Goal: Task Accomplishment & Management: Complete application form

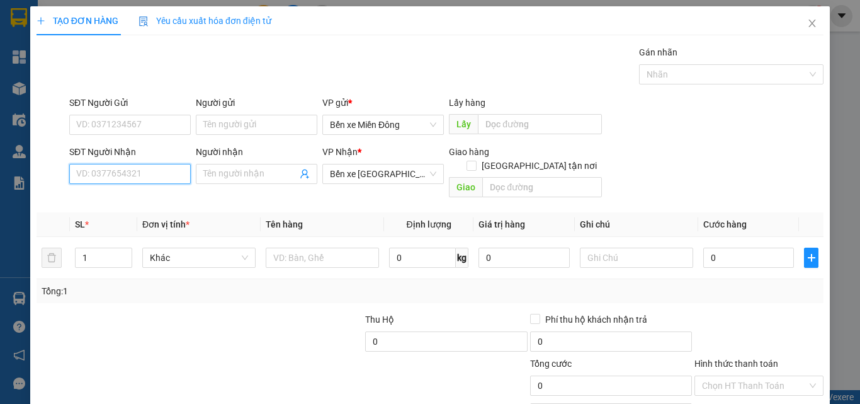
drag, startPoint x: 116, startPoint y: 178, endPoint x: 133, endPoint y: 166, distance: 20.8
click at [130, 169] on input "SĐT Người Nhận" at bounding box center [129, 174] width 121 height 20
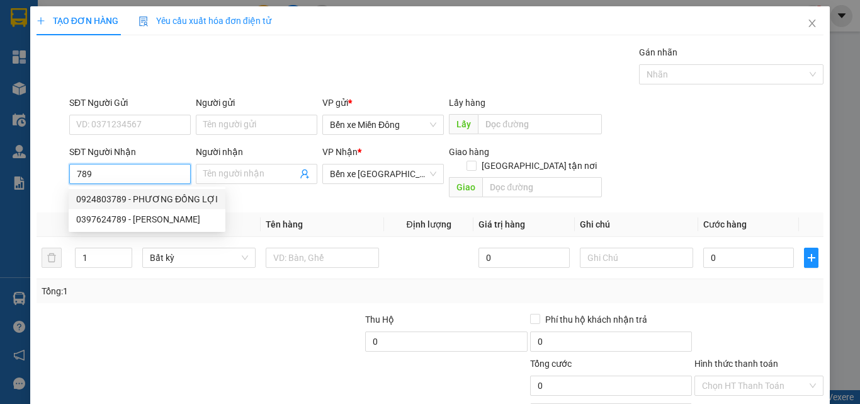
click at [204, 197] on div "0924803789 - PHƯƠNG ĐỒNG LỢI" at bounding box center [147, 199] width 142 height 14
type input "0924803789"
type input "PHƯƠNG ĐỒNG LỢI"
type input "240.000"
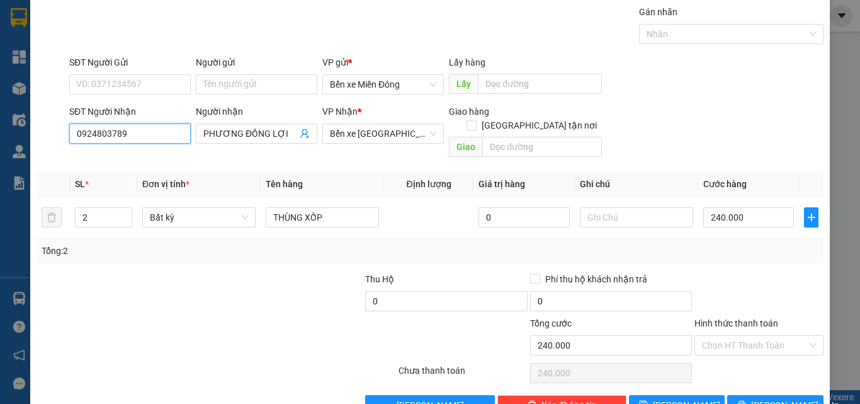
scroll to position [62, 0]
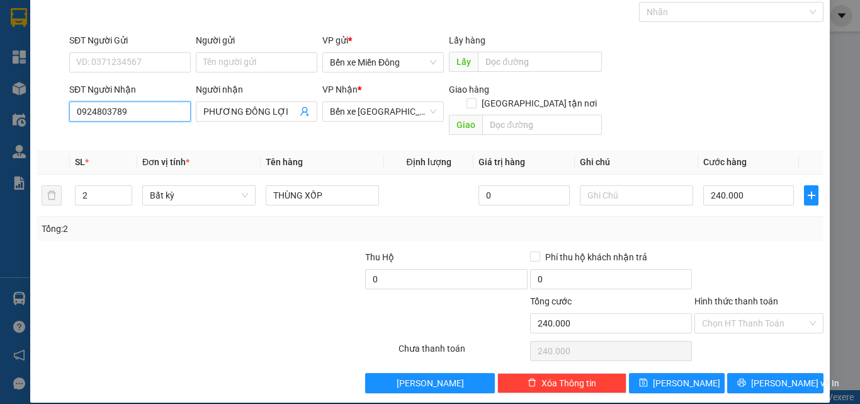
type input "0924803789"
click at [806, 379] on div "TẠO ĐƠN HÀNG Yêu cầu xuất hóa đơn điện tử Transit Pickup Surcharge Ids Transit …" at bounding box center [429, 173] width 799 height 458
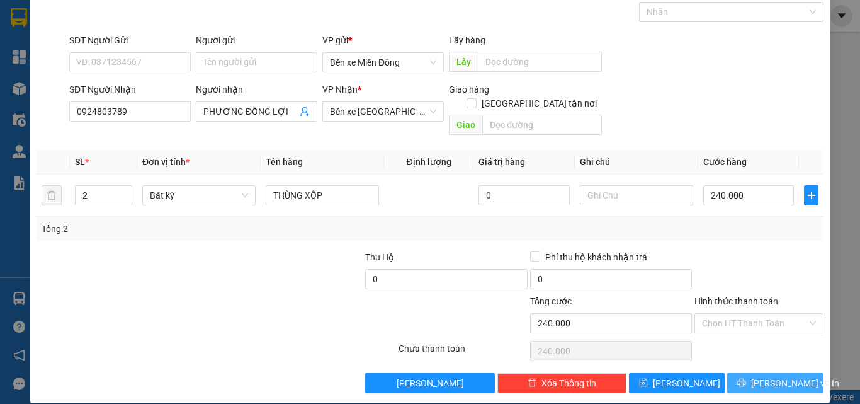
click at [793, 373] on button "Lưu và In" at bounding box center [775, 383] width 96 height 20
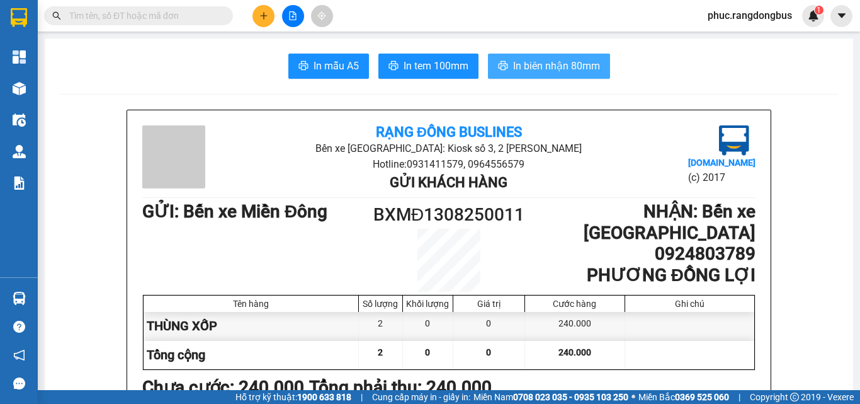
click at [576, 69] on span "In biên nhận 80mm" at bounding box center [556, 66] width 87 height 16
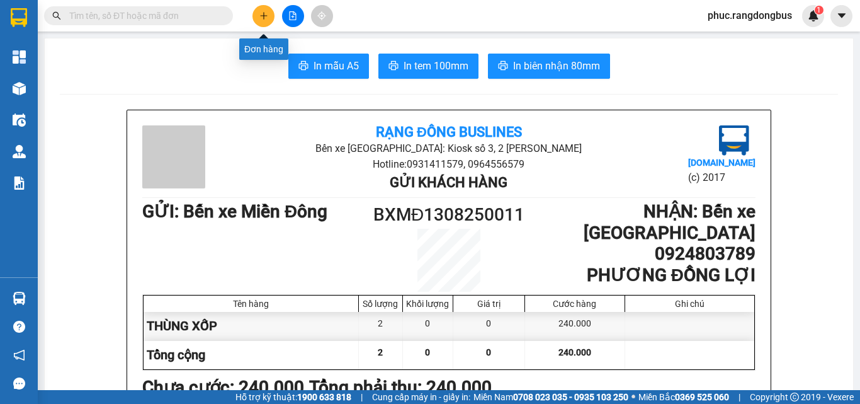
click at [266, 11] on icon "plus" at bounding box center [263, 15] width 9 height 9
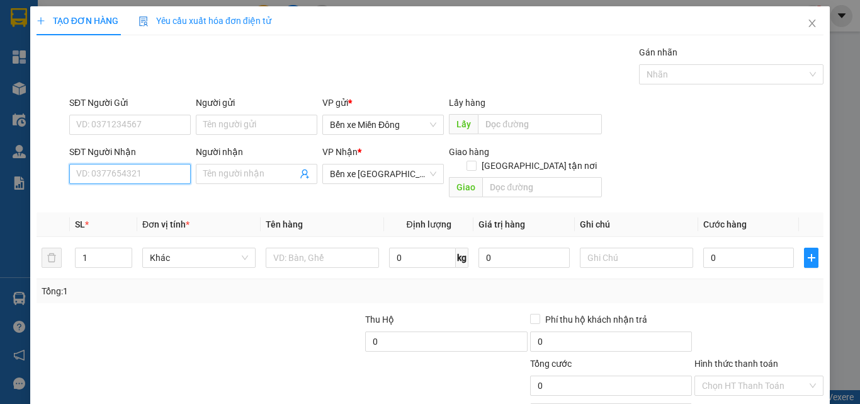
click at [175, 182] on input "SĐT Người Nhận" at bounding box center [129, 174] width 121 height 20
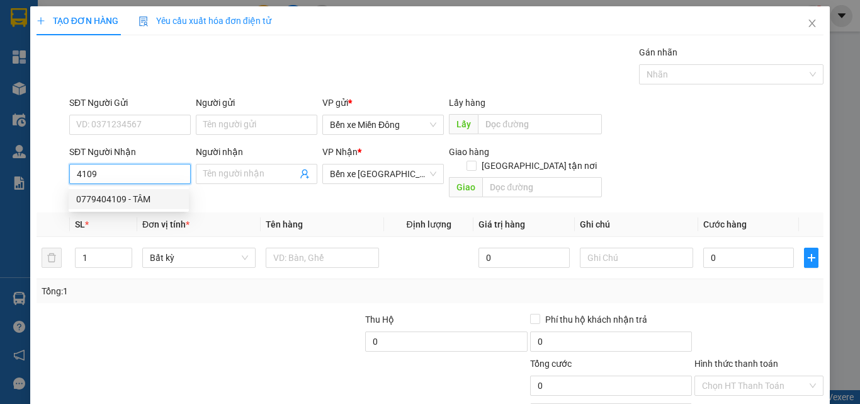
click at [144, 201] on div "0779404109 - TÂM" at bounding box center [128, 199] width 105 height 14
type input "0779404109"
type input "TÂM"
type input "120.000"
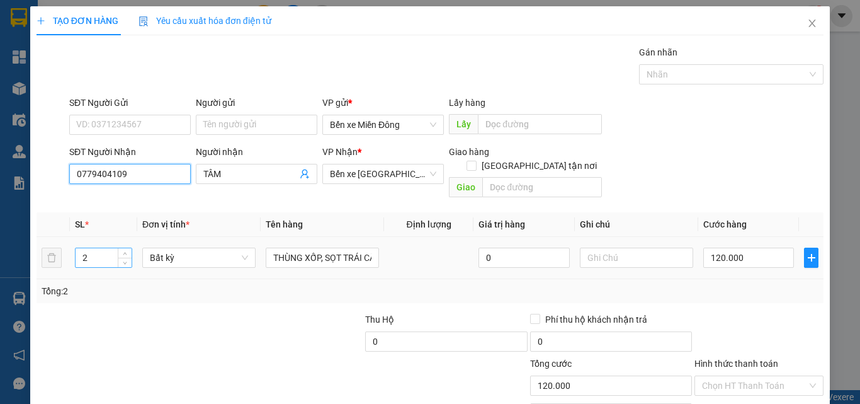
type input "0779404109"
click at [103, 248] on input "2" at bounding box center [104, 257] width 56 height 19
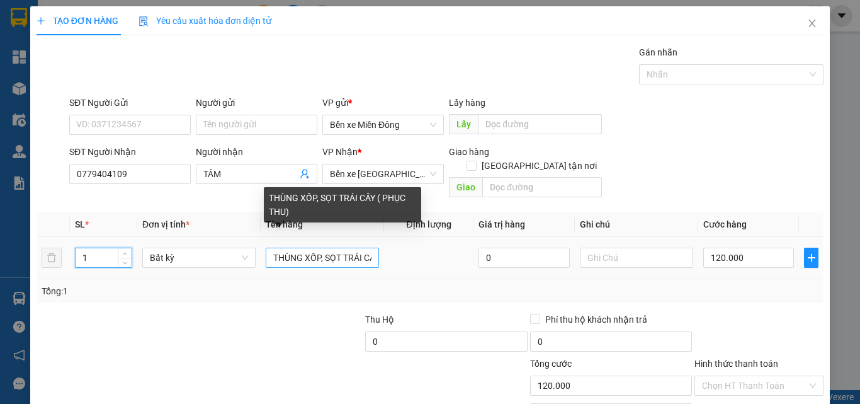
type input "1"
click at [362, 247] on input "THÙNG XỐP, SỌT TRÁI CÂY ( PHỤC THU)" at bounding box center [322, 257] width 113 height 20
type input "0"
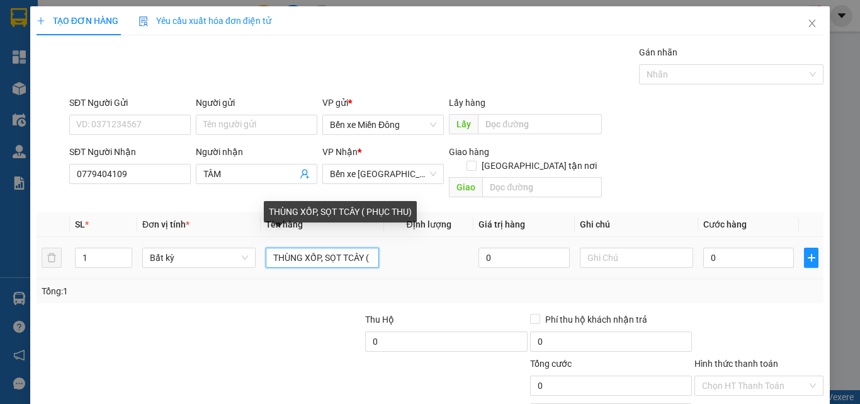
click at [362, 247] on input "THÙNG XỐP, SỌT TCÂY ( PHỤC THU)" at bounding box center [322, 257] width 113 height 20
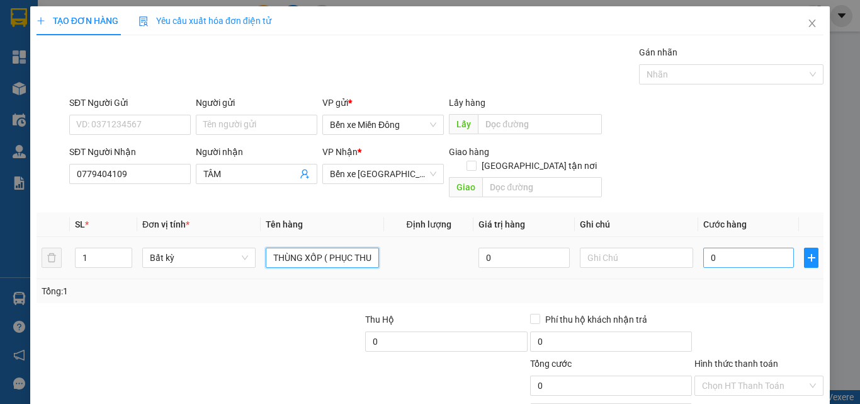
type input "THÙNG XỐP ( PHỤC THU)"
click at [709, 247] on input "0" at bounding box center [748, 257] width 91 height 20
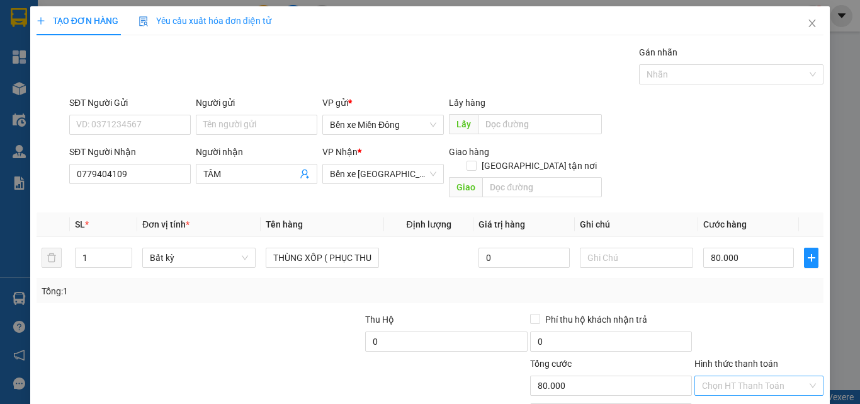
click at [780, 376] on input "Hình thức thanh toán" at bounding box center [754, 385] width 105 height 19
click at [755, 318] on div "Tại văn phòng" at bounding box center [751, 326] width 128 height 20
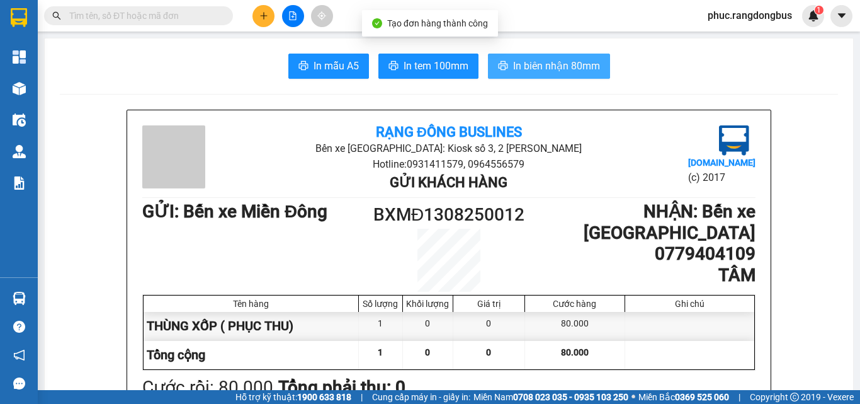
click at [557, 60] on span "In biên nhận 80mm" at bounding box center [556, 66] width 87 height 16
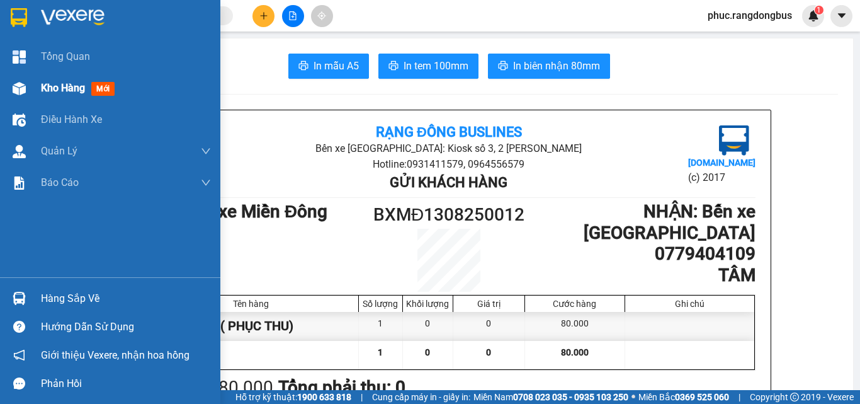
click at [115, 97] on div "Kho hàng mới" at bounding box center [126, 87] width 170 height 31
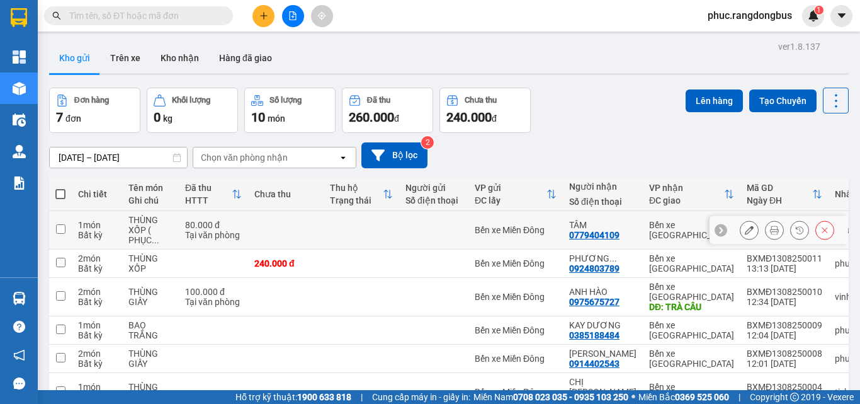
click at [65, 235] on td at bounding box center [60, 230] width 23 height 38
checkbox input "true"
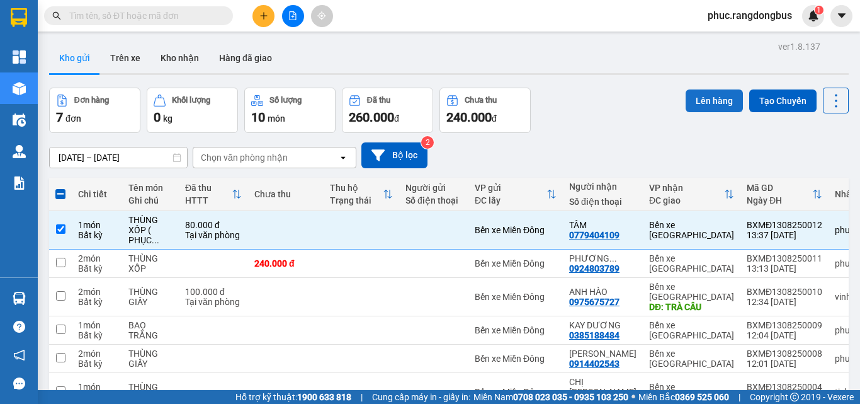
click at [713, 94] on button "Lên hàng" at bounding box center [714, 100] width 57 height 23
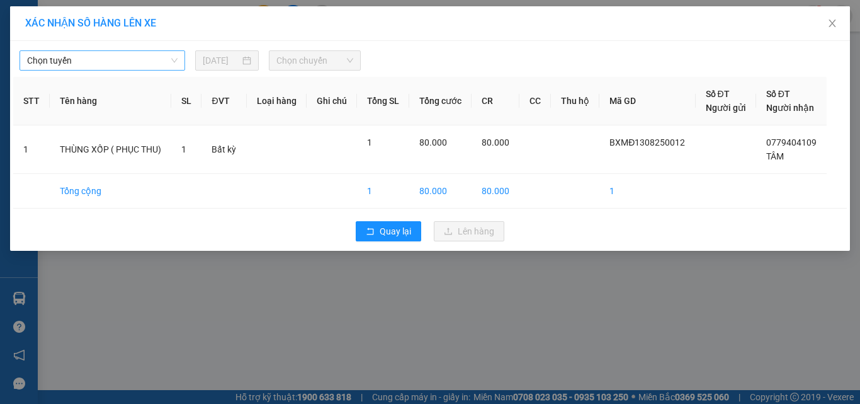
click at [99, 64] on span "Chọn tuyến" at bounding box center [102, 60] width 150 height 19
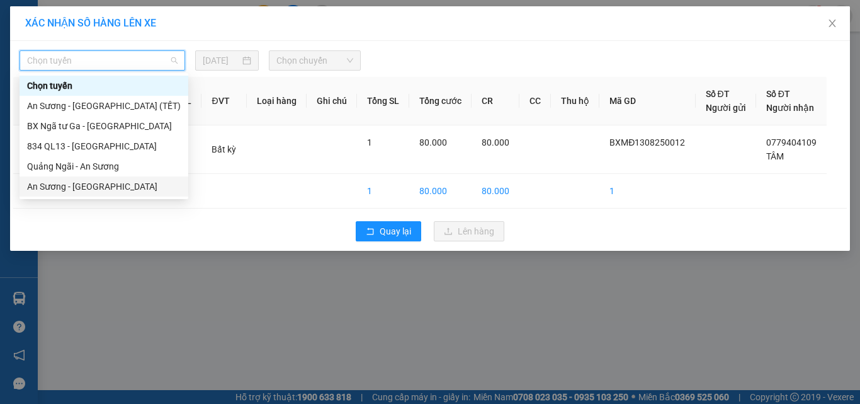
click at [84, 182] on div "An [PERSON_NAME][GEOGRAPHIC_DATA]" at bounding box center [104, 186] width 154 height 14
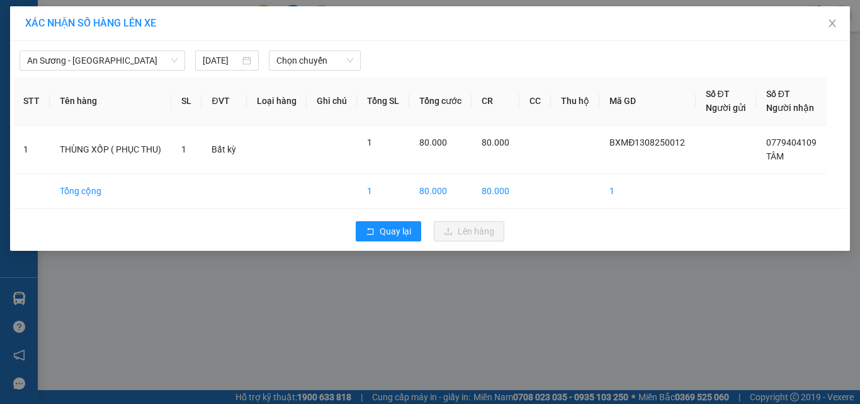
click at [339, 50] on div "An Sương - Quảng Ngãi 13/08/2025 Chọn chuyến" at bounding box center [429, 57] width 833 height 26
click at [329, 64] on span "Chọn chuyến" at bounding box center [314, 60] width 77 height 19
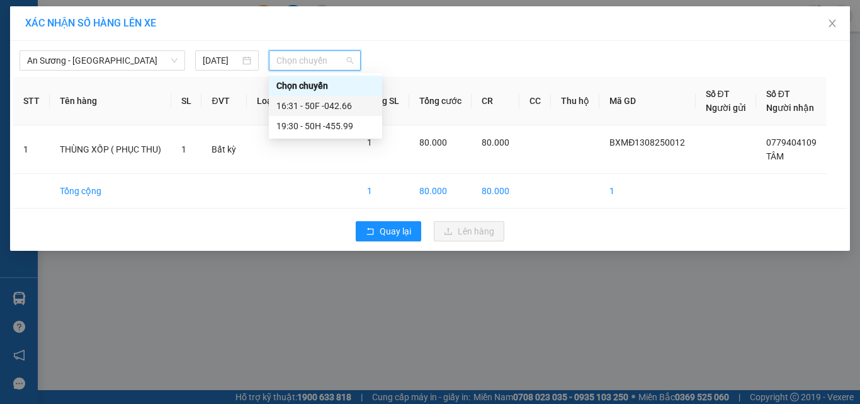
click at [358, 108] on div "16:31 - 50F -042.66" at bounding box center [325, 106] width 98 height 14
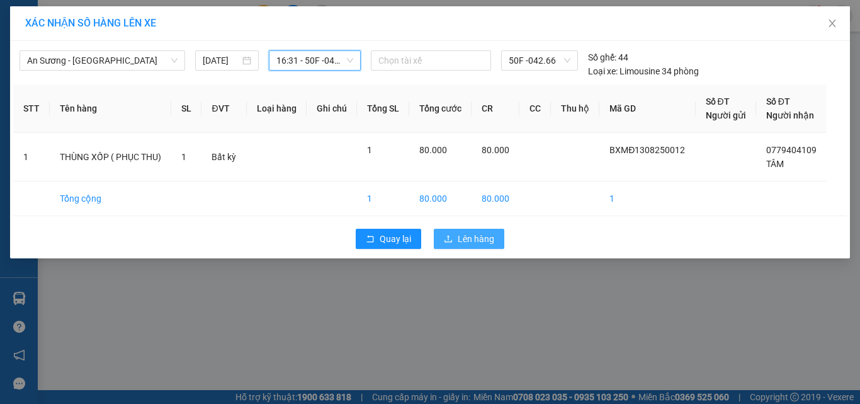
click at [495, 237] on button "Lên hàng" at bounding box center [469, 239] width 71 height 20
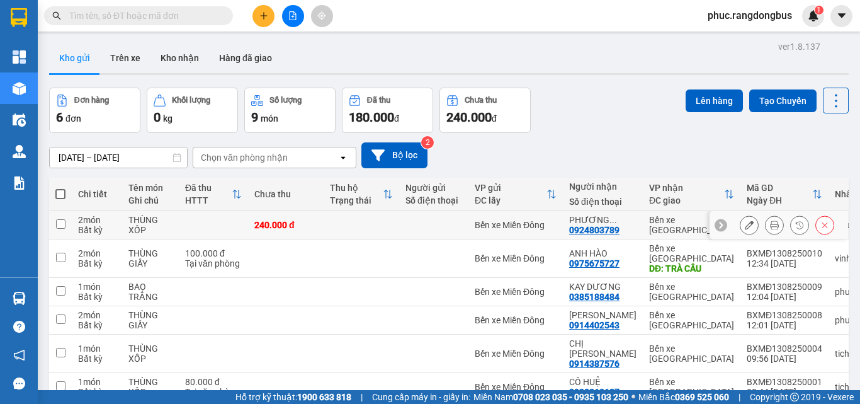
click at [65, 220] on input "checkbox" at bounding box center [60, 223] width 9 height 9
checkbox input "true"
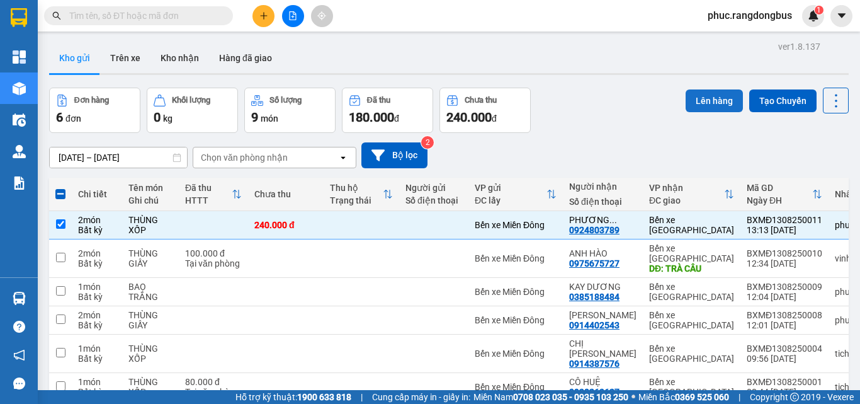
click at [696, 105] on button "Lên hàng" at bounding box center [714, 100] width 57 height 23
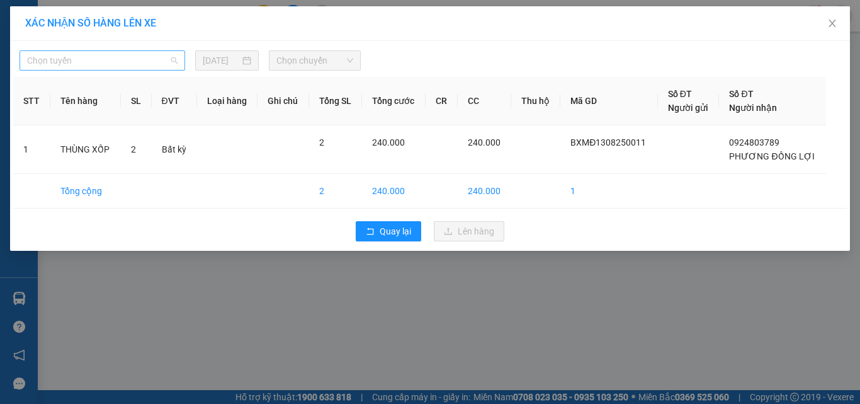
click at [171, 65] on span "Chọn tuyến" at bounding box center [102, 60] width 150 height 19
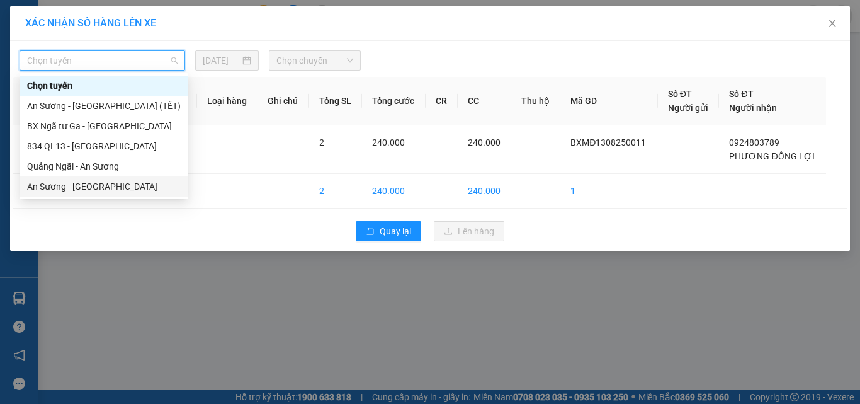
click at [113, 191] on div "An [PERSON_NAME][GEOGRAPHIC_DATA]" at bounding box center [104, 186] width 154 height 14
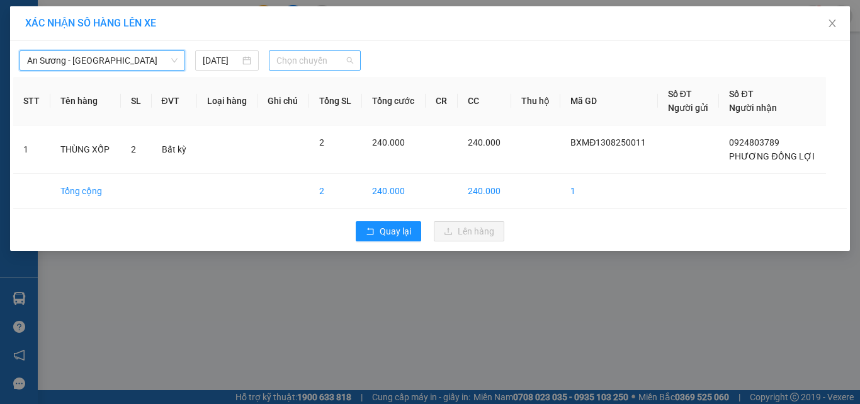
click at [288, 59] on span "Chọn chuyến" at bounding box center [314, 60] width 77 height 19
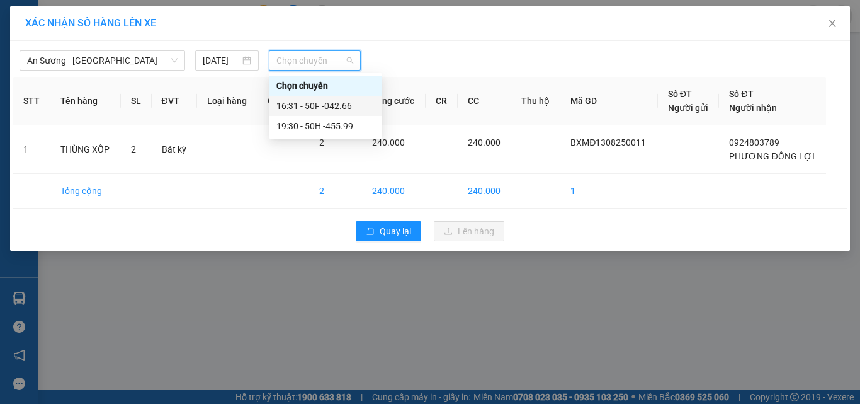
click at [319, 108] on div "16:31 - 50F -042.66" at bounding box center [325, 106] width 98 height 14
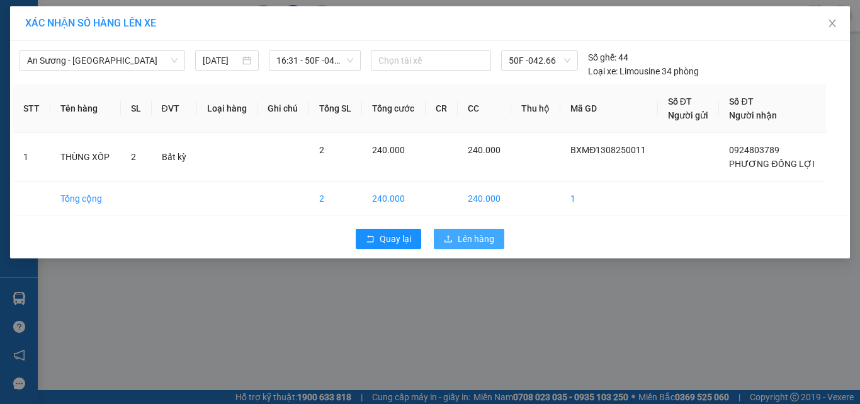
click at [481, 243] on span "Lên hàng" at bounding box center [476, 239] width 37 height 14
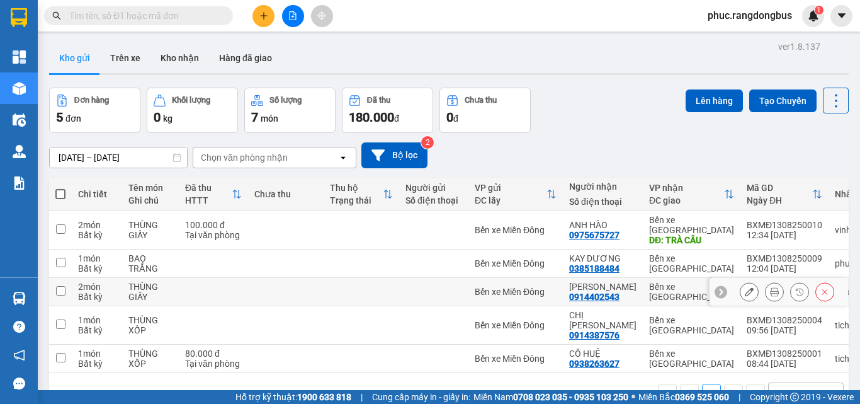
click at [63, 286] on input "checkbox" at bounding box center [60, 290] width 9 height 9
checkbox input "true"
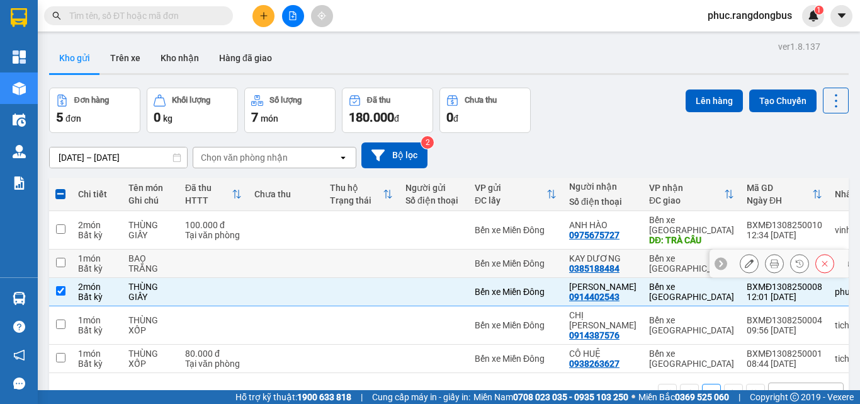
click at [57, 257] on input "checkbox" at bounding box center [60, 261] width 9 height 9
checkbox input "true"
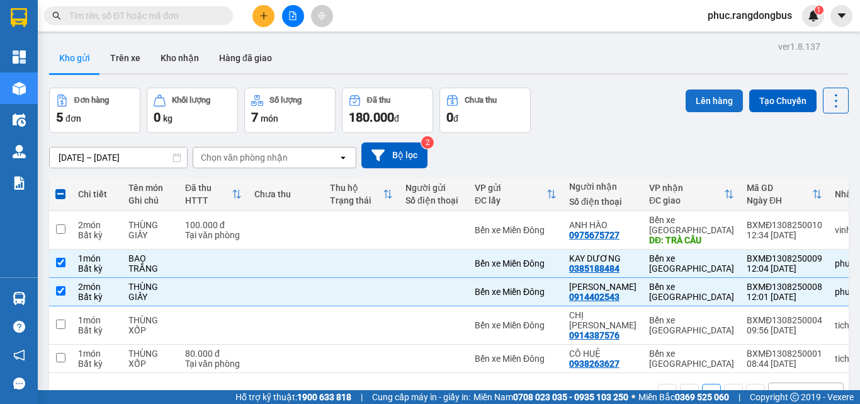
click at [697, 89] on button "Lên hàng" at bounding box center [714, 100] width 57 height 23
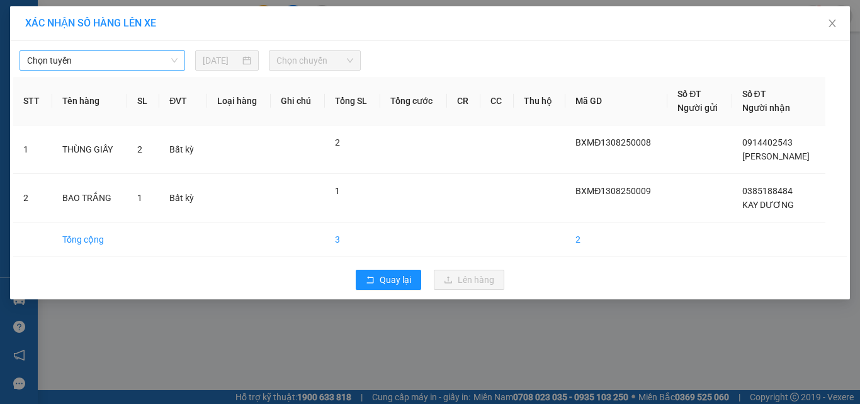
click at [105, 64] on span "Chọn tuyến" at bounding box center [102, 60] width 150 height 19
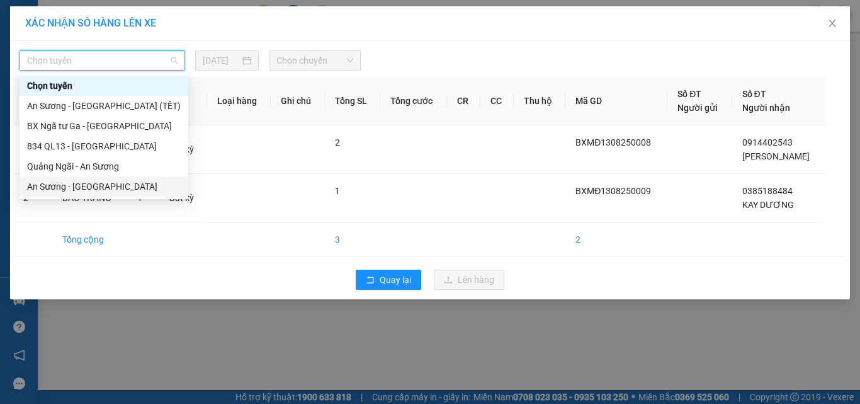
click at [111, 184] on div "An [PERSON_NAME][GEOGRAPHIC_DATA]" at bounding box center [104, 186] width 154 height 14
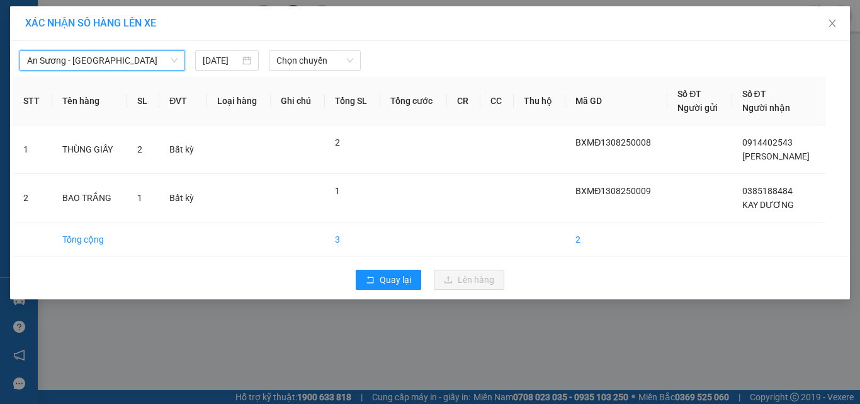
click at [315, 47] on div "An Sương - Quảng Ngãi An Sương - Quảng Ngãi 13/08/2025 Chọn chuyến" at bounding box center [429, 57] width 833 height 26
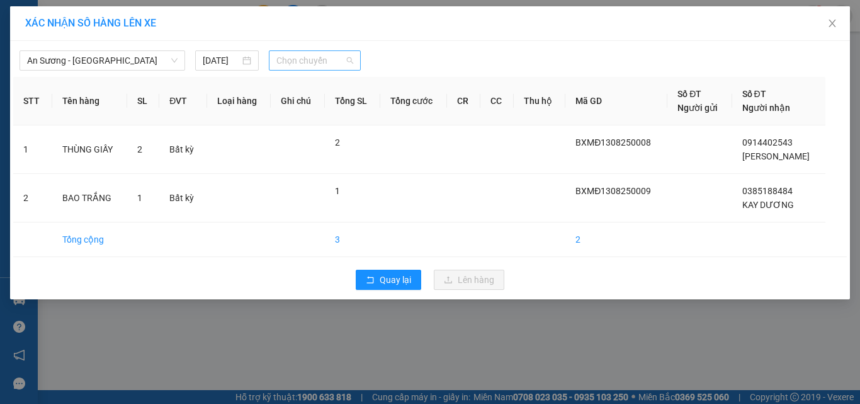
click at [349, 65] on span "Chọn chuyến" at bounding box center [314, 60] width 77 height 19
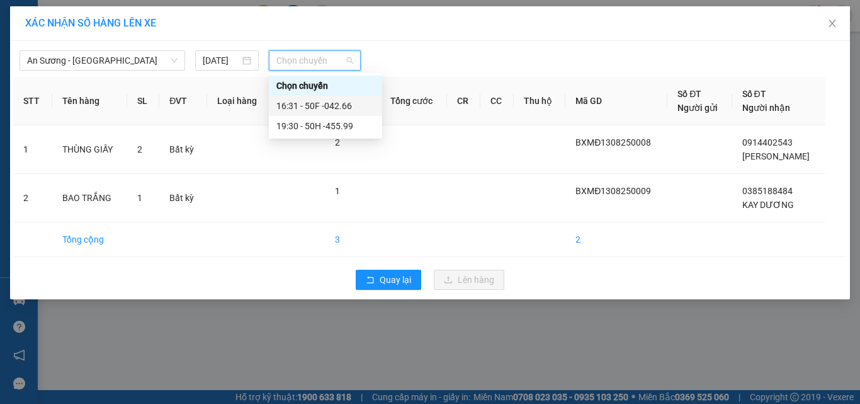
click at [358, 108] on div "16:31 - 50F -042.66" at bounding box center [325, 106] width 98 height 14
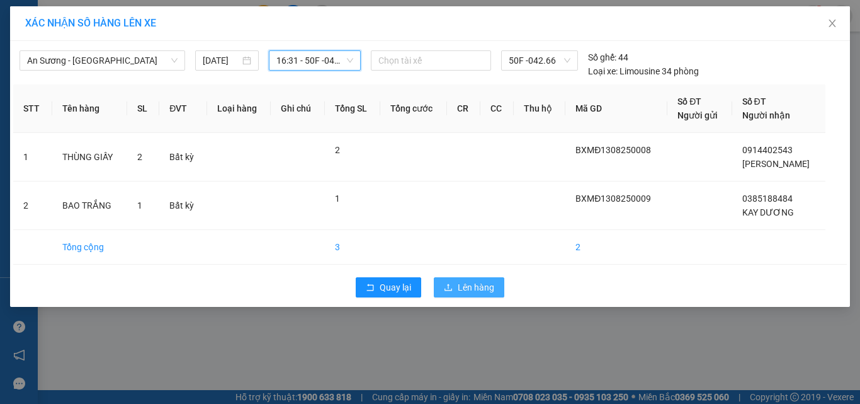
click at [485, 286] on span "Lên hàng" at bounding box center [476, 287] width 37 height 14
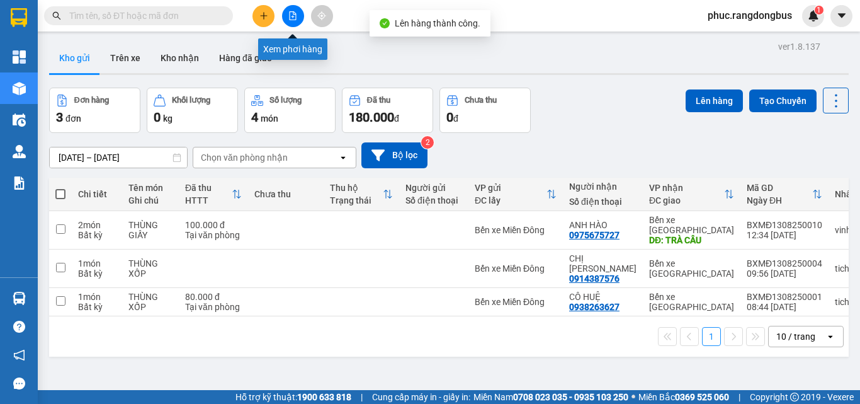
click at [290, 14] on icon "file-add" at bounding box center [293, 15] width 7 height 9
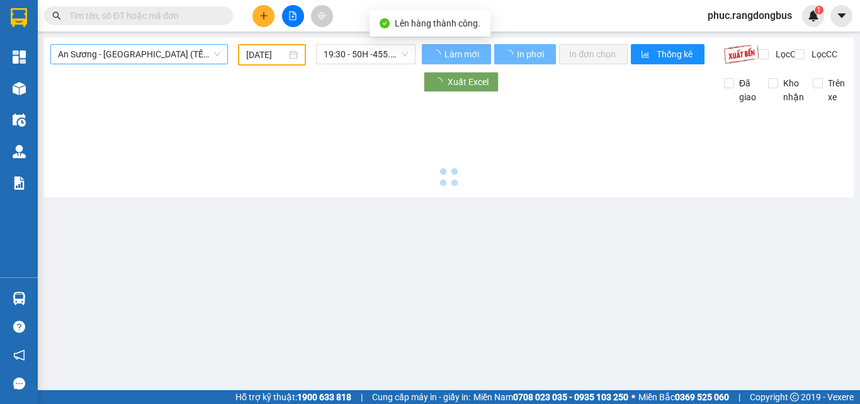
type input "[DATE]"
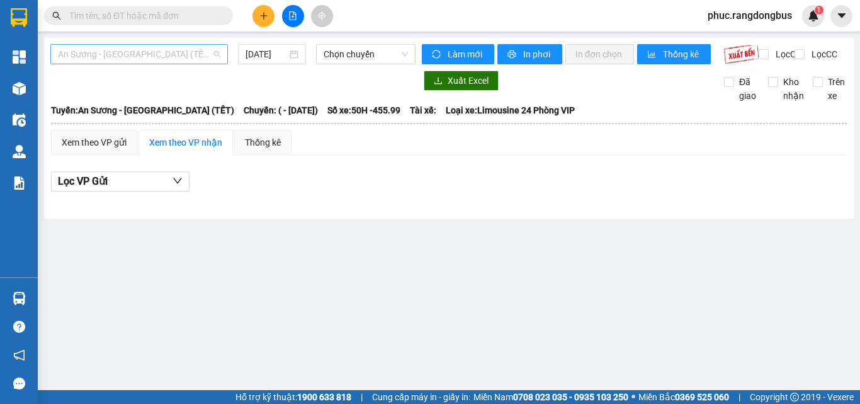
drag, startPoint x: 147, startPoint y: 50, endPoint x: 150, endPoint y: 126, distance: 75.6
click at [146, 50] on span "An [PERSON_NAME][GEOGRAPHIC_DATA] (TẾT)" at bounding box center [139, 54] width 162 height 19
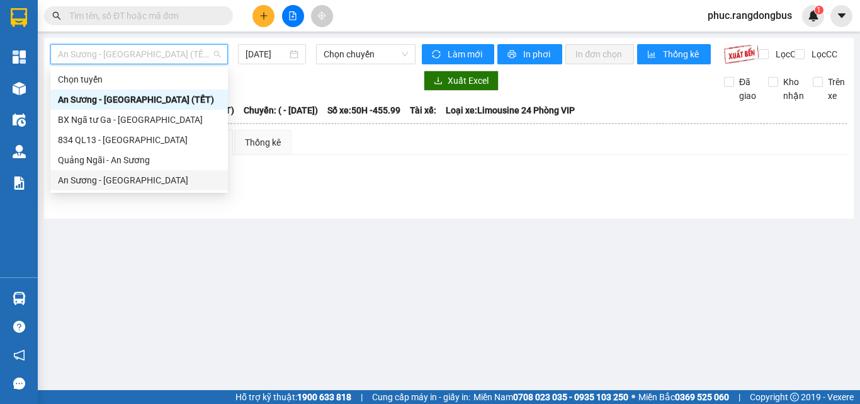
click at [153, 184] on div "An [PERSON_NAME][GEOGRAPHIC_DATA]" at bounding box center [139, 180] width 162 height 14
type input "[DATE]"
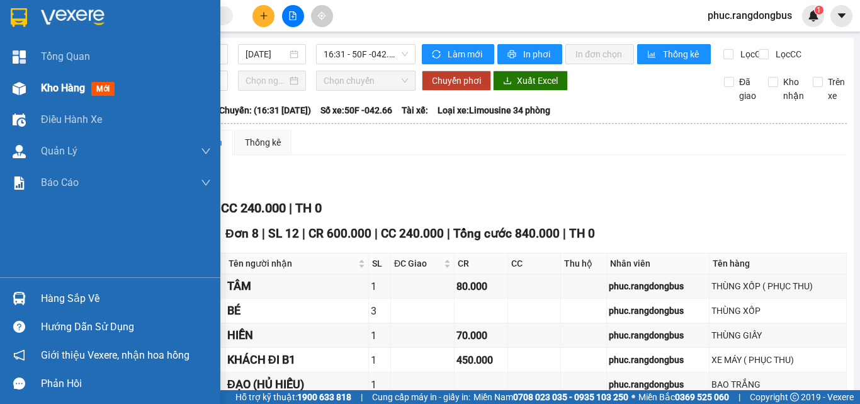
click at [105, 90] on span "mới" at bounding box center [102, 89] width 23 height 14
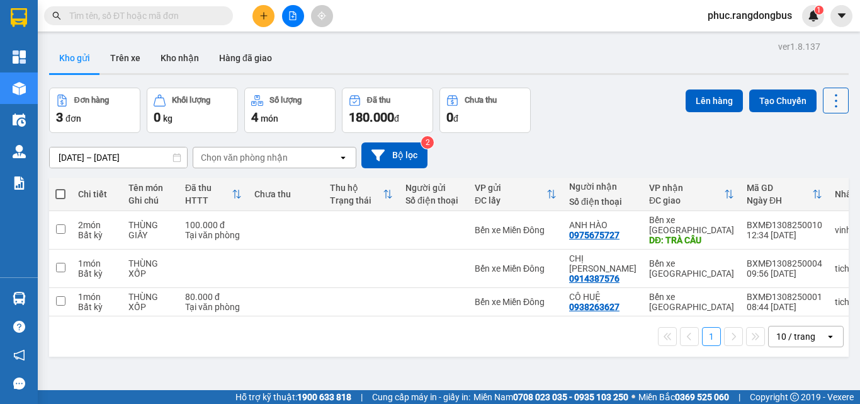
click at [832, 92] on icon at bounding box center [836, 101] width 18 height 18
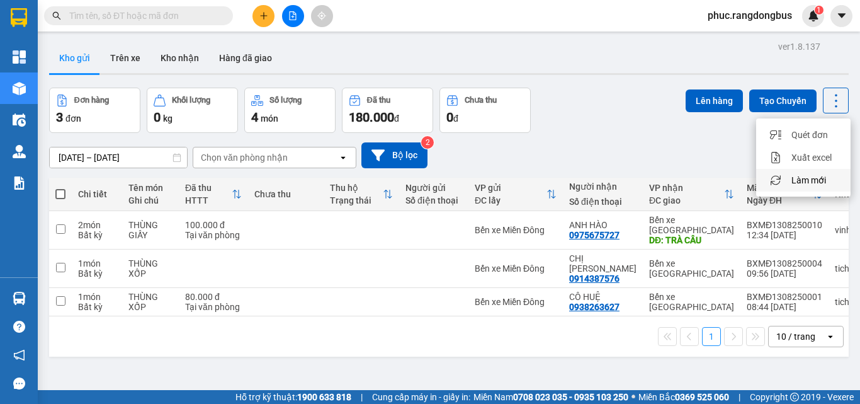
click at [814, 174] on span "Làm mới" at bounding box center [808, 180] width 35 height 13
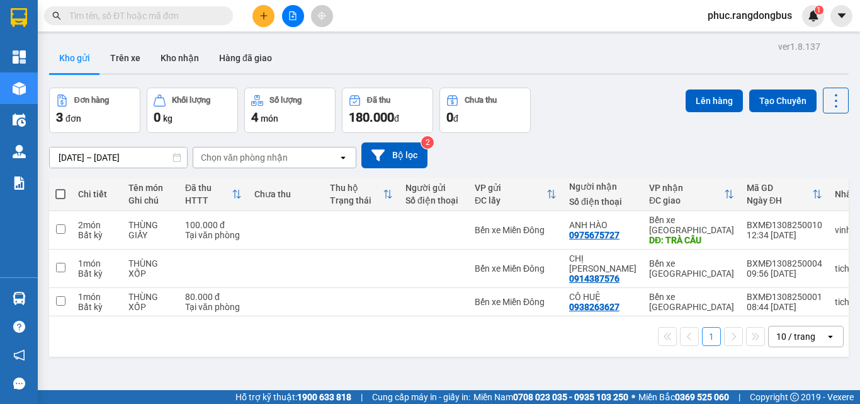
click at [262, 16] on icon "plus" at bounding box center [263, 15] width 7 height 1
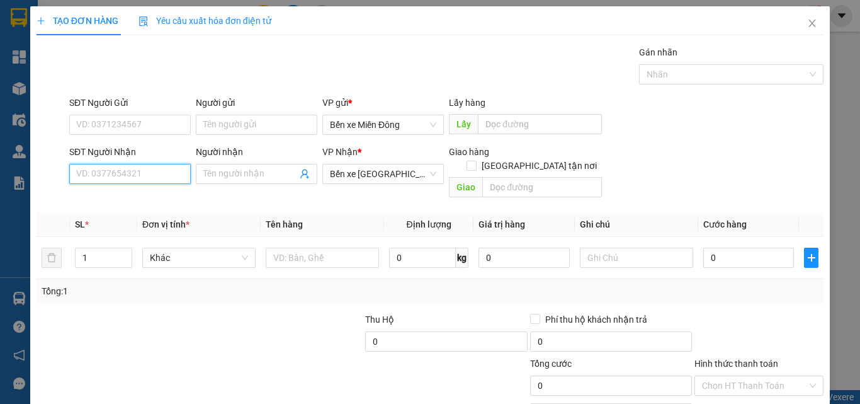
click at [167, 180] on input "SĐT Người Nhận" at bounding box center [129, 174] width 121 height 20
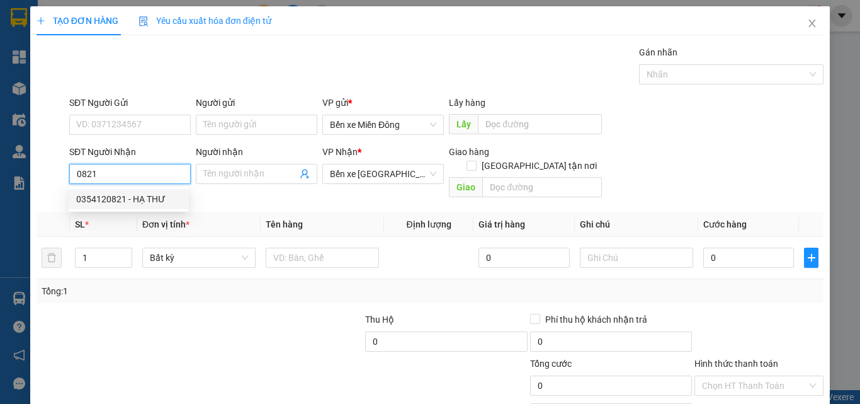
click at [155, 201] on div "0354120821 - HẠ THƯ" at bounding box center [128, 199] width 105 height 14
type input "0354120821"
type input "HẠ THƯ"
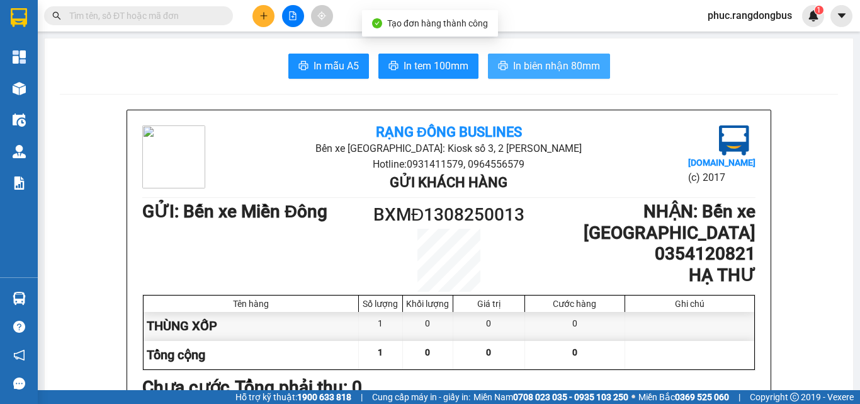
drag, startPoint x: 565, startPoint y: 61, endPoint x: 563, endPoint y: 67, distance: 6.4
click at [565, 64] on span "In biên nhận 80mm" at bounding box center [556, 66] width 87 height 16
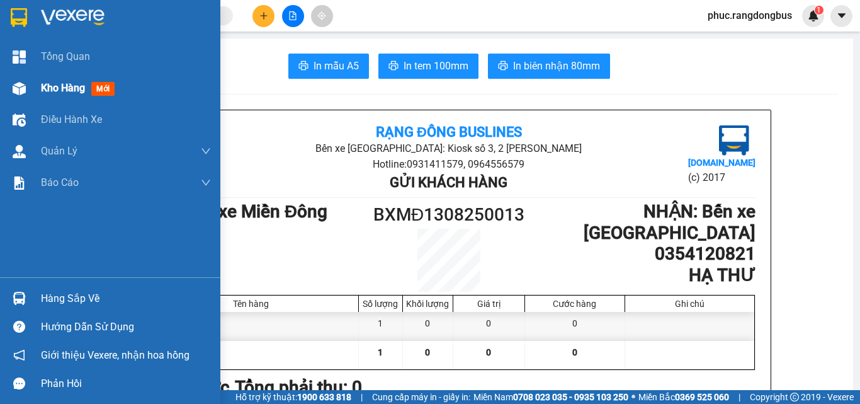
click at [89, 98] on div "Kho hàng mới" at bounding box center [126, 87] width 170 height 31
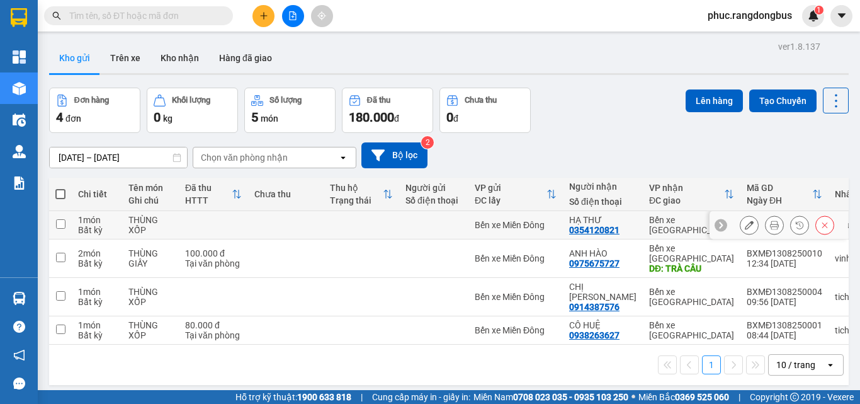
click at [62, 222] on input "checkbox" at bounding box center [60, 223] width 9 height 9
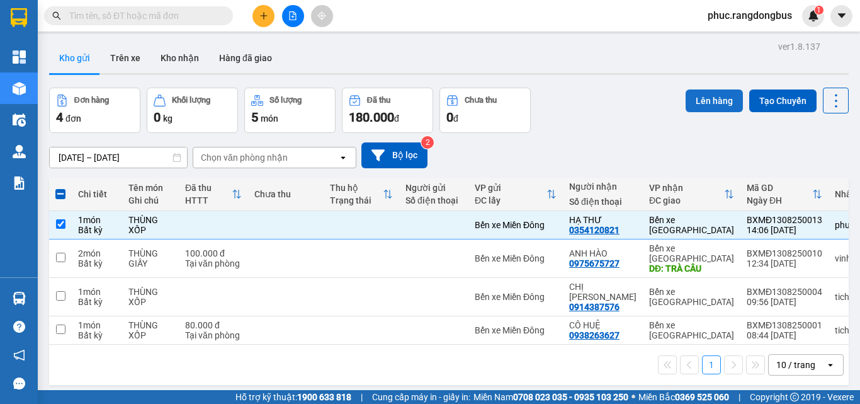
click at [686, 109] on button "Lên hàng" at bounding box center [714, 100] width 57 height 23
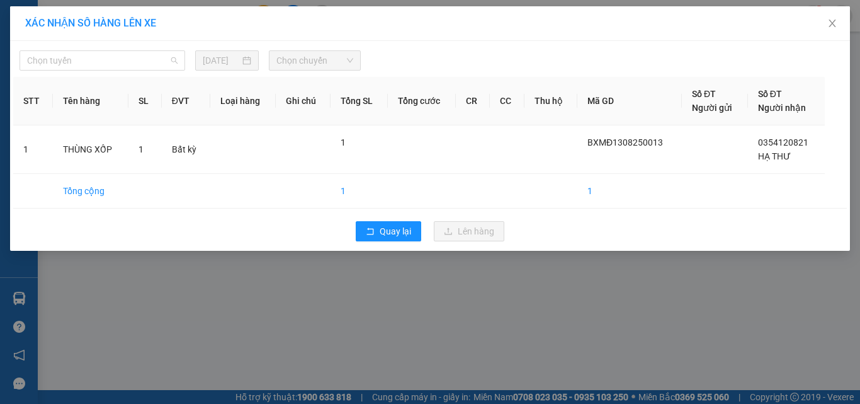
drag, startPoint x: 145, startPoint y: 65, endPoint x: 141, endPoint y: 84, distance: 18.8
click at [145, 65] on span "Chọn tuyến" at bounding box center [102, 60] width 150 height 19
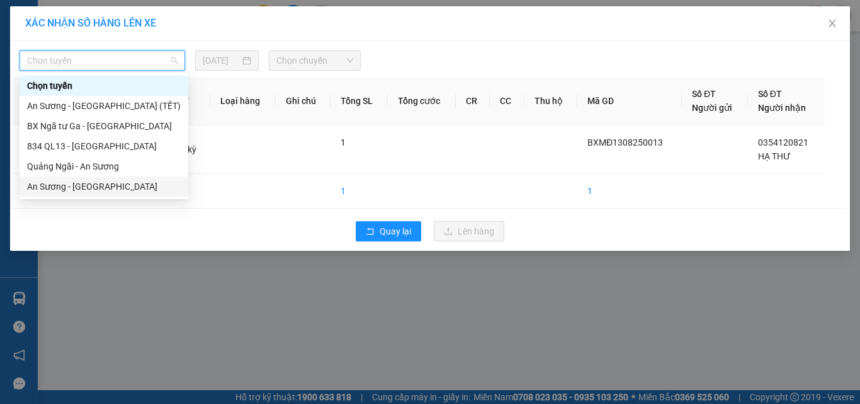
click at [127, 177] on div "An [PERSON_NAME][GEOGRAPHIC_DATA]" at bounding box center [104, 186] width 169 height 20
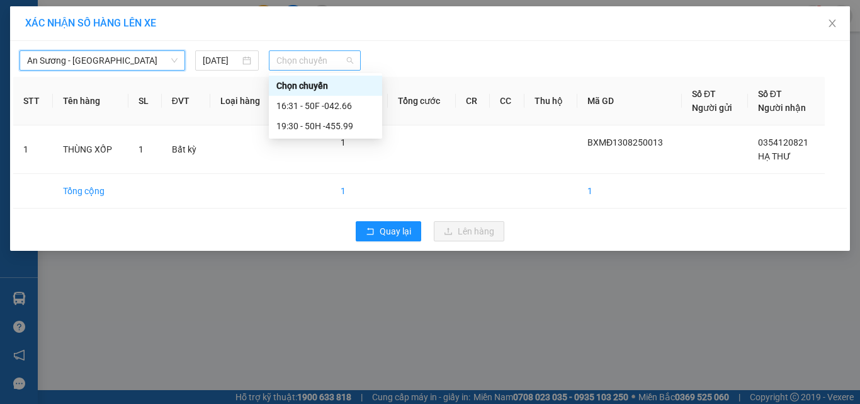
click at [310, 60] on span "Chọn chuyến" at bounding box center [314, 60] width 77 height 19
click at [359, 113] on div "16:31 - 50F -042.66" at bounding box center [325, 106] width 113 height 20
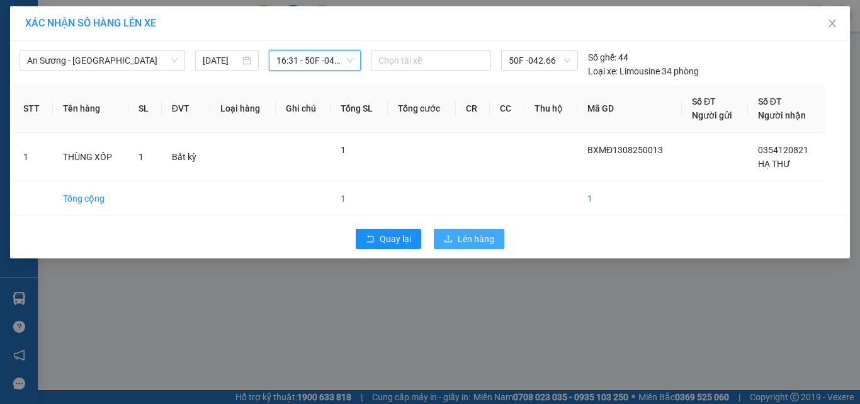
click at [460, 234] on span "Lên hàng" at bounding box center [476, 239] width 37 height 14
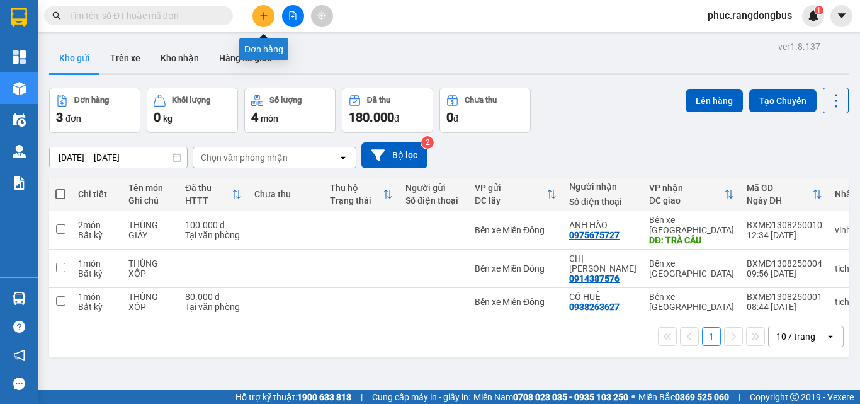
click at [264, 15] on icon "plus" at bounding box center [263, 15] width 9 height 9
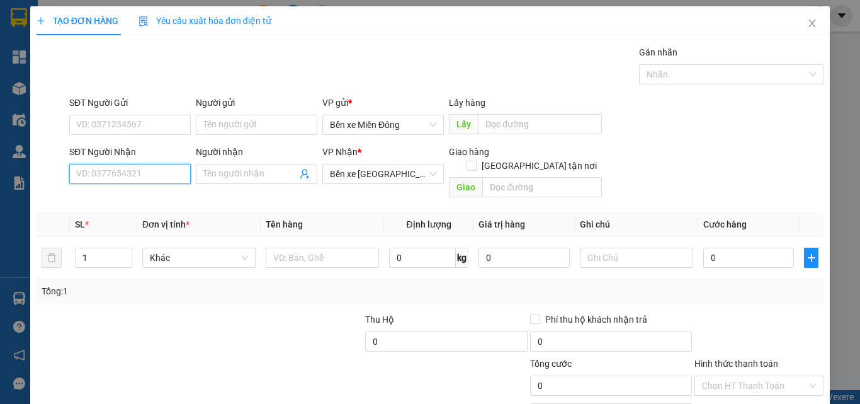
click at [124, 178] on input "SĐT Người Nhận" at bounding box center [129, 174] width 121 height 20
type input "3504"
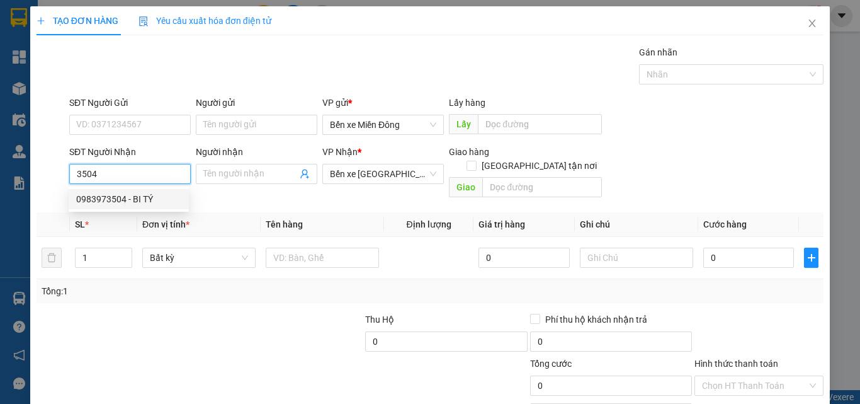
click at [125, 201] on div "0983973504 - BI TÝ" at bounding box center [128, 199] width 105 height 14
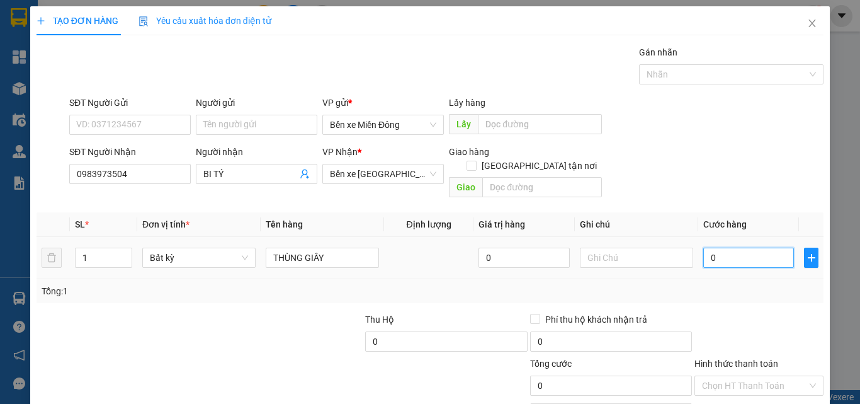
click at [738, 247] on input "0" at bounding box center [748, 257] width 91 height 20
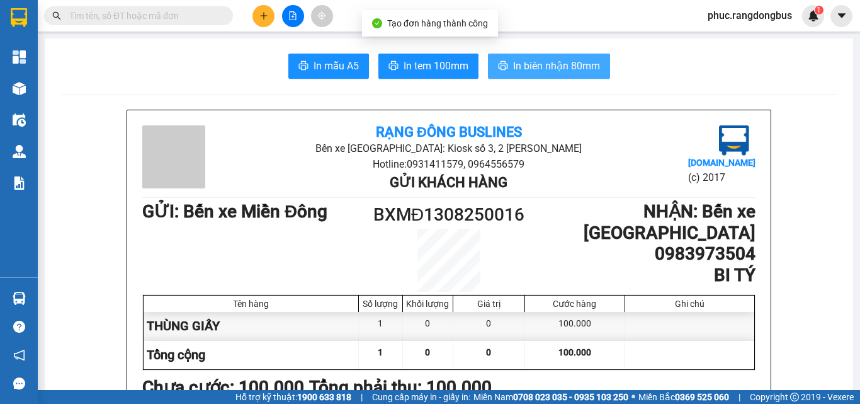
click at [558, 64] on span "In biên nhận 80mm" at bounding box center [556, 66] width 87 height 16
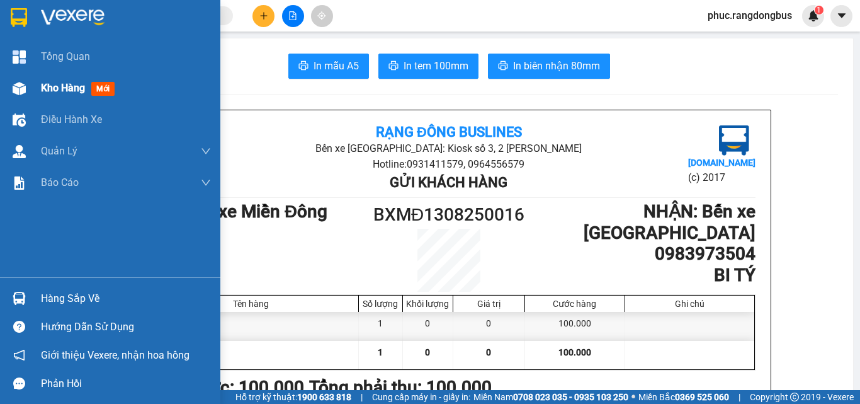
click at [62, 84] on span "Kho hàng" at bounding box center [63, 88] width 44 height 12
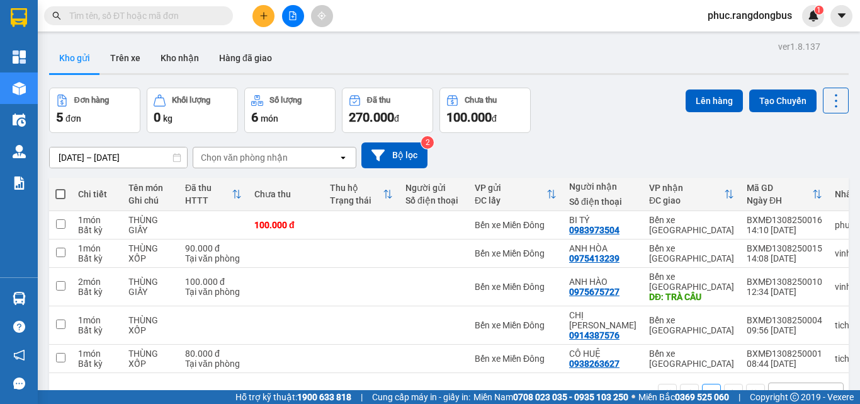
click at [266, 21] on button at bounding box center [263, 16] width 22 height 22
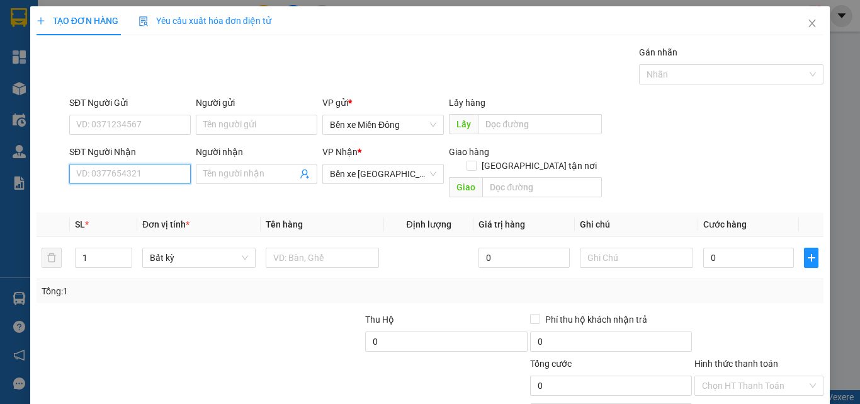
click at [109, 178] on input "SĐT Người Nhận" at bounding box center [129, 174] width 121 height 20
type input "0979974778"
click at [264, 177] on input "Người nhận" at bounding box center [250, 174] width 94 height 14
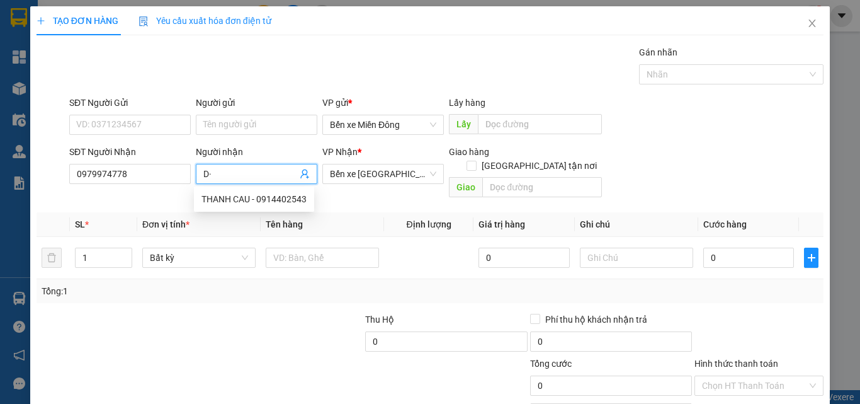
type input "D"
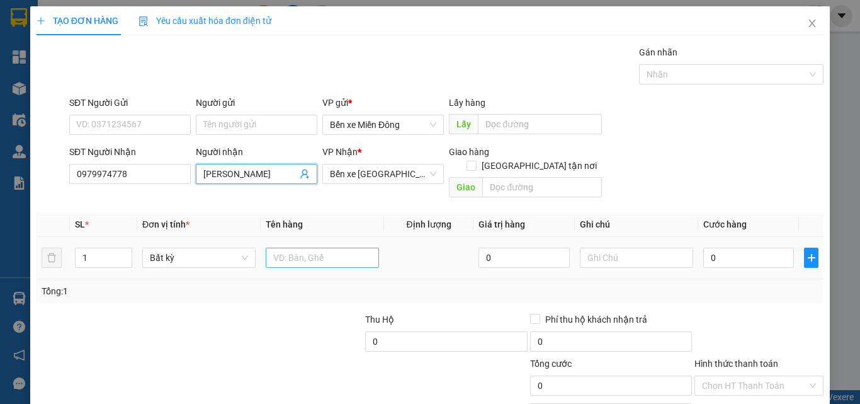
type input "ĐỨC THANH"
click at [342, 247] on input "text" at bounding box center [322, 257] width 113 height 20
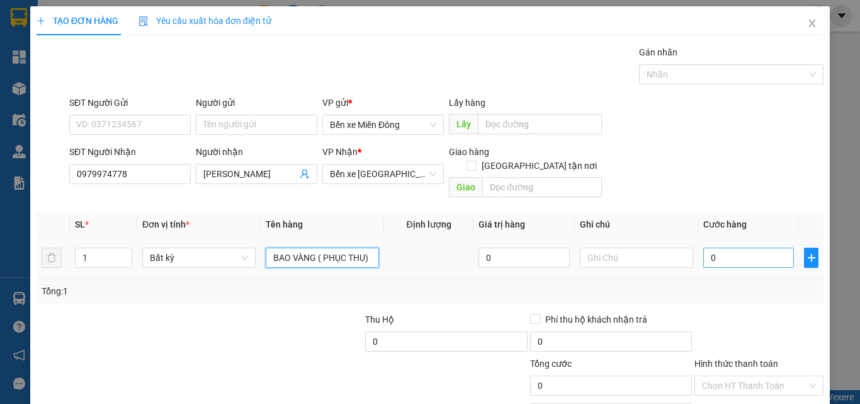
type input "BAO VÀNG ( PHỤC THU)"
click at [713, 247] on input "0" at bounding box center [748, 257] width 91 height 20
type input "5"
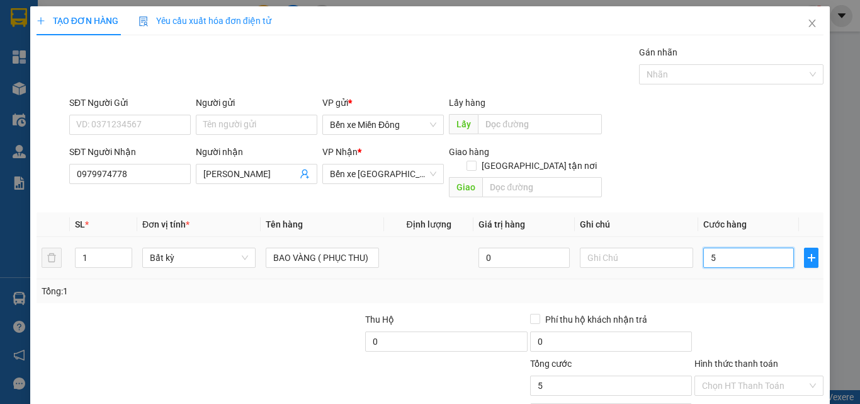
type input "50"
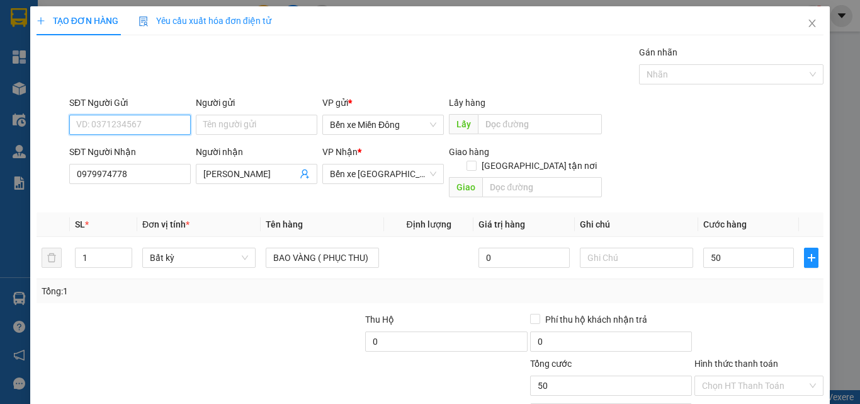
type input "50.000"
click at [128, 121] on input "SĐT Người Gửi" at bounding box center [129, 125] width 121 height 20
type input "0906897960"
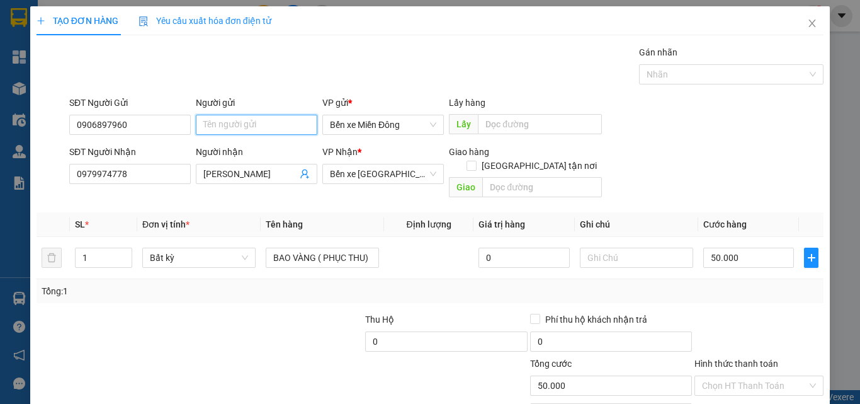
click at [227, 122] on input "Người gửi" at bounding box center [256, 125] width 121 height 20
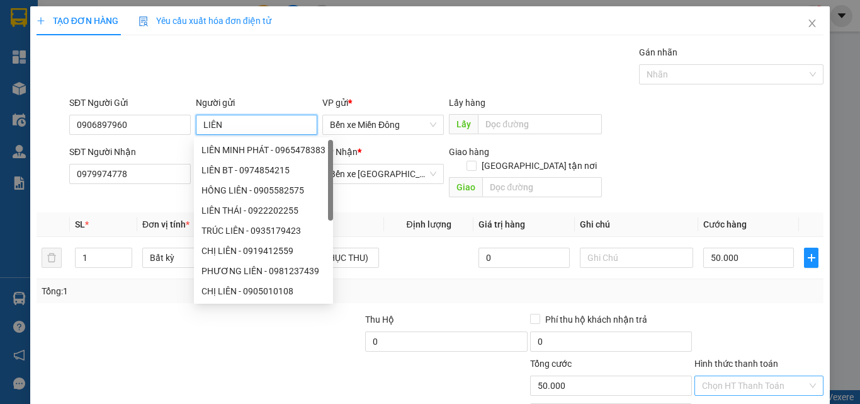
click at [767, 375] on div "Chọn HT Thanh Toán" at bounding box center [758, 385] width 129 height 20
type input "LIÊN"
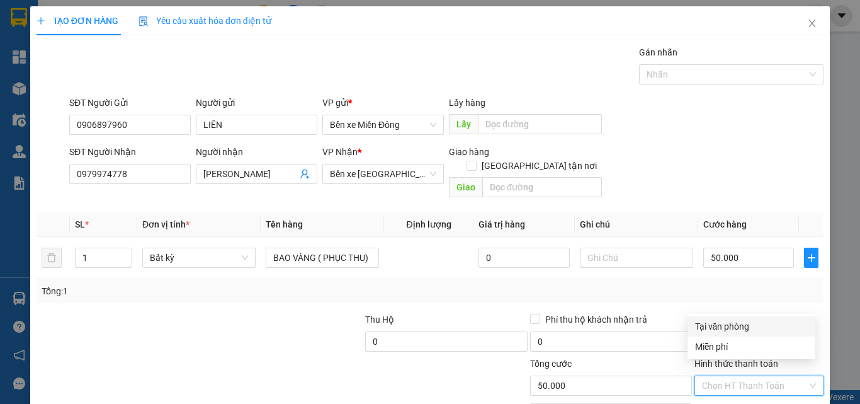
click at [747, 321] on div "Tại văn phòng" at bounding box center [751, 326] width 113 height 14
type input "0"
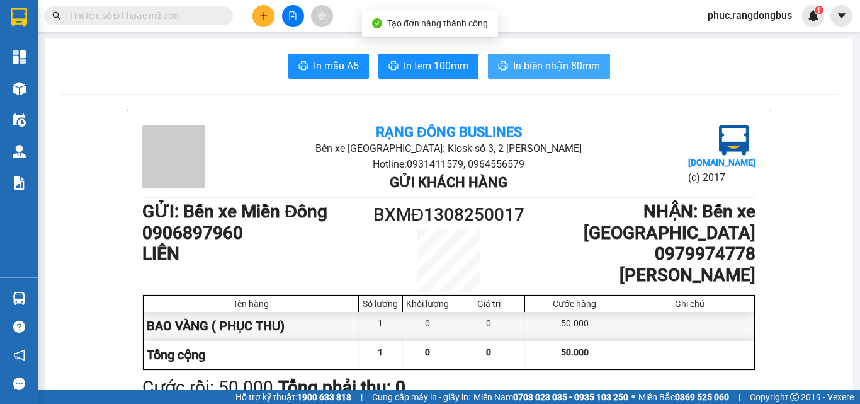
click at [569, 56] on button "In biên nhận 80mm" at bounding box center [549, 66] width 122 height 25
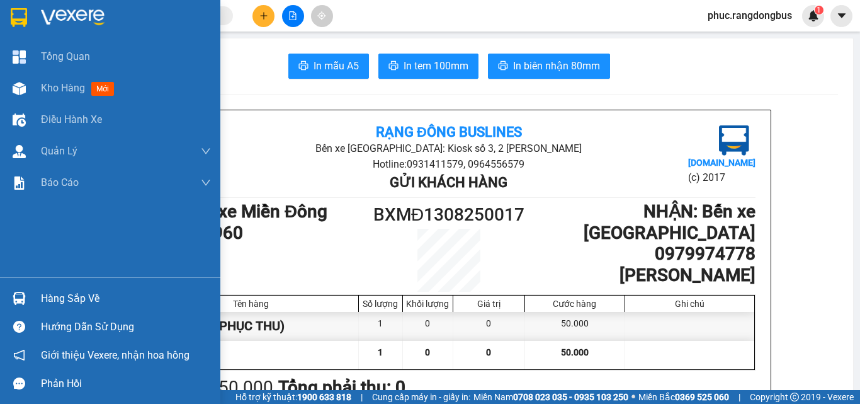
drag, startPoint x: 77, startPoint y: 88, endPoint x: 77, endPoint y: 346, distance: 258.1
click at [78, 87] on span "Kho hàng" at bounding box center [63, 88] width 44 height 12
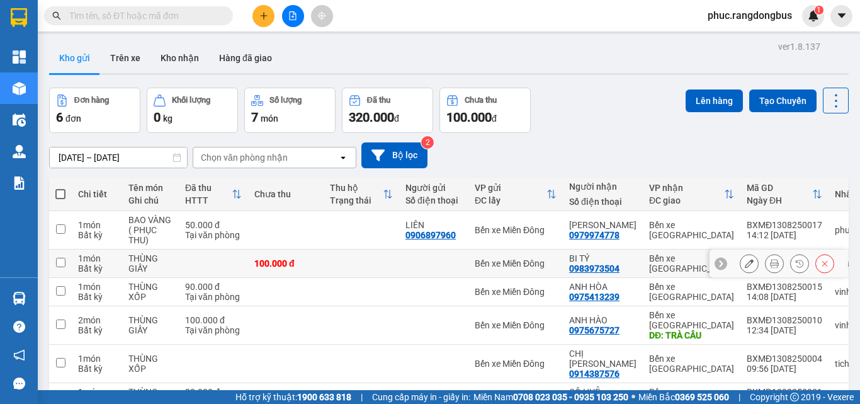
click at [69, 265] on td at bounding box center [60, 263] width 23 height 28
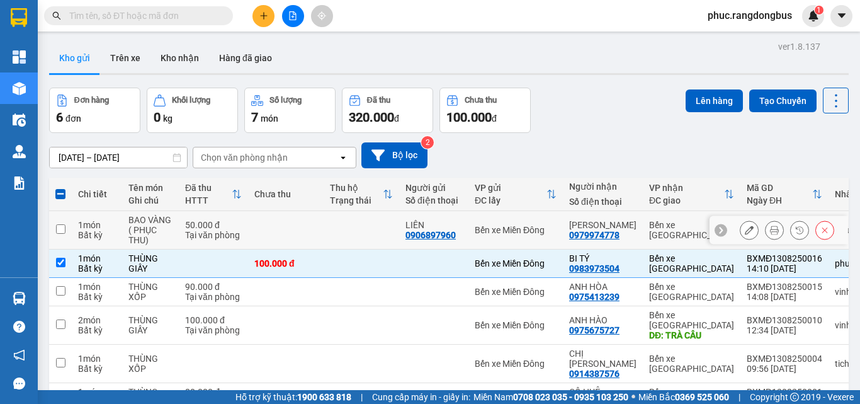
click at [65, 226] on td at bounding box center [60, 230] width 23 height 38
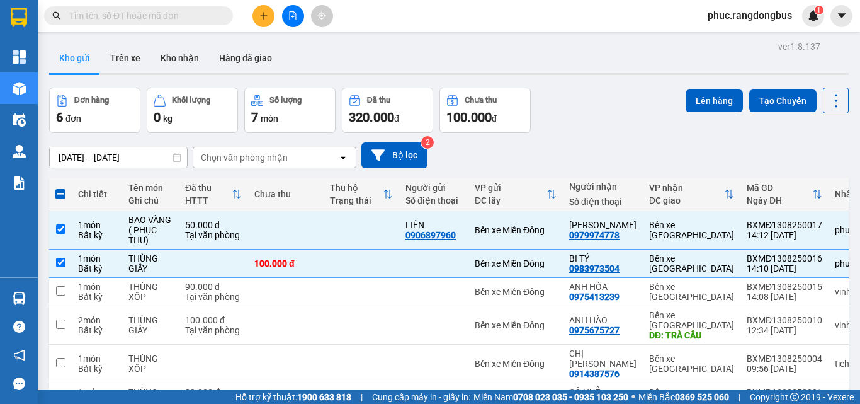
click at [726, 86] on div "ver 1.8.137 Kho gửi Trên xe Kho nhận Hàng đã giao Đơn hàng 6 đơn Khối lượng 0 k…" at bounding box center [449, 247] width 810 height 419
click at [716, 95] on button "Lên hàng" at bounding box center [714, 100] width 57 height 23
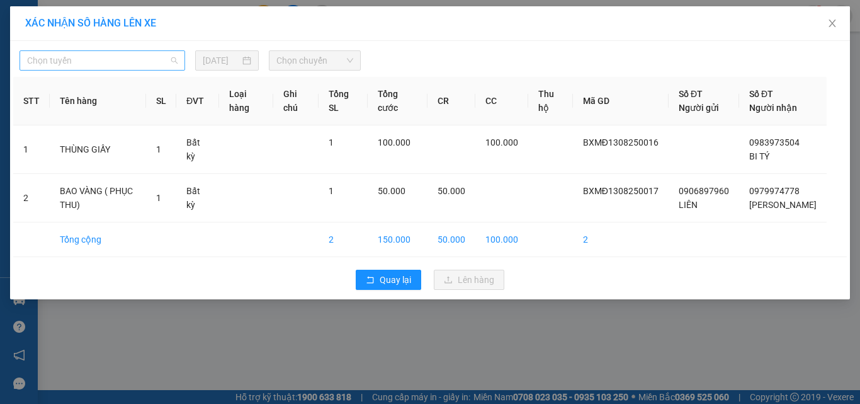
click at [131, 69] on span "Chọn tuyến" at bounding box center [102, 60] width 150 height 19
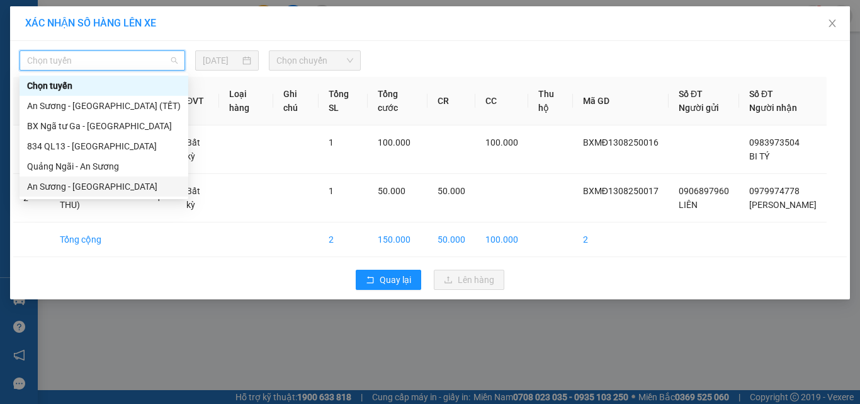
click at [114, 184] on div "An [PERSON_NAME][GEOGRAPHIC_DATA]" at bounding box center [104, 186] width 154 height 14
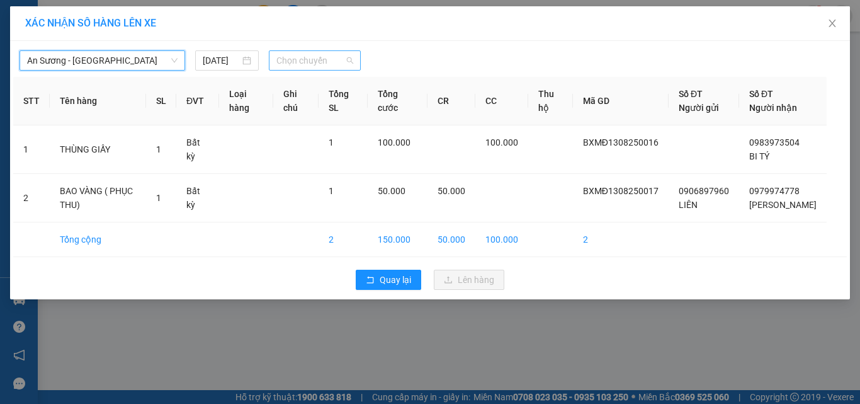
click at [306, 64] on span "Chọn chuyến" at bounding box center [314, 60] width 77 height 19
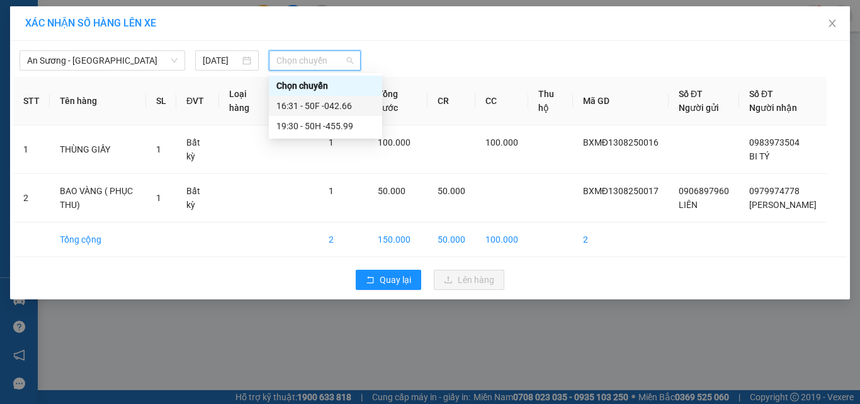
click at [363, 108] on div "16:31 - 50F -042.66" at bounding box center [325, 106] width 98 height 14
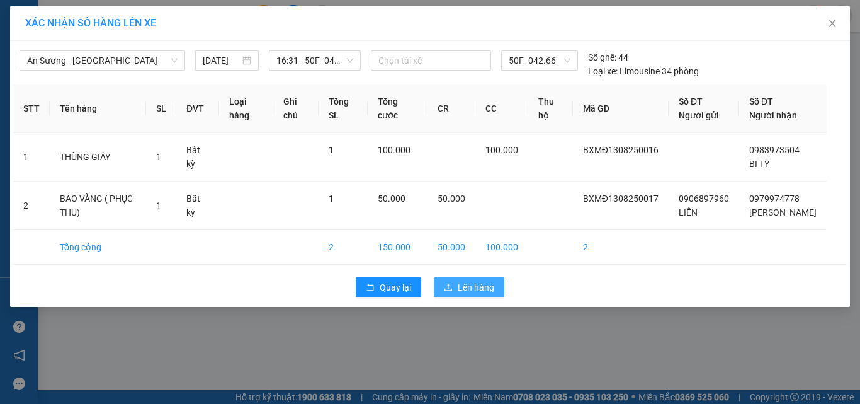
click at [487, 294] on span "Lên hàng" at bounding box center [476, 287] width 37 height 14
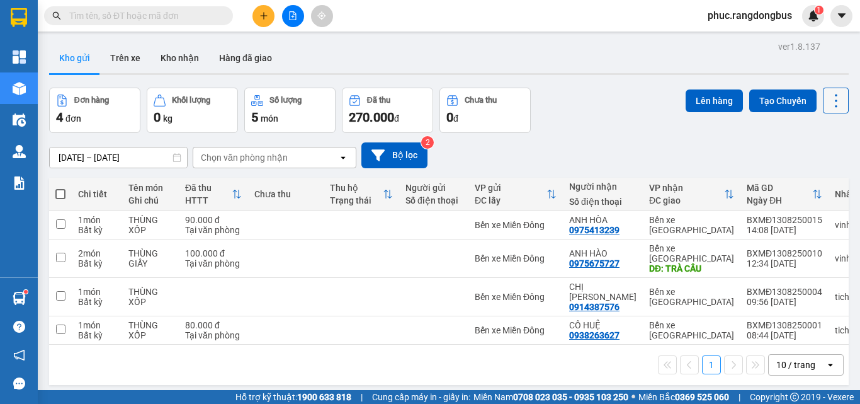
click at [827, 100] on icon at bounding box center [836, 101] width 18 height 18
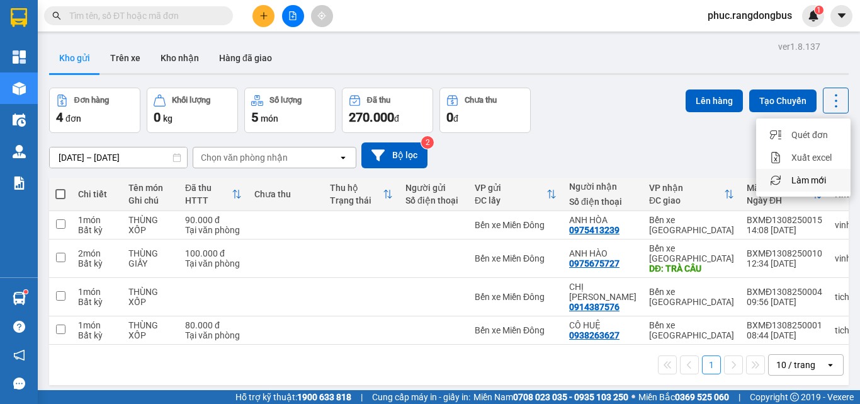
click at [810, 180] on span "Làm mới" at bounding box center [808, 180] width 35 height 13
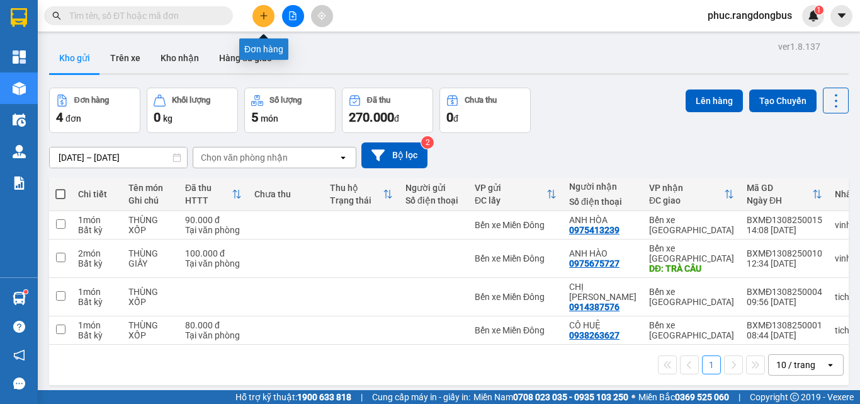
click at [254, 17] on button at bounding box center [263, 16] width 22 height 22
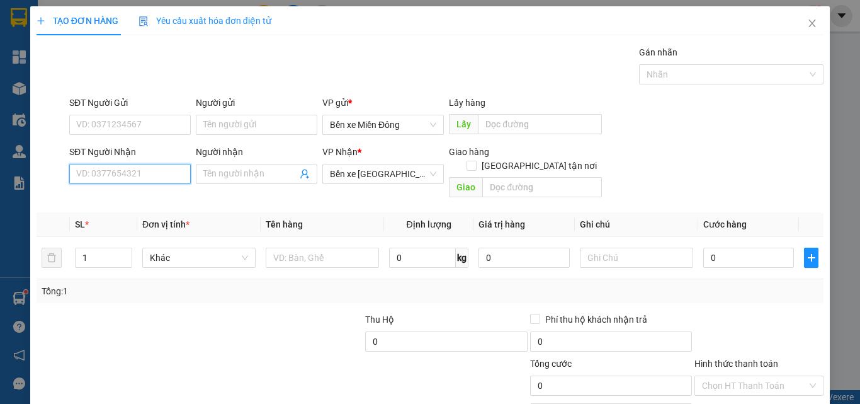
click at [149, 183] on input "SĐT Người Nhận" at bounding box center [129, 174] width 121 height 20
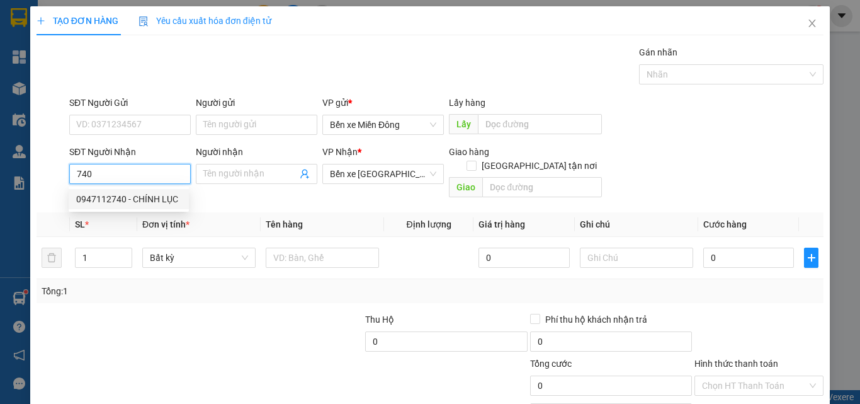
click at [174, 192] on div "0947112740 - CHÍNH LỤC" at bounding box center [128, 199] width 105 height 14
type input "0947112740"
type input "CHÍNH LỤC"
checkbox input "true"
type input "TỊNH HÀ"
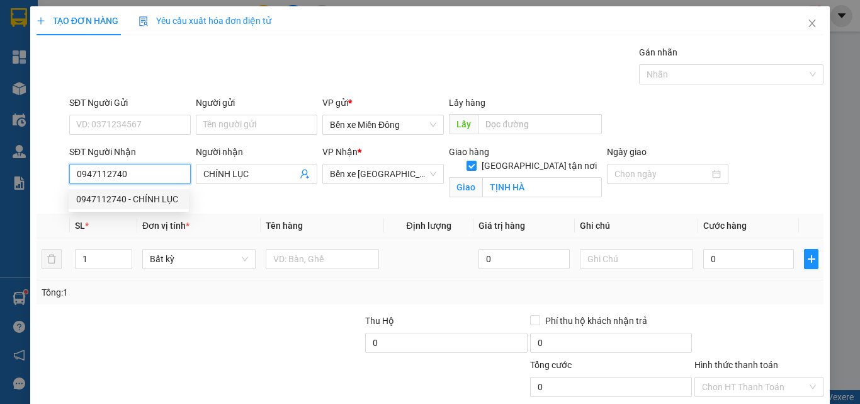
type input "280.000"
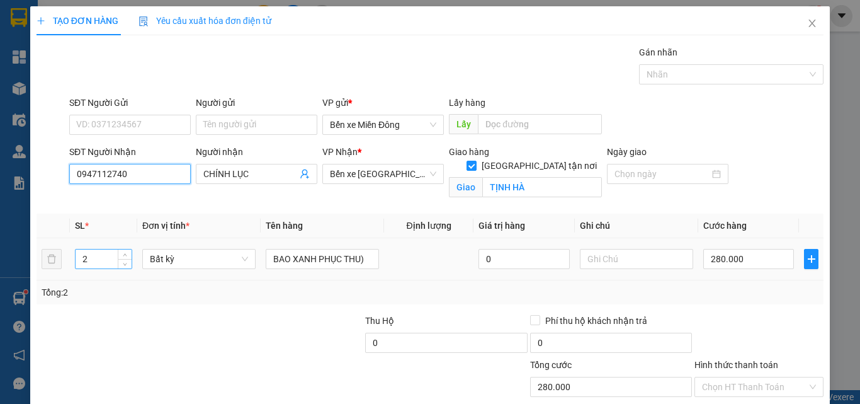
type input "0947112740"
click at [90, 258] on input "2" at bounding box center [104, 258] width 56 height 19
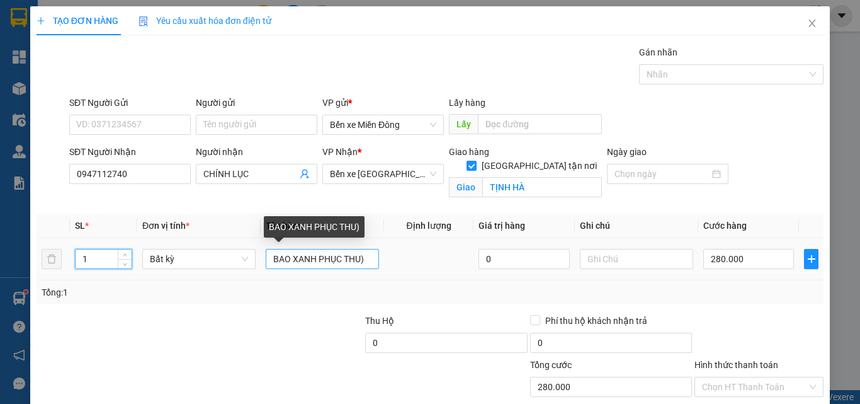
type input "1"
click at [316, 256] on input "BAO XANH PHỤC THU)" at bounding box center [322, 259] width 113 height 20
type input "BAO XANH (PHỤC THU)"
type input "0"
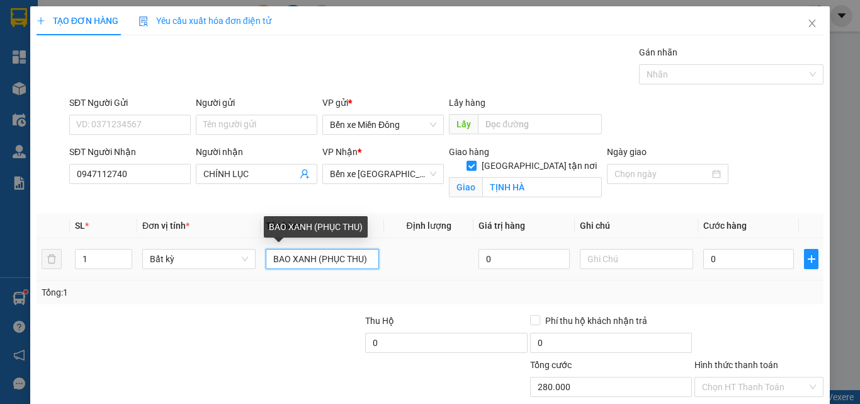
type input "0"
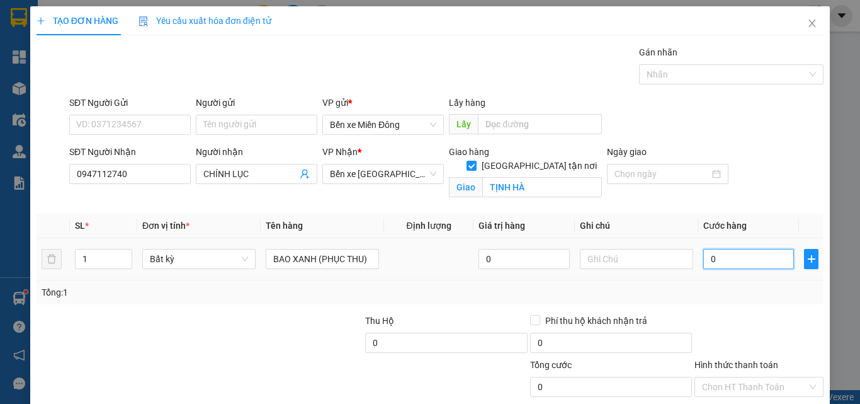
click at [709, 266] on input "0" at bounding box center [748, 259] width 91 height 20
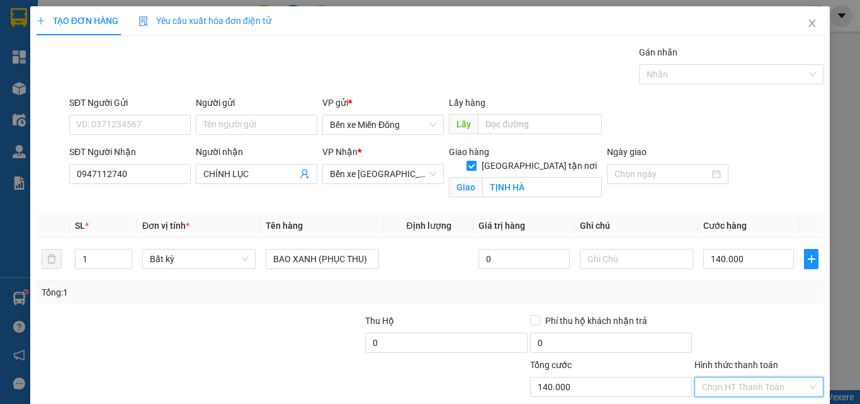
click at [777, 385] on input "Hình thức thanh toán" at bounding box center [754, 386] width 105 height 19
click at [743, 341] on div "Tại văn phòng" at bounding box center [751, 341] width 113 height 14
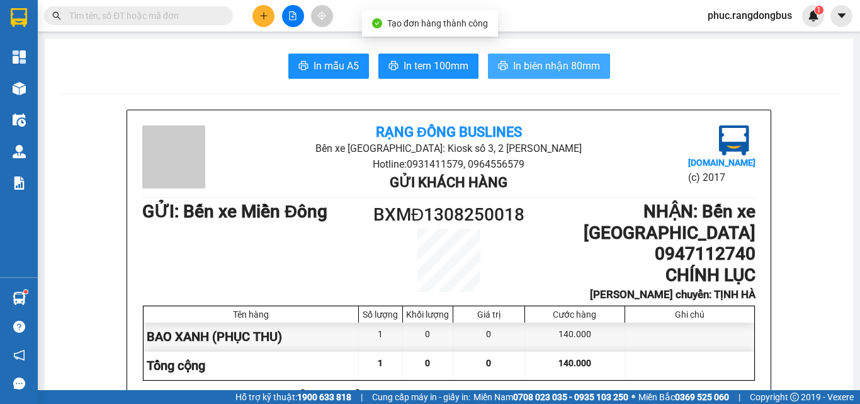
click at [574, 66] on span "In biên nhận 80mm" at bounding box center [556, 66] width 87 height 16
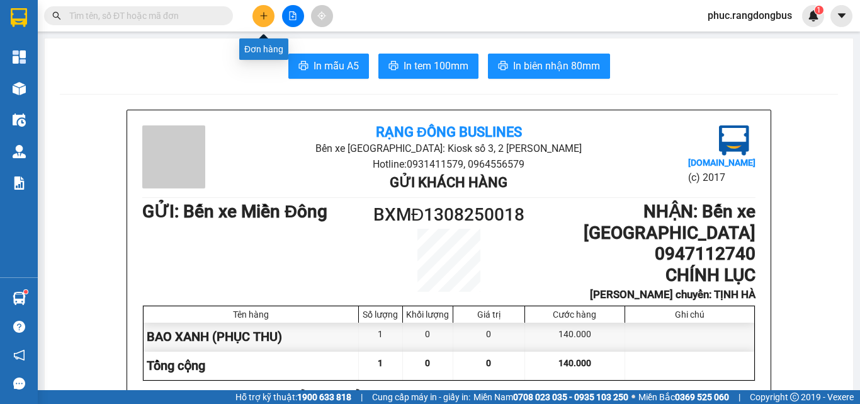
click at [269, 24] on button at bounding box center [263, 16] width 22 height 22
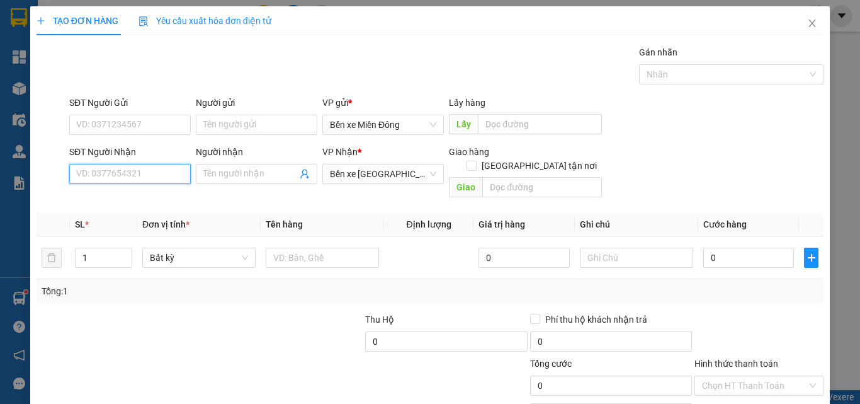
click at [123, 177] on input "SĐT Người Nhận" at bounding box center [129, 174] width 121 height 20
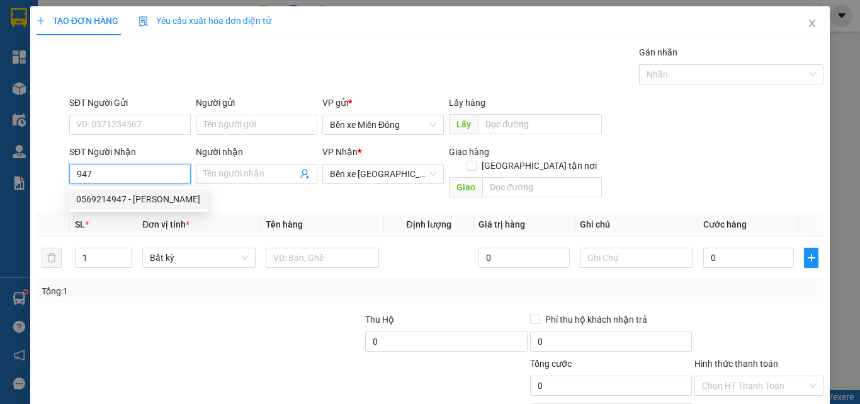
click at [138, 193] on div "0569214947 - HƯƠNG" at bounding box center [138, 199] width 124 height 14
type input "0569214947"
type input "HƯƠNG"
type input "TRẠM LOAN BÀ ĐẠT"
type input "300.000"
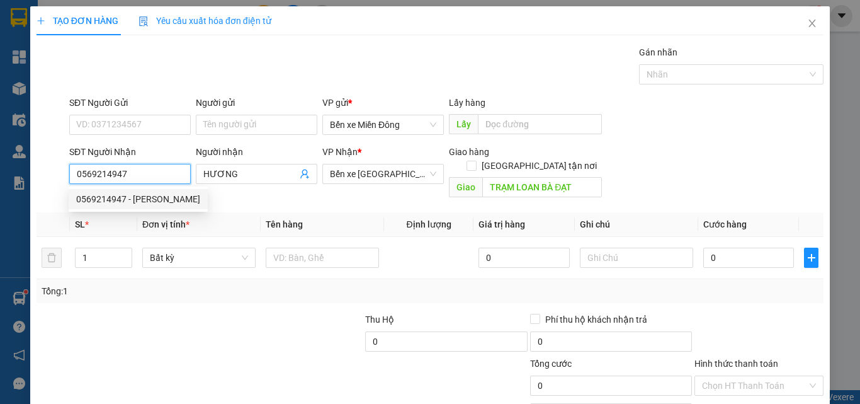
type input "300.000"
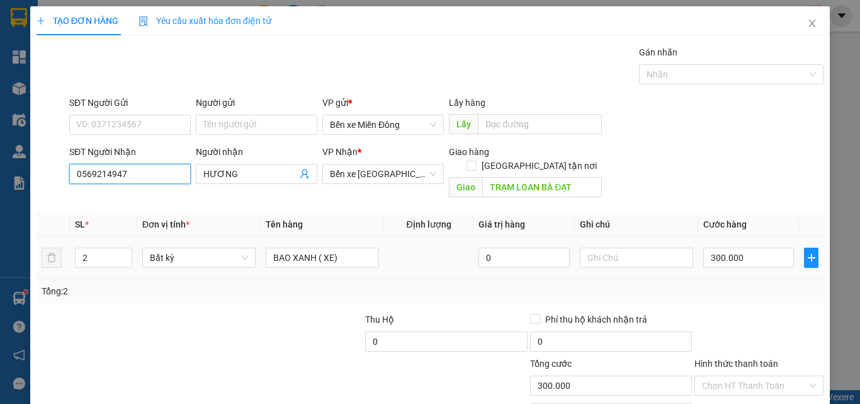
type input "0569214947"
click at [105, 258] on td "2" at bounding box center [103, 258] width 67 height 42
click at [99, 252] on input "2" at bounding box center [104, 257] width 56 height 19
type input "1"
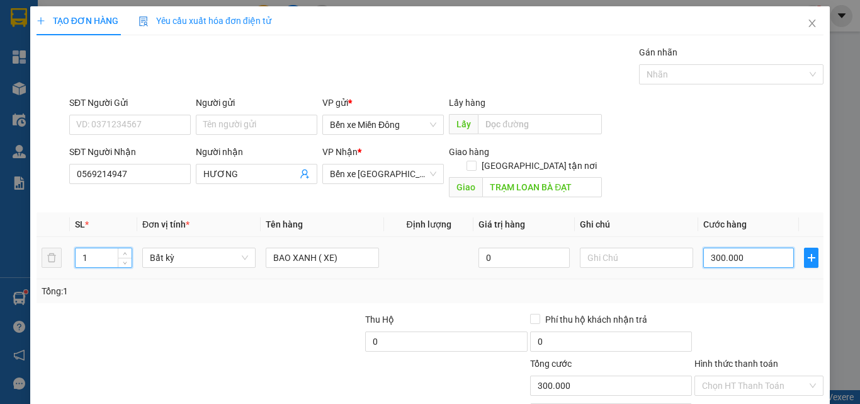
click at [737, 249] on input "300.000" at bounding box center [748, 257] width 91 height 20
type input "0"
click at [703, 247] on input "0" at bounding box center [748, 257] width 91 height 20
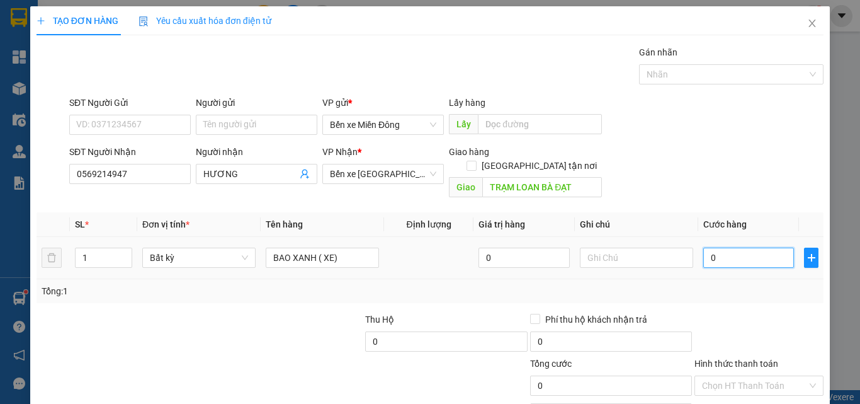
type input "10"
type input "150"
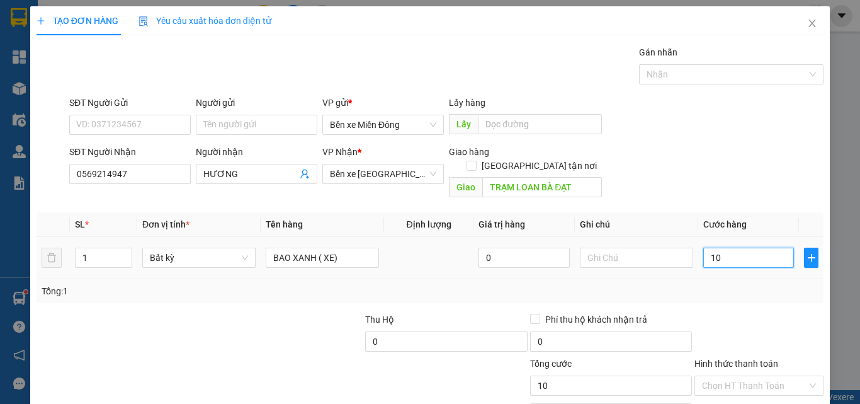
type input "150"
type input "150.000"
type input "0"
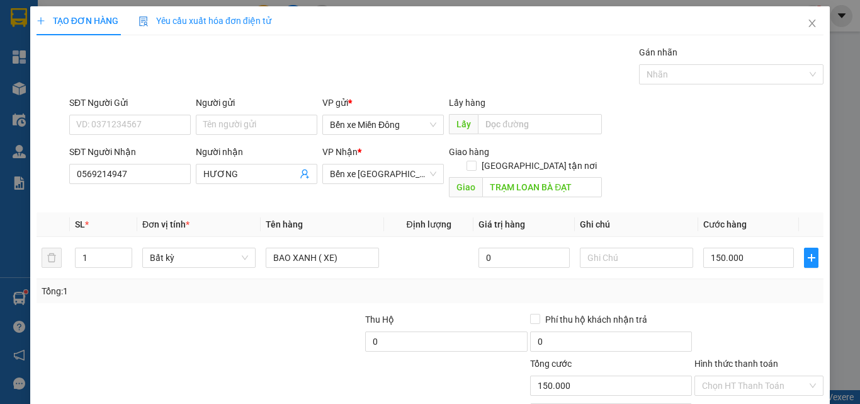
type input "0"
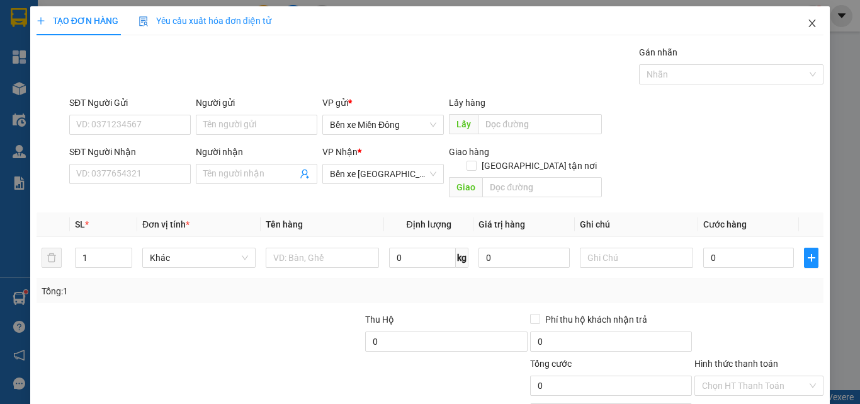
click at [809, 27] on icon "close" at bounding box center [812, 24] width 7 height 8
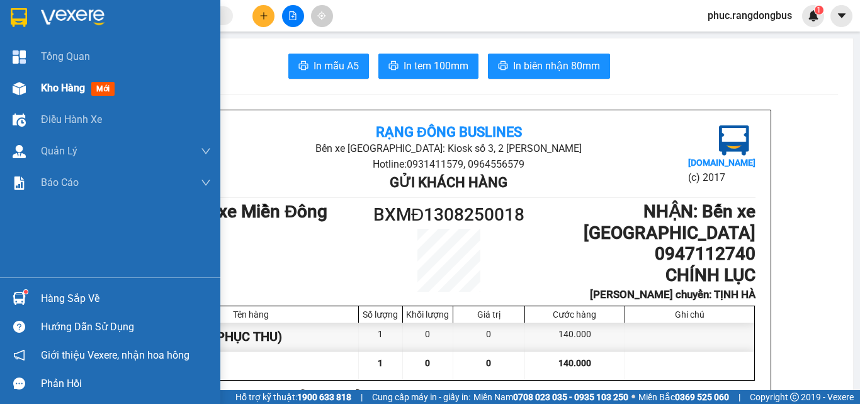
click at [78, 83] on span "Kho hàng" at bounding box center [63, 88] width 44 height 12
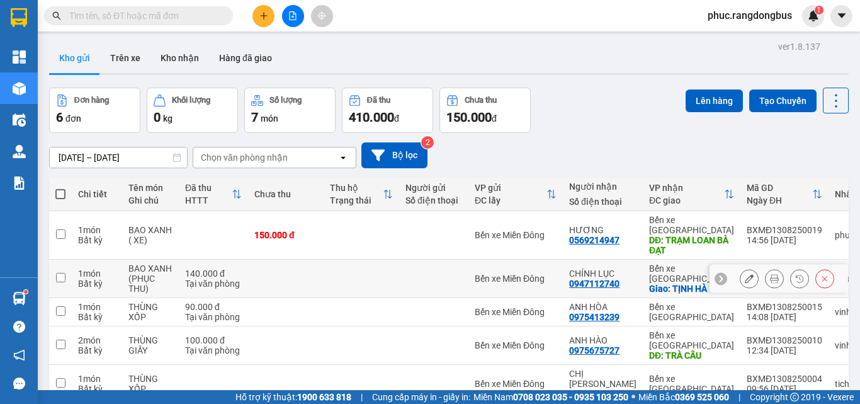
click at [68, 267] on td at bounding box center [60, 278] width 23 height 38
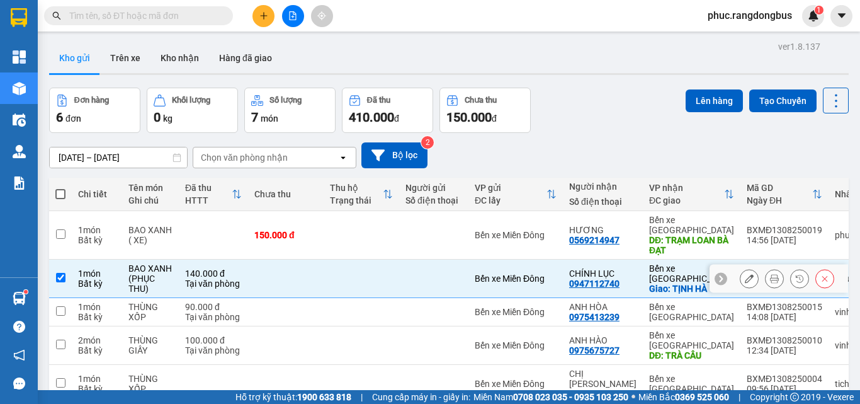
checkbox input "true"
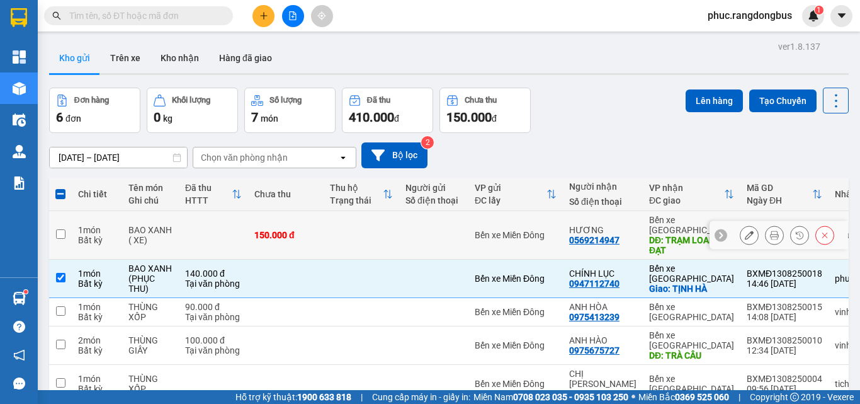
click at [65, 232] on input "checkbox" at bounding box center [60, 233] width 9 height 9
checkbox input "true"
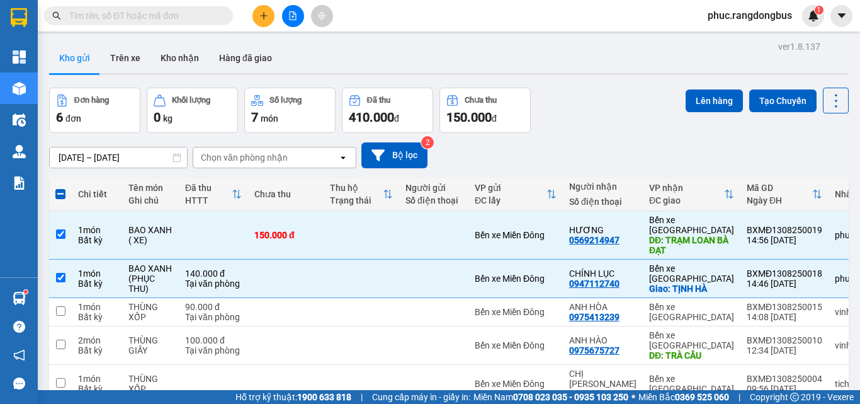
click at [703, 112] on div "Lên hàng Tạo Chuyến" at bounding box center [767, 101] width 163 height 26
click at [700, 103] on button "Lên hàng" at bounding box center [714, 100] width 57 height 23
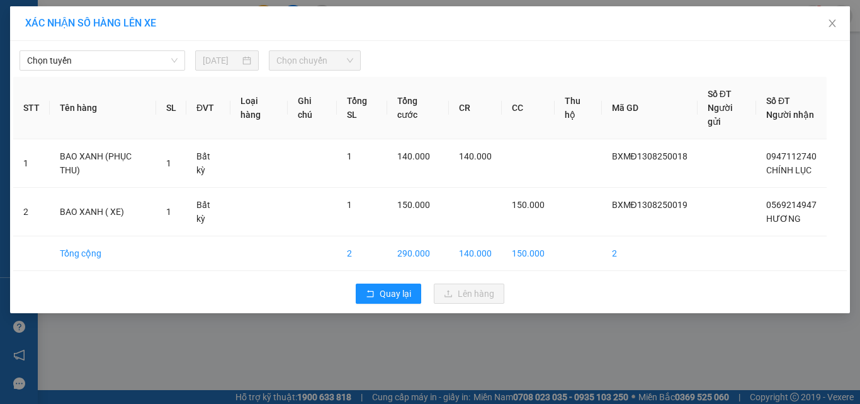
click at [89, 48] on div "Chọn tuyến 13/08/2025 Chọn chuyến" at bounding box center [429, 57] width 833 height 26
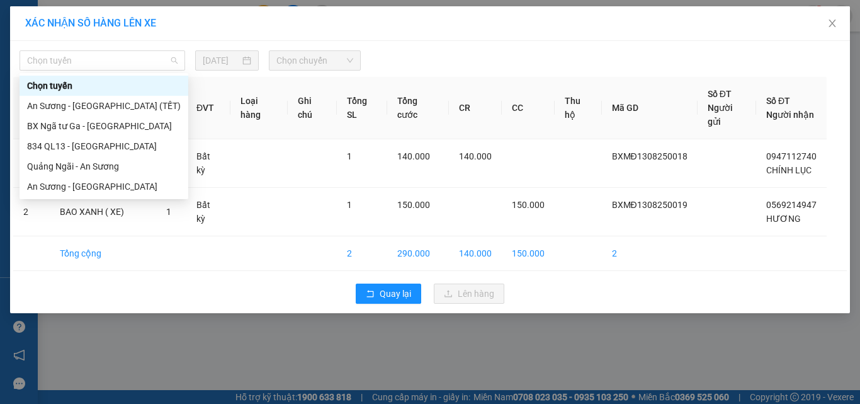
drag, startPoint x: 88, startPoint y: 52, endPoint x: 94, endPoint y: 50, distance: 6.6
click at [89, 44] on div "Chọn tuyến 13/08/2025 Chọn chuyến" at bounding box center [429, 57] width 833 height 26
click at [103, 192] on div "An [PERSON_NAME][GEOGRAPHIC_DATA]" at bounding box center [104, 186] width 154 height 14
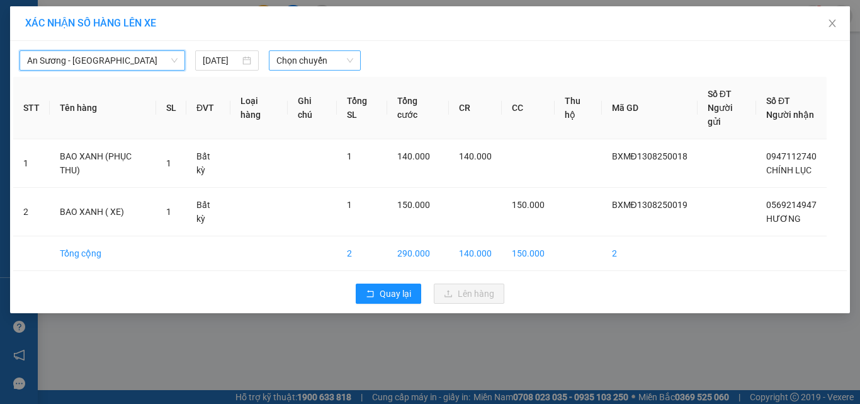
click at [348, 65] on span "Chọn chuyến" at bounding box center [314, 60] width 77 height 19
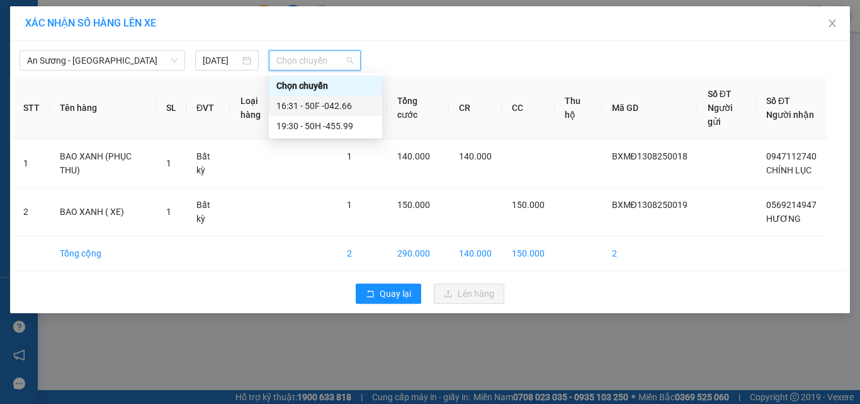
click at [366, 111] on div "16:31 - 50F -042.66" at bounding box center [325, 106] width 98 height 14
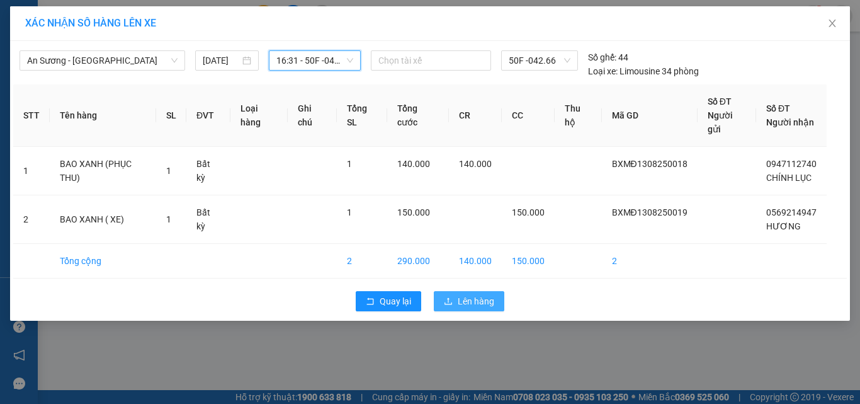
click at [488, 304] on span "Lên hàng" at bounding box center [476, 301] width 37 height 14
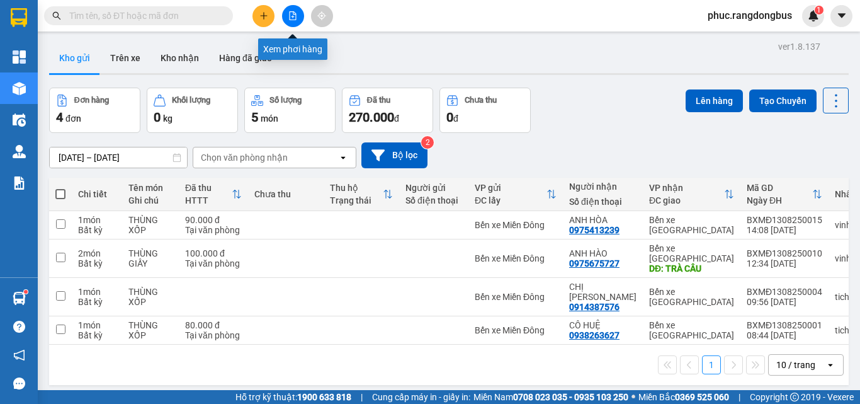
click at [300, 23] on button at bounding box center [293, 16] width 22 height 22
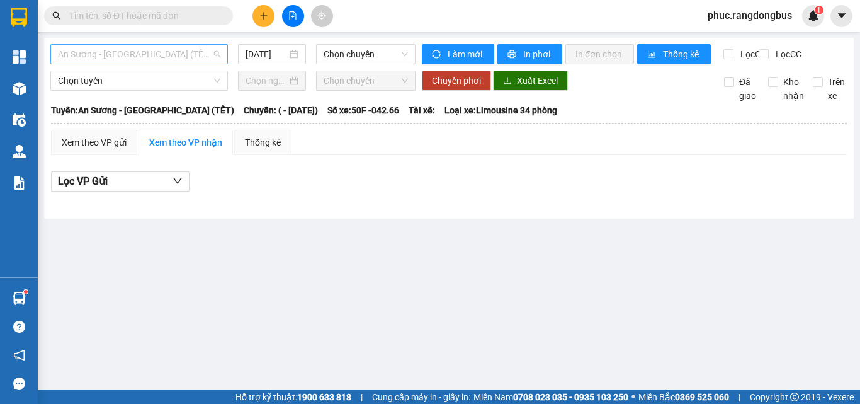
click at [183, 57] on span "An [PERSON_NAME][GEOGRAPHIC_DATA] (TẾT)" at bounding box center [139, 54] width 162 height 19
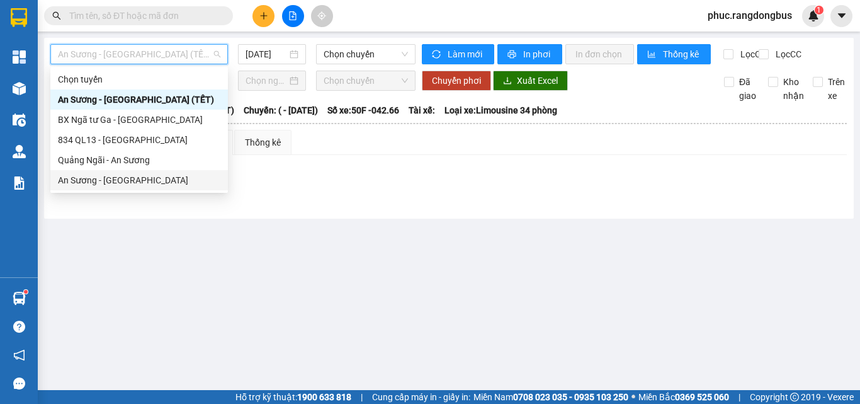
click at [163, 178] on div "An [PERSON_NAME][GEOGRAPHIC_DATA]" at bounding box center [139, 180] width 162 height 14
type input "[DATE]"
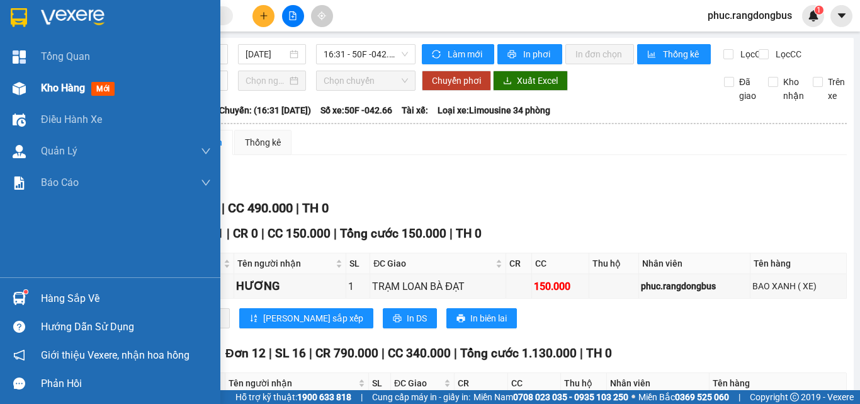
click at [65, 86] on span "Kho hàng" at bounding box center [63, 88] width 44 height 12
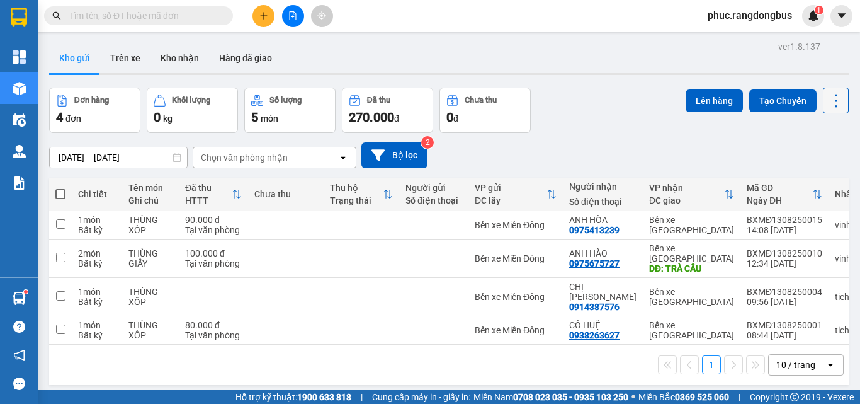
click at [833, 110] on button at bounding box center [836, 101] width 26 height 26
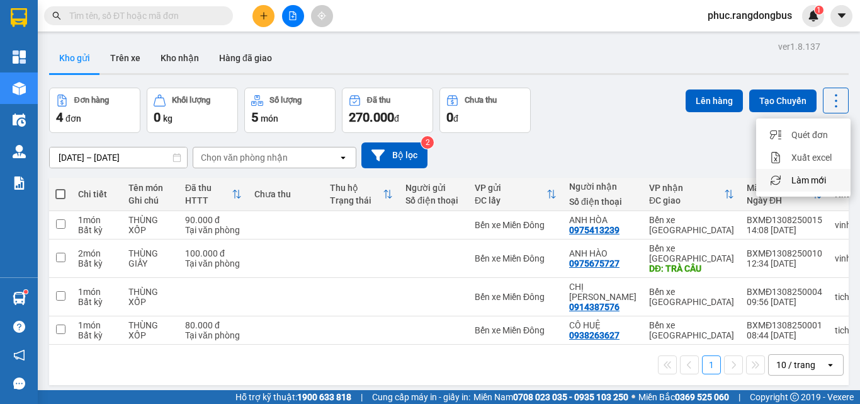
click at [829, 173] on li "Làm mới" at bounding box center [803, 180] width 94 height 23
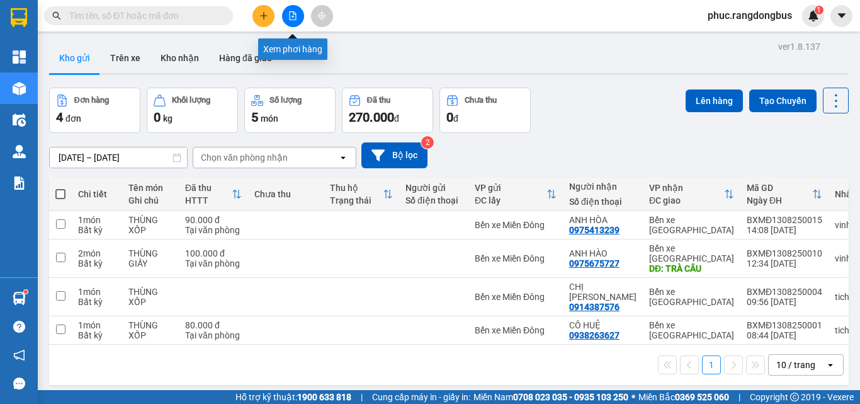
click at [291, 20] on icon "file-add" at bounding box center [293, 15] width 7 height 9
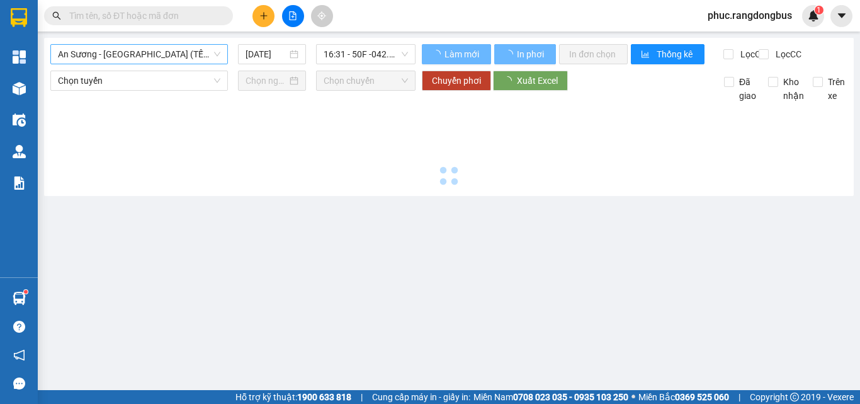
click at [167, 52] on span "An [PERSON_NAME][GEOGRAPHIC_DATA] (TẾT)" at bounding box center [139, 54] width 162 height 19
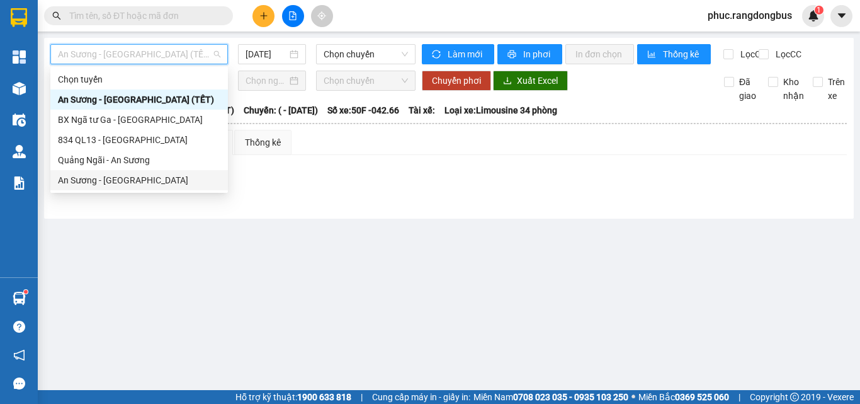
click at [166, 185] on div "An [PERSON_NAME][GEOGRAPHIC_DATA]" at bounding box center [139, 180] width 162 height 14
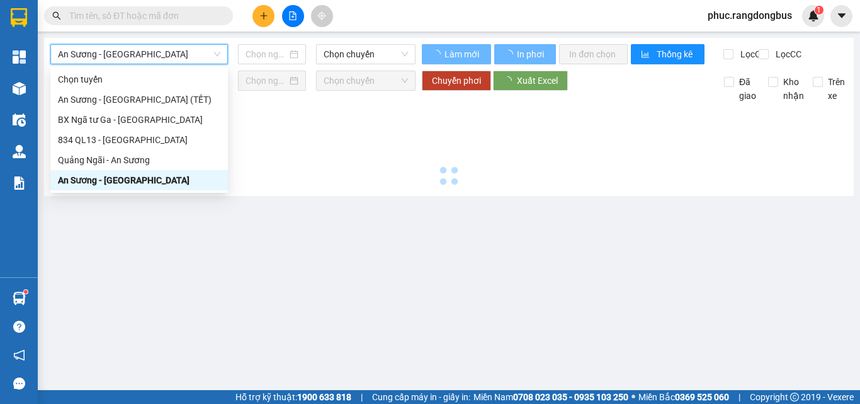
type input "[DATE]"
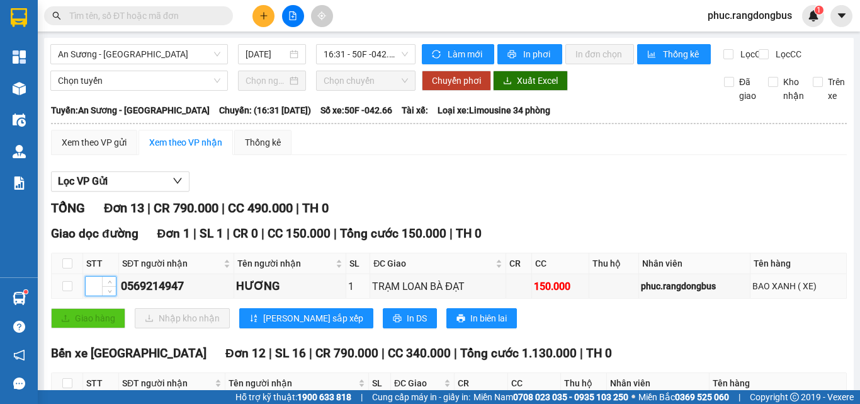
drag, startPoint x: 93, startPoint y: 114, endPoint x: 23, endPoint y: 57, distance: 90.0
click at [93, 276] on input at bounding box center [101, 285] width 30 height 19
type input "1"
click at [265, 311] on span "[PERSON_NAME] sắp xếp" at bounding box center [313, 318] width 100 height 14
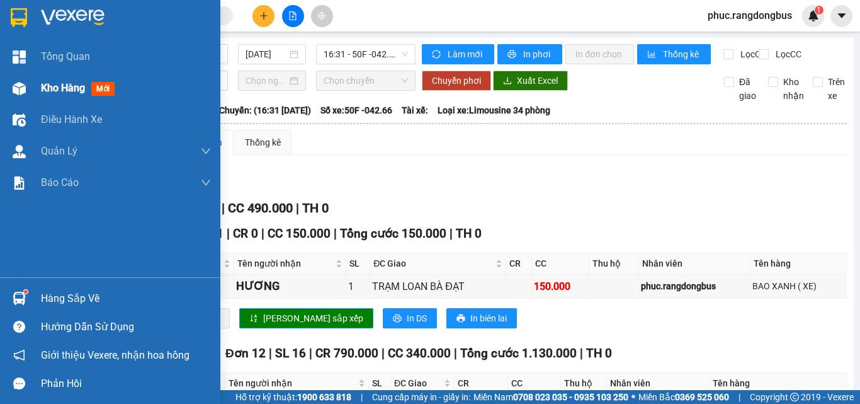
click at [84, 96] on div "Kho hàng mới" at bounding box center [126, 87] width 170 height 31
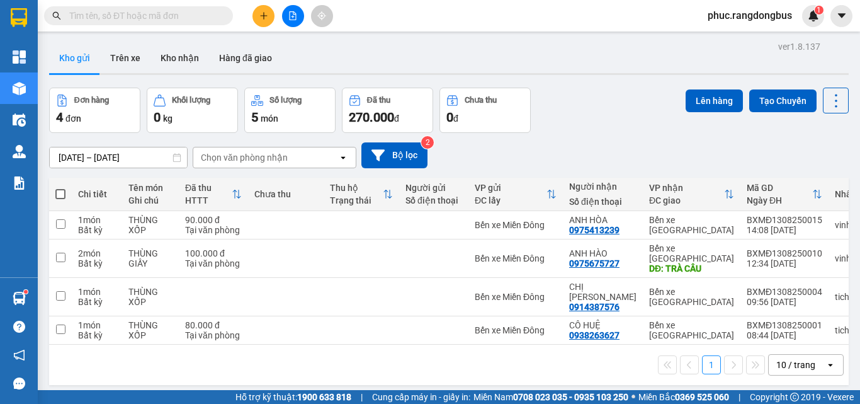
click at [261, 9] on button at bounding box center [263, 16] width 22 height 22
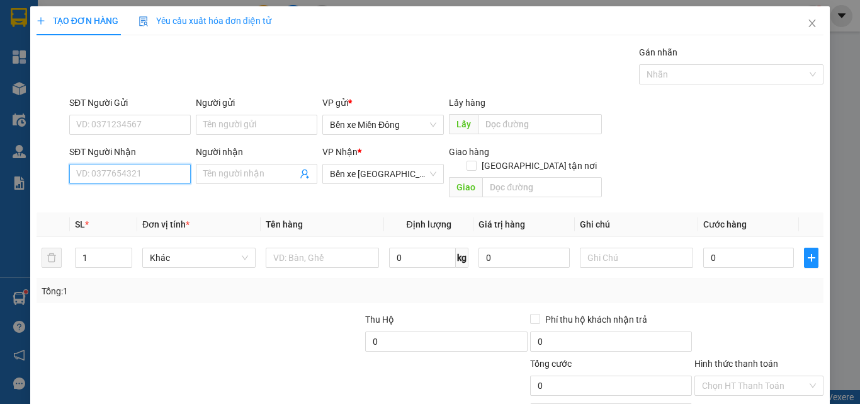
click at [157, 178] on input "SĐT Người Nhận" at bounding box center [129, 174] width 121 height 20
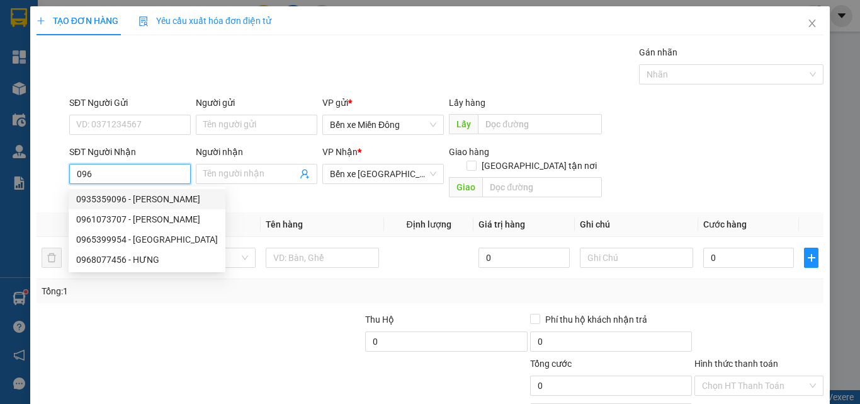
click at [162, 200] on div "0935359096 - VŨ NGỌC MINH" at bounding box center [147, 199] width 142 height 14
type input "0935359096"
type input "VŨ NGỌC MINH"
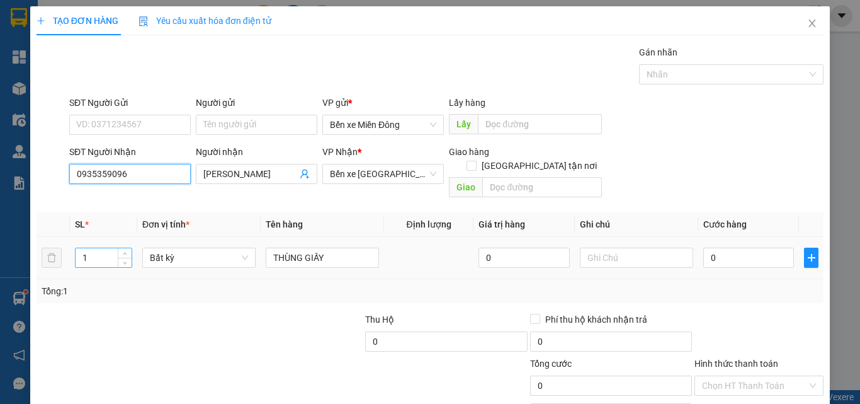
type input "0935359096"
click at [103, 248] on input "1" at bounding box center [104, 257] width 56 height 19
type input "2"
drag, startPoint x: 797, startPoint y: 359, endPoint x: 737, endPoint y: 377, distance: 63.1
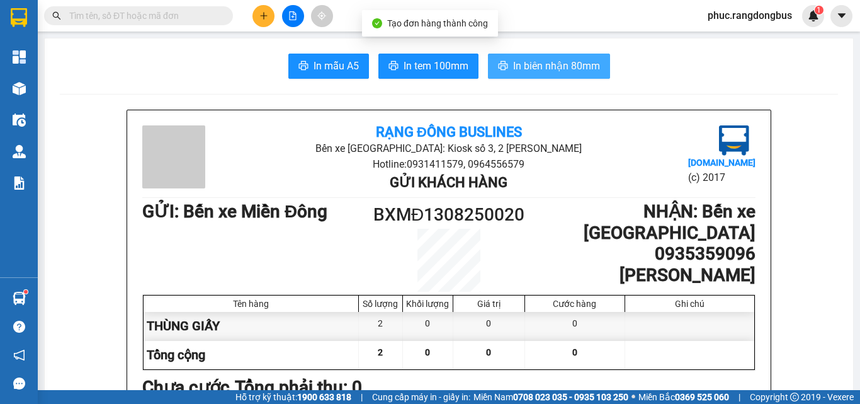
click at [558, 60] on span "In biên nhận 80mm" at bounding box center [556, 66] width 87 height 16
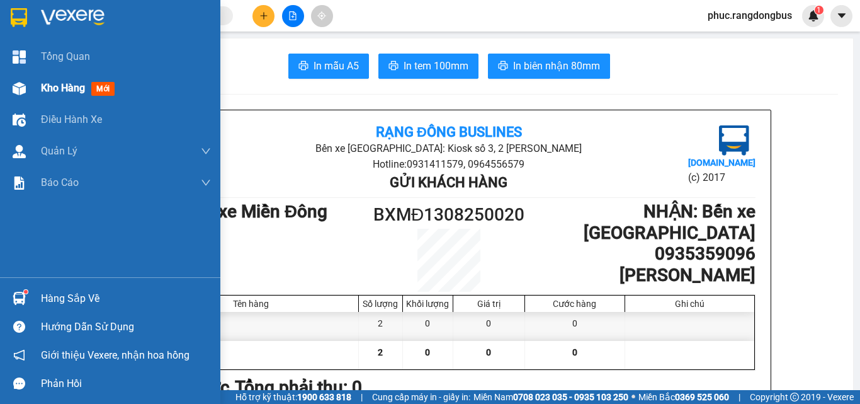
click at [79, 91] on span "Kho hàng" at bounding box center [63, 88] width 44 height 12
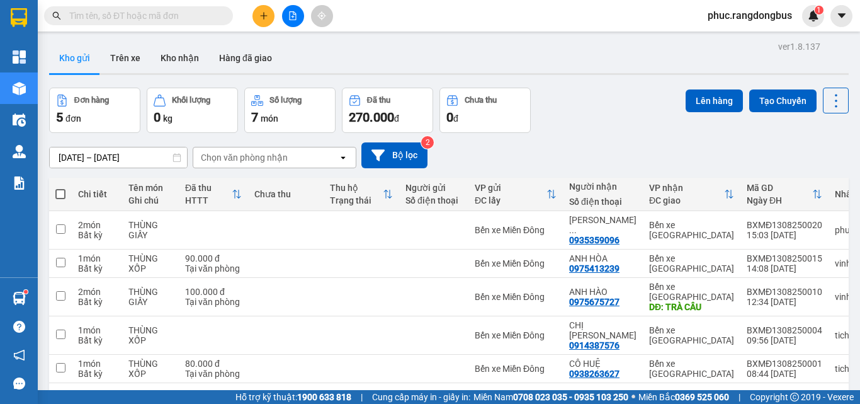
click at [250, 5] on div at bounding box center [293, 16] width 94 height 22
click at [259, 14] on icon "plus" at bounding box center [263, 15] width 9 height 9
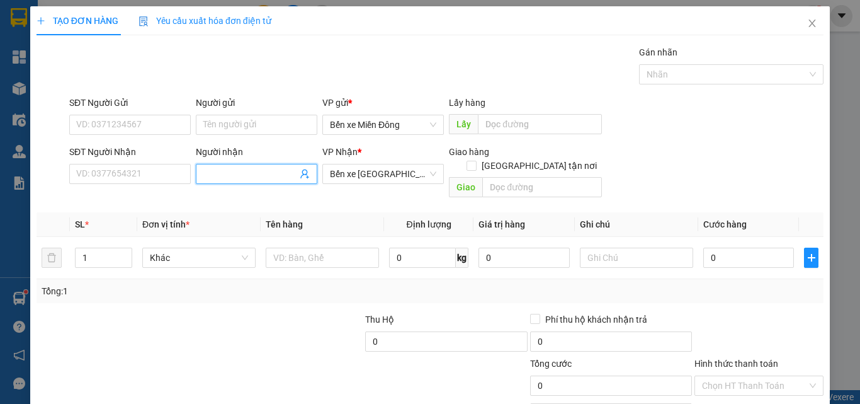
drag, startPoint x: 235, startPoint y: 173, endPoint x: 230, endPoint y: 164, distance: 10.2
click at [237, 172] on input "Người nhận" at bounding box center [250, 174] width 94 height 14
type input "MAI TRÂM"
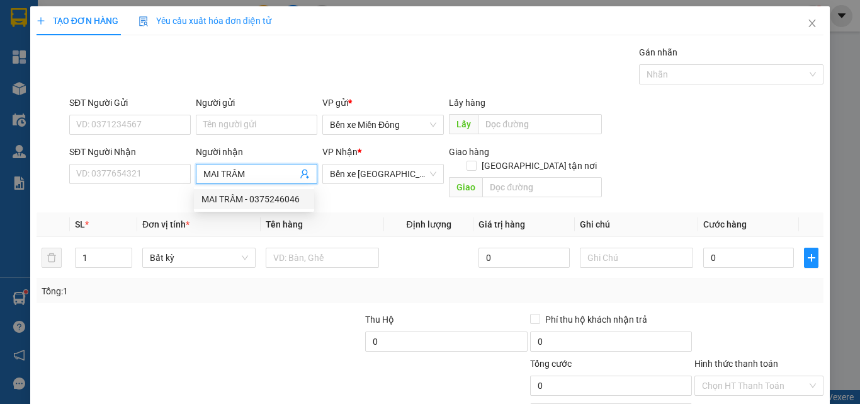
click at [252, 202] on div "MAI TRÂM - 0375246046" at bounding box center [253, 199] width 105 height 14
type input "0375246046"
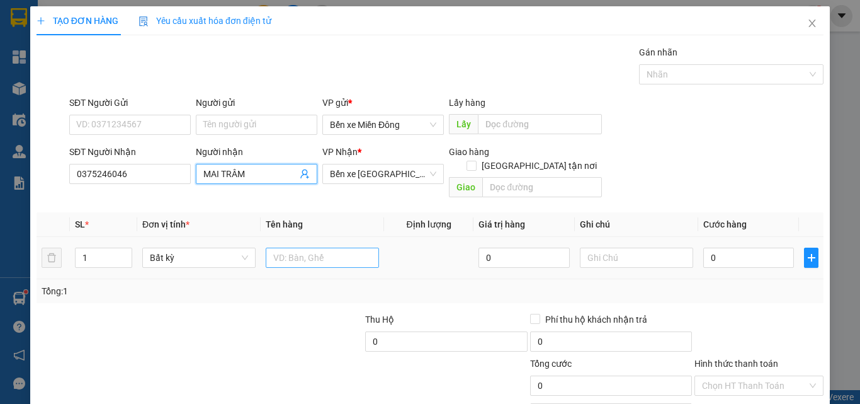
type input "MAI TRÂM"
click at [312, 247] on input "text" at bounding box center [322, 257] width 113 height 20
type input "BAO TRẮNG"
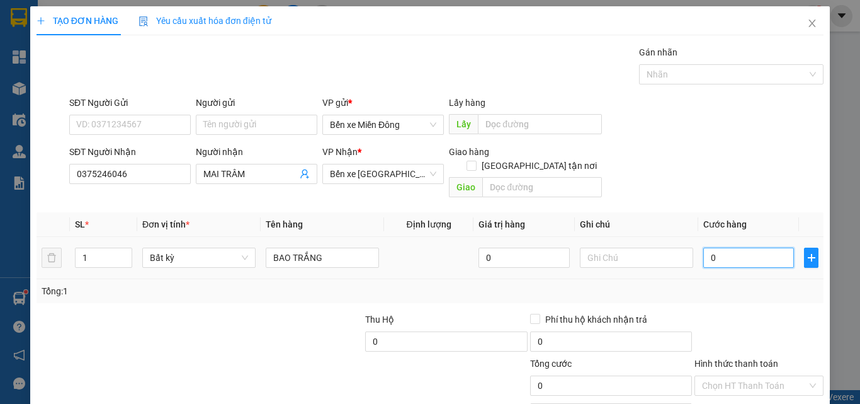
click at [734, 253] on input "0" at bounding box center [748, 257] width 91 height 20
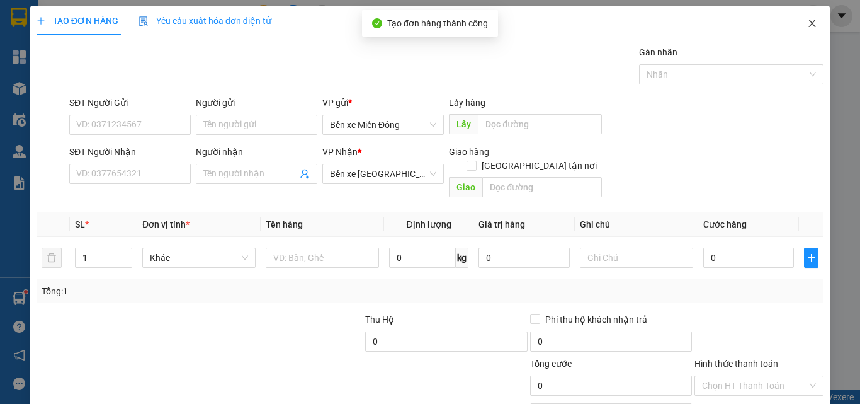
click at [808, 24] on span "Close" at bounding box center [811, 23] width 35 height 35
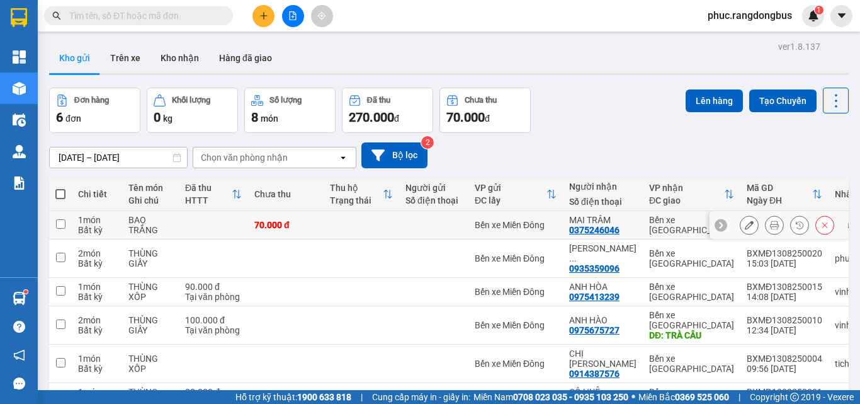
click at [56, 220] on input "checkbox" at bounding box center [60, 223] width 9 height 9
checkbox input "true"
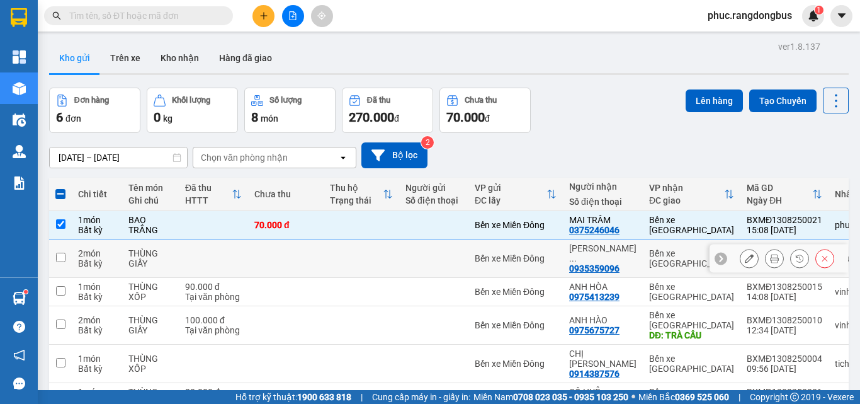
click at [60, 252] on input "checkbox" at bounding box center [60, 256] width 9 height 9
checkbox input "true"
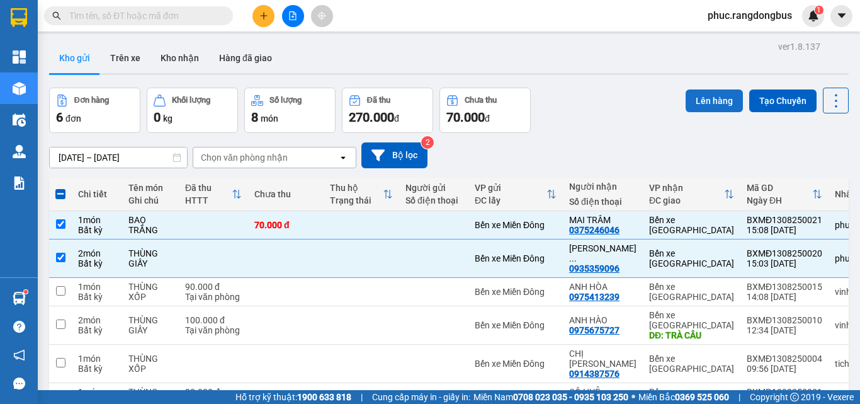
click at [686, 105] on button "Lên hàng" at bounding box center [714, 100] width 57 height 23
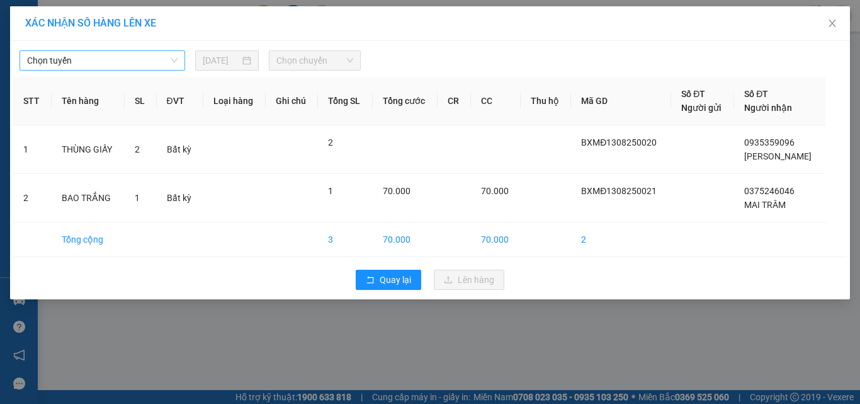
click at [152, 53] on span "Chọn tuyến" at bounding box center [102, 60] width 150 height 19
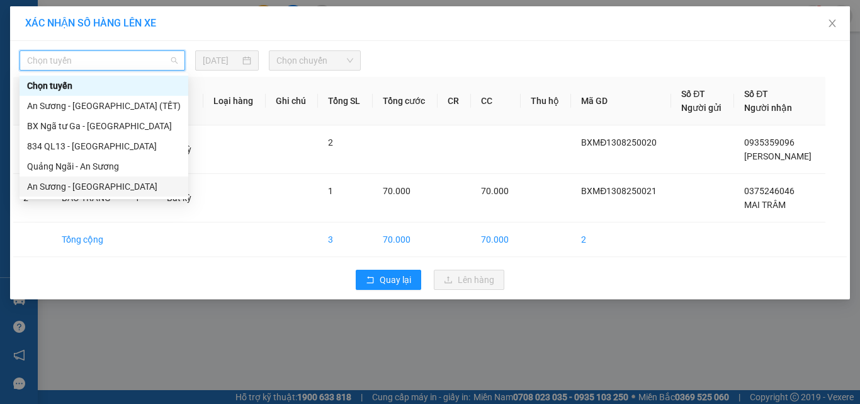
drag, startPoint x: 96, startPoint y: 188, endPoint x: 246, endPoint y: 99, distance: 173.8
click at [97, 188] on div "An [PERSON_NAME][GEOGRAPHIC_DATA]" at bounding box center [104, 186] width 154 height 14
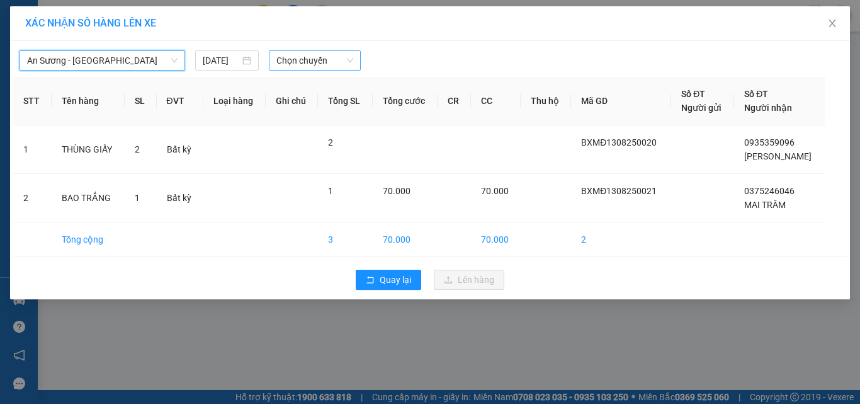
click at [300, 61] on span "Chọn chuyến" at bounding box center [314, 60] width 77 height 19
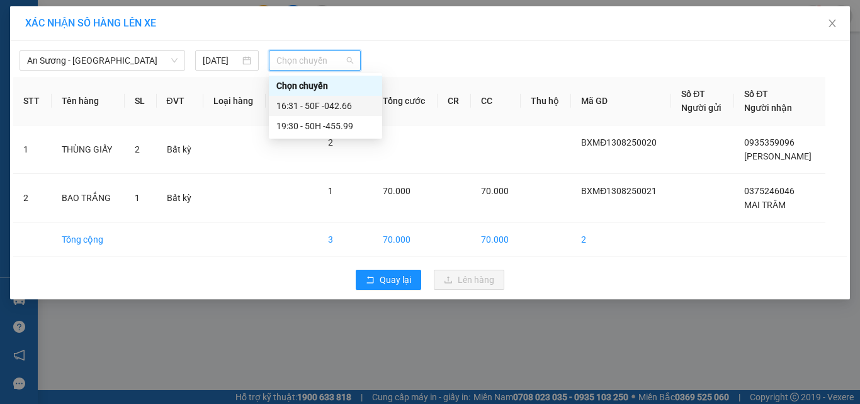
click at [354, 110] on div "16:31 - 50F -042.66" at bounding box center [325, 106] width 98 height 14
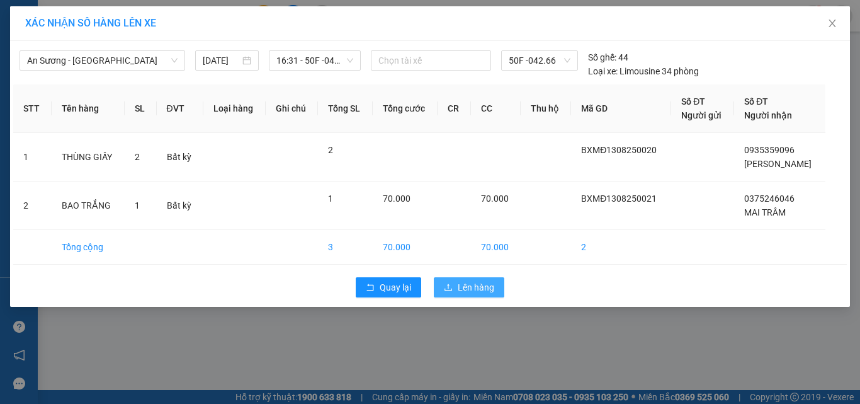
click at [485, 293] on span "Lên hàng" at bounding box center [476, 287] width 37 height 14
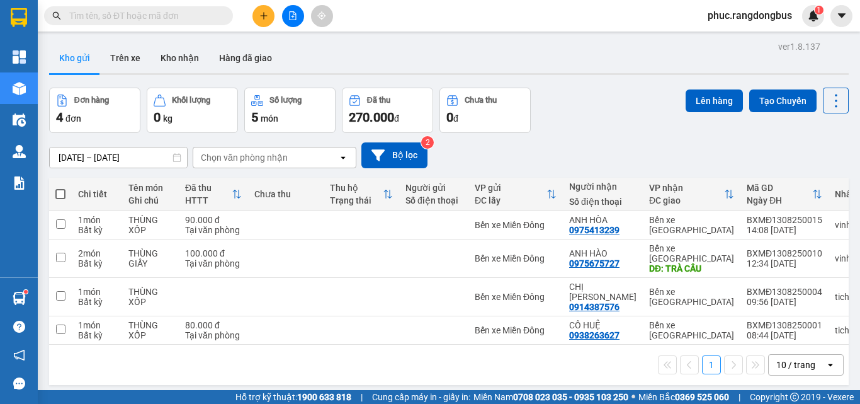
click at [267, 16] on button at bounding box center [263, 16] width 22 height 22
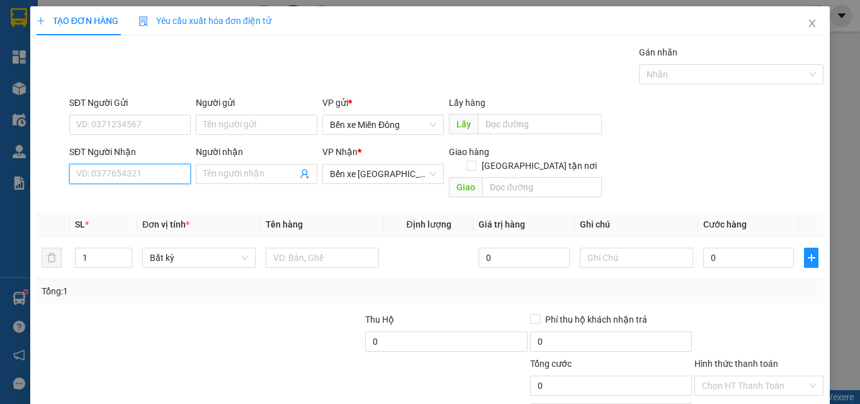
click at [138, 171] on input "SĐT Người Nhận" at bounding box center [129, 174] width 121 height 20
click at [171, 205] on div "0913761429 - ÁNH" at bounding box center [128, 199] width 105 height 14
type input "0913761429"
type input "ÁNH"
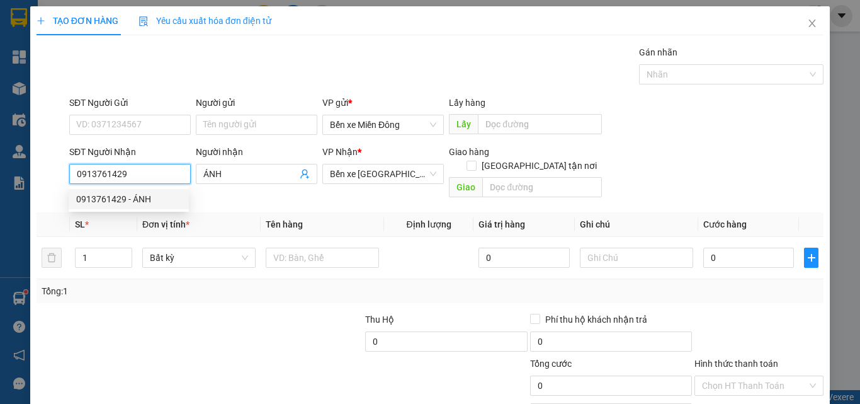
type input "30.000"
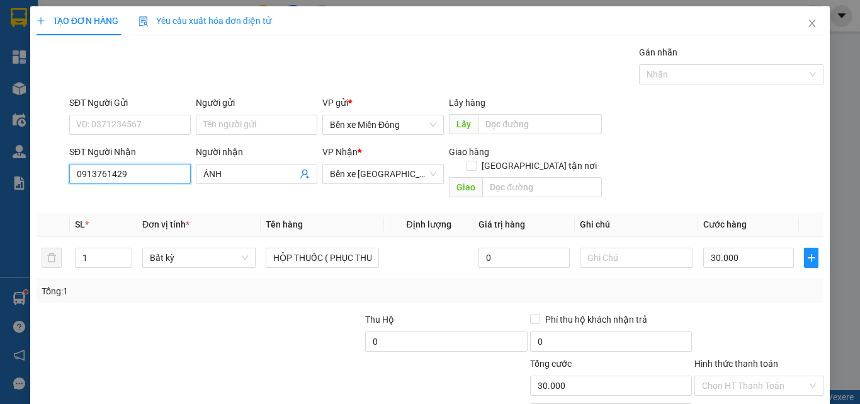
type input "0913761429"
click at [762, 385] on div "Hình thức thanh toán Chọn HT Thanh Toán" at bounding box center [758, 378] width 129 height 44
click at [759, 376] on input "Hình thức thanh toán" at bounding box center [754, 385] width 105 height 19
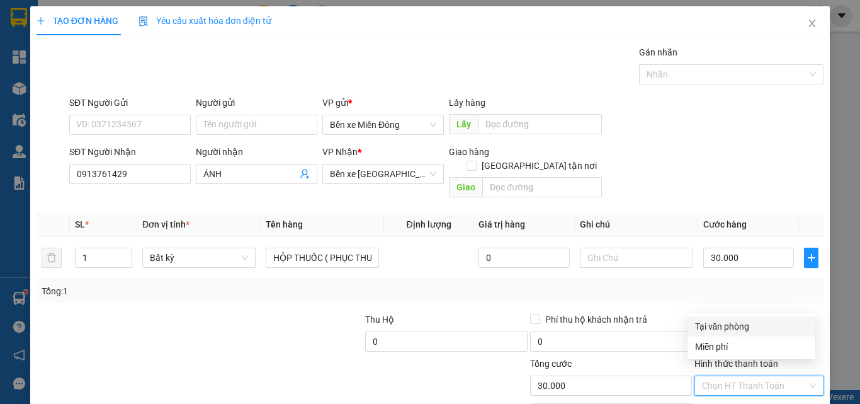
click at [733, 322] on div "Tại văn phòng" at bounding box center [751, 326] width 113 height 14
type input "0"
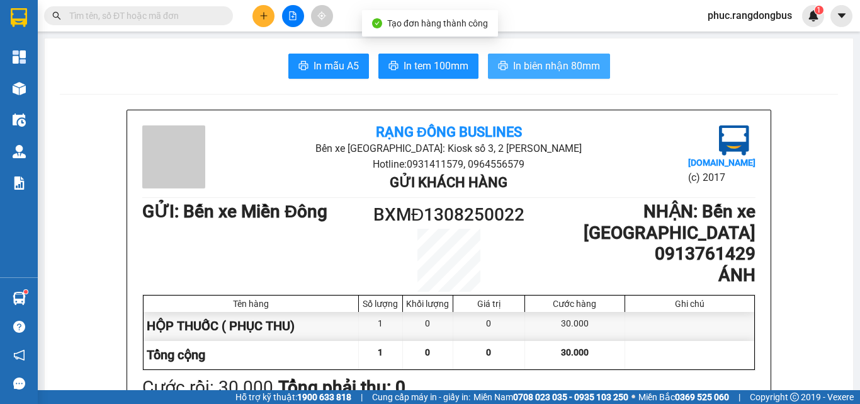
click at [554, 63] on span "In biên nhận 80mm" at bounding box center [556, 66] width 87 height 16
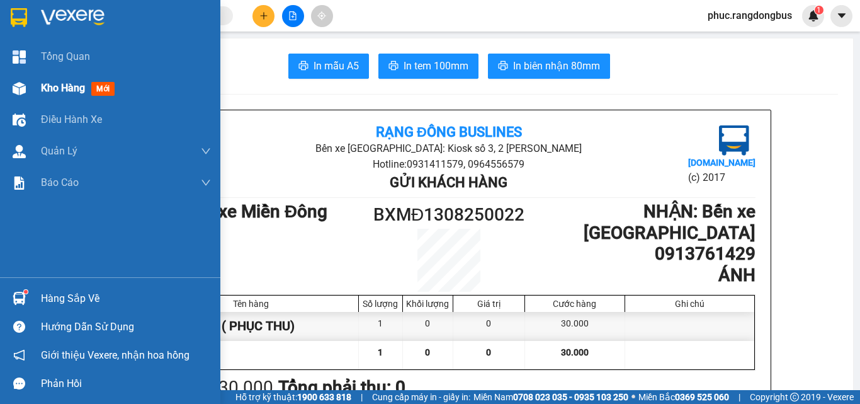
click at [60, 88] on span "Kho hàng" at bounding box center [63, 88] width 44 height 12
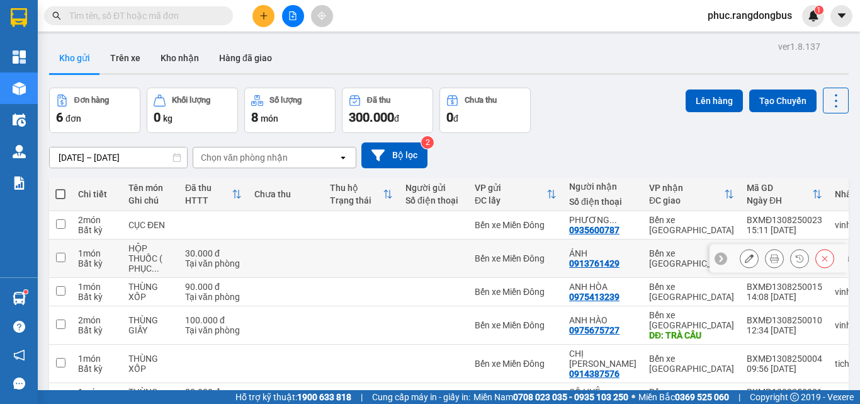
click at [62, 257] on input "checkbox" at bounding box center [60, 256] width 9 height 9
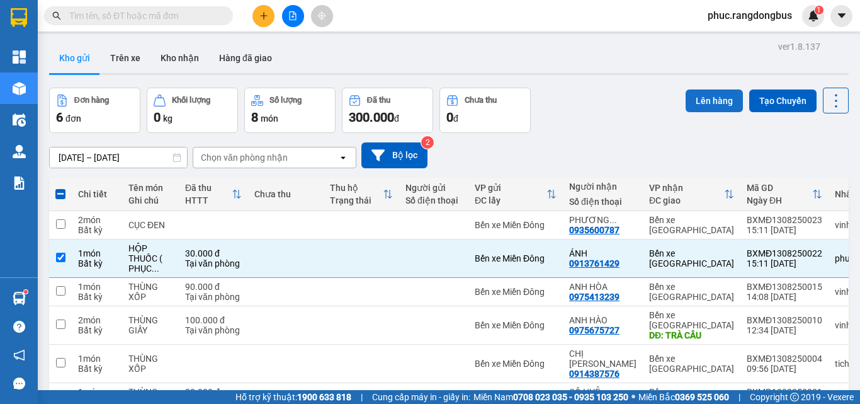
click at [708, 108] on button "Lên hàng" at bounding box center [714, 100] width 57 height 23
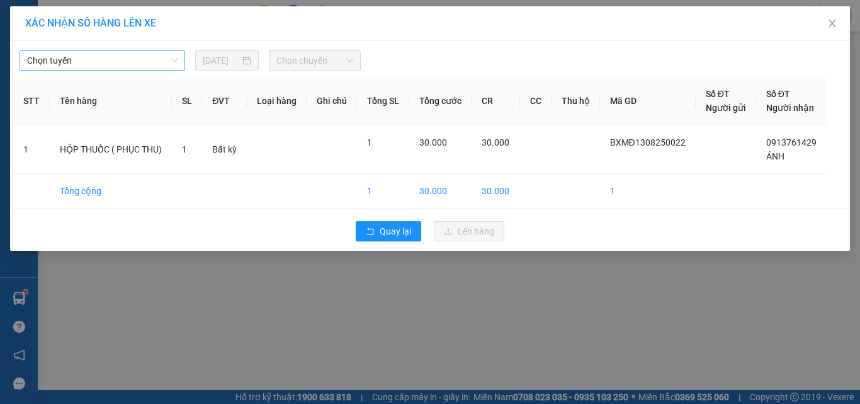
drag, startPoint x: 87, startPoint y: 60, endPoint x: 90, endPoint y: 67, distance: 7.6
click at [86, 60] on span "Chọn tuyến" at bounding box center [102, 60] width 150 height 19
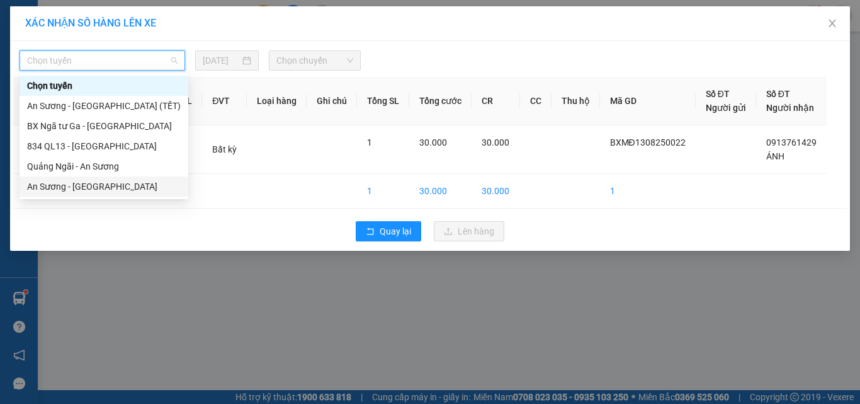
drag, startPoint x: 115, startPoint y: 189, endPoint x: 128, endPoint y: 186, distance: 13.7
click at [115, 190] on div "An [PERSON_NAME][GEOGRAPHIC_DATA]" at bounding box center [104, 186] width 154 height 14
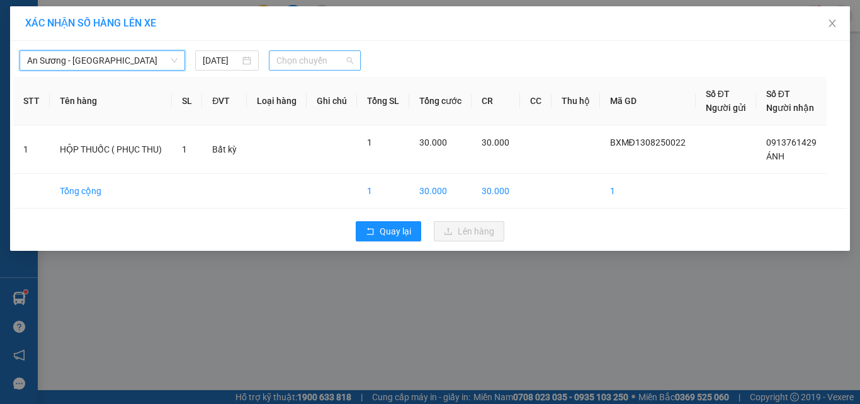
drag, startPoint x: 330, startPoint y: 54, endPoint x: 350, endPoint y: 79, distance: 31.8
click at [330, 54] on span "Chọn chuyến" at bounding box center [314, 60] width 77 height 19
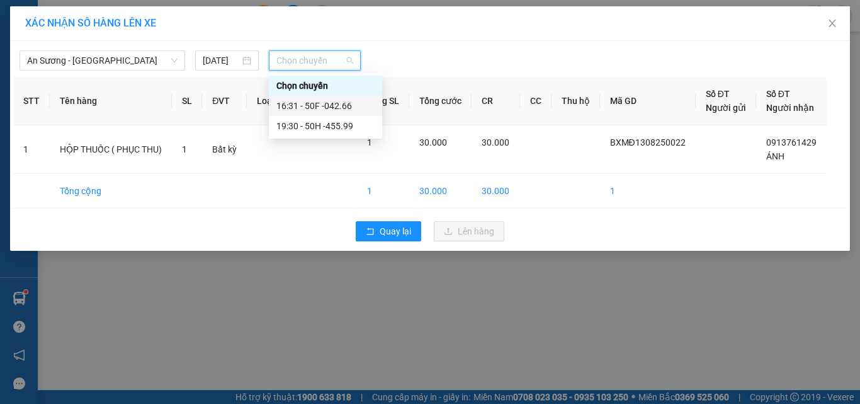
drag, startPoint x: 347, startPoint y: 110, endPoint x: 380, endPoint y: 132, distance: 39.3
click at [348, 110] on div "16:31 - 50F -042.66" at bounding box center [325, 106] width 98 height 14
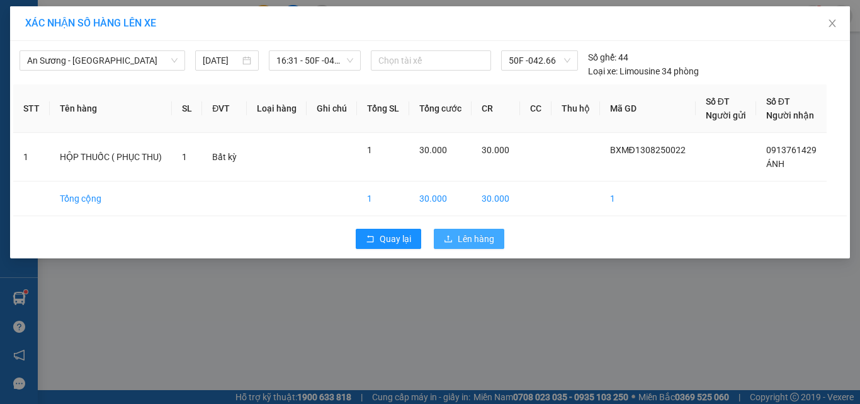
click at [490, 234] on span "Lên hàng" at bounding box center [476, 239] width 37 height 14
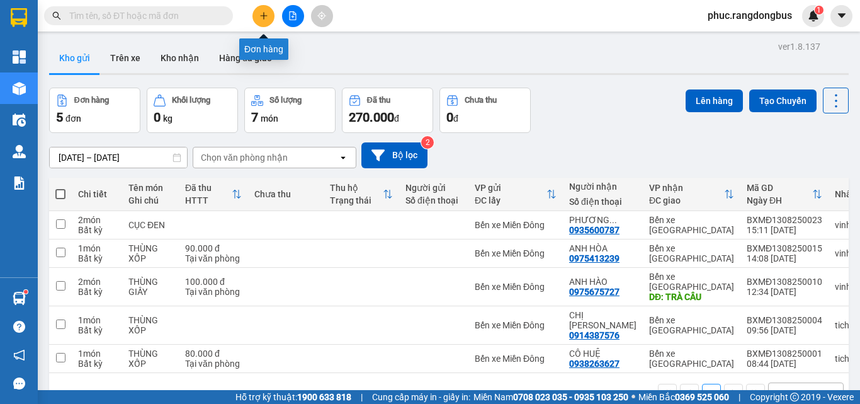
click at [263, 21] on button at bounding box center [263, 16] width 22 height 22
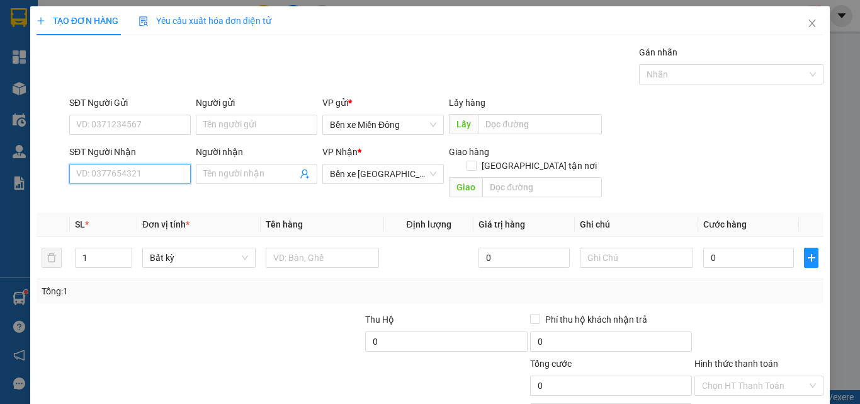
click at [165, 174] on input "SĐT Người Nhận" at bounding box center [129, 174] width 121 height 20
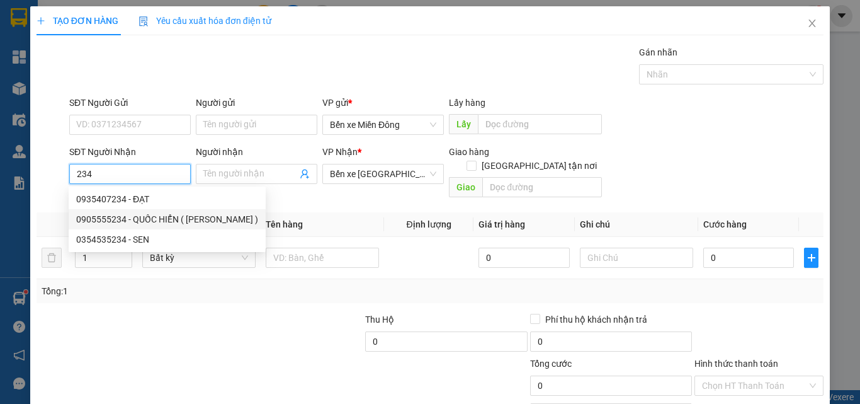
click at [179, 223] on div "0905555234 - QUỐC HIỂN ( LAM VI )" at bounding box center [167, 219] width 182 height 14
type input "0905555234"
type input "QUỐC HIỂN ( LAM VI )"
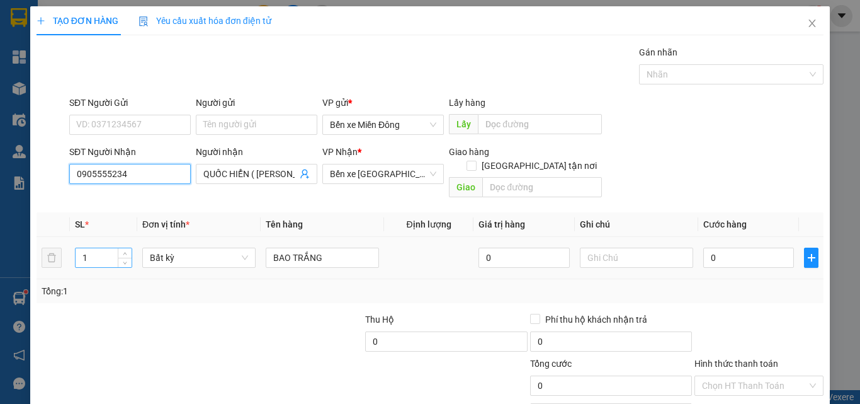
type input "0905555234"
click at [102, 248] on input "1" at bounding box center [104, 257] width 56 height 19
type input "64"
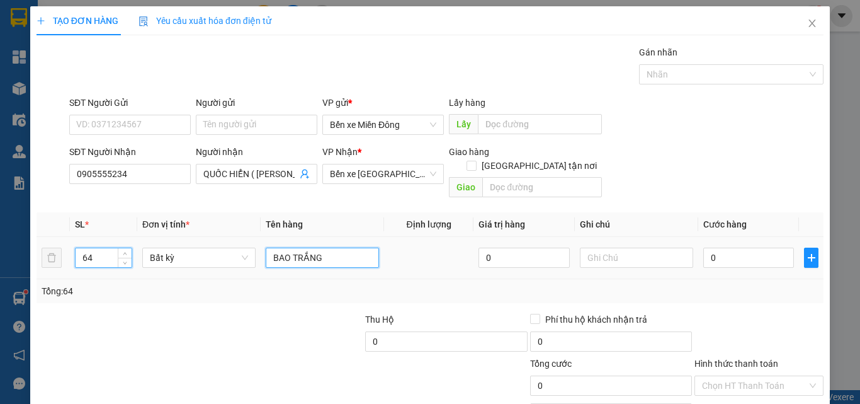
click at [319, 247] on input "BAO TRẮNG" at bounding box center [322, 257] width 113 height 20
type input "B"
type input "THÙNG GIẤY ( XE 99)"
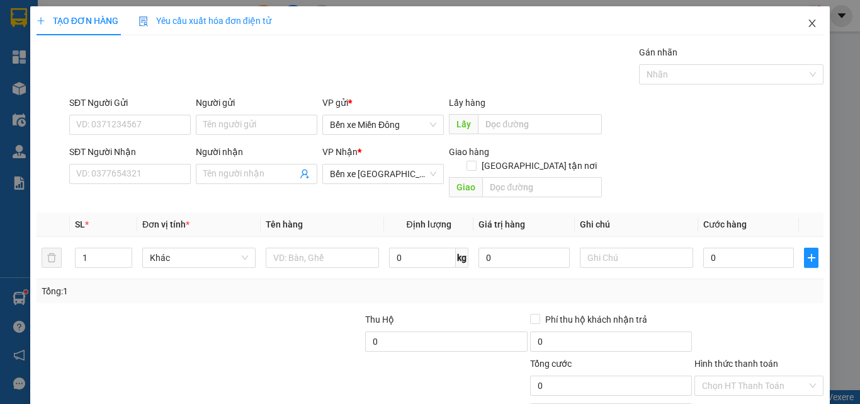
click at [807, 21] on icon "close" at bounding box center [812, 23] width 10 height 10
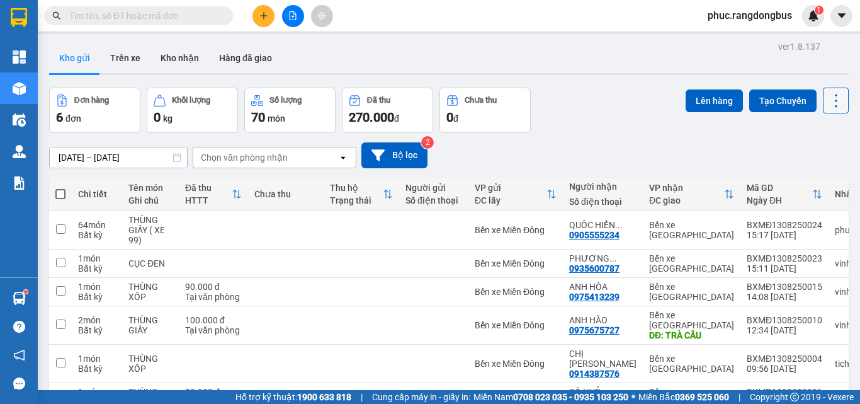
click at [835, 94] on icon at bounding box center [836, 100] width 3 height 13
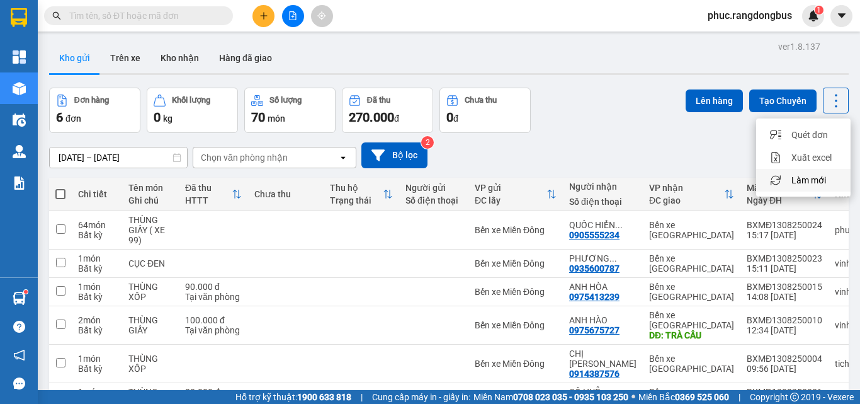
click at [813, 174] on span "Làm mới" at bounding box center [808, 180] width 35 height 13
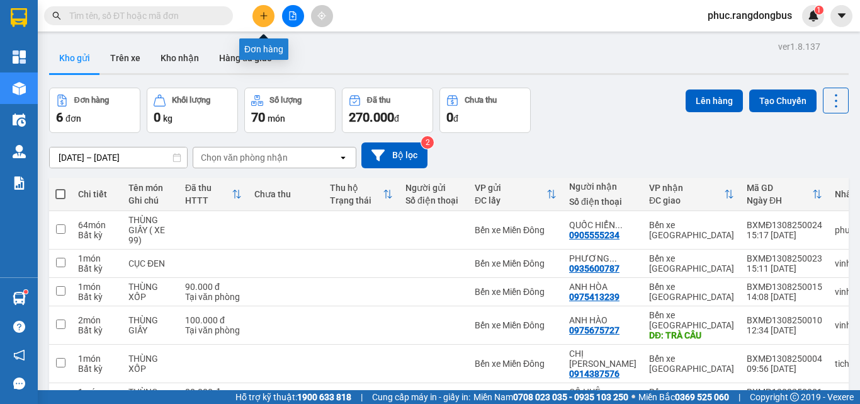
click at [259, 13] on icon "plus" at bounding box center [263, 15] width 9 height 9
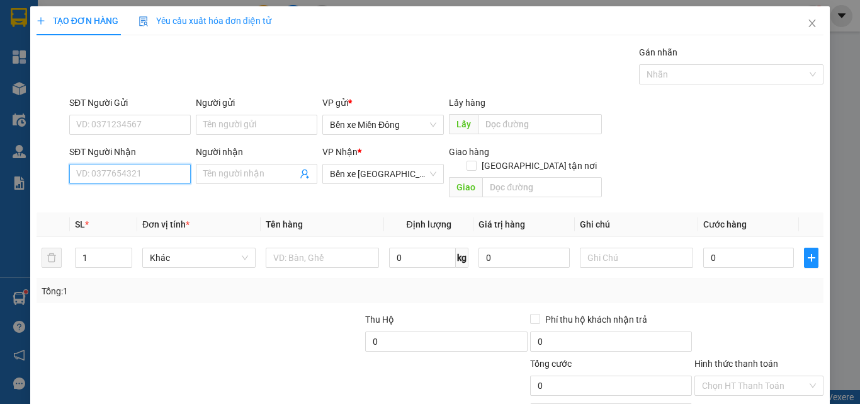
click at [155, 169] on input "SĐT Người Nhận" at bounding box center [129, 174] width 121 height 20
type input "0"
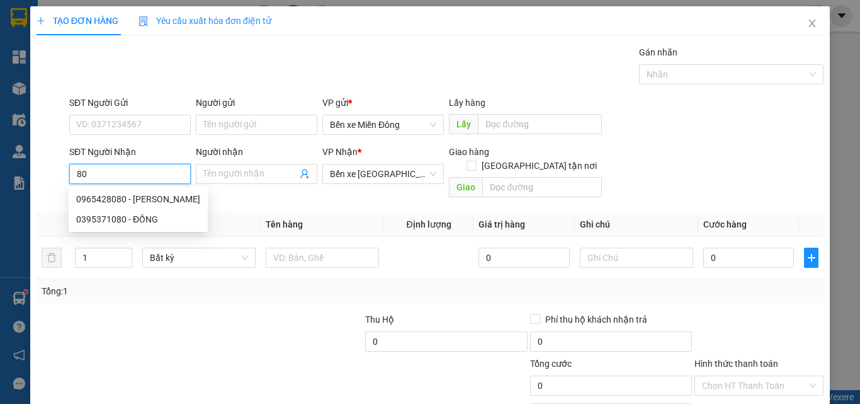
type input "8"
type input "0"
click at [164, 200] on div "0976040890 - HẬU" at bounding box center [128, 199] width 105 height 14
type input "0976040890"
type input "HẬU"
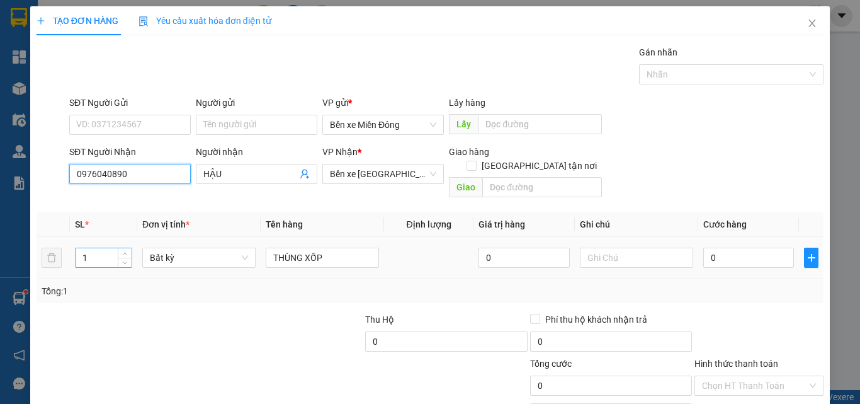
type input "0976040890"
click at [101, 248] on input "1" at bounding box center [104, 257] width 56 height 19
click at [137, 164] on input "SĐT Người Nhận" at bounding box center [129, 174] width 121 height 20
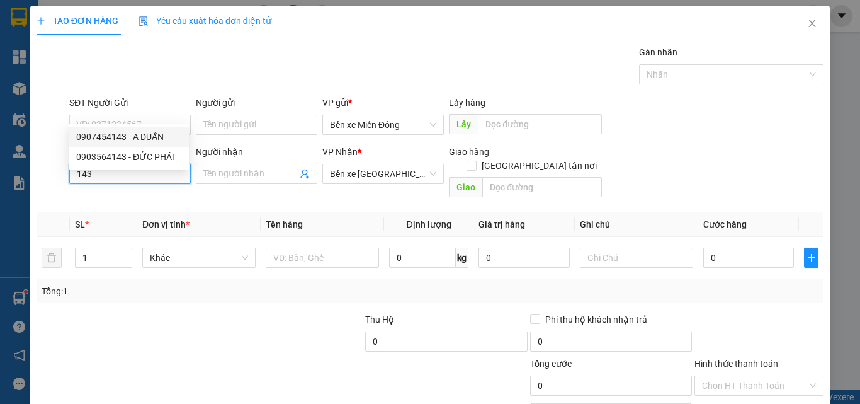
click at [151, 134] on div "0907454143 - A DUẪN" at bounding box center [128, 137] width 105 height 14
type input "0907454143"
type input "A DUẪN"
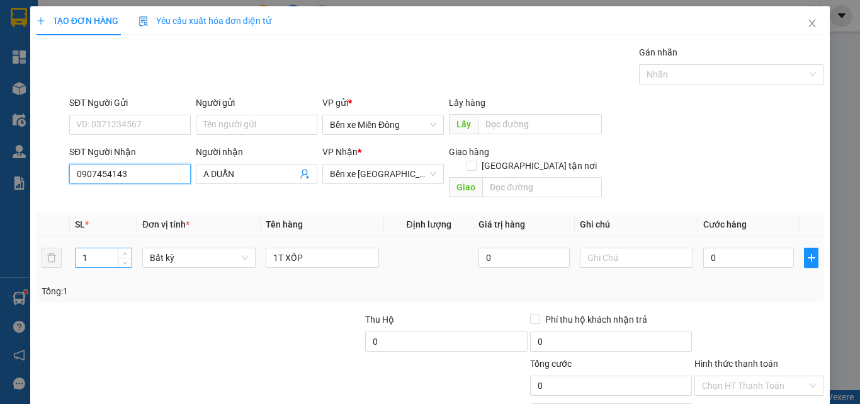
type input "0907454143"
click at [93, 248] on input "1" at bounding box center [104, 257] width 56 height 19
type input "3"
click at [323, 247] on input "1T XỐP" at bounding box center [322, 257] width 113 height 20
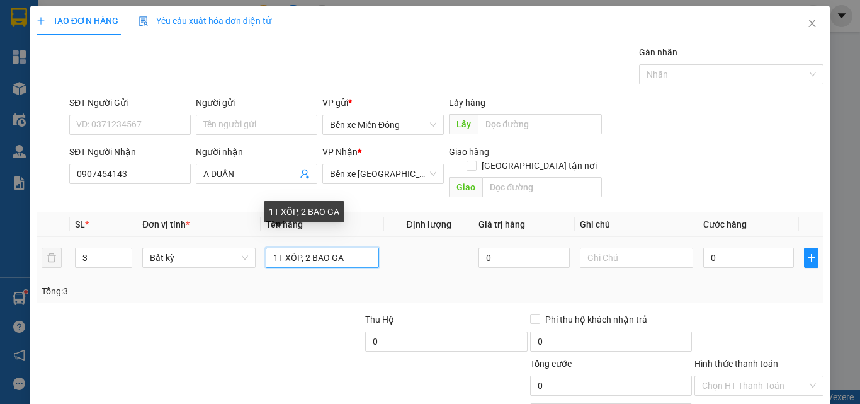
type input "1T XỐP, 2 BAO GAO"
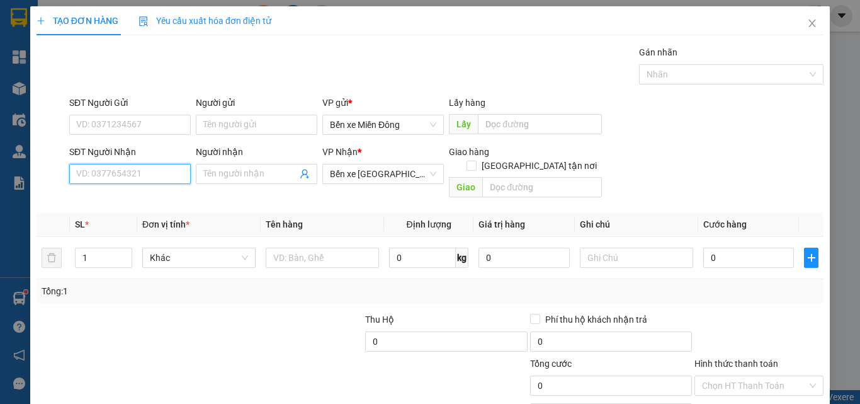
click at [133, 164] on input "SĐT Người Nhận" at bounding box center [129, 174] width 121 height 20
click at [128, 140] on div "0942105480 - TRỌNG" at bounding box center [128, 137] width 105 height 14
type input "0942105480"
type input "TRỌNG"
checkbox input "true"
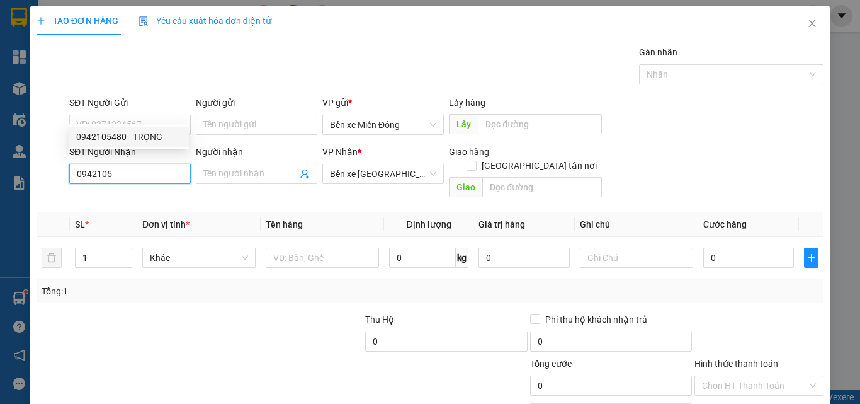
type input "SƠN HÀ"
type input "50.000"
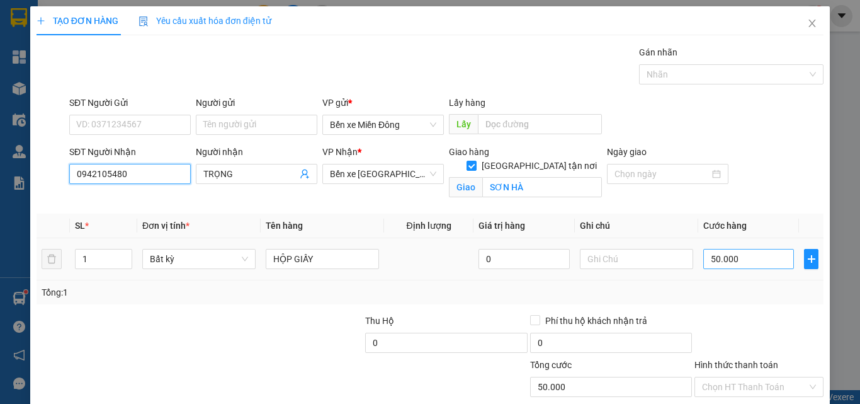
type input "0942105480"
click at [752, 249] on input "50.000" at bounding box center [748, 259] width 91 height 20
type input "3"
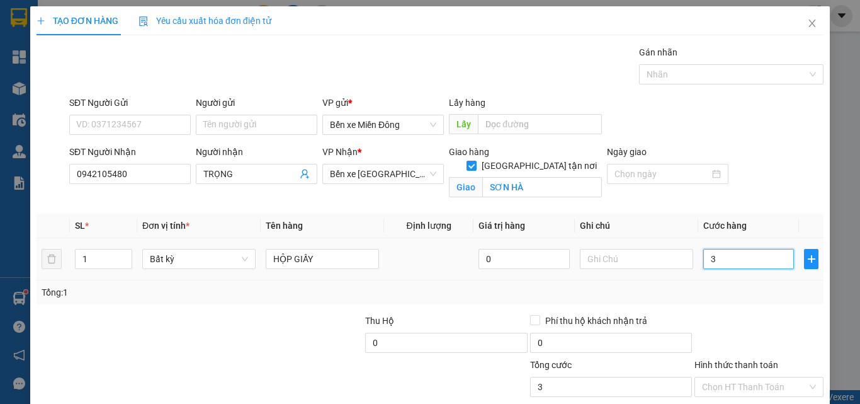
type input "30"
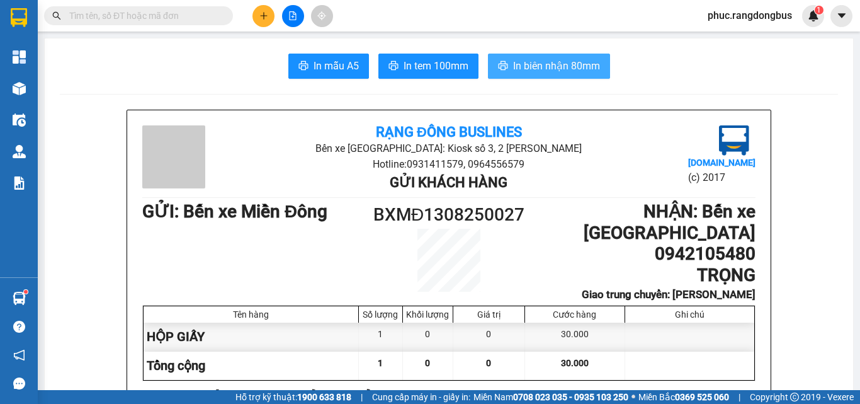
click at [568, 69] on span "In biên nhận 80mm" at bounding box center [556, 66] width 87 height 16
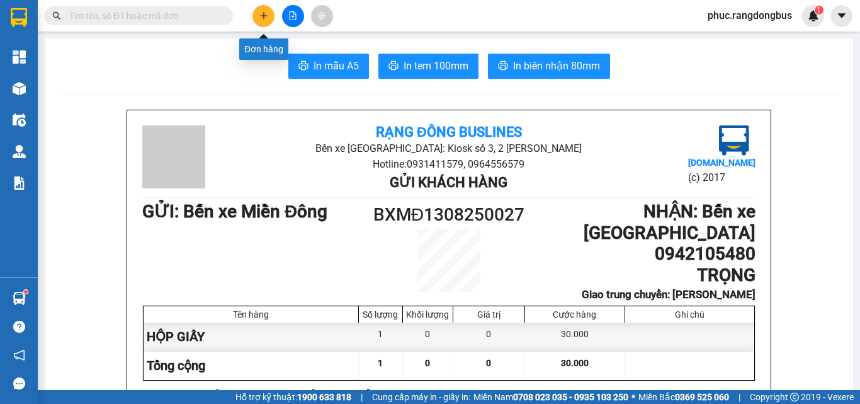
click at [271, 14] on button at bounding box center [263, 16] width 22 height 22
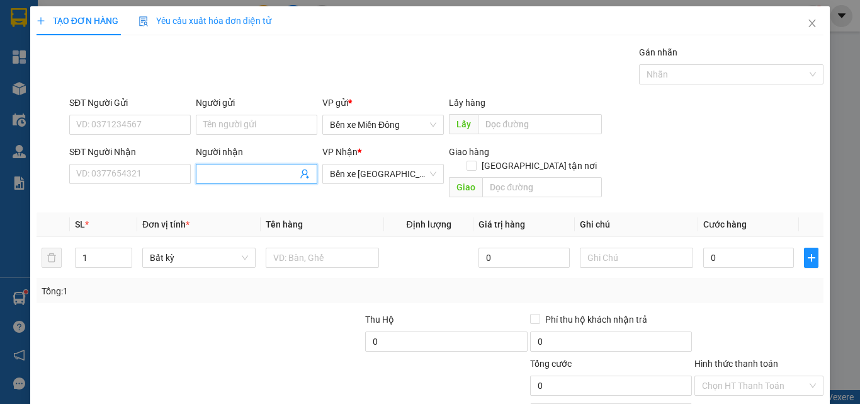
click at [223, 171] on input "Người nhận" at bounding box center [250, 174] width 94 height 14
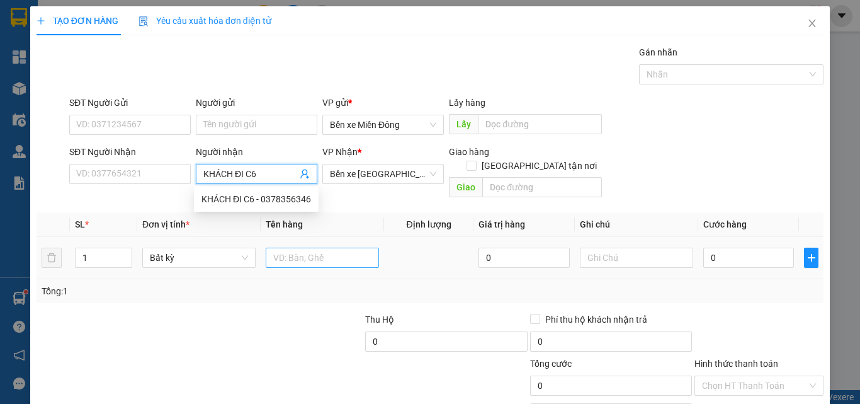
type input "KHÁCH ĐI C6"
click at [338, 248] on input "text" at bounding box center [322, 257] width 113 height 20
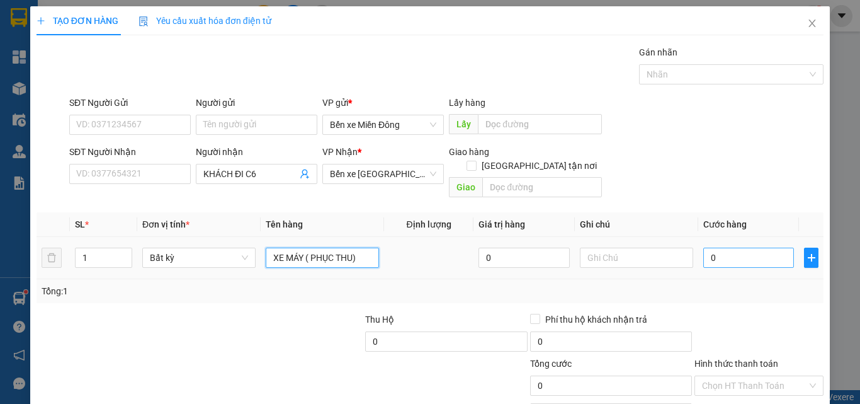
type input "XE MÁY ( PHỤC THU)"
click at [716, 247] on input "0" at bounding box center [748, 257] width 91 height 20
type input "4"
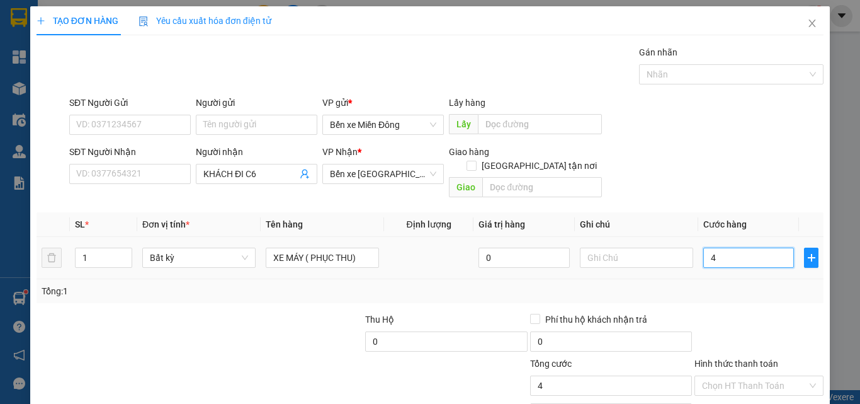
type input "45"
type input "450"
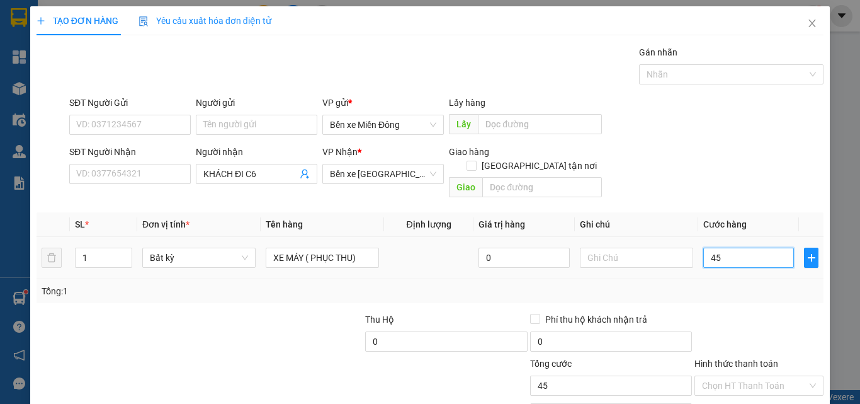
type input "450"
type input "450.000"
click at [794, 376] on input "Hình thức thanh toán" at bounding box center [754, 385] width 105 height 19
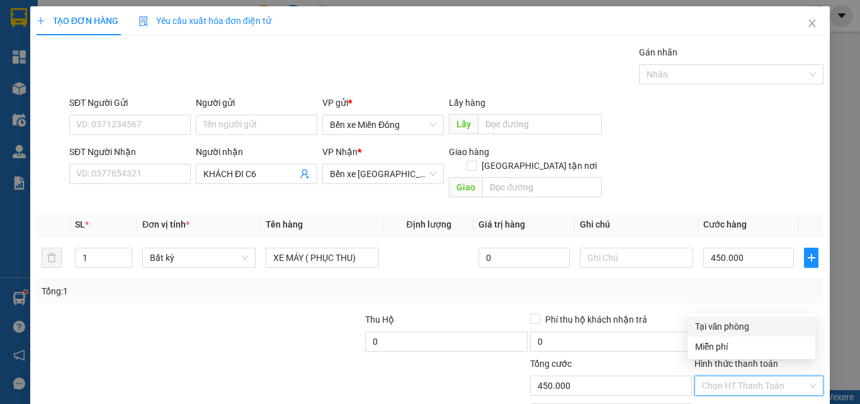
click at [771, 321] on div "Tại văn phòng" at bounding box center [751, 326] width 113 height 14
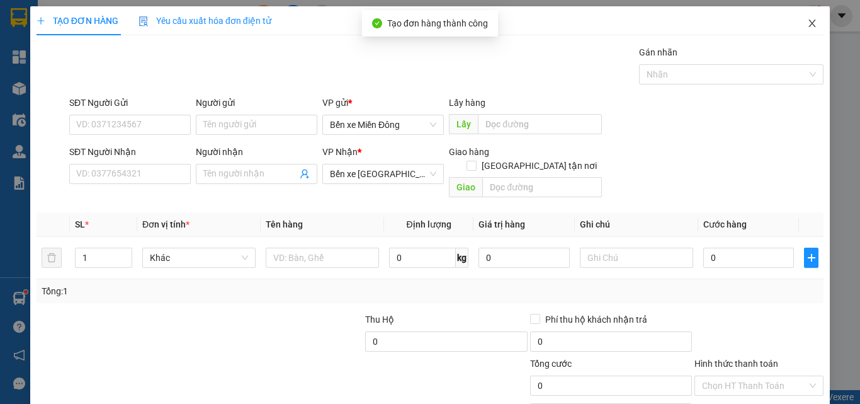
click at [809, 21] on icon "close" at bounding box center [812, 24] width 7 height 8
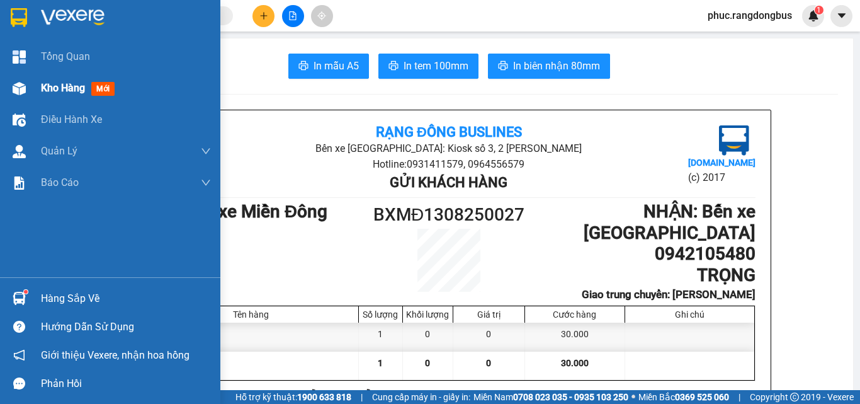
click at [84, 94] on div "Kho hàng mới" at bounding box center [80, 88] width 79 height 16
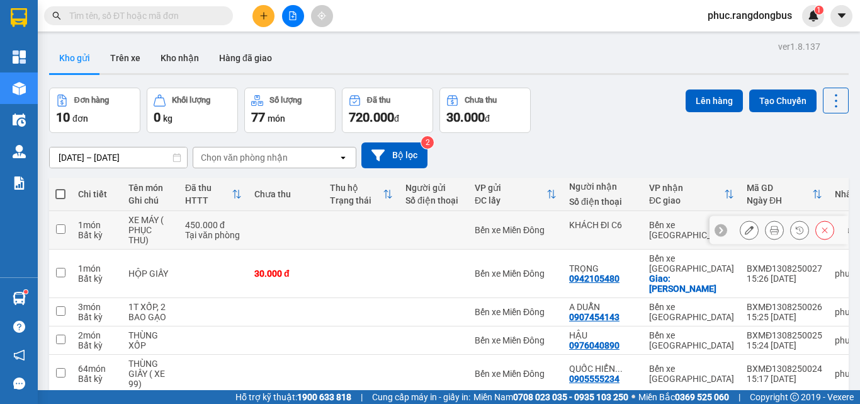
click at [64, 227] on input "checkbox" at bounding box center [60, 228] width 9 height 9
checkbox input "true"
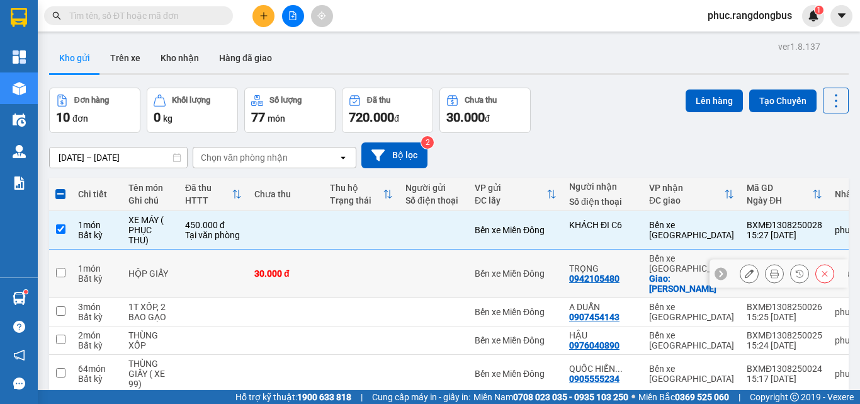
click at [64, 268] on input "checkbox" at bounding box center [60, 272] width 9 height 9
checkbox input "true"
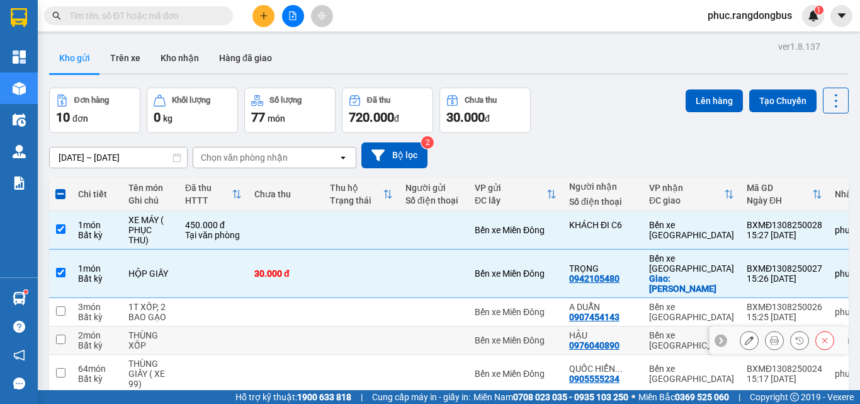
click at [62, 334] on input "checkbox" at bounding box center [60, 338] width 9 height 9
checkbox input "true"
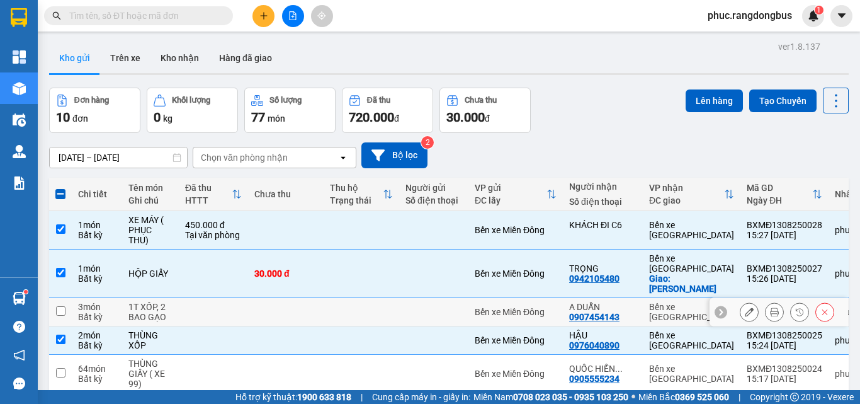
click at [59, 306] on input "checkbox" at bounding box center [60, 310] width 9 height 9
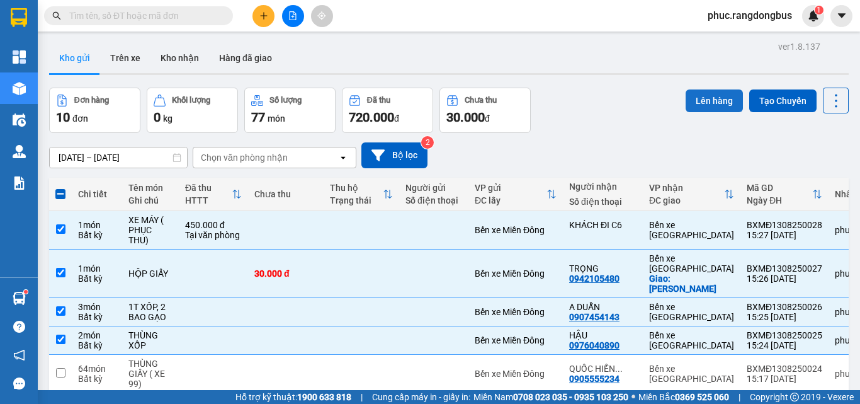
click at [691, 101] on button "Lên hàng" at bounding box center [714, 100] width 57 height 23
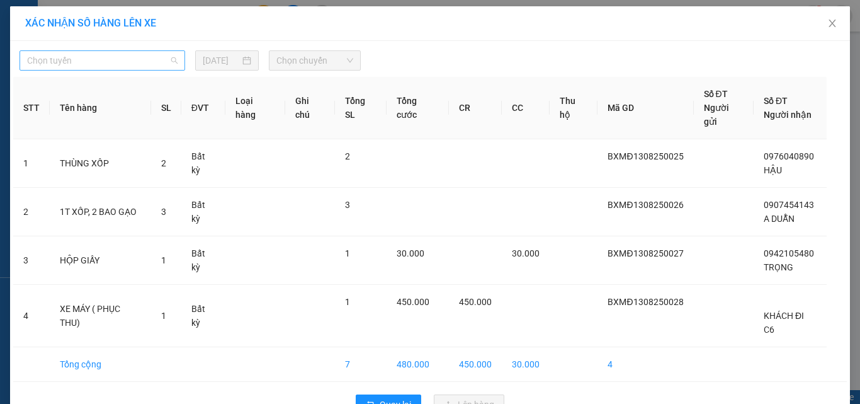
click at [155, 65] on span "Chọn tuyến" at bounding box center [102, 60] width 150 height 19
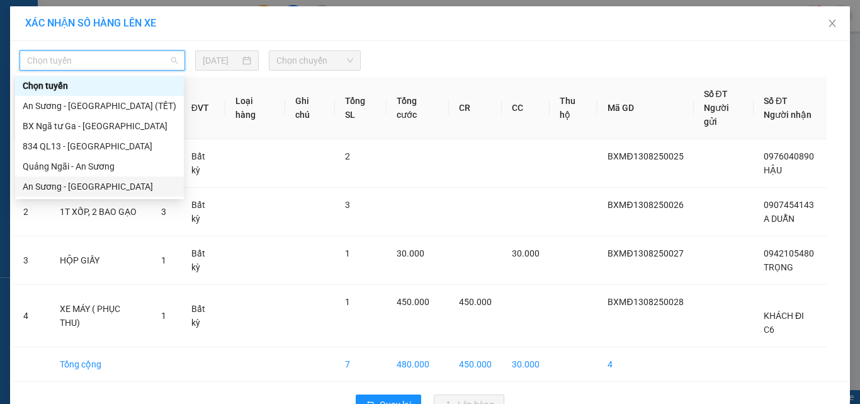
click at [137, 184] on div "An [PERSON_NAME][GEOGRAPHIC_DATA]" at bounding box center [100, 186] width 154 height 14
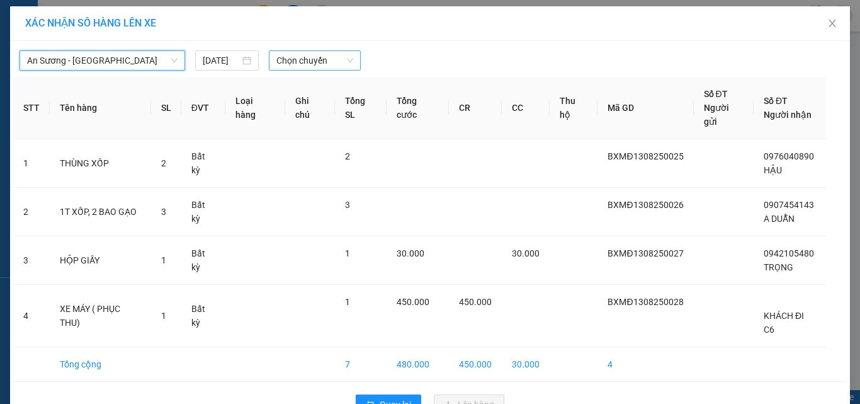
click at [341, 63] on span "Chọn chuyến" at bounding box center [314, 60] width 77 height 19
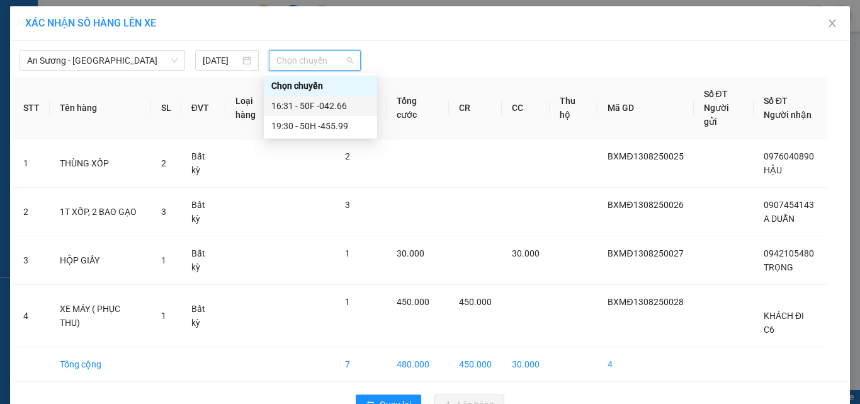
click at [352, 104] on div "16:31 - 50F -042.66" at bounding box center [320, 106] width 98 height 14
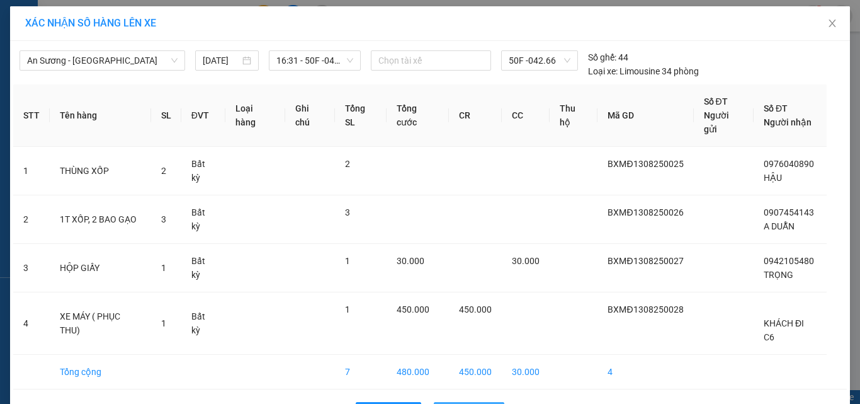
click at [493, 402] on button "Lên hàng" at bounding box center [469, 412] width 71 height 20
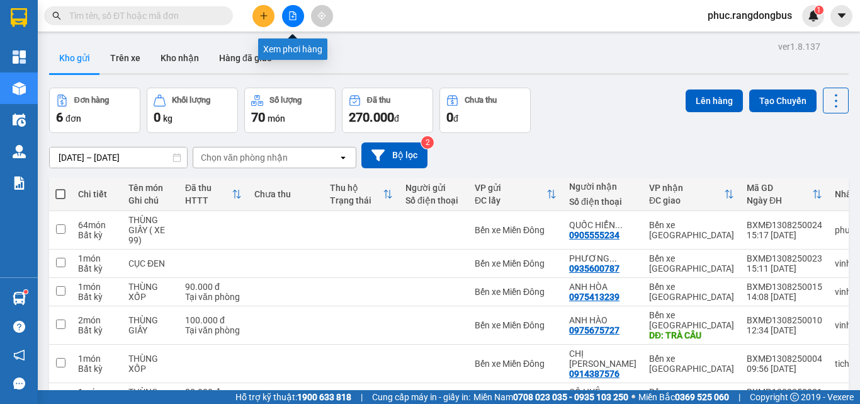
click at [287, 16] on button at bounding box center [293, 16] width 22 height 22
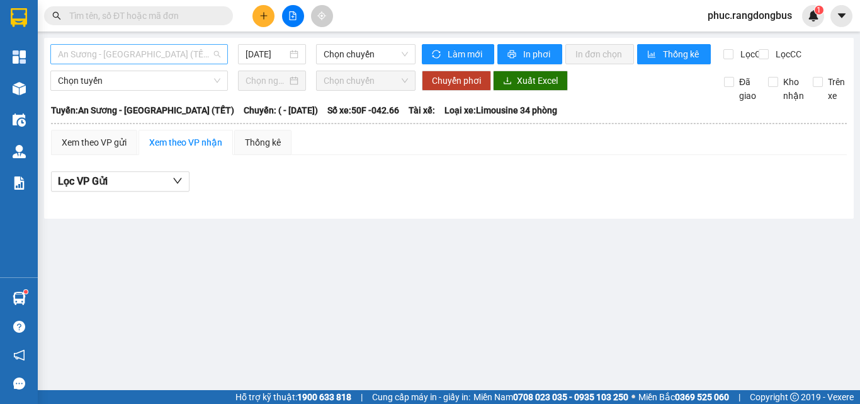
click at [144, 54] on span "An [PERSON_NAME][GEOGRAPHIC_DATA] (TẾT)" at bounding box center [139, 54] width 162 height 19
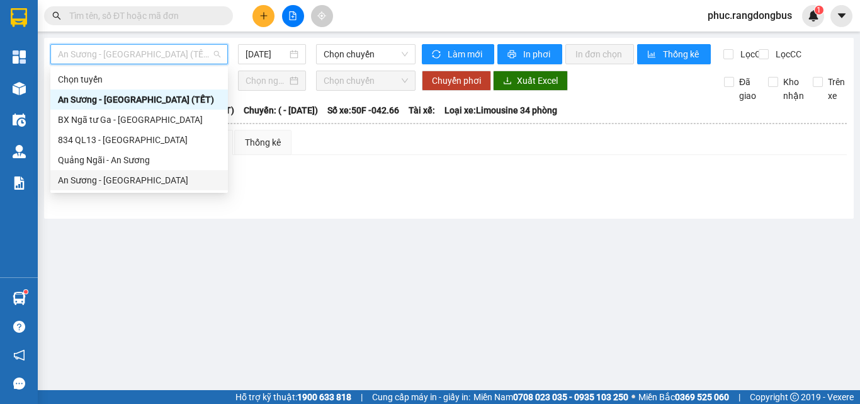
click at [160, 176] on div "An [PERSON_NAME][GEOGRAPHIC_DATA]" at bounding box center [139, 180] width 162 height 14
type input "[DATE]"
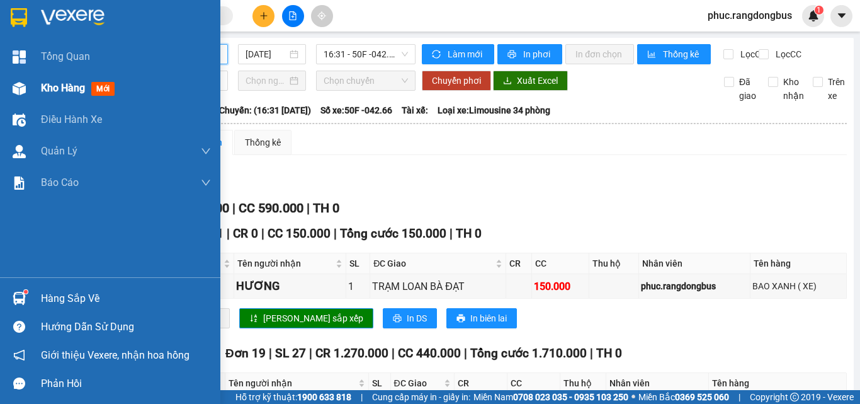
click at [44, 88] on span "Kho hàng" at bounding box center [63, 88] width 44 height 12
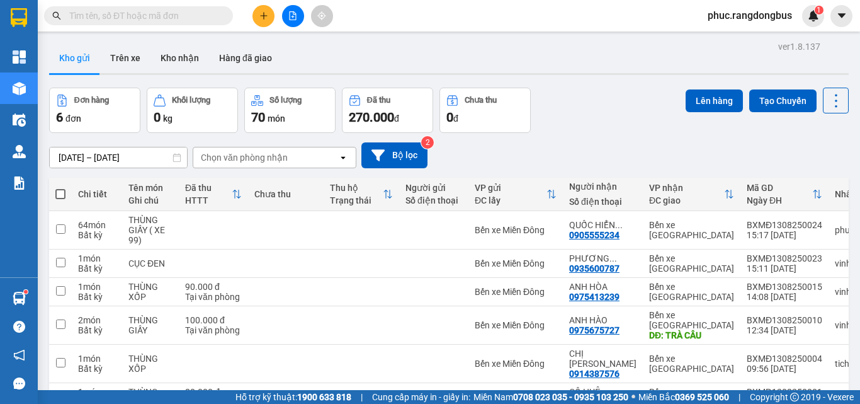
click at [266, 11] on button at bounding box center [263, 16] width 22 height 22
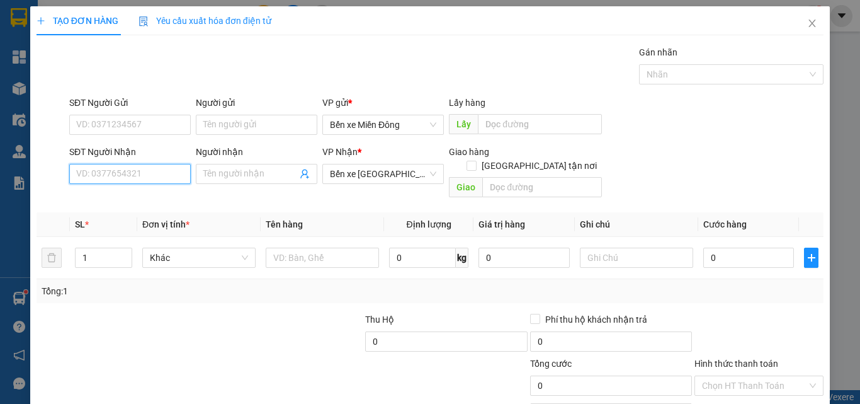
click at [145, 179] on input "SĐT Người Nhận" at bounding box center [129, 174] width 121 height 20
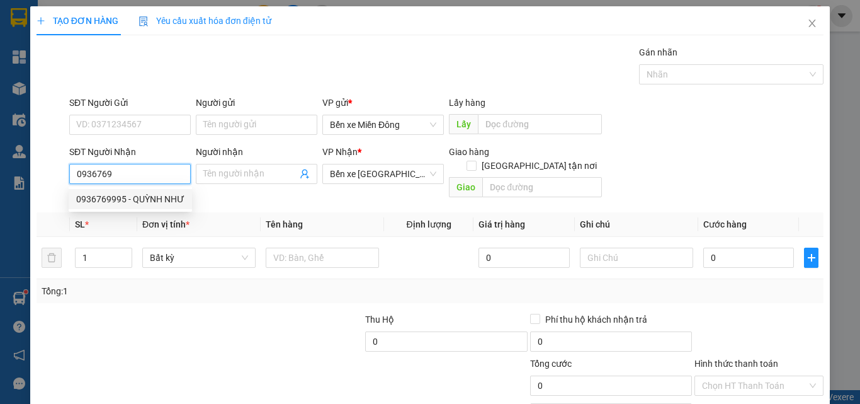
click at [145, 193] on div "0936769995 - QUỲNH NHƯ" at bounding box center [130, 199] width 108 height 14
type input "0936769995"
type input "QUỲNH NHƯ"
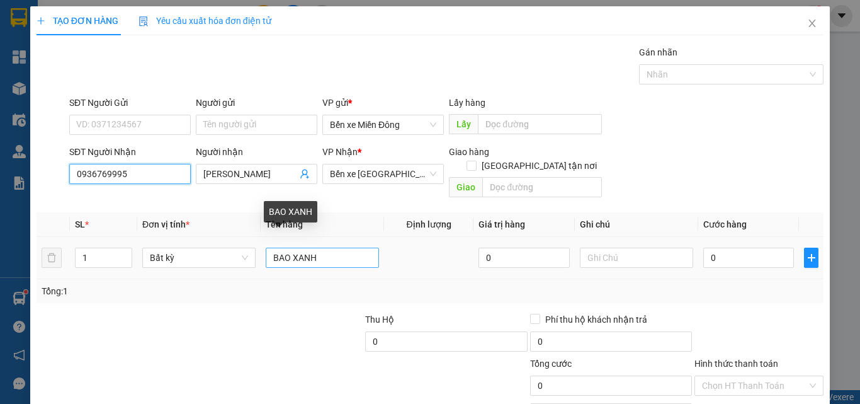
type input "0936769995"
click at [320, 247] on input "BAO XANH" at bounding box center [322, 257] width 113 height 20
type input "B"
type input "HỘP GIÂY"
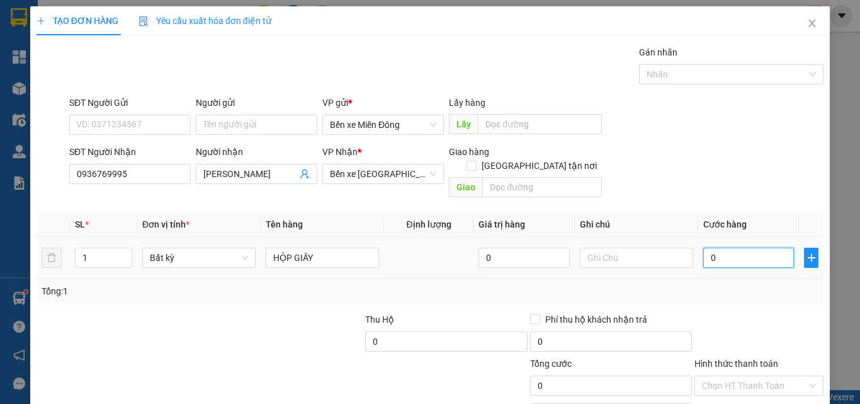
click at [735, 247] on input "0" at bounding box center [748, 257] width 91 height 20
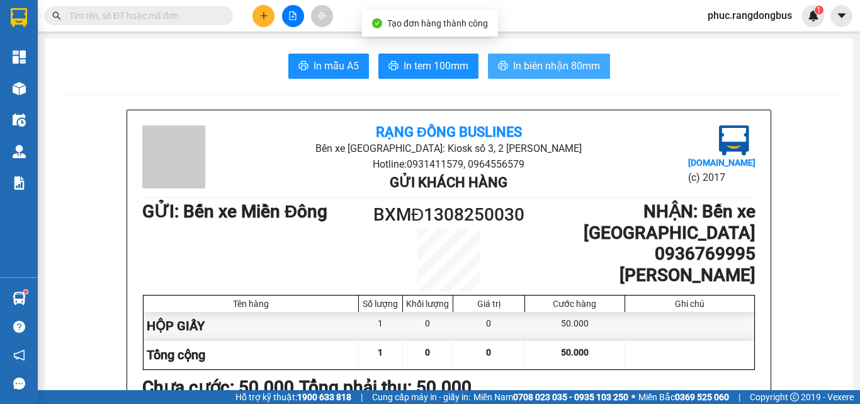
click at [591, 60] on span "In biên nhận 80mm" at bounding box center [556, 66] width 87 height 16
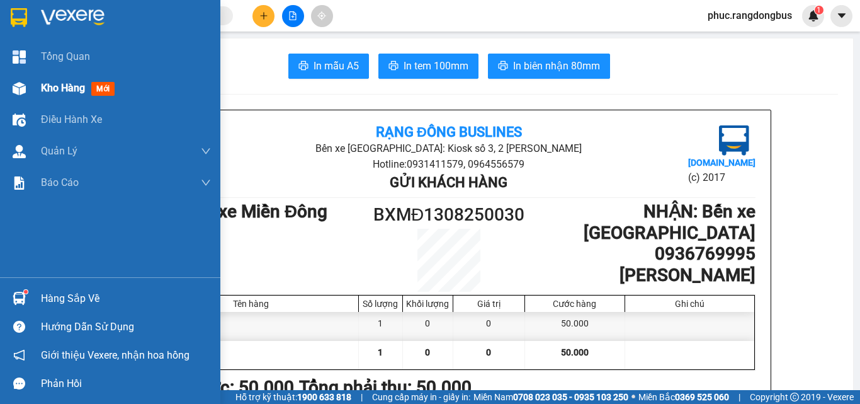
click at [73, 83] on span "Kho hàng" at bounding box center [63, 88] width 44 height 12
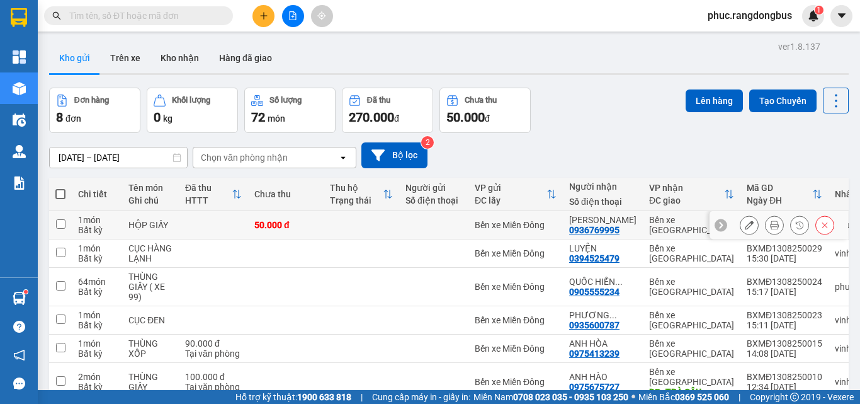
click at [60, 230] on td at bounding box center [60, 225] width 23 height 28
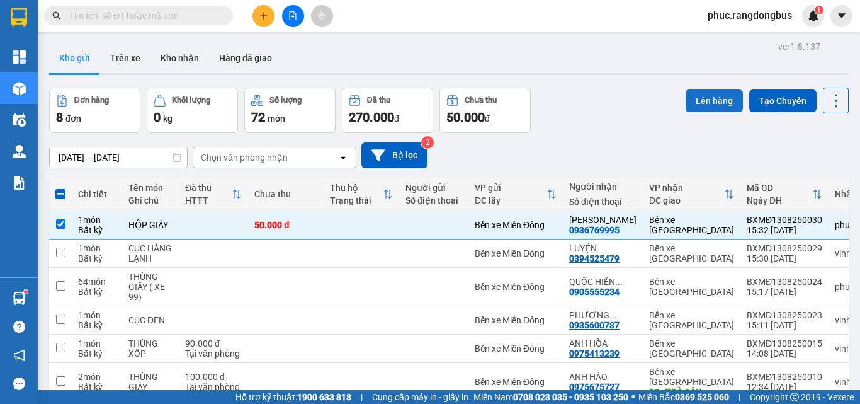
click at [706, 98] on button "Lên hàng" at bounding box center [714, 100] width 57 height 23
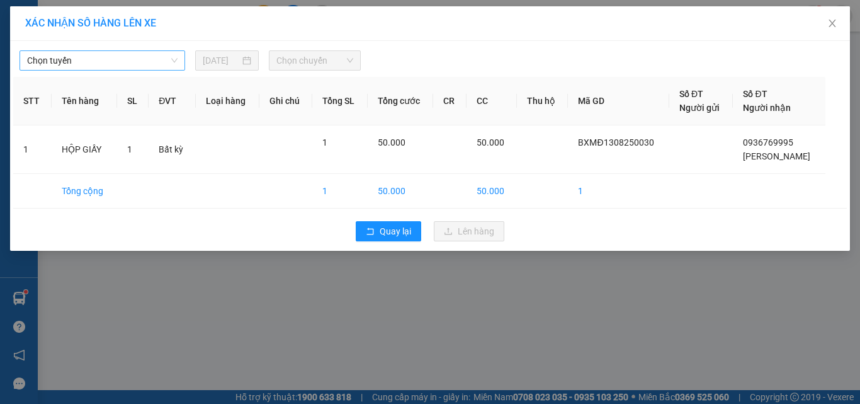
click at [134, 57] on span "Chọn tuyến" at bounding box center [102, 60] width 150 height 19
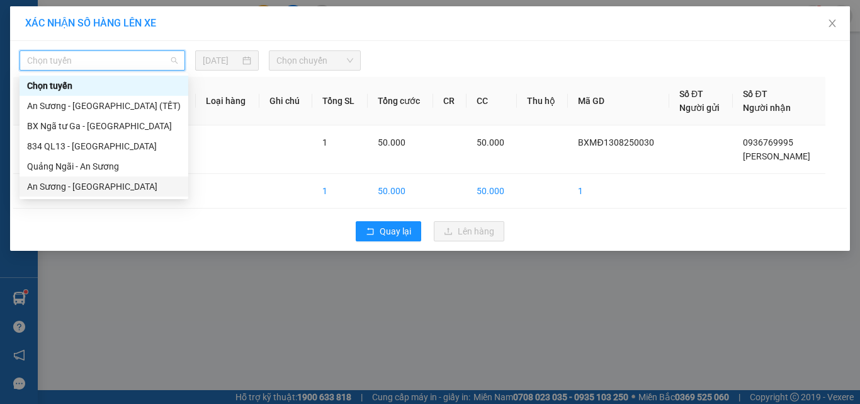
click at [133, 184] on div "An [PERSON_NAME][GEOGRAPHIC_DATA]" at bounding box center [104, 186] width 154 height 14
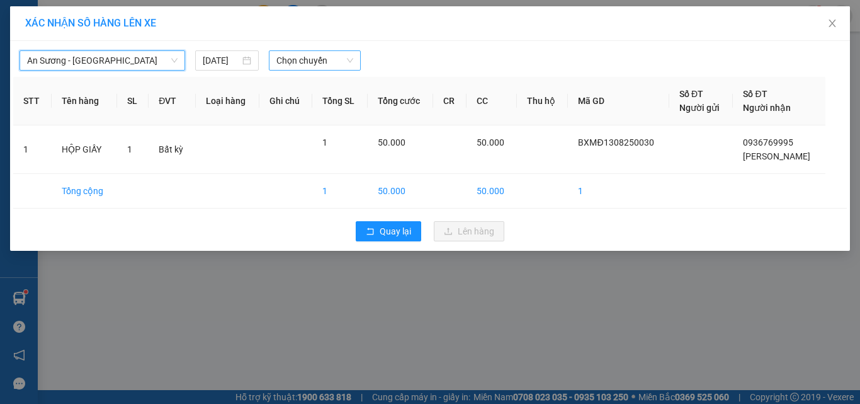
click at [322, 59] on span "Chọn chuyến" at bounding box center [314, 60] width 77 height 19
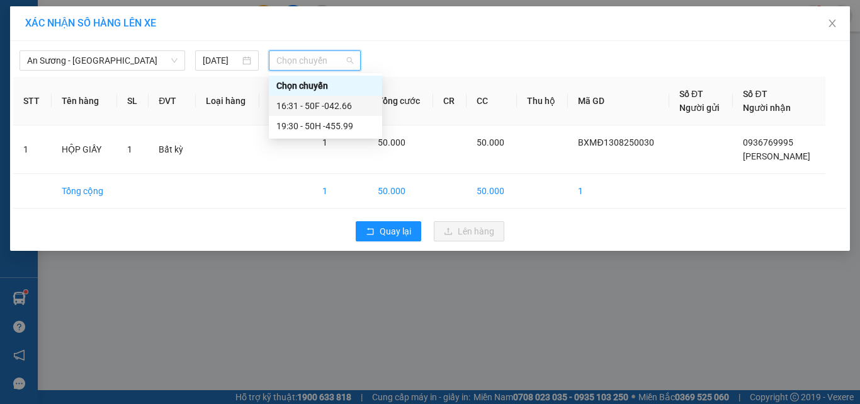
click at [372, 108] on div "16:31 - 50F -042.66" at bounding box center [325, 106] width 98 height 14
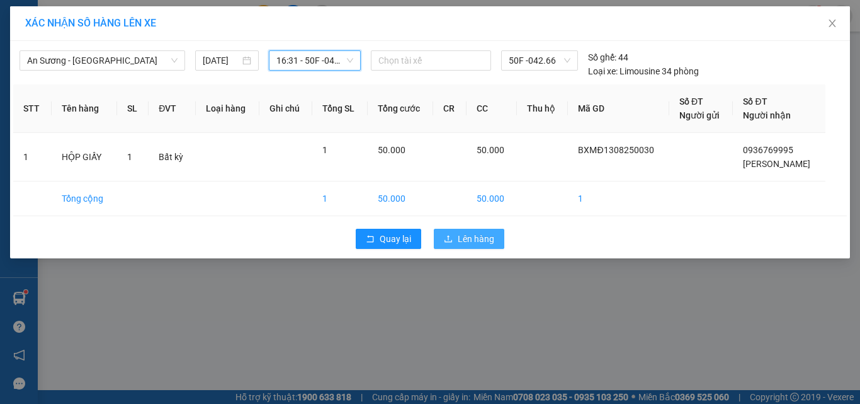
click at [480, 237] on span "Lên hàng" at bounding box center [476, 239] width 37 height 14
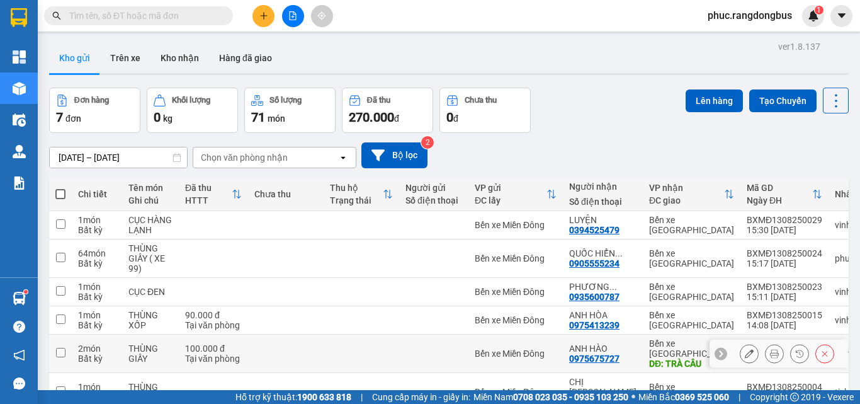
scroll to position [86, 0]
click at [835, 101] on icon at bounding box center [836, 100] width 3 height 13
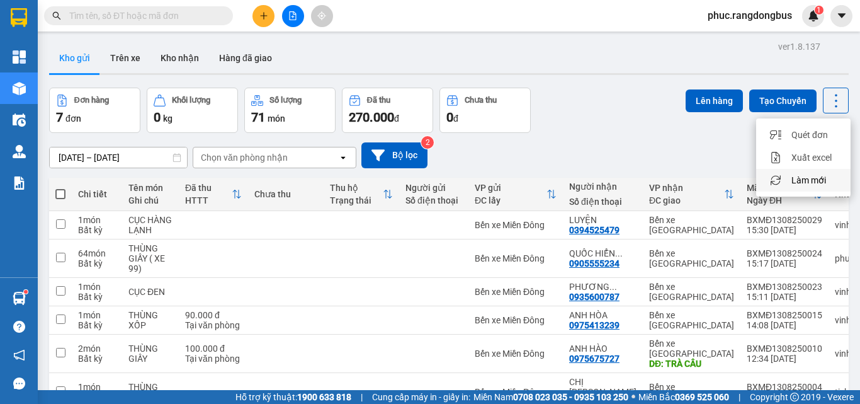
click at [839, 181] on div "Làm mới" at bounding box center [803, 180] width 74 height 13
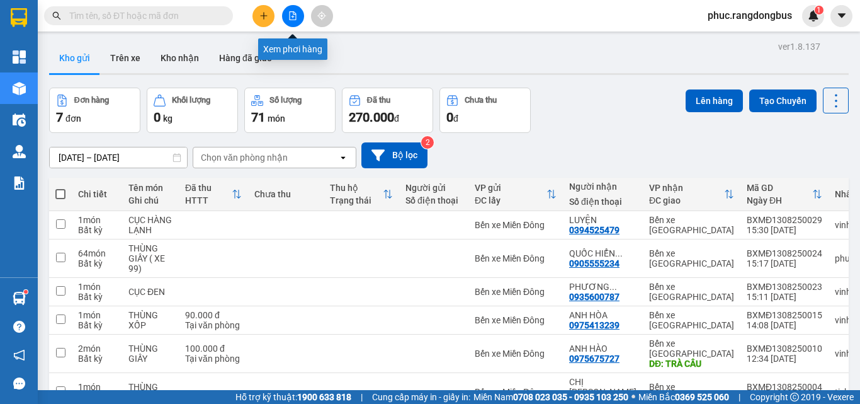
click at [295, 14] on icon "file-add" at bounding box center [293, 15] width 7 height 9
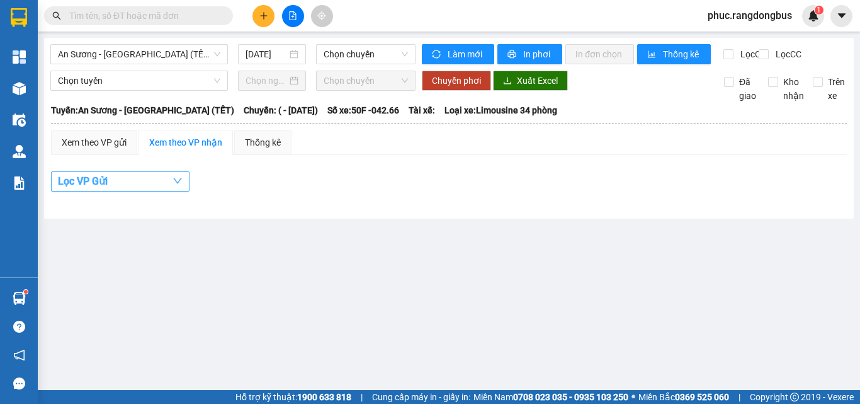
click at [138, 48] on span "An [PERSON_NAME][GEOGRAPHIC_DATA] (TẾT)" at bounding box center [139, 54] width 162 height 19
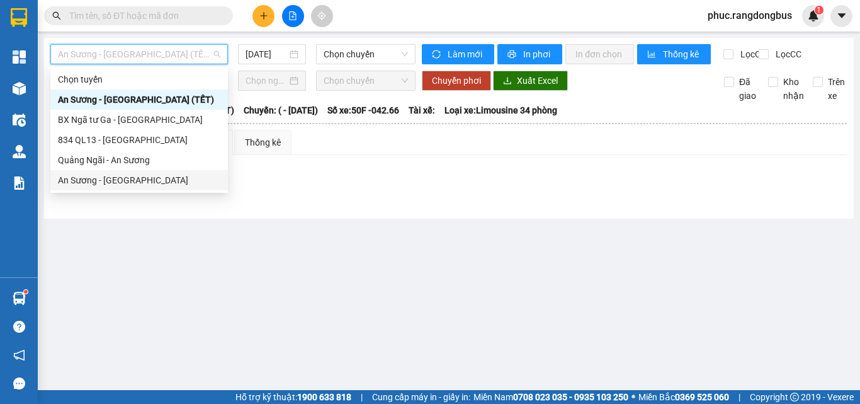
click at [134, 178] on div "An [PERSON_NAME][GEOGRAPHIC_DATA]" at bounding box center [139, 180] width 162 height 14
type input "[DATE]"
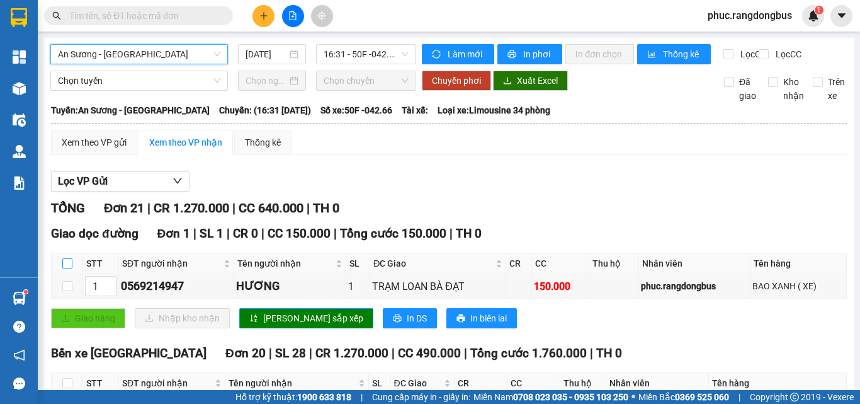
click at [69, 268] on input "checkbox" at bounding box center [67, 263] width 10 height 10
checkbox input "true"
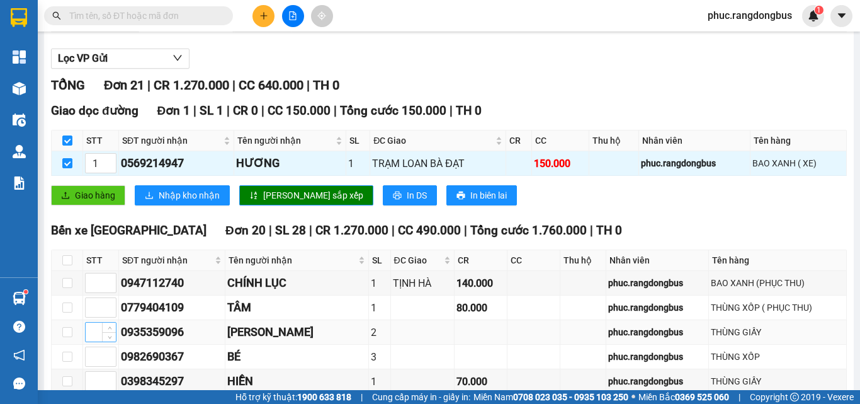
scroll to position [189, 0]
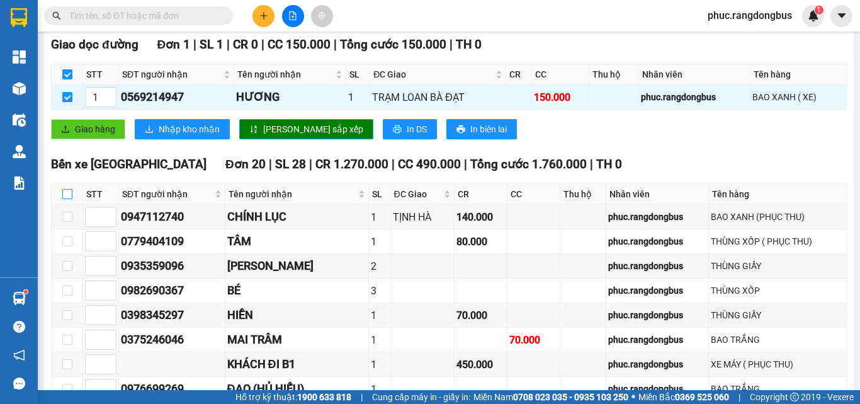
click at [64, 199] on input "checkbox" at bounding box center [67, 194] width 10 height 10
checkbox input "true"
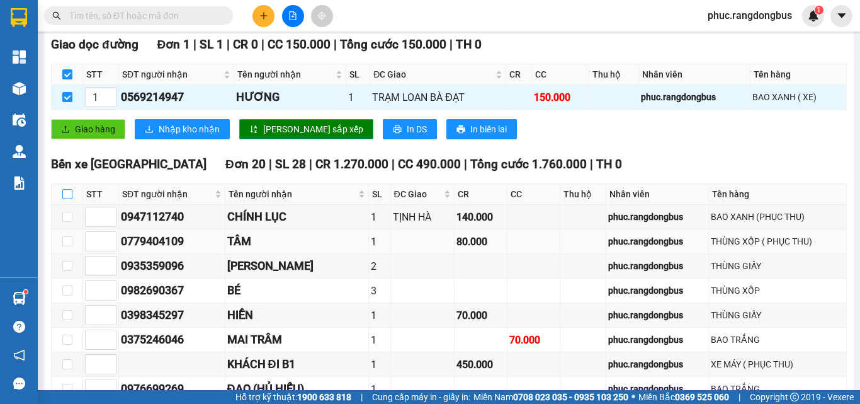
checkbox input "true"
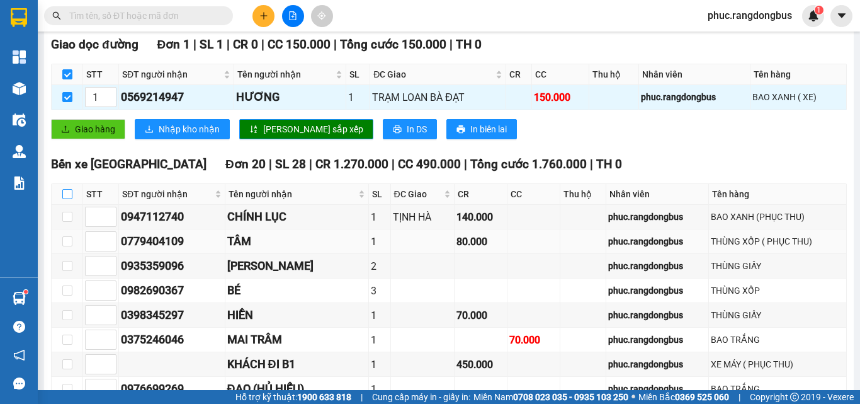
checkbox input "true"
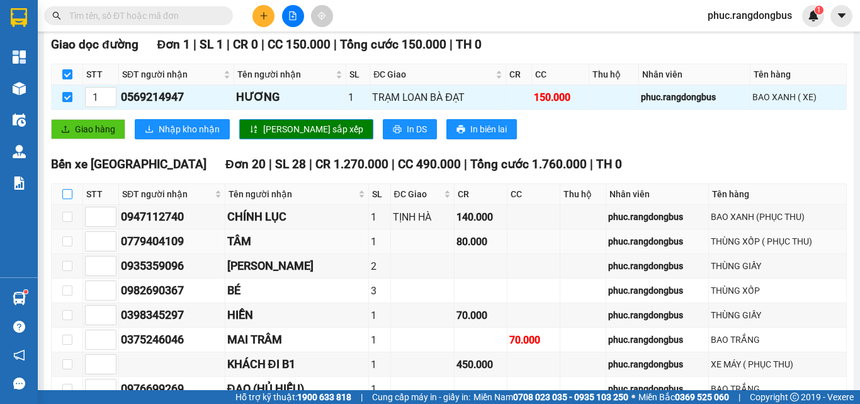
checkbox input "true"
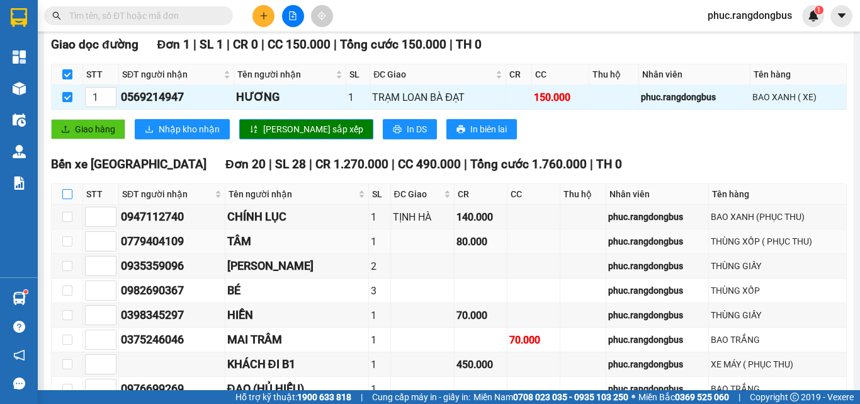
checkbox input "true"
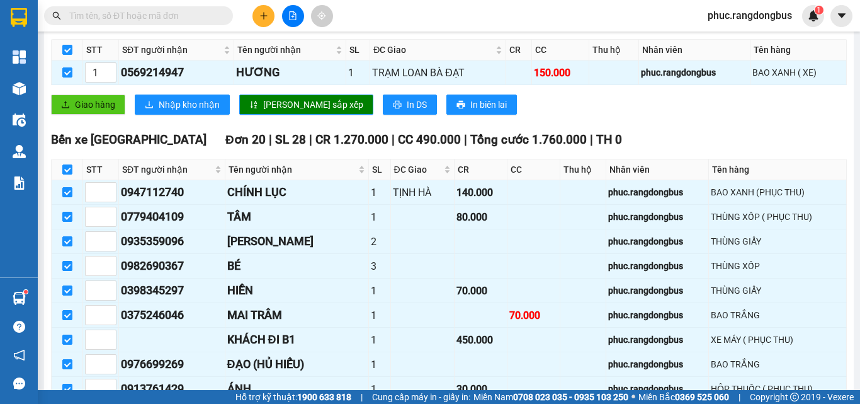
scroll to position [0, 0]
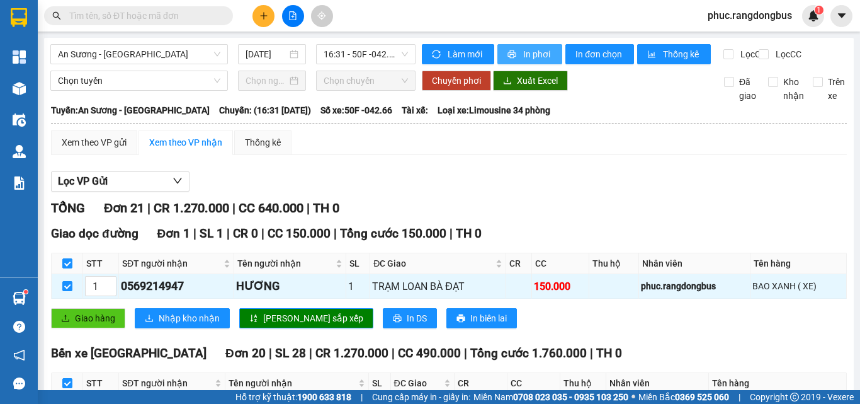
click at [531, 56] on span "In phơi" at bounding box center [537, 54] width 29 height 14
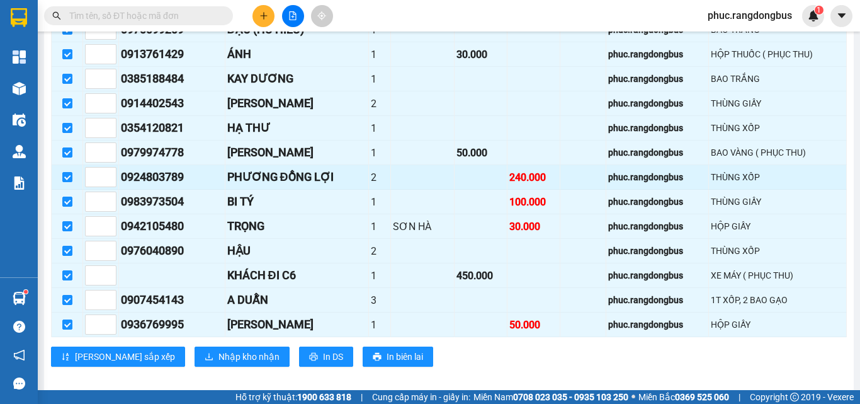
scroll to position [567, 0]
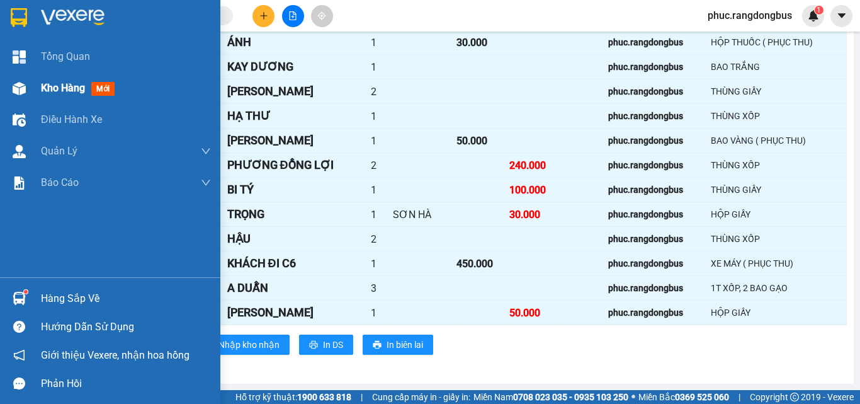
click at [64, 88] on span "Kho hàng" at bounding box center [63, 88] width 44 height 12
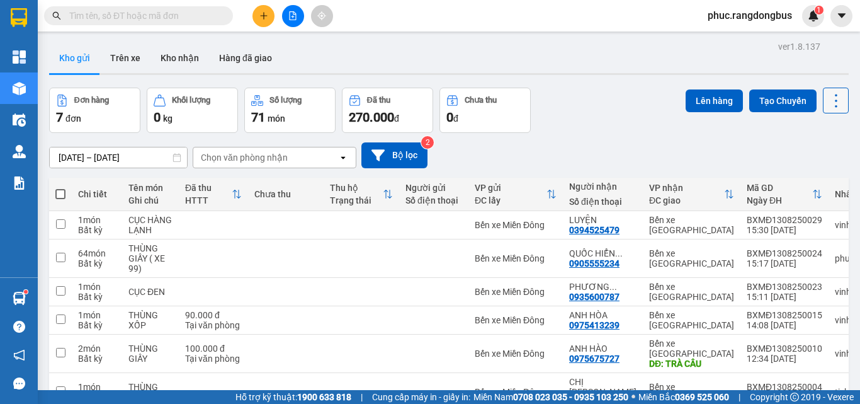
click at [829, 95] on icon at bounding box center [836, 101] width 18 height 18
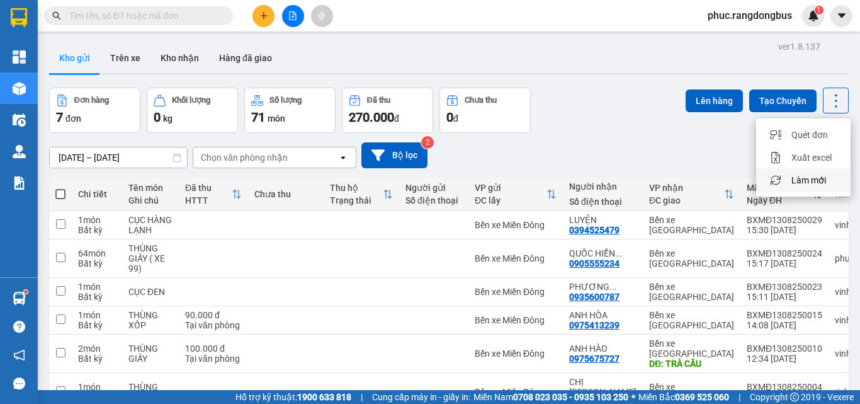
click at [825, 183] on span "Làm mới" at bounding box center [808, 180] width 35 height 13
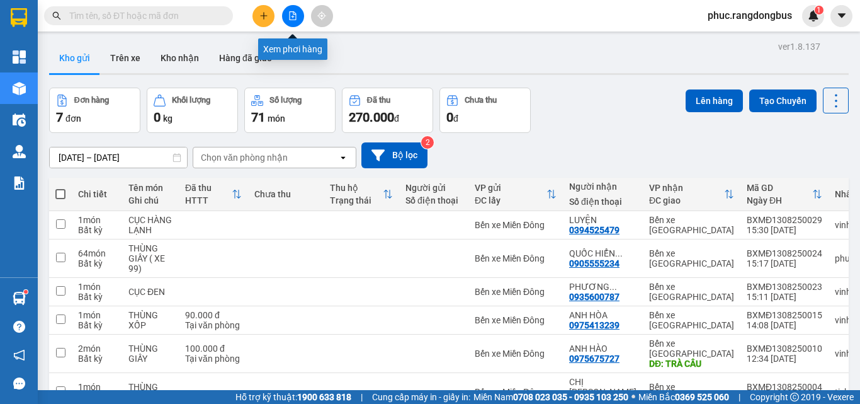
click at [297, 20] on button at bounding box center [293, 16] width 22 height 22
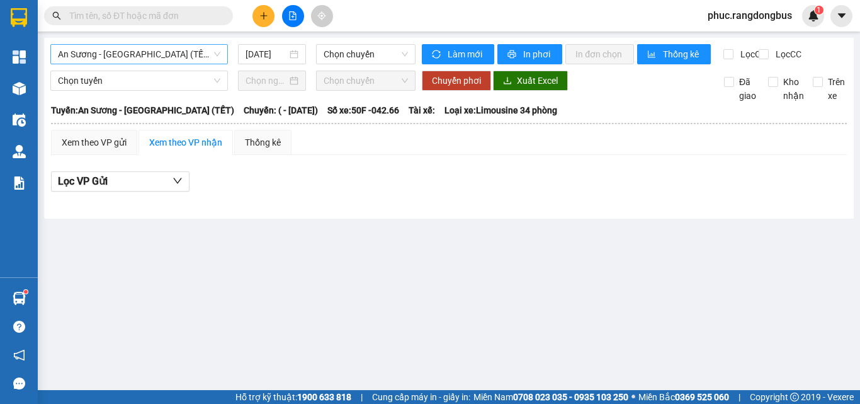
click at [169, 49] on span "An [PERSON_NAME][GEOGRAPHIC_DATA] (TẾT)" at bounding box center [139, 54] width 162 height 19
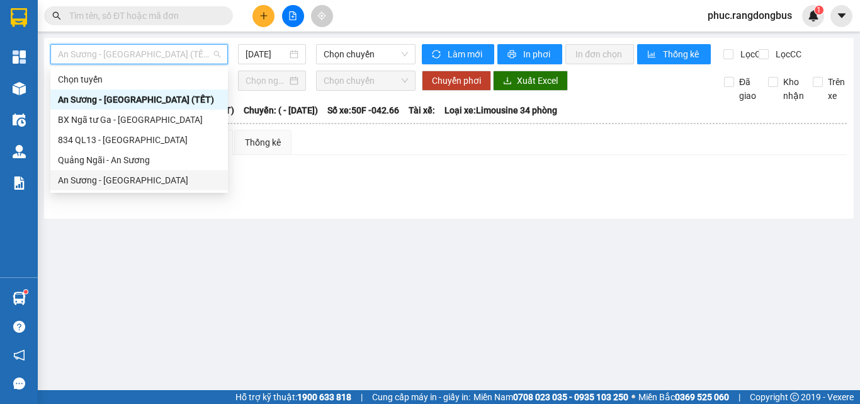
click at [152, 184] on div "An [PERSON_NAME][GEOGRAPHIC_DATA]" at bounding box center [139, 180] width 162 height 14
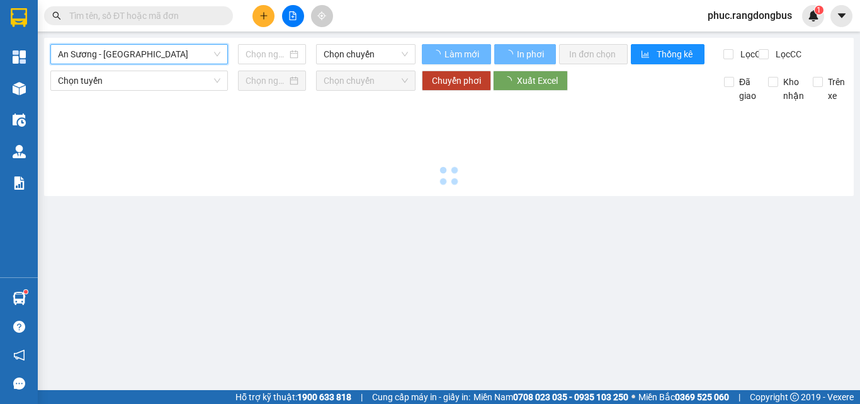
type input "[DATE]"
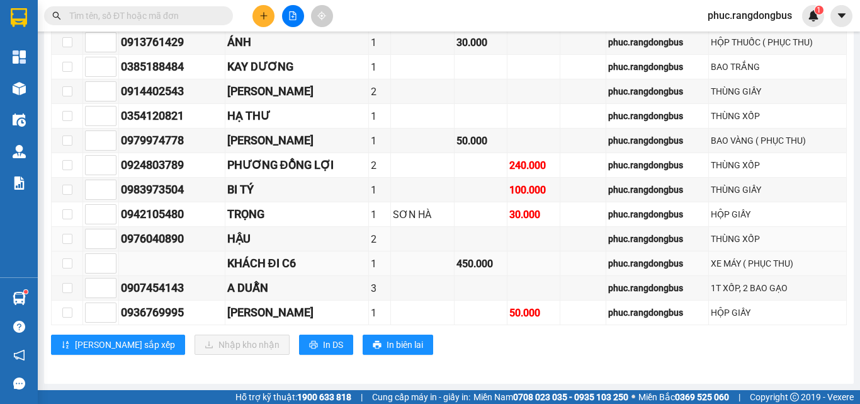
scroll to position [570, 0]
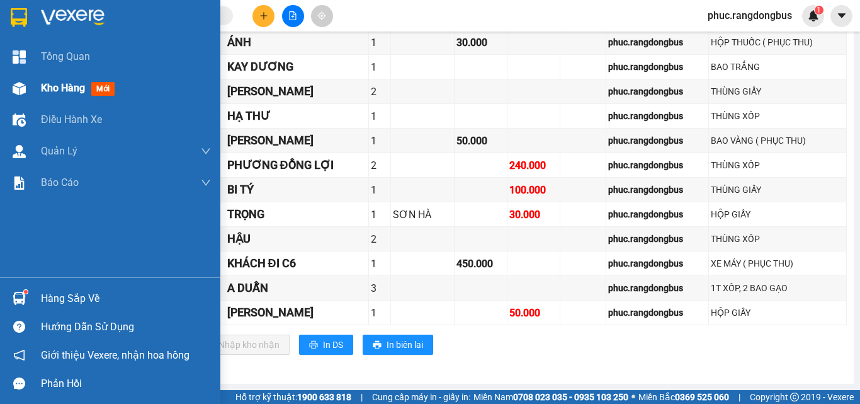
click at [49, 90] on span "Kho hàng" at bounding box center [63, 88] width 44 height 12
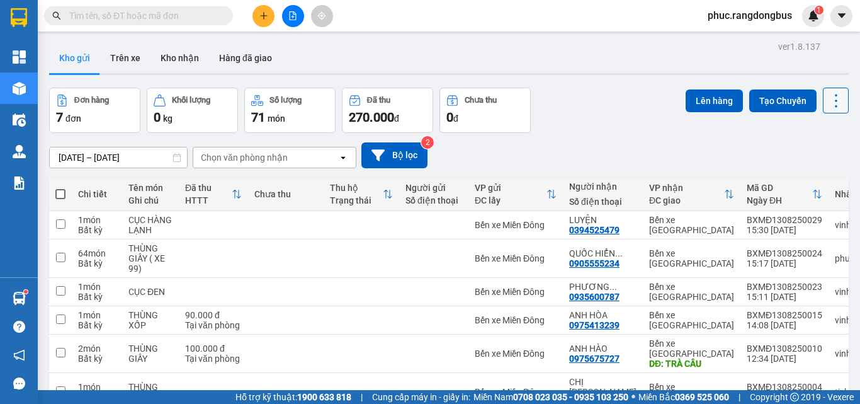
click at [838, 99] on button at bounding box center [836, 101] width 26 height 26
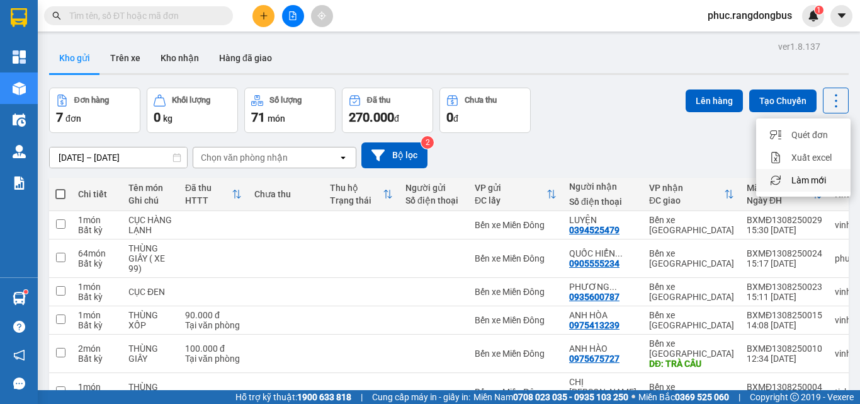
click at [831, 176] on div "Làm mới" at bounding box center [803, 180] width 74 height 13
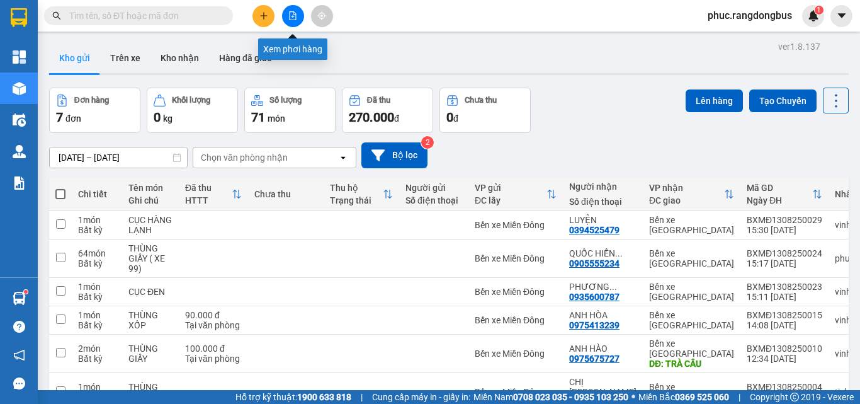
click at [298, 21] on button at bounding box center [293, 16] width 22 height 22
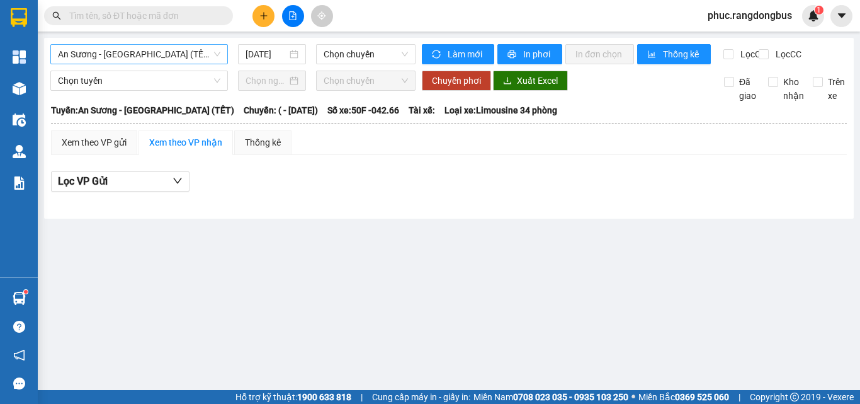
drag, startPoint x: 193, startPoint y: 58, endPoint x: 184, endPoint y: 61, distance: 8.8
click at [191, 58] on span "An [PERSON_NAME][GEOGRAPHIC_DATA] (TẾT)" at bounding box center [139, 54] width 162 height 19
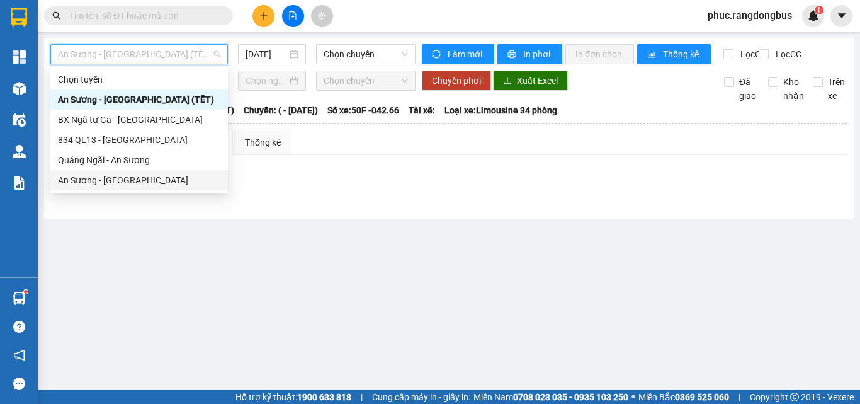
click at [130, 181] on div "An [PERSON_NAME][GEOGRAPHIC_DATA]" at bounding box center [139, 180] width 162 height 14
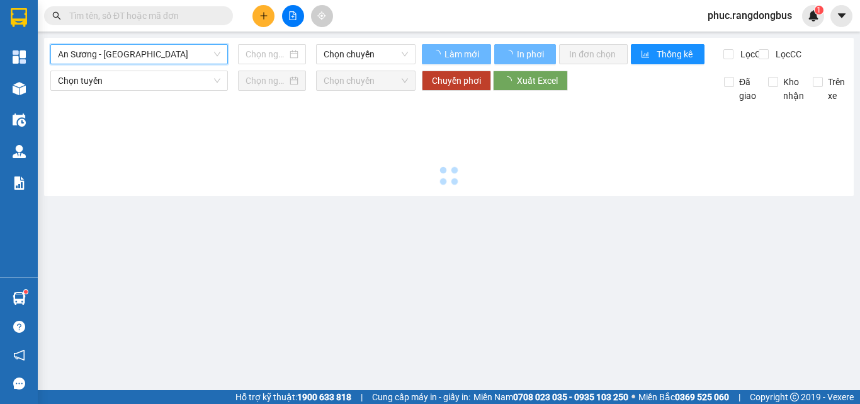
type input "[DATE]"
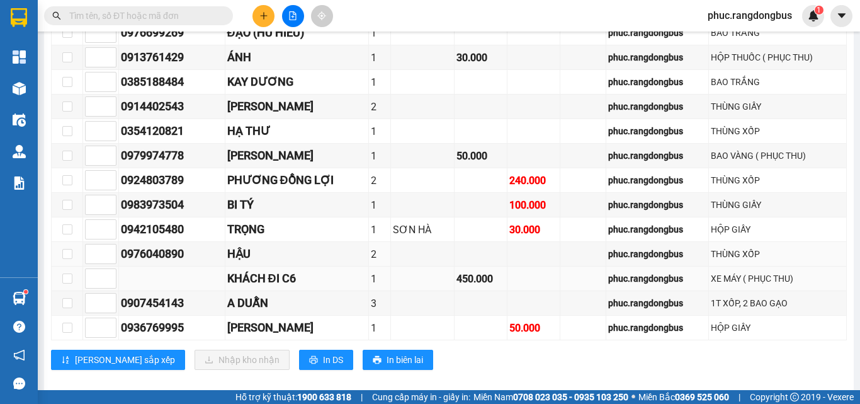
scroll to position [567, 0]
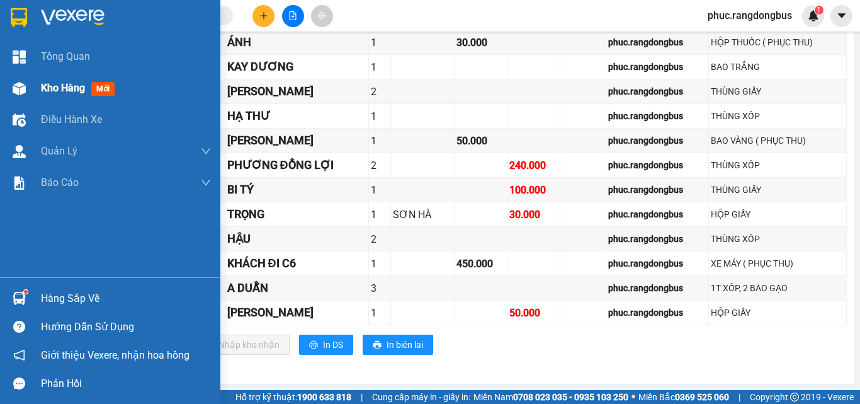
drag, startPoint x: 64, startPoint y: 98, endPoint x: 83, endPoint y: 116, distance: 26.7
click at [64, 97] on div "Kho hàng mới" at bounding box center [126, 87] width 170 height 31
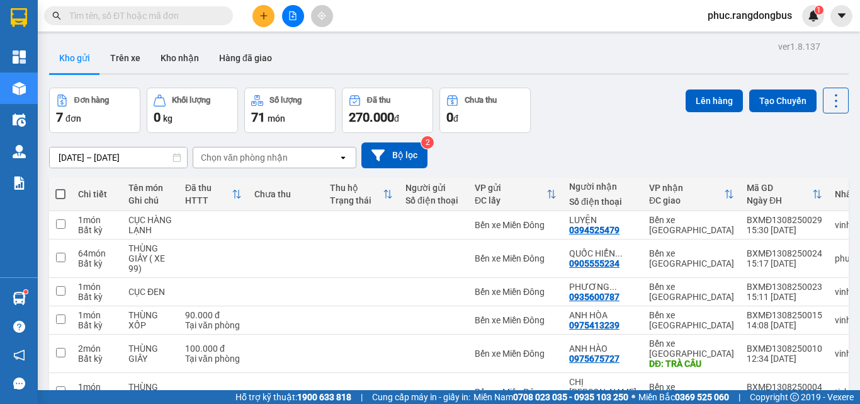
drag, startPoint x: 816, startPoint y: 93, endPoint x: 816, endPoint y: 113, distance: 20.2
click at [823, 93] on button at bounding box center [836, 101] width 26 height 26
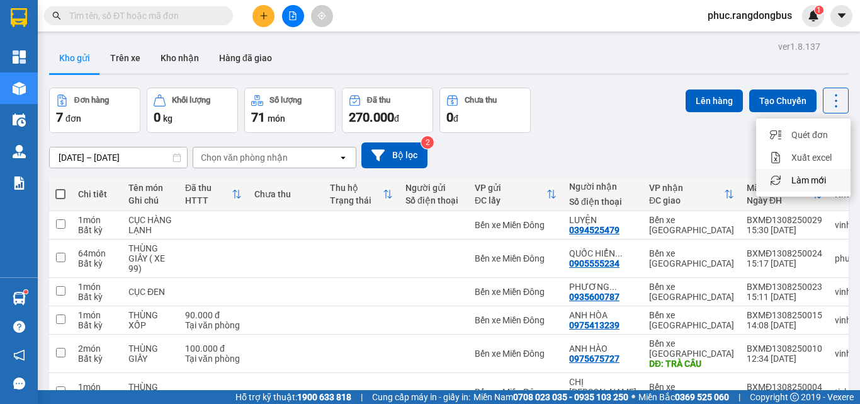
click at [806, 179] on span "Làm mới" at bounding box center [808, 180] width 35 height 13
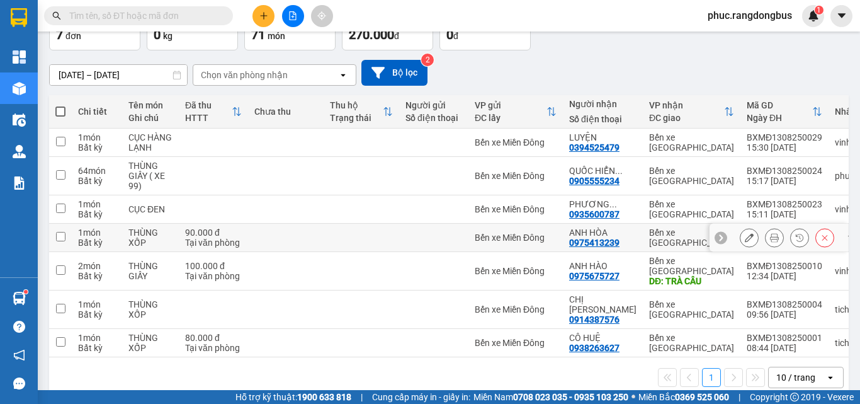
scroll to position [86, 0]
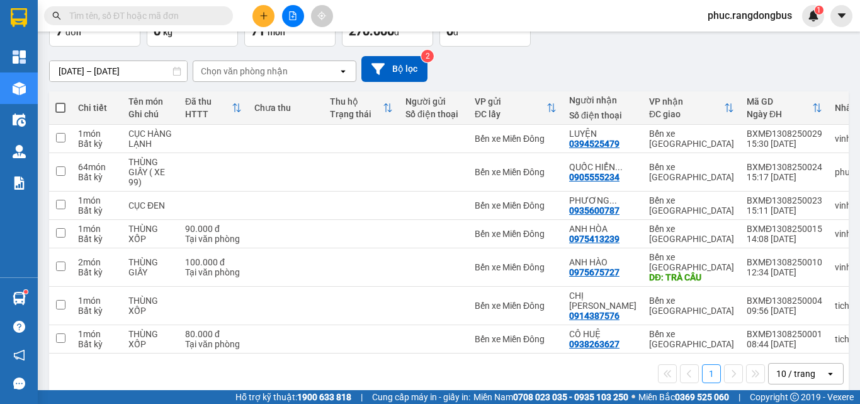
click at [294, 16] on icon "file-add" at bounding box center [292, 15] width 9 height 9
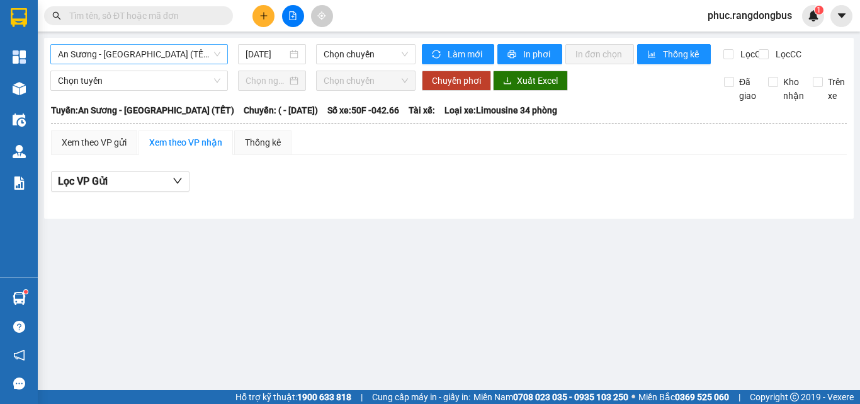
click at [165, 55] on span "An [PERSON_NAME][GEOGRAPHIC_DATA] (TẾT)" at bounding box center [139, 54] width 162 height 19
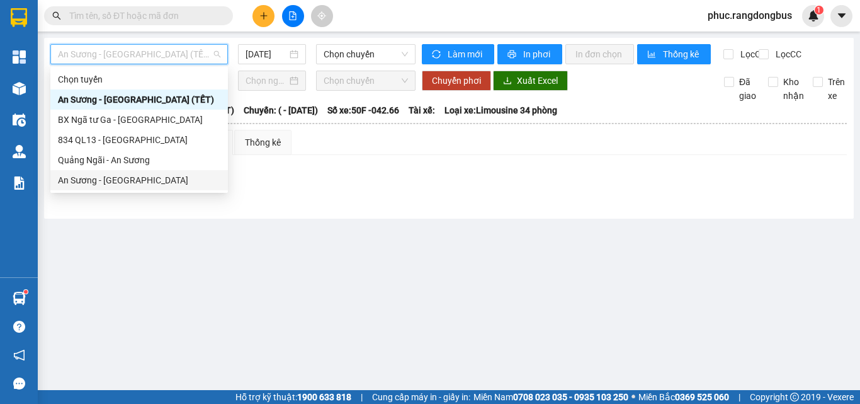
click at [145, 179] on div "An [PERSON_NAME][GEOGRAPHIC_DATA]" at bounding box center [139, 180] width 162 height 14
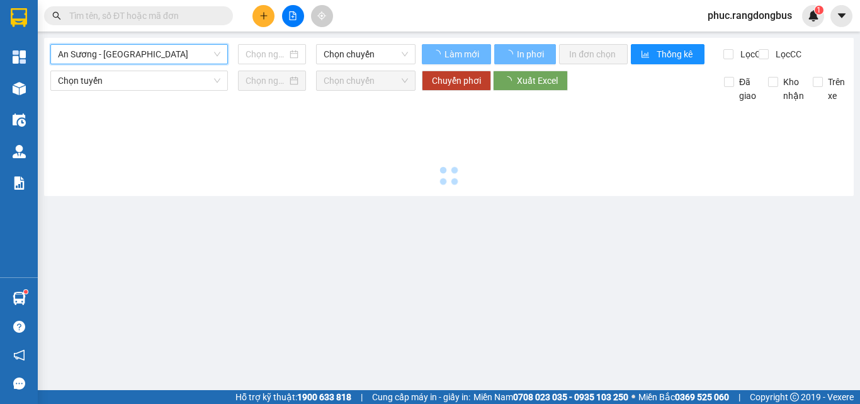
type input "[DATE]"
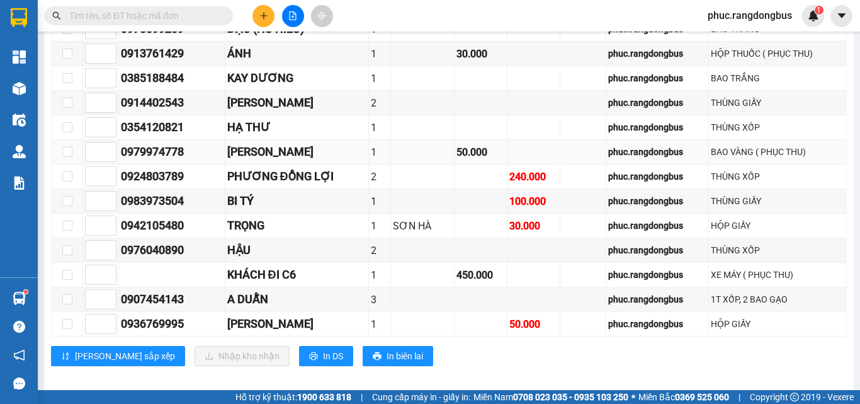
scroll to position [570, 0]
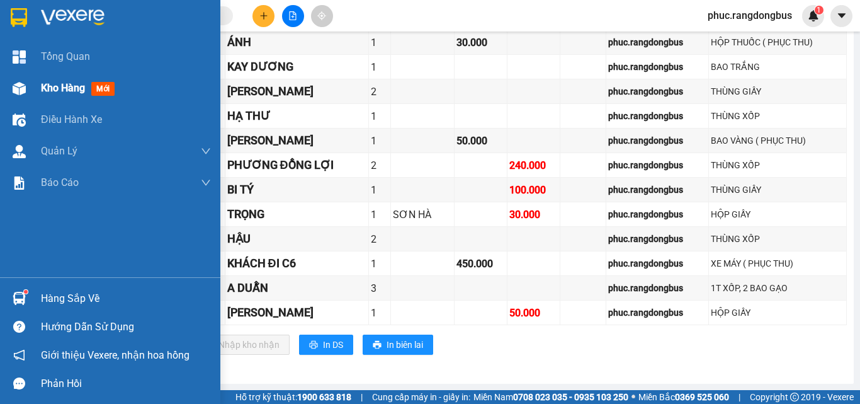
click at [89, 93] on div "Kho hàng mới" at bounding box center [80, 88] width 79 height 16
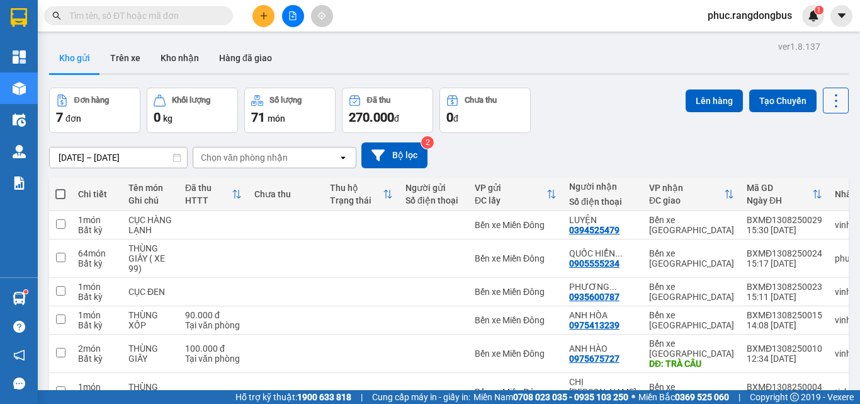
click at [828, 95] on icon at bounding box center [836, 101] width 18 height 18
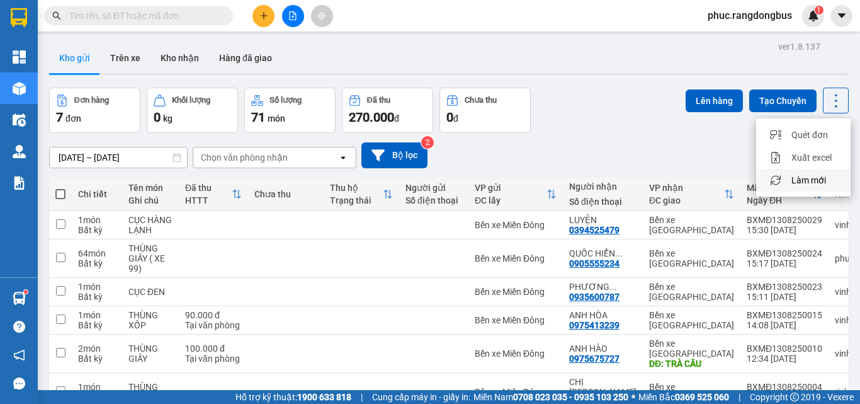
click at [815, 174] on span "Làm mới" at bounding box center [808, 180] width 35 height 13
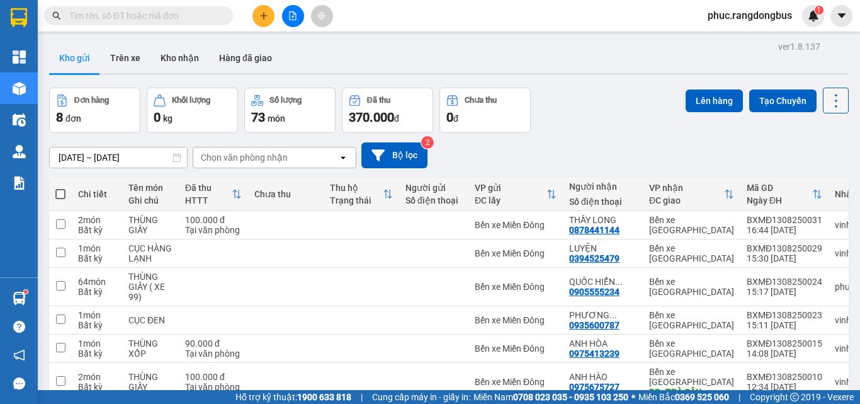
click at [833, 103] on icon at bounding box center [836, 101] width 18 height 18
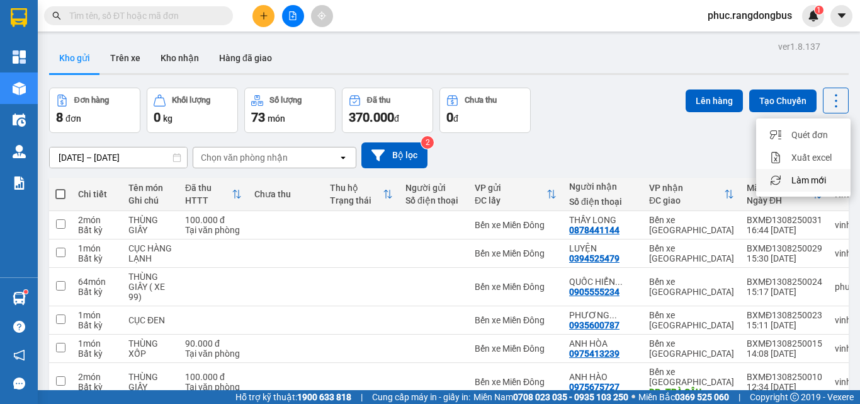
click at [807, 180] on span "Làm mới" at bounding box center [808, 180] width 35 height 13
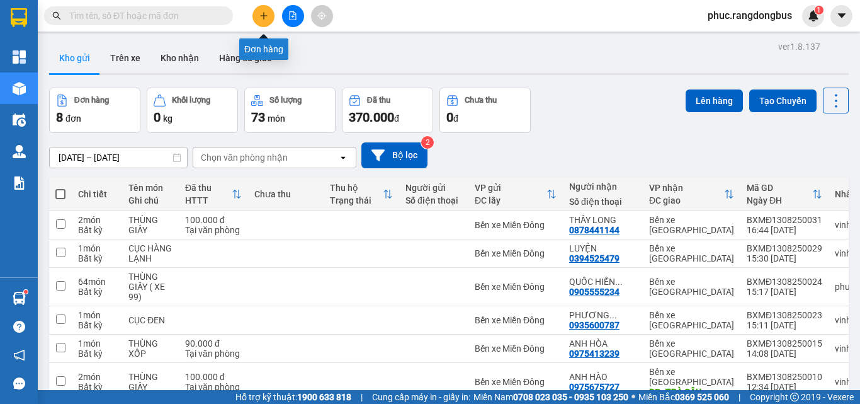
click at [256, 13] on button at bounding box center [263, 16] width 22 height 22
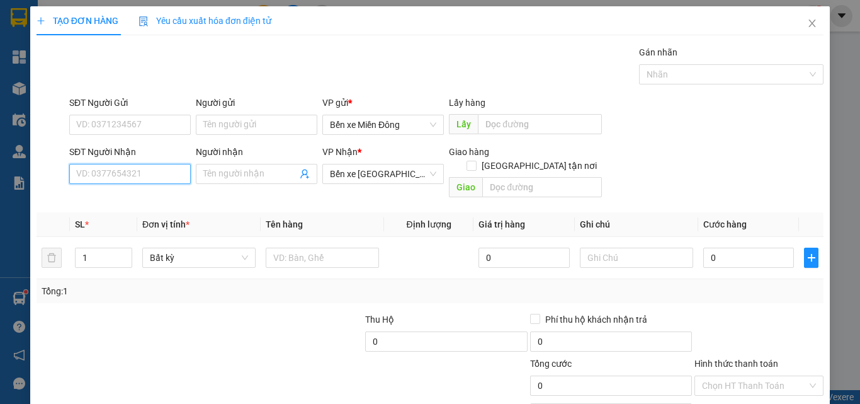
drag, startPoint x: 141, startPoint y: 169, endPoint x: 156, endPoint y: 169, distance: 15.1
click at [155, 169] on input "SĐT Người Nhận" at bounding box center [129, 174] width 121 height 20
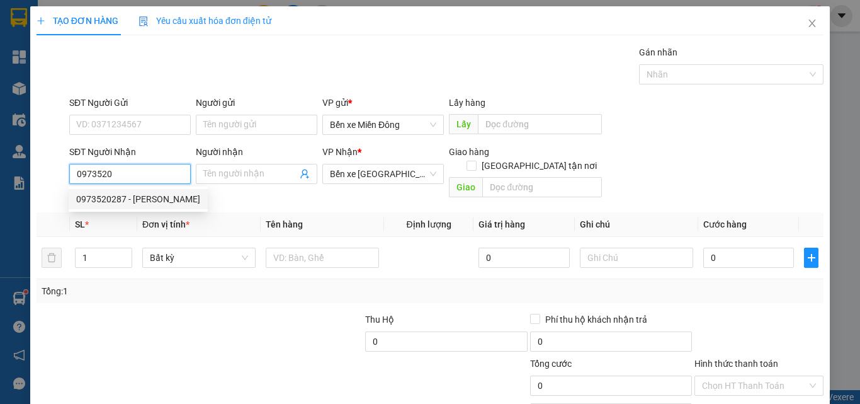
click at [140, 198] on div "0973520287 - LÊ PHƯƠNG" at bounding box center [138, 199] width 124 height 14
type input "0973520287"
type input "LÊ PHƯƠNG"
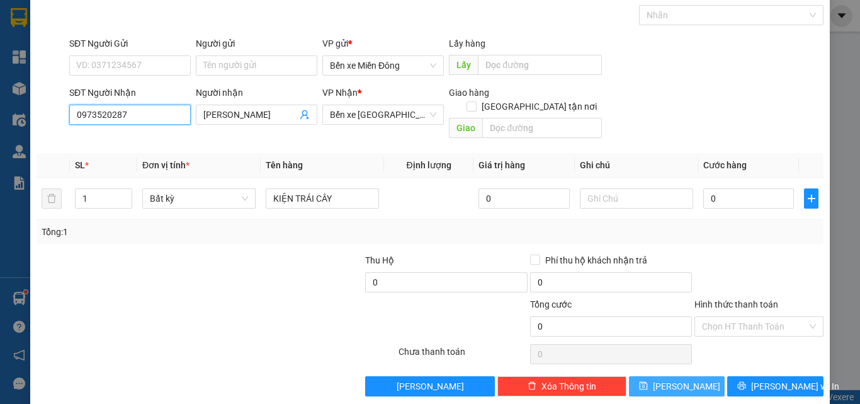
scroll to position [62, 0]
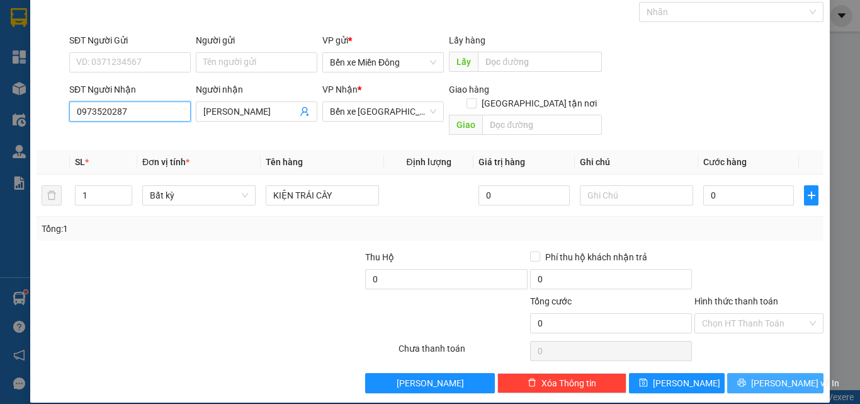
type input "0973520287"
click at [793, 373] on button "Lưu và In" at bounding box center [775, 383] width 96 height 20
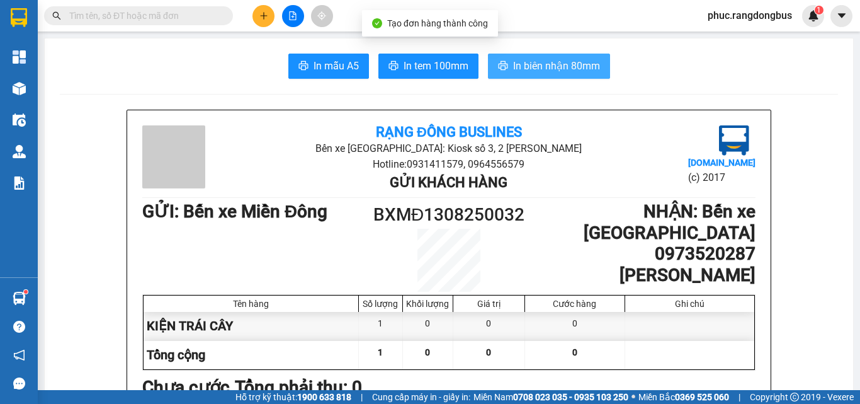
click at [552, 61] on span "In biên nhận 80mm" at bounding box center [556, 66] width 87 height 16
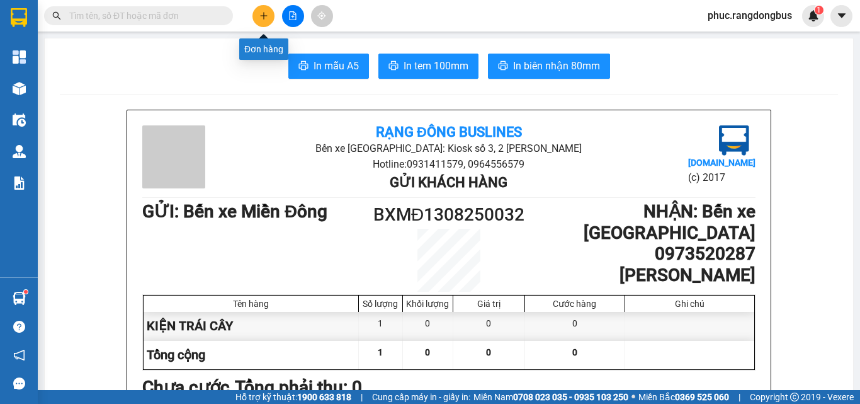
click at [259, 19] on icon "plus" at bounding box center [263, 15] width 9 height 9
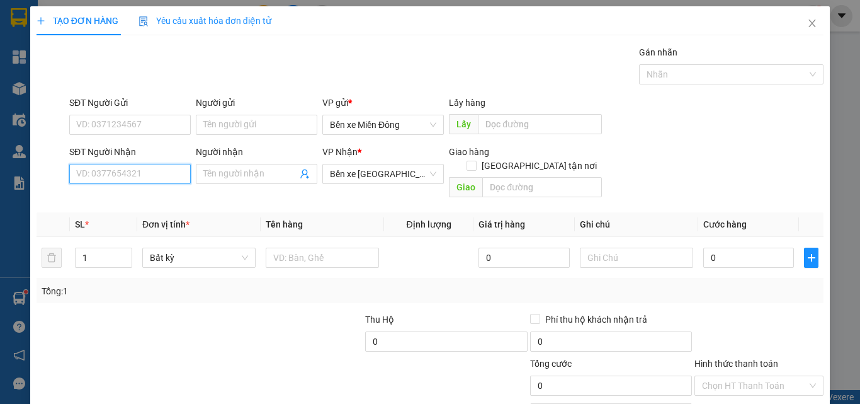
click at [108, 164] on input "SĐT Người Nhận" at bounding box center [129, 174] width 121 height 20
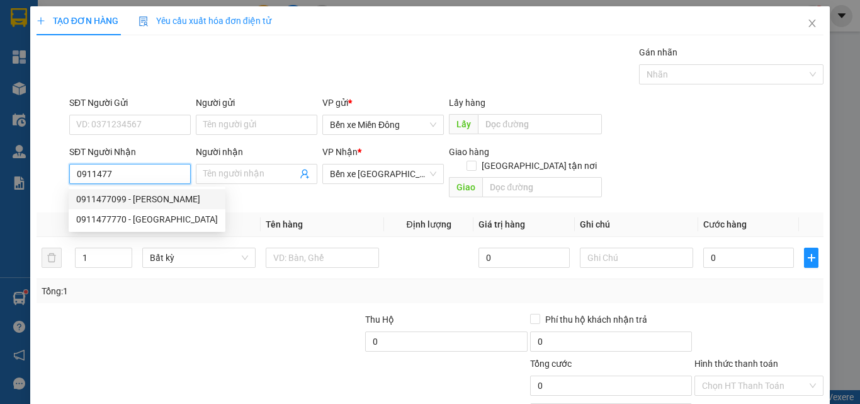
click at [153, 193] on div "0911477099 - VY PHẠM" at bounding box center [147, 199] width 142 height 14
type input "0911477099"
type input "VY PHẠM"
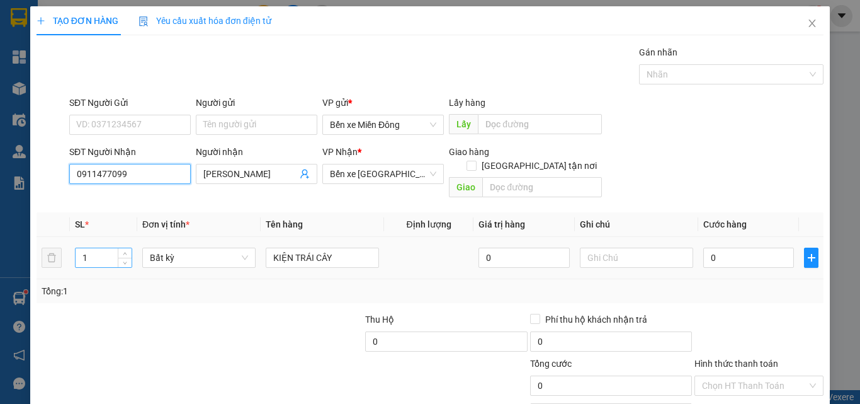
type input "0911477099"
click at [106, 248] on input "1" at bounding box center [104, 257] width 56 height 19
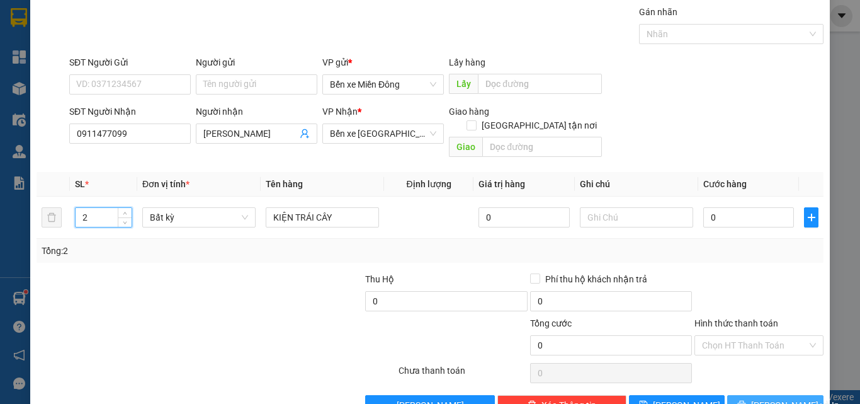
scroll to position [62, 0]
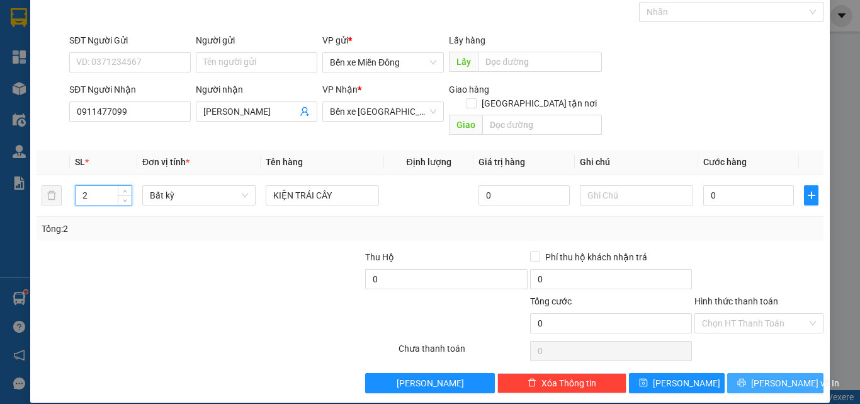
type input "2"
click at [773, 376] on span "Lưu và In" at bounding box center [795, 383] width 88 height 14
click at [759, 376] on span "Lưu và In" at bounding box center [795, 383] width 88 height 14
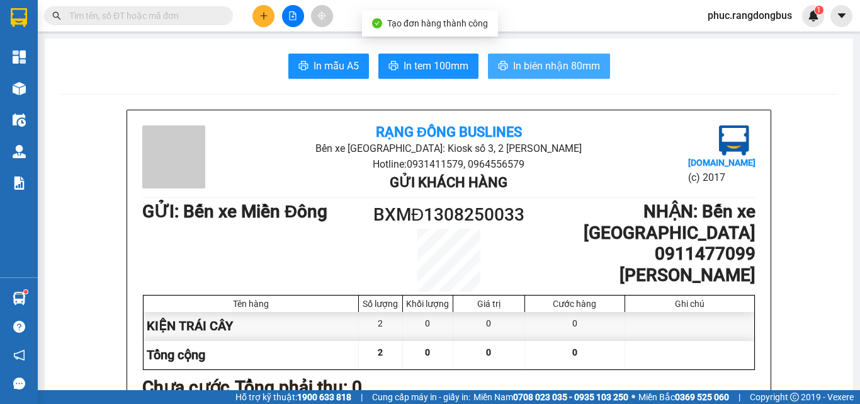
click at [533, 72] on span "In biên nhận 80mm" at bounding box center [556, 66] width 87 height 16
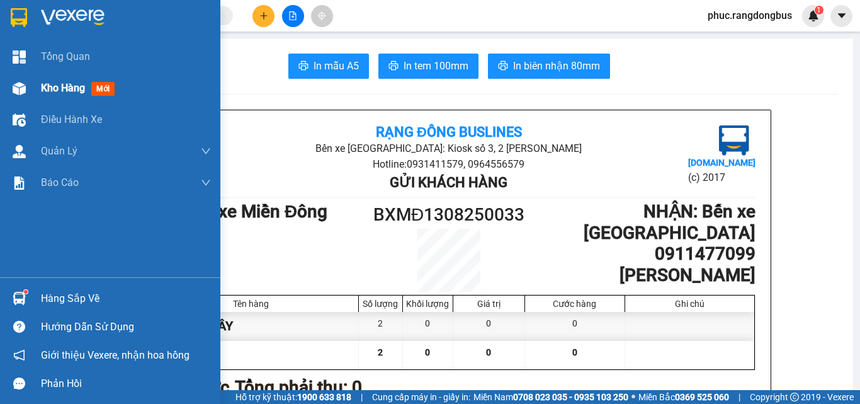
click at [99, 92] on span "mới" at bounding box center [102, 89] width 23 height 14
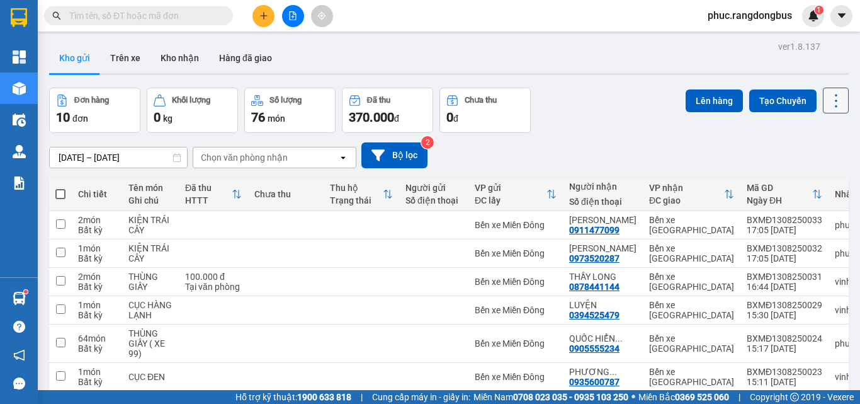
click at [828, 100] on icon at bounding box center [836, 101] width 18 height 18
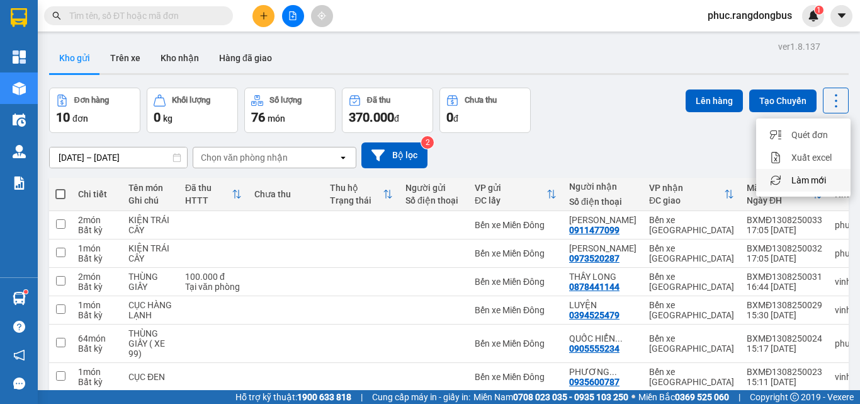
click at [815, 177] on span "Làm mới" at bounding box center [808, 180] width 35 height 13
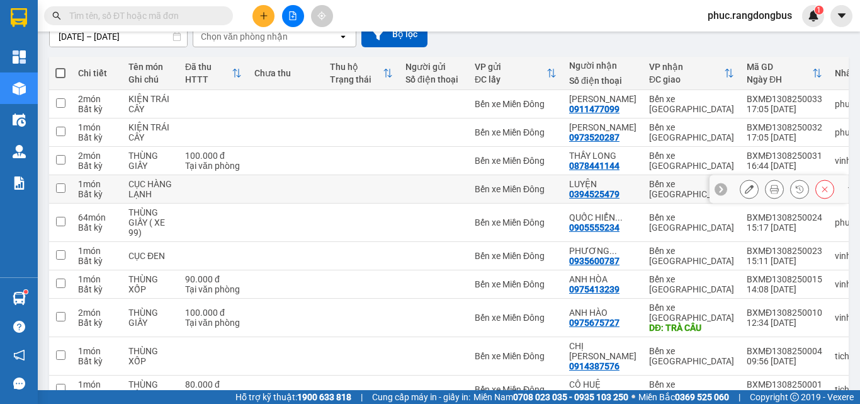
scroll to position [126, 0]
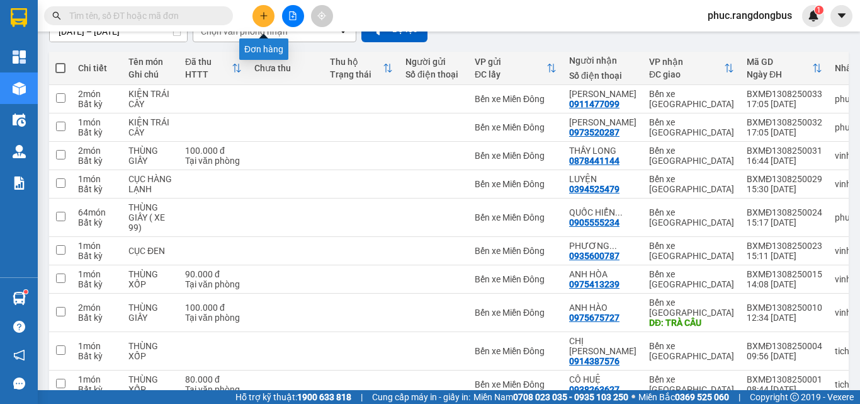
click at [261, 13] on icon "plus" at bounding box center [263, 15] width 9 height 9
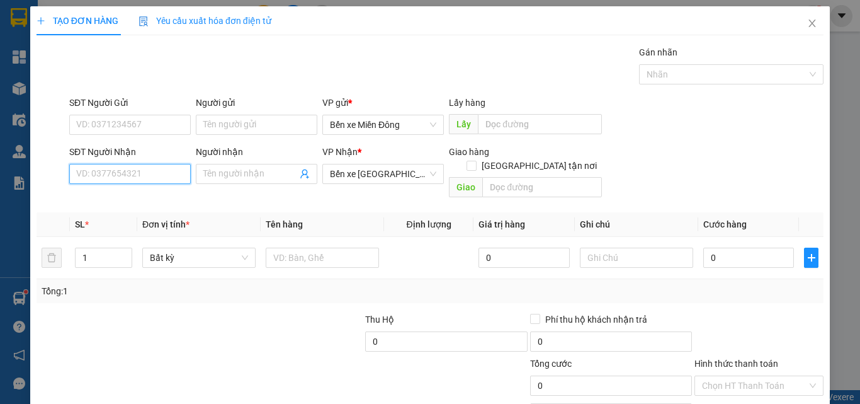
click at [153, 166] on input "SĐT Người Nhận" at bounding box center [129, 174] width 121 height 20
click at [808, 23] on icon "close" at bounding box center [812, 23] width 10 height 10
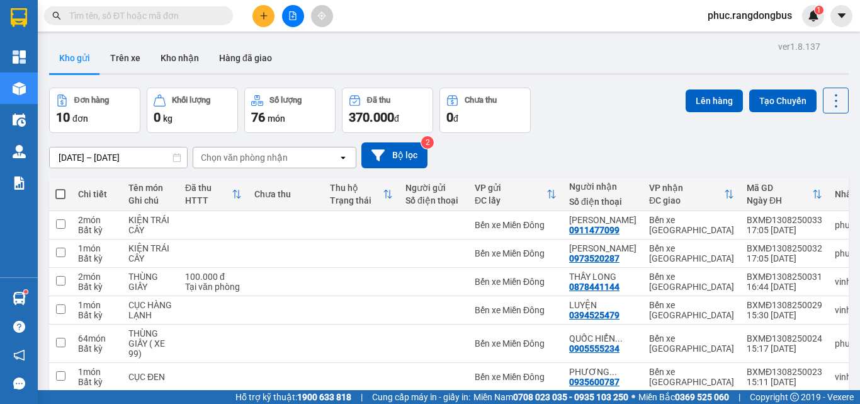
drag, startPoint x: 60, startPoint y: 193, endPoint x: 76, endPoint y: 188, distance: 16.1
click at [64, 193] on span at bounding box center [60, 194] width 10 height 10
click at [60, 188] on input "checkbox" at bounding box center [60, 188] width 0 height 0
checkbox input "true"
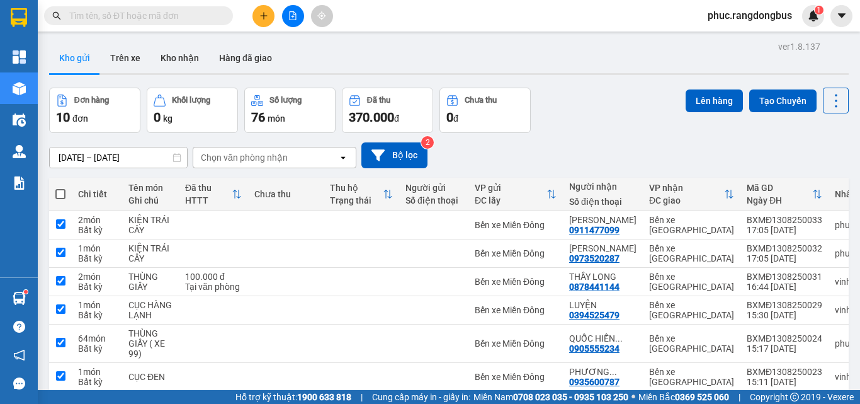
checkbox input "true"
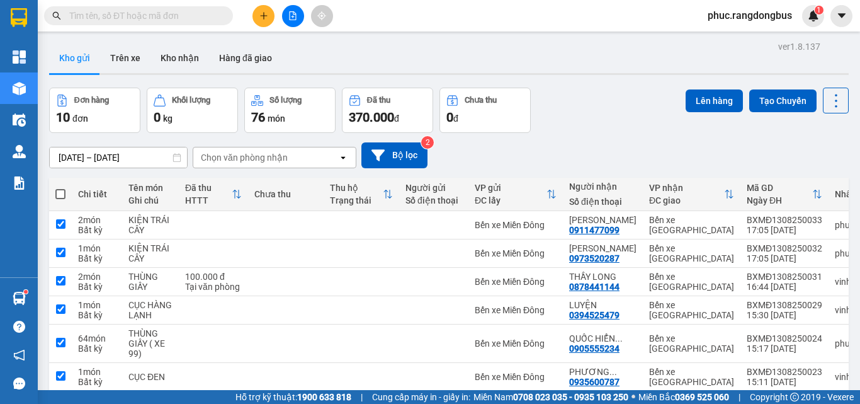
checkbox input "true"
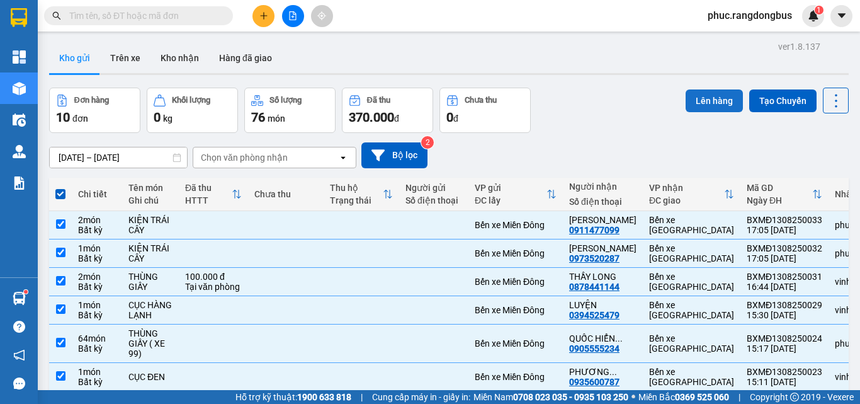
click at [728, 105] on button "Lên hàng" at bounding box center [714, 100] width 57 height 23
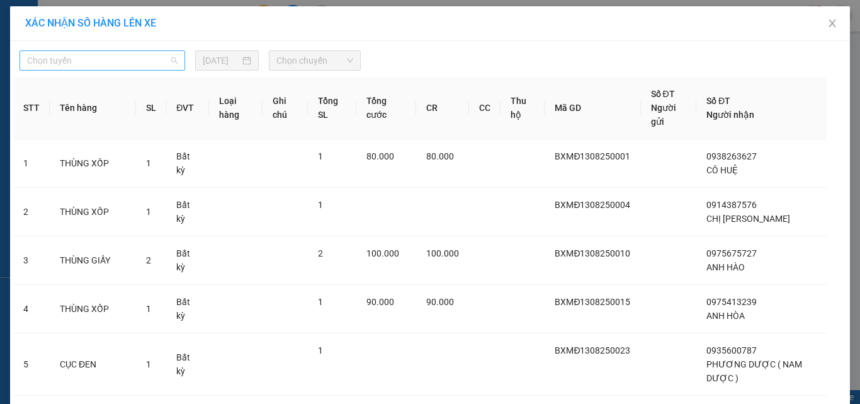
click at [65, 60] on span "Chọn tuyến" at bounding box center [102, 60] width 150 height 19
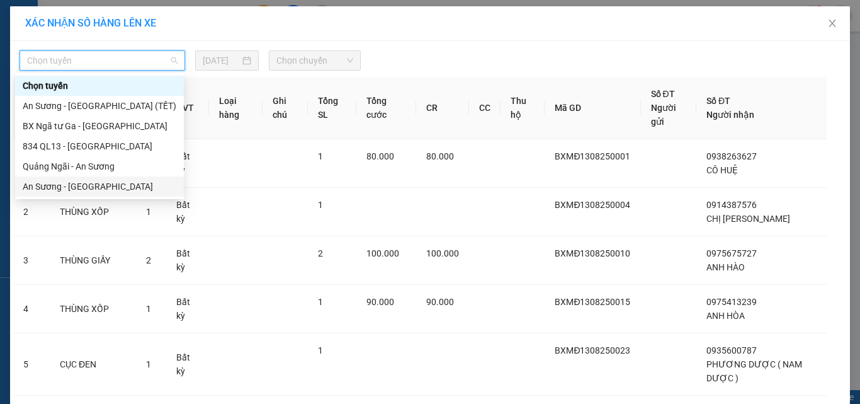
click at [56, 186] on div "An [PERSON_NAME][GEOGRAPHIC_DATA]" at bounding box center [100, 186] width 154 height 14
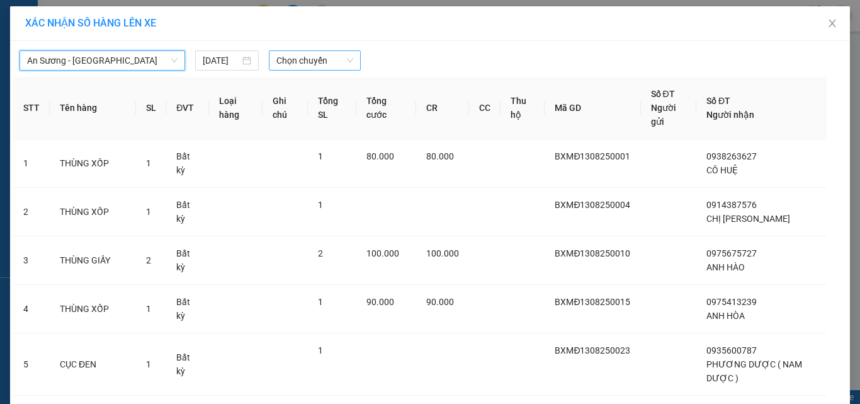
click at [308, 58] on span "Chọn chuyến" at bounding box center [314, 60] width 77 height 19
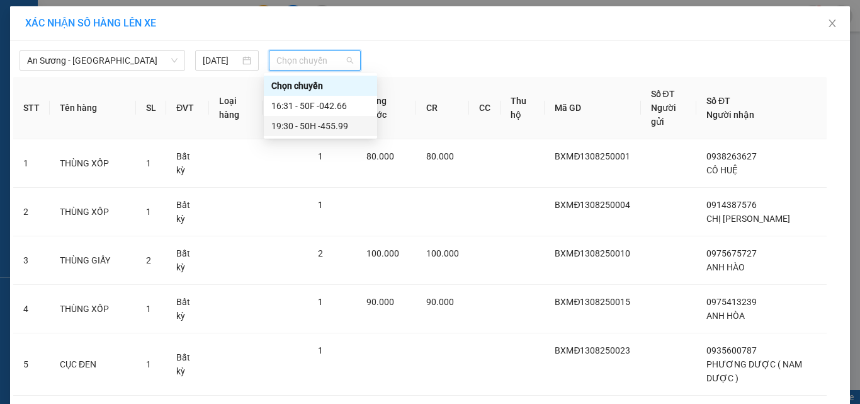
click at [356, 129] on div "19:30 - 50H -455.99" at bounding box center [320, 126] width 98 height 14
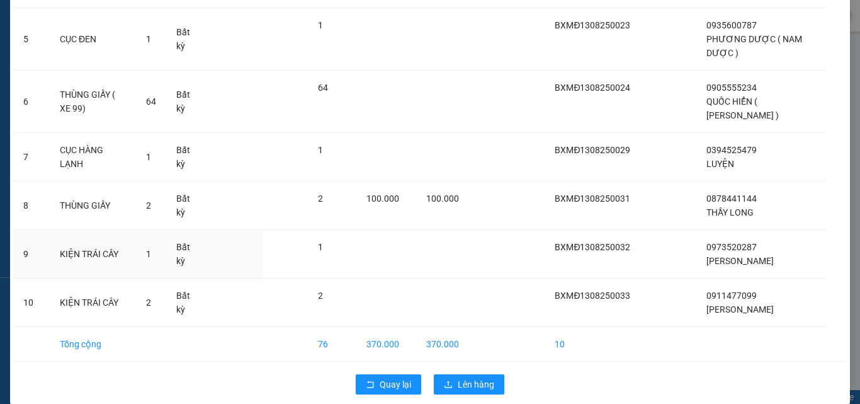
scroll to position [354, 0]
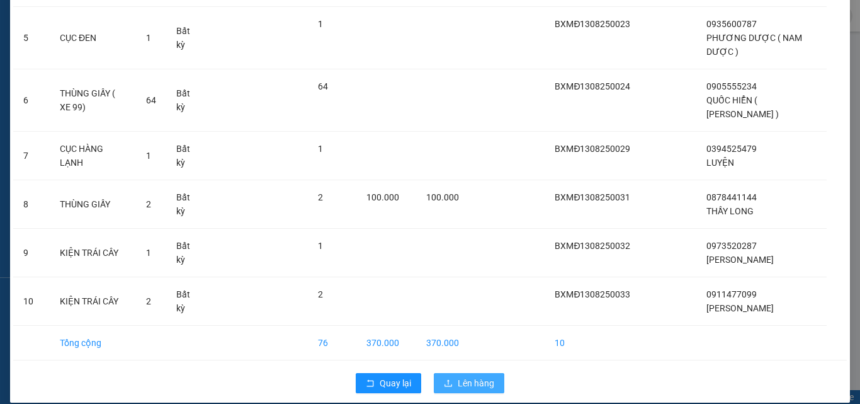
click at [473, 373] on button "Lên hàng" at bounding box center [469, 383] width 71 height 20
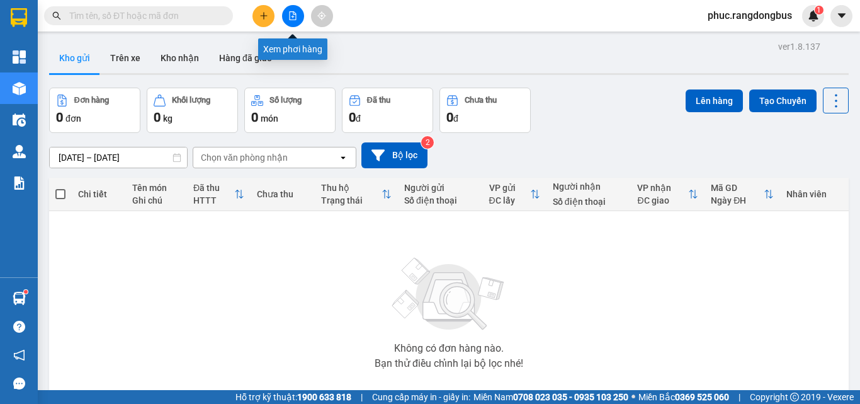
click at [295, 9] on button at bounding box center [293, 16] width 22 height 22
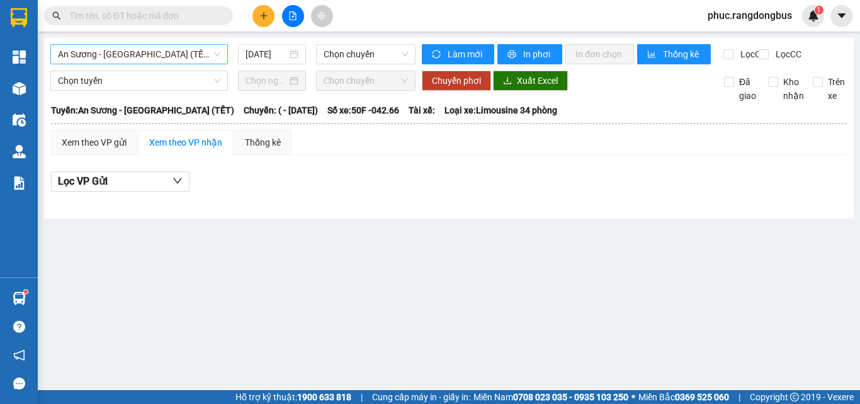
click at [171, 52] on span "An [PERSON_NAME][GEOGRAPHIC_DATA] (TẾT)" at bounding box center [139, 54] width 162 height 19
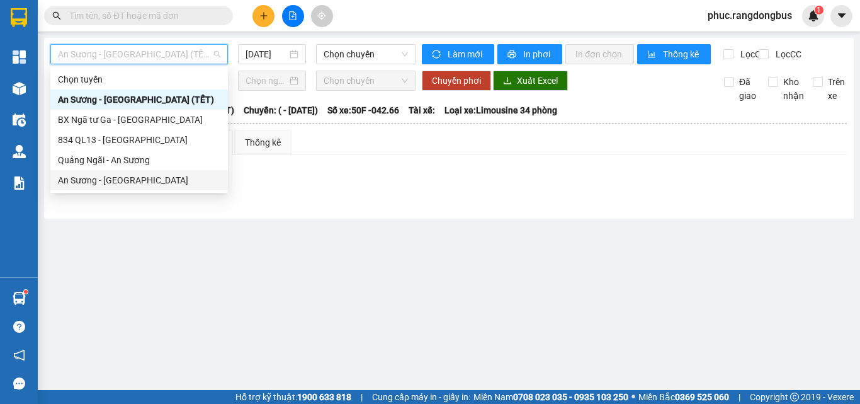
click at [176, 178] on div "An [PERSON_NAME][GEOGRAPHIC_DATA]" at bounding box center [139, 180] width 162 height 14
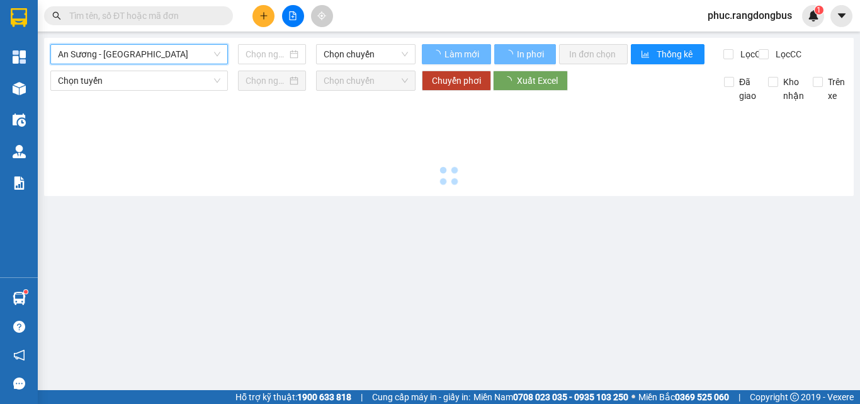
type input "[DATE]"
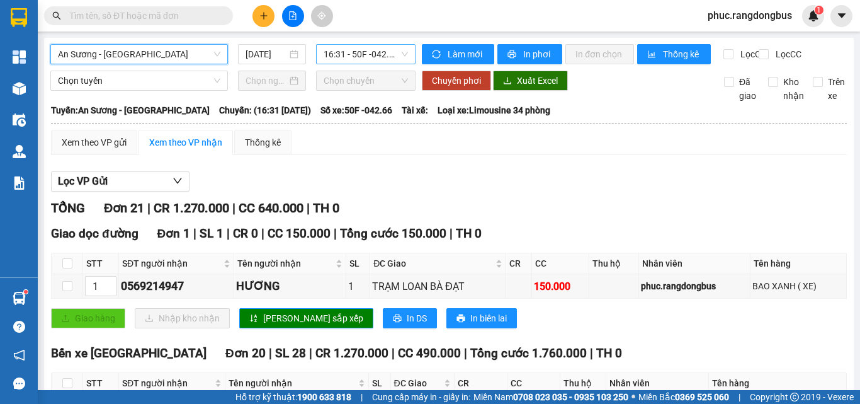
click at [367, 62] on span "16:31 - 50F -042.66" at bounding box center [366, 54] width 84 height 19
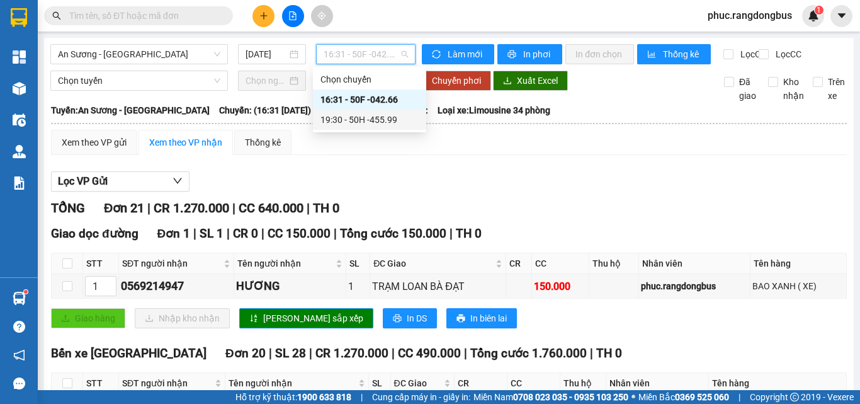
click at [395, 118] on div "19:30 - 50H -455.99" at bounding box center [369, 120] width 98 height 14
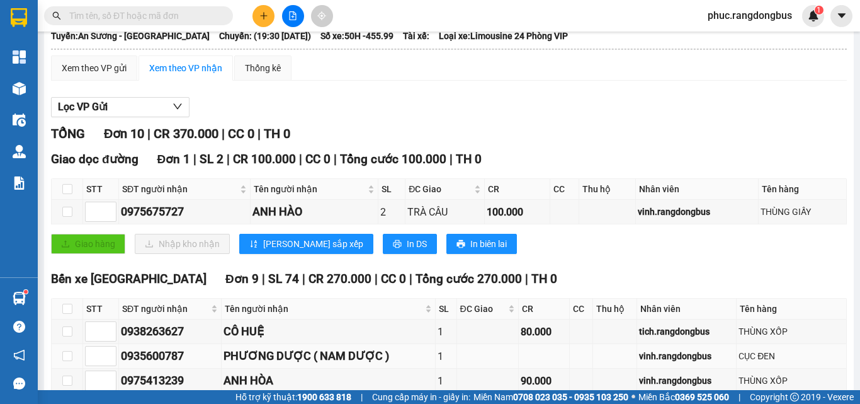
scroll to position [189, 0]
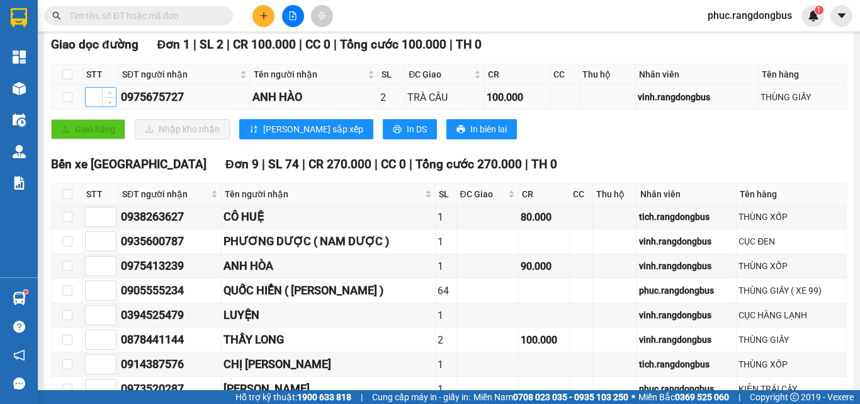
click at [88, 106] on input at bounding box center [101, 97] width 30 height 19
type input "1"
click at [264, 136] on span "[PERSON_NAME] sắp xếp" at bounding box center [313, 129] width 100 height 14
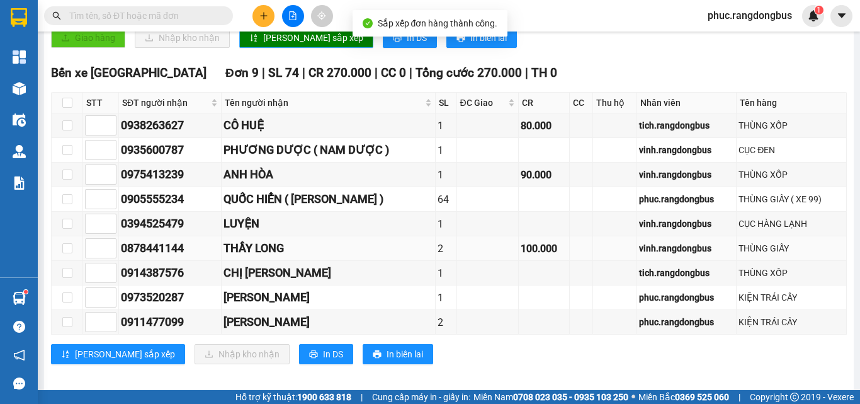
scroll to position [300, 0]
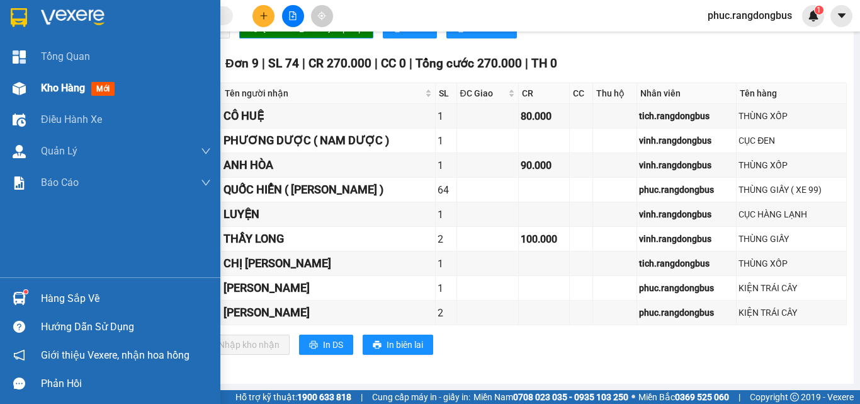
click at [91, 84] on div "Kho hàng mới" at bounding box center [80, 88] width 79 height 16
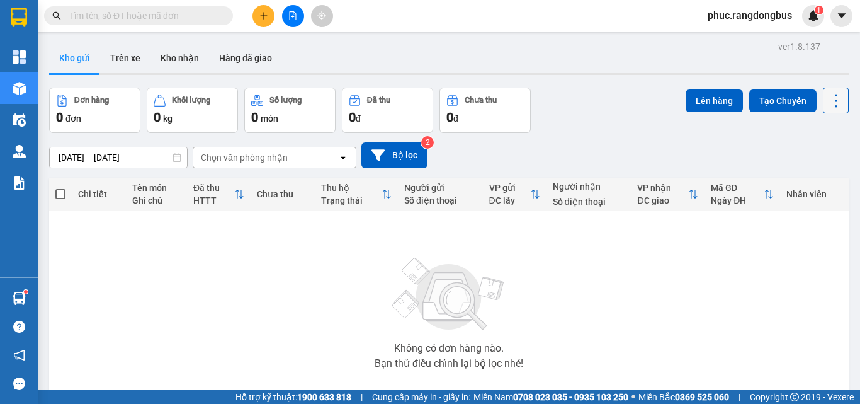
click at [827, 98] on icon at bounding box center [836, 101] width 18 height 18
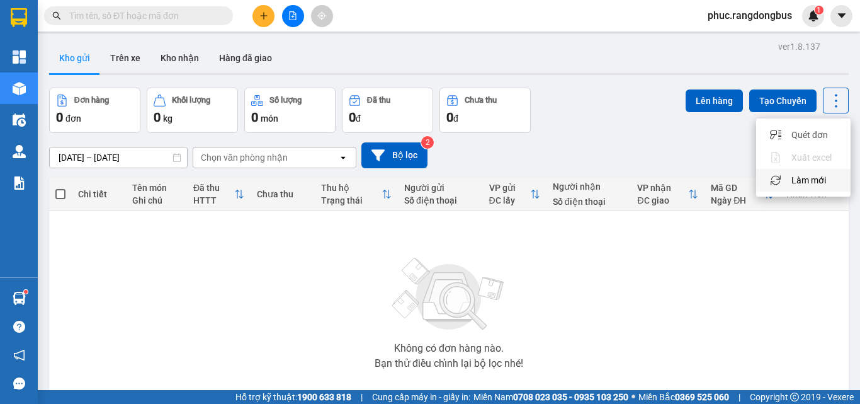
click at [811, 179] on span "Làm mới" at bounding box center [808, 180] width 35 height 13
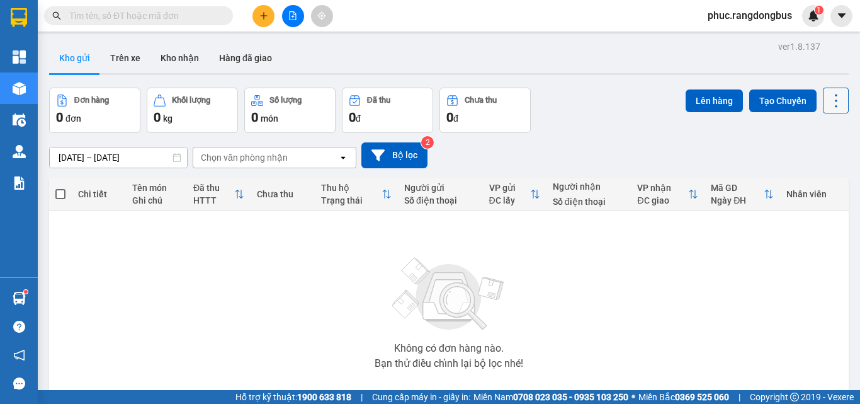
click at [837, 105] on button at bounding box center [836, 101] width 26 height 26
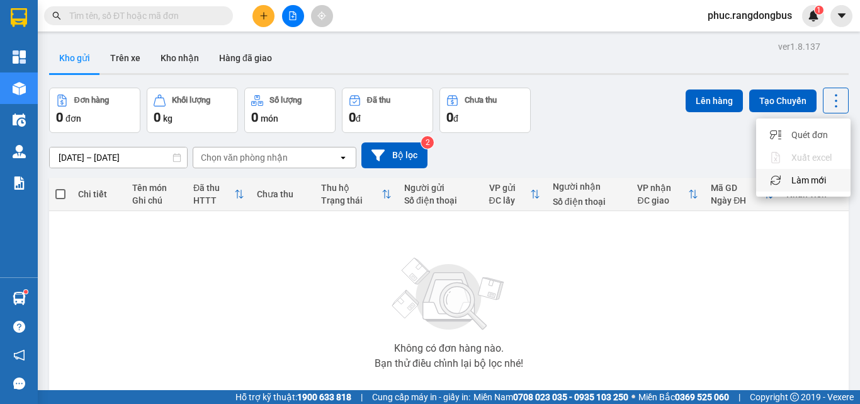
click at [831, 179] on div "Làm mới" at bounding box center [803, 180] width 74 height 13
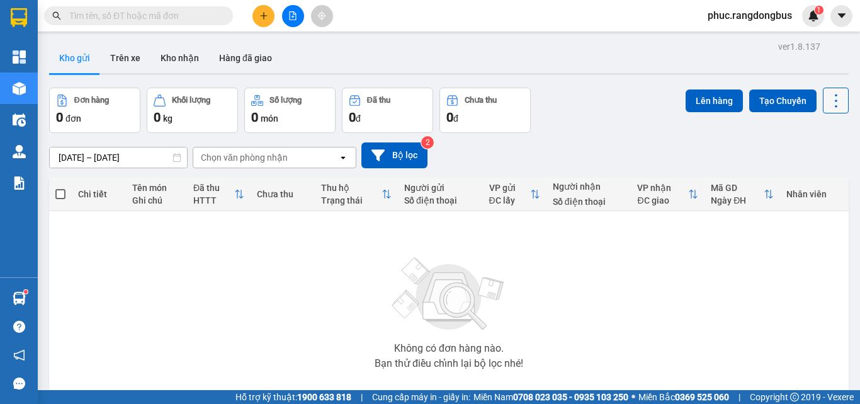
click at [837, 104] on button at bounding box center [836, 101] width 26 height 26
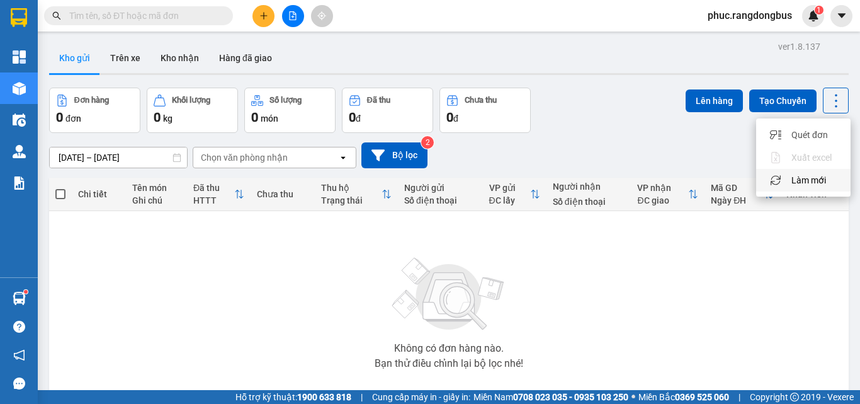
click at [831, 181] on div "Làm mới" at bounding box center [803, 180] width 74 height 13
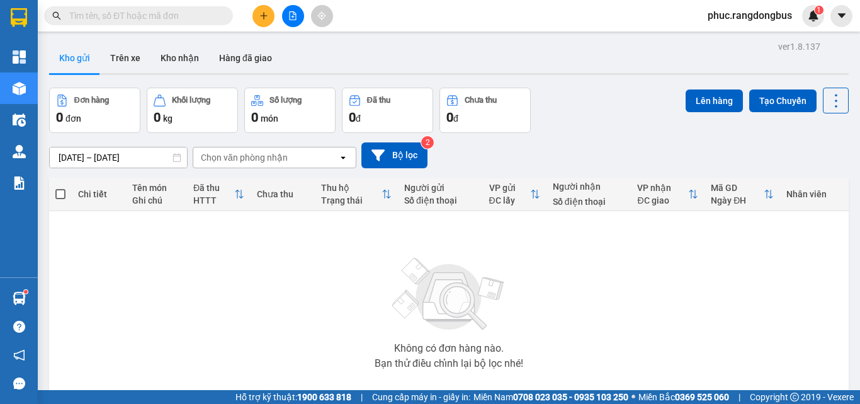
click at [283, 23] on div at bounding box center [293, 16] width 94 height 22
click at [295, 15] on icon "file-add" at bounding box center [292, 15] width 9 height 9
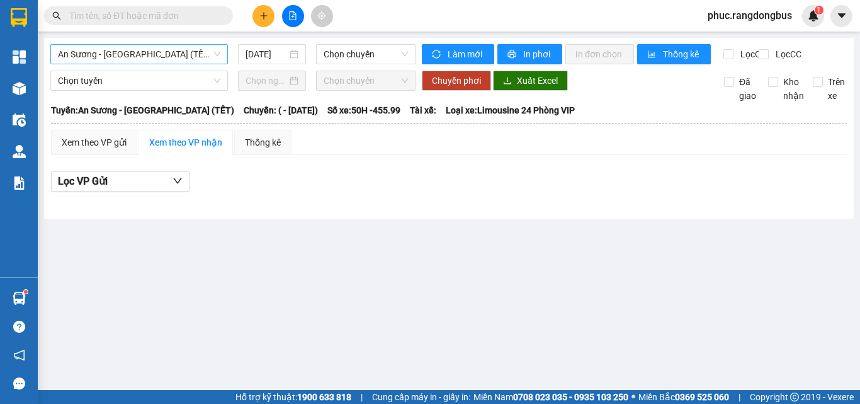
click at [225, 49] on div "An [PERSON_NAME][GEOGRAPHIC_DATA] (TẾT)" at bounding box center [139, 54] width 178 height 20
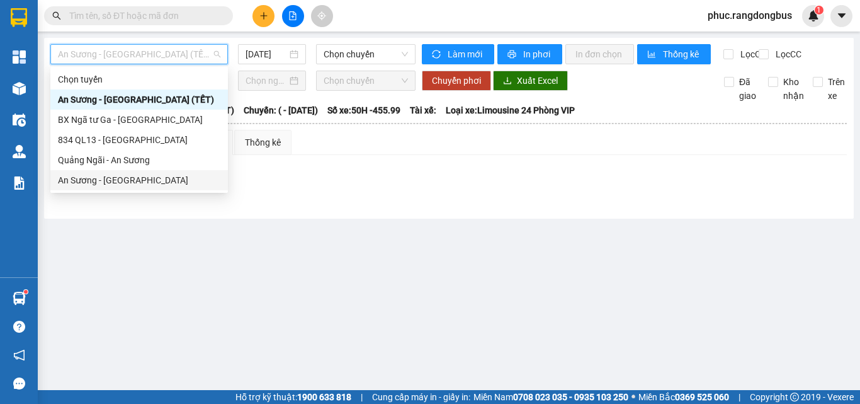
click at [154, 184] on div "An [PERSON_NAME][GEOGRAPHIC_DATA]" at bounding box center [139, 180] width 162 height 14
type input "[DATE]"
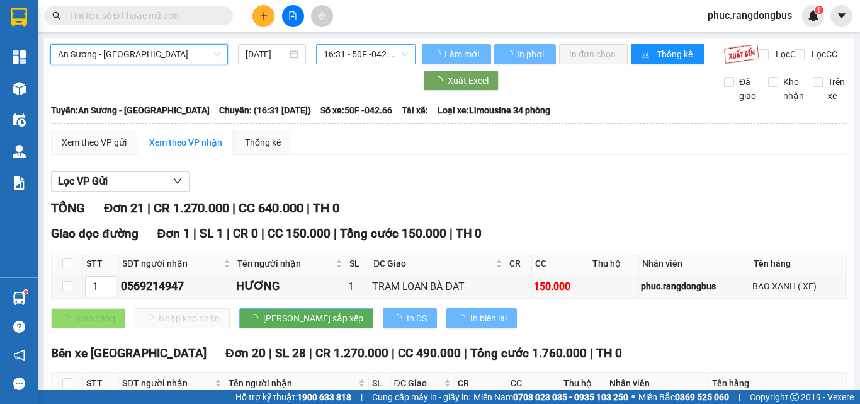
click at [373, 56] on span "16:31 - 50F -042.66" at bounding box center [366, 54] width 84 height 19
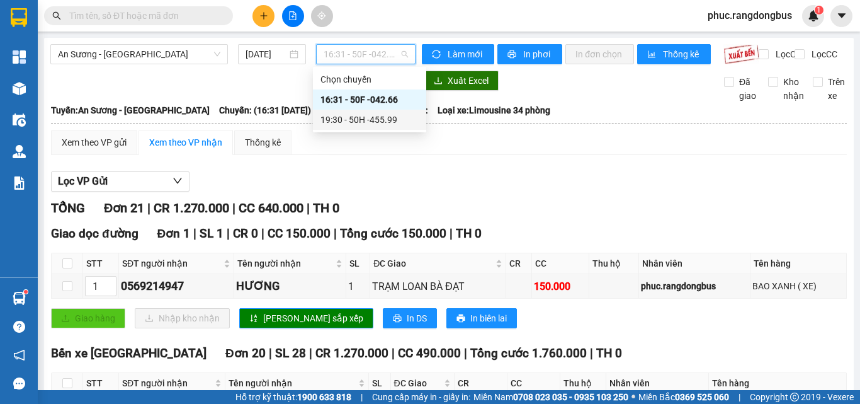
click at [400, 124] on div "19:30 - 50H -455.99" at bounding box center [369, 120] width 98 height 14
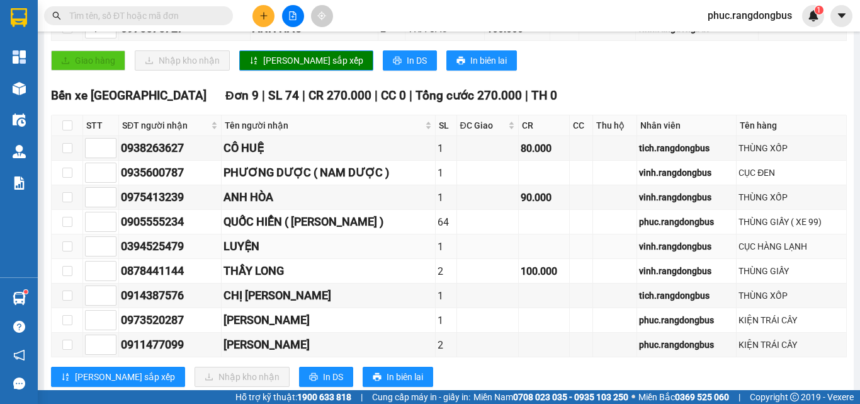
scroll to position [300, 0]
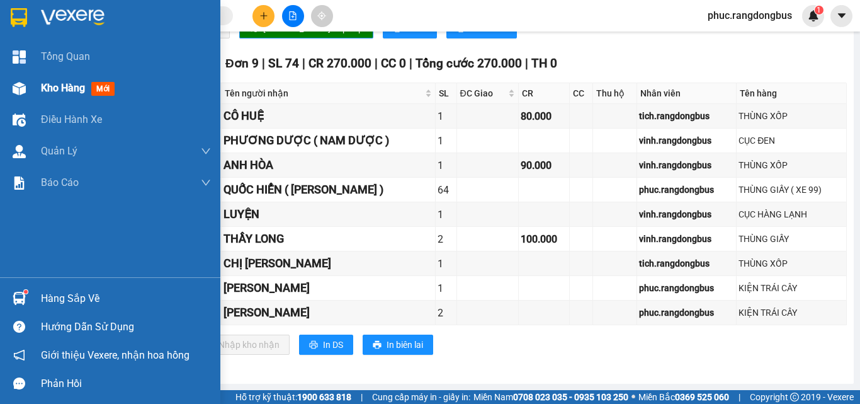
click at [78, 94] on span "Kho hàng" at bounding box center [63, 88] width 44 height 12
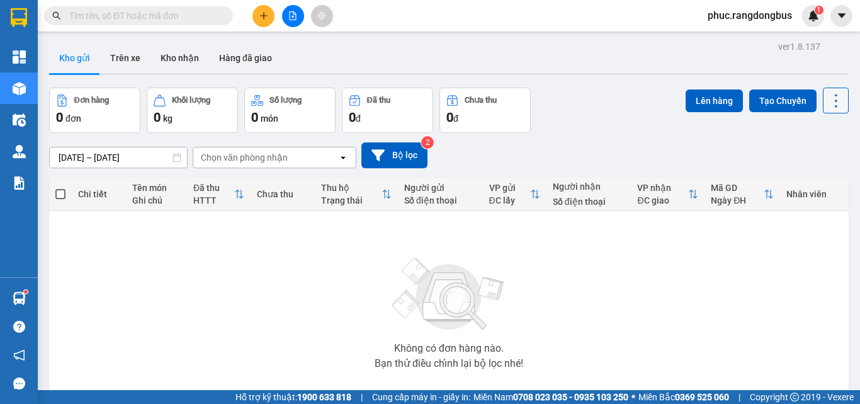
click at [830, 100] on icon at bounding box center [836, 101] width 18 height 18
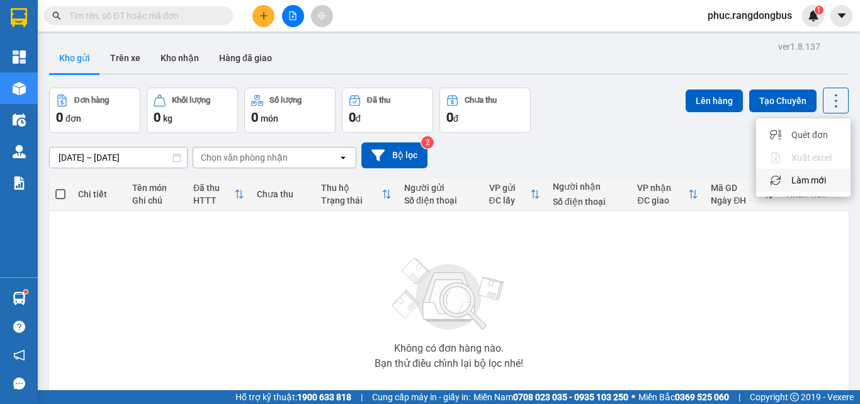
click at [814, 183] on span "Làm mới" at bounding box center [808, 180] width 35 height 13
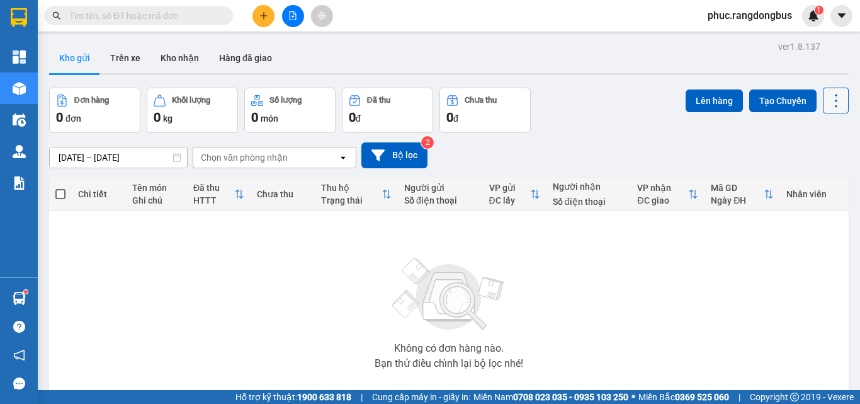
click at [829, 99] on icon at bounding box center [836, 101] width 18 height 18
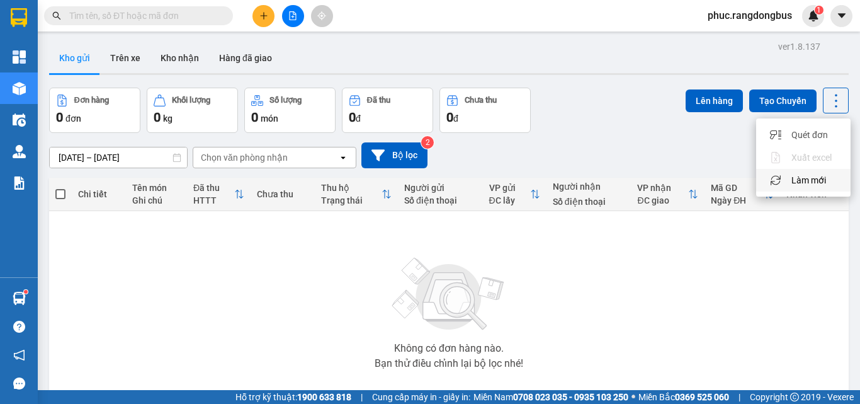
click at [818, 178] on span "Làm mới" at bounding box center [808, 180] width 35 height 13
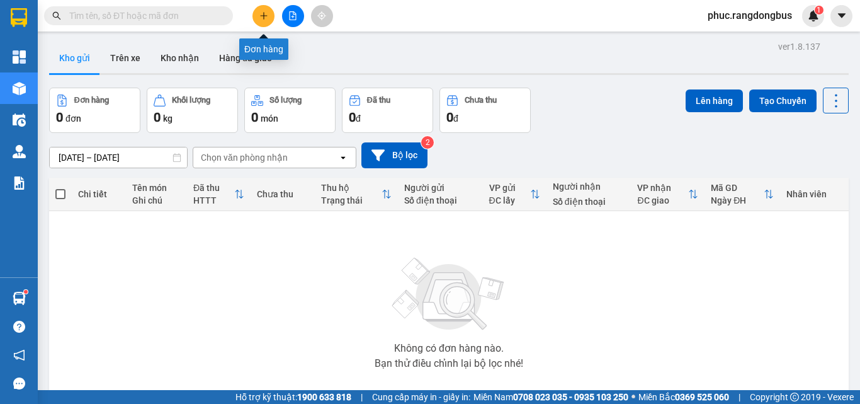
click at [264, 21] on button at bounding box center [263, 16] width 22 height 22
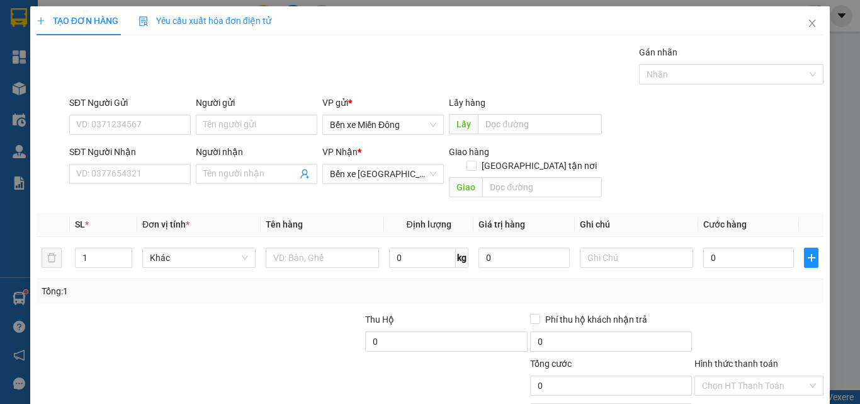
click at [157, 188] on div "SĐT Người Nhận VD: 0377654321" at bounding box center [129, 167] width 121 height 44
click at [147, 172] on input "SĐT Người Nhận" at bounding box center [129, 174] width 121 height 20
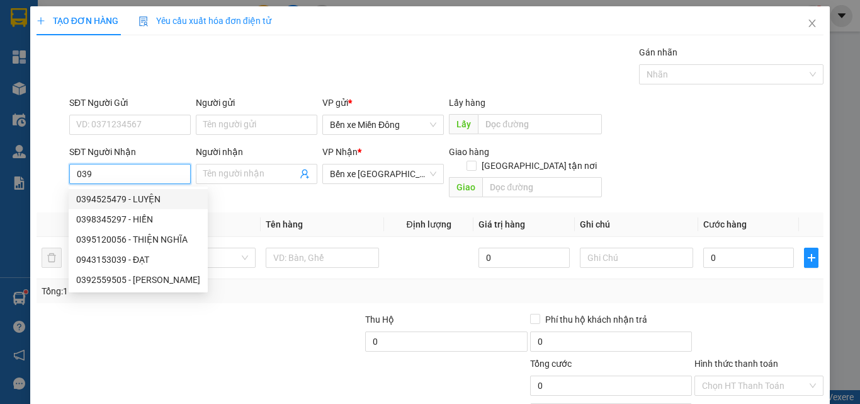
click at [72, 174] on input "039" at bounding box center [129, 174] width 121 height 20
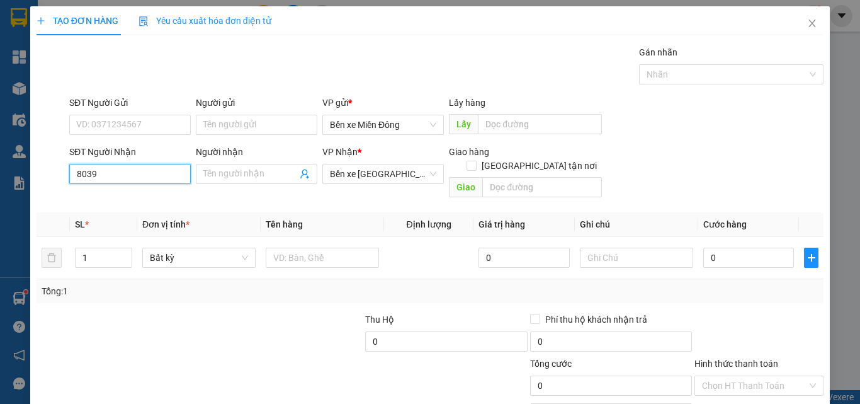
click at [151, 181] on input "8039" at bounding box center [129, 174] width 121 height 20
type input "8039"
click at [199, 172] on span at bounding box center [256, 174] width 121 height 20
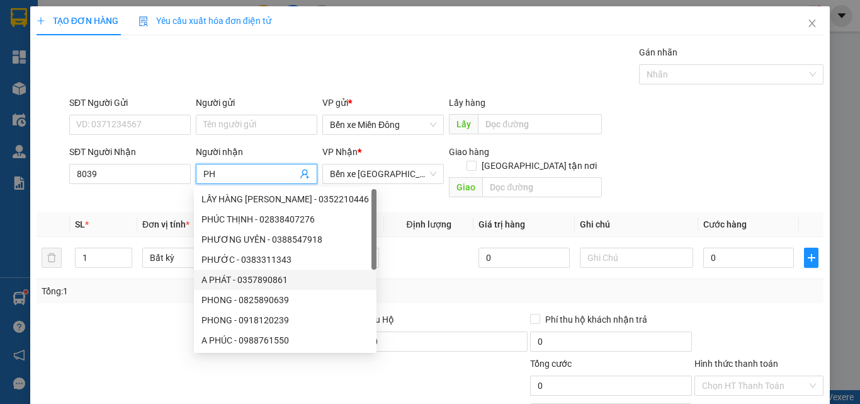
scroll to position [40, 0]
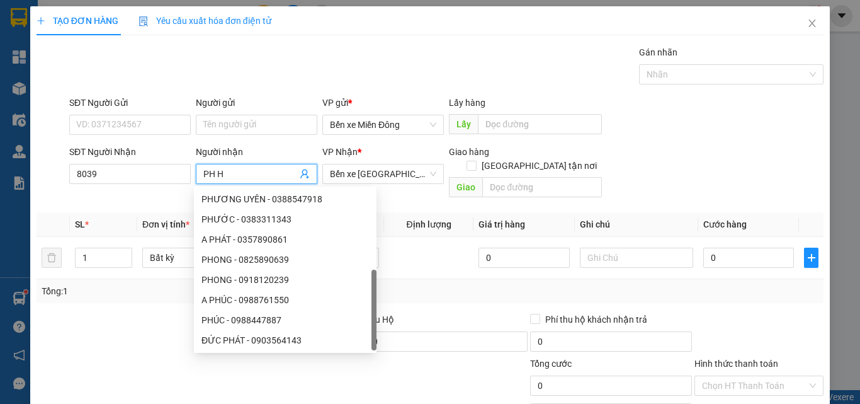
type input "PH HÀ"
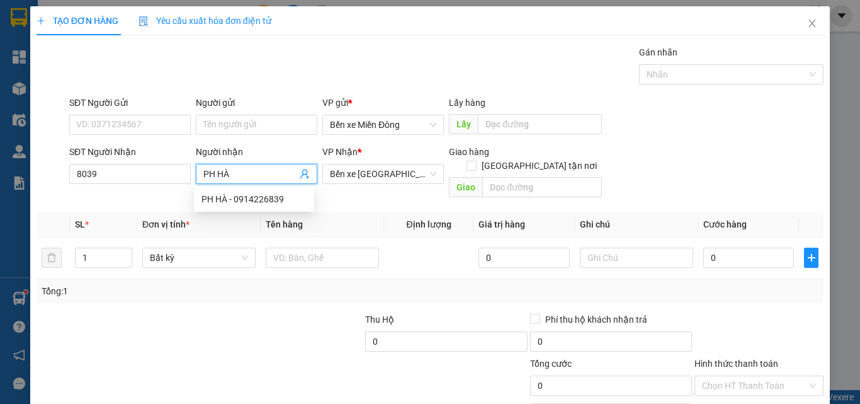
scroll to position [0, 0]
click at [277, 193] on div "PH HÀ - 0914226839" at bounding box center [253, 199] width 105 height 14
type input "0914226839"
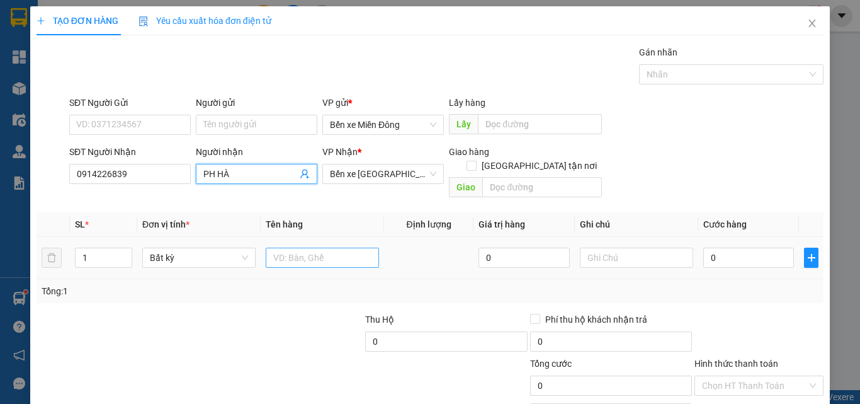
type input "PH HÀ"
click at [331, 247] on input "text" at bounding box center [322, 257] width 113 height 20
type input "KIỆN ĐEN"
drag, startPoint x: 762, startPoint y: 255, endPoint x: 755, endPoint y: 232, distance: 23.7
click at [762, 253] on div "0" at bounding box center [748, 257] width 91 height 25
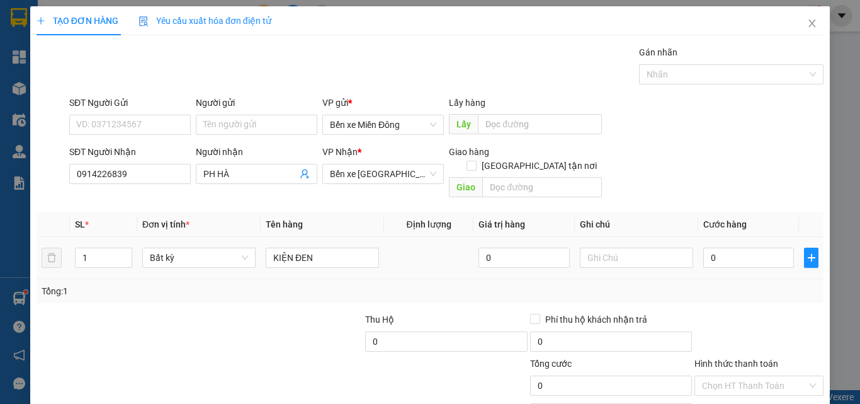
click at [755, 245] on div "0" at bounding box center [748, 257] width 91 height 25
type input "5"
type input "50"
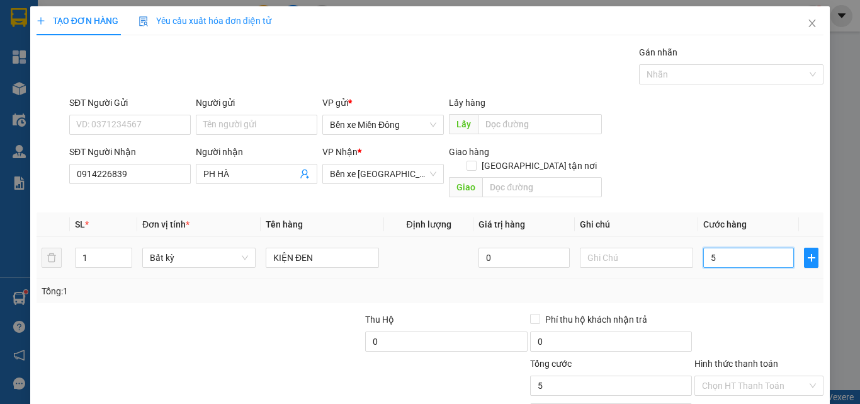
type input "50"
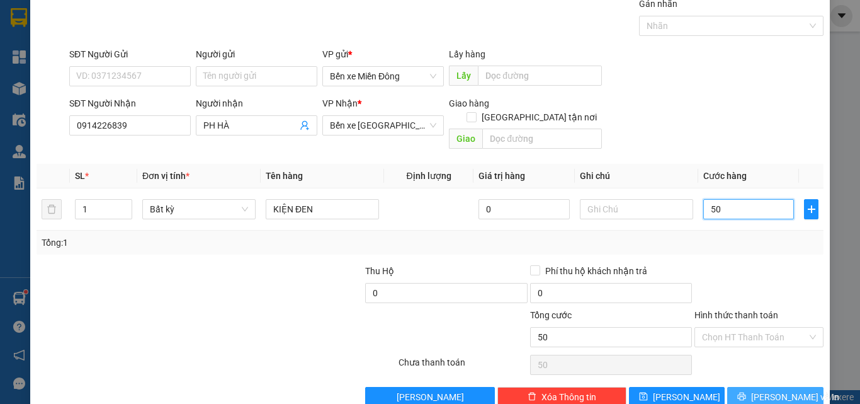
scroll to position [62, 0]
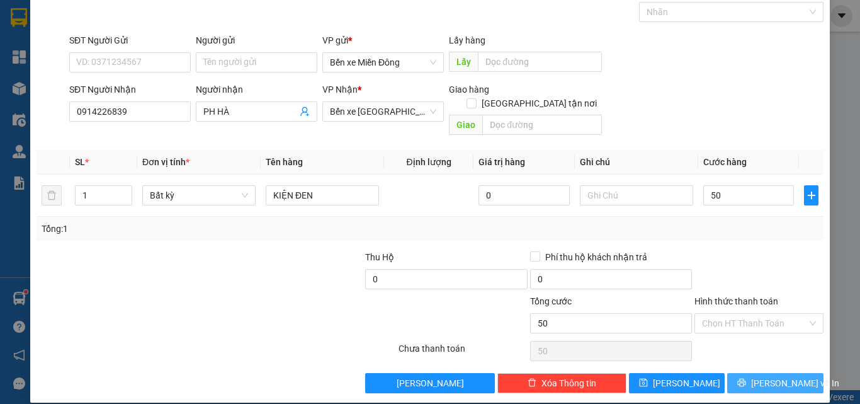
type input "50.000"
click at [789, 376] on button "Lưu và In" at bounding box center [775, 383] width 96 height 20
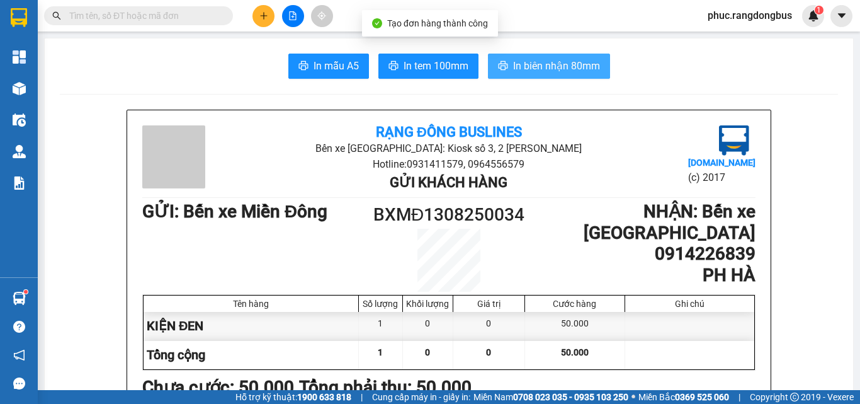
click at [579, 60] on span "In biên nhận 80mm" at bounding box center [556, 66] width 87 height 16
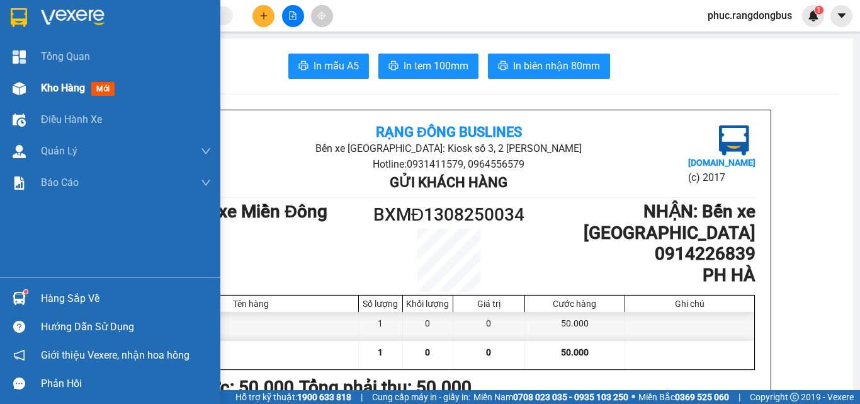
click at [69, 86] on span "Kho hàng" at bounding box center [63, 88] width 44 height 12
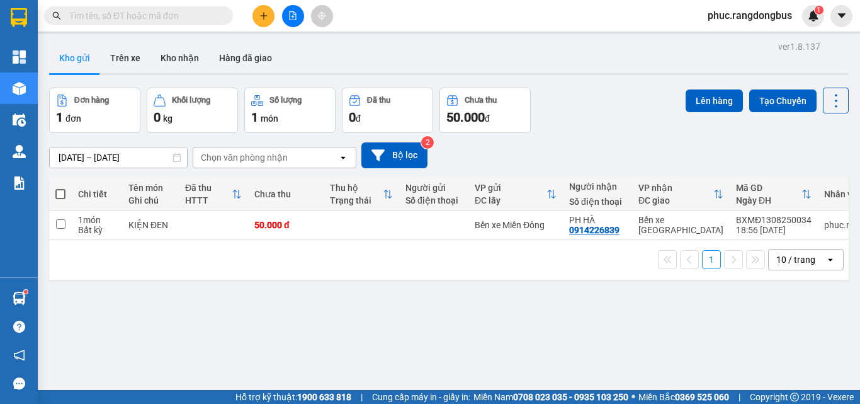
click at [54, 191] on th at bounding box center [60, 194] width 23 height 33
click at [55, 198] on th at bounding box center [60, 194] width 23 height 33
click at [59, 196] on span at bounding box center [60, 194] width 10 height 10
click at [60, 188] on input "checkbox" at bounding box center [60, 188] width 0 height 0
checkbox input "true"
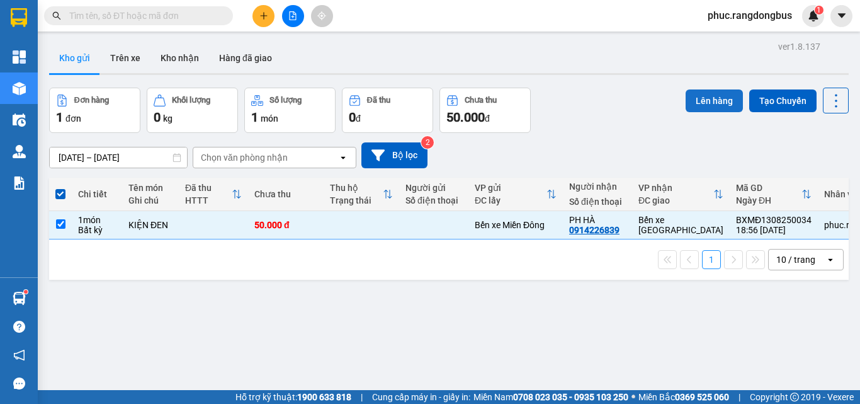
click at [711, 96] on button "Lên hàng" at bounding box center [714, 100] width 57 height 23
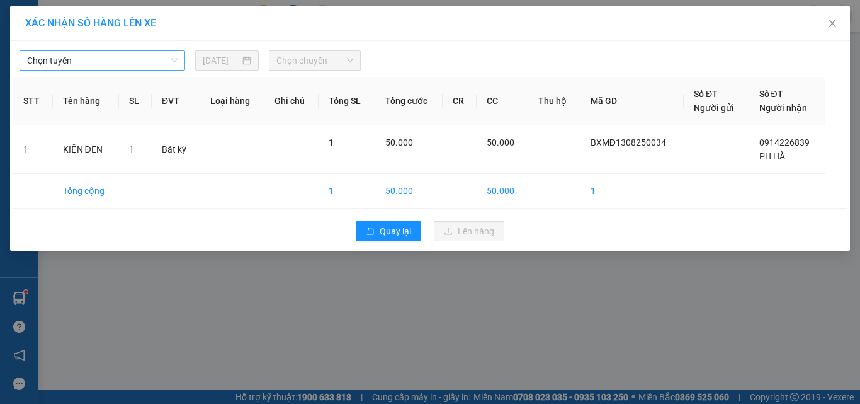
click at [116, 61] on span "Chọn tuyến" at bounding box center [102, 60] width 150 height 19
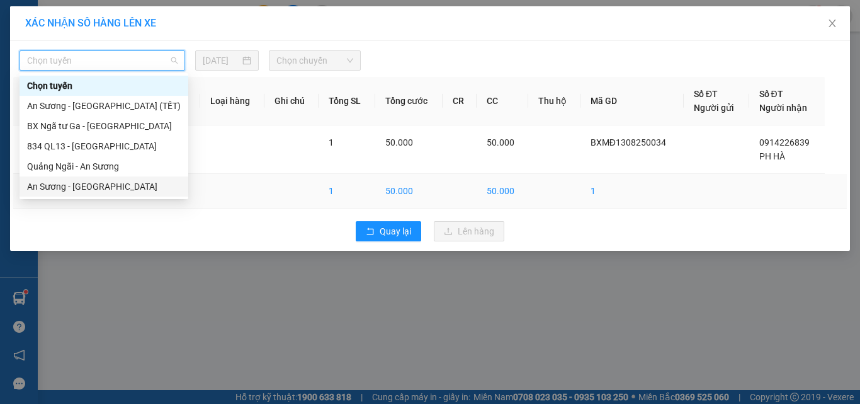
click at [96, 184] on div "An [PERSON_NAME][GEOGRAPHIC_DATA]" at bounding box center [104, 186] width 154 height 14
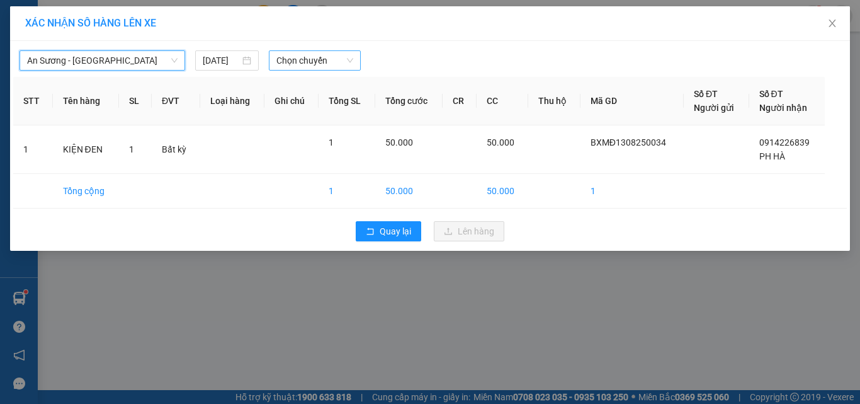
drag, startPoint x: 298, startPoint y: 63, endPoint x: 308, endPoint y: 69, distance: 11.6
click at [299, 62] on span "Chọn chuyến" at bounding box center [314, 60] width 77 height 19
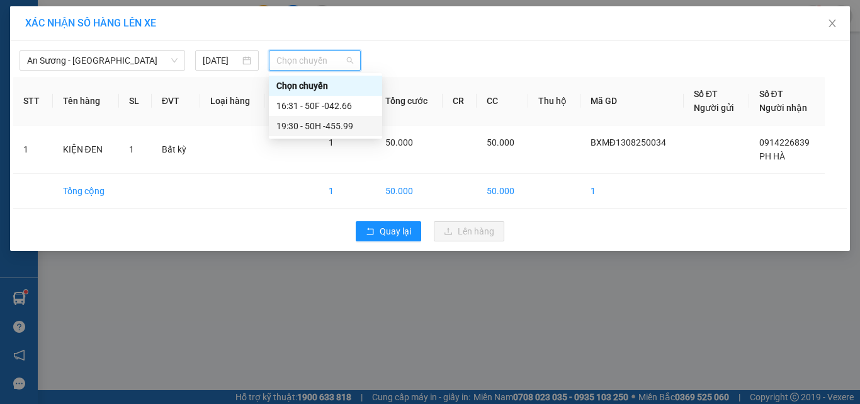
click at [362, 125] on div "19:30 - 50H -455.99" at bounding box center [325, 126] width 98 height 14
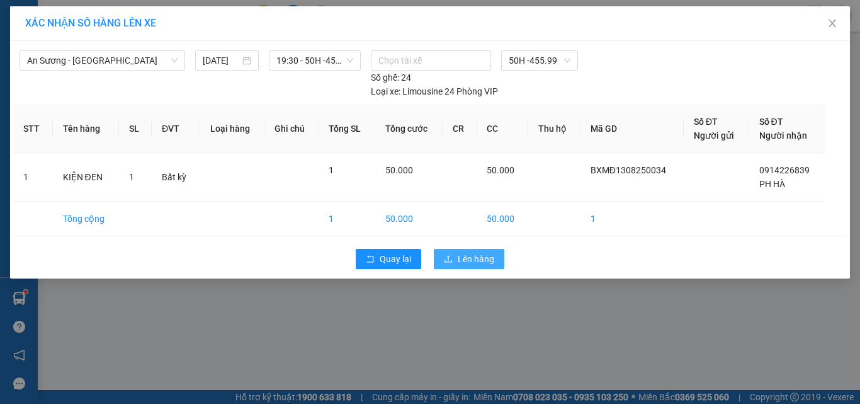
click at [490, 258] on span "Lên hàng" at bounding box center [476, 259] width 37 height 14
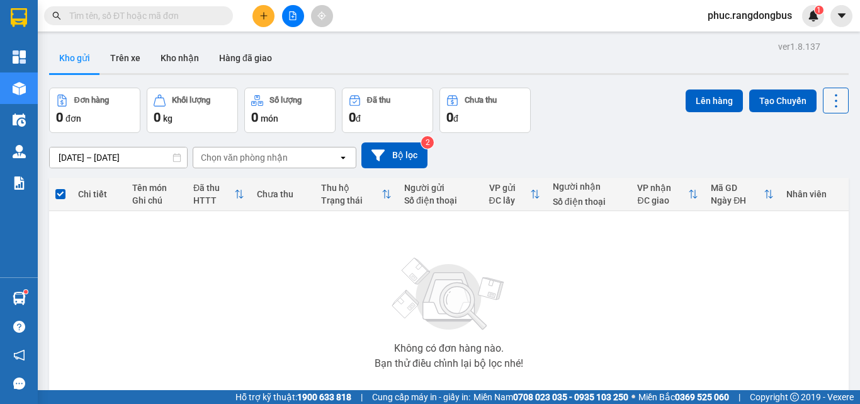
click at [834, 104] on icon at bounding box center [836, 101] width 18 height 18
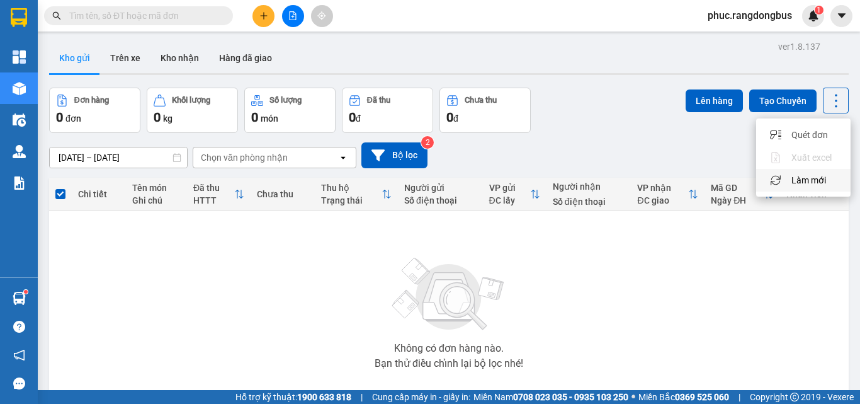
click at [817, 181] on span "Làm mới" at bounding box center [808, 180] width 35 height 13
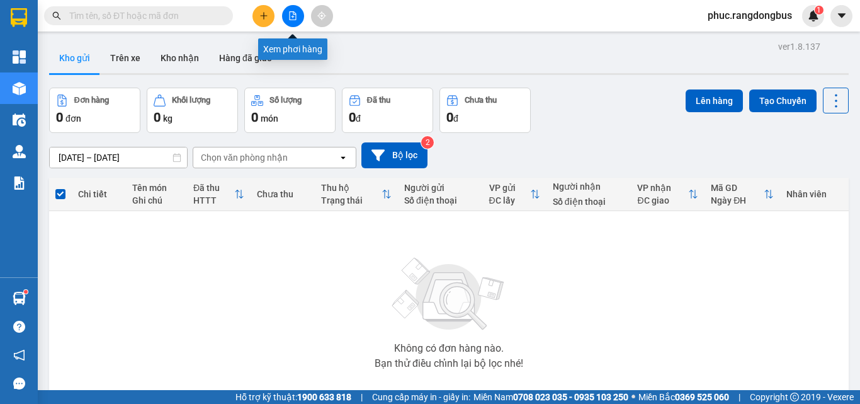
click at [298, 11] on button at bounding box center [293, 16] width 22 height 22
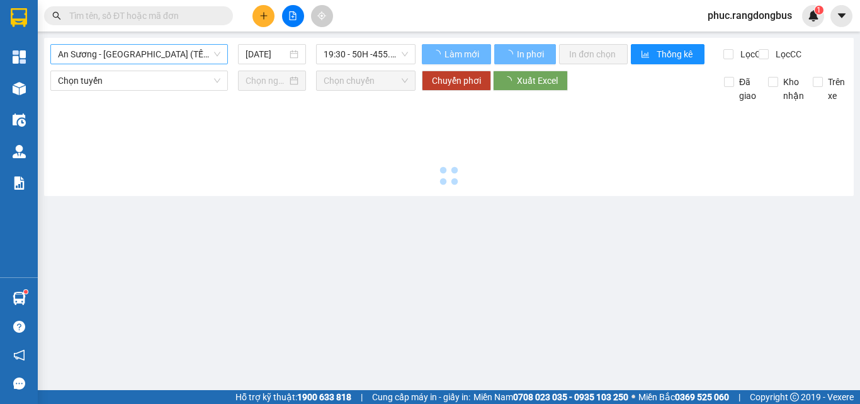
click at [162, 60] on span "An [PERSON_NAME][GEOGRAPHIC_DATA] (TẾT)" at bounding box center [139, 54] width 162 height 19
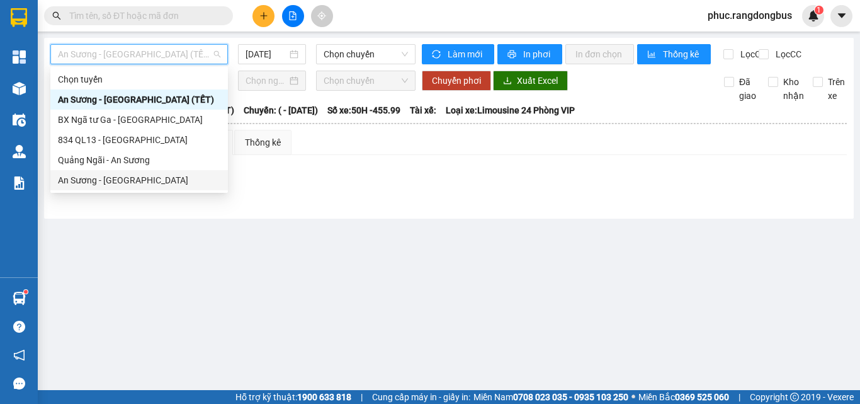
click at [134, 188] on div "An [PERSON_NAME][GEOGRAPHIC_DATA]" at bounding box center [139, 180] width 178 height 20
type input "[DATE]"
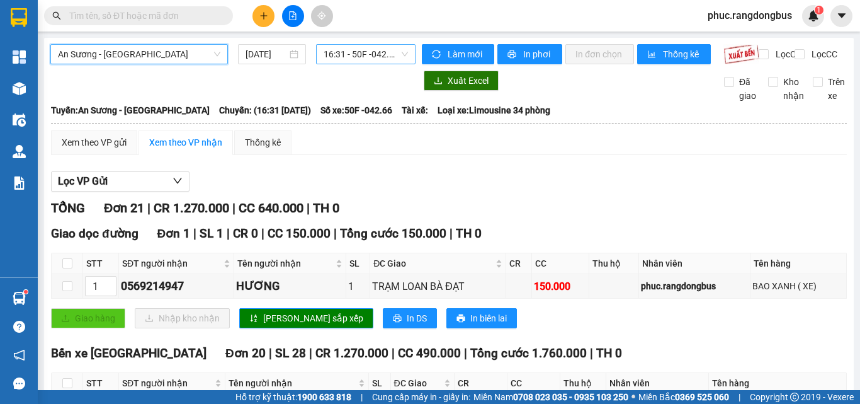
click at [376, 59] on span "16:31 - 50F -042.66" at bounding box center [366, 54] width 84 height 19
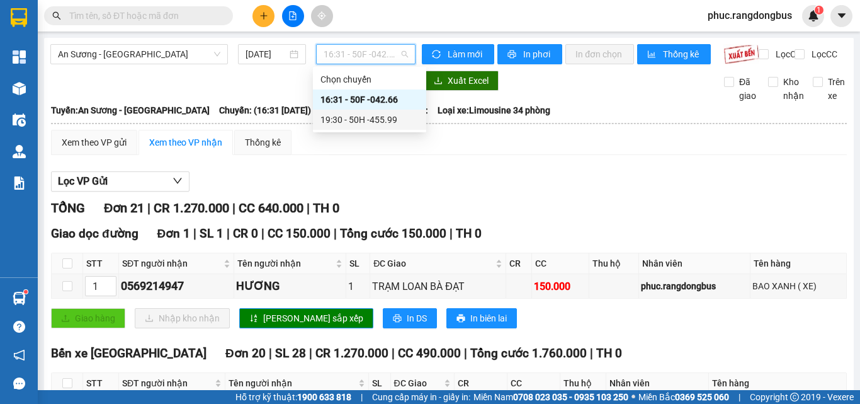
click at [390, 125] on div "19:30 - 50H -455.99" at bounding box center [369, 120] width 98 height 14
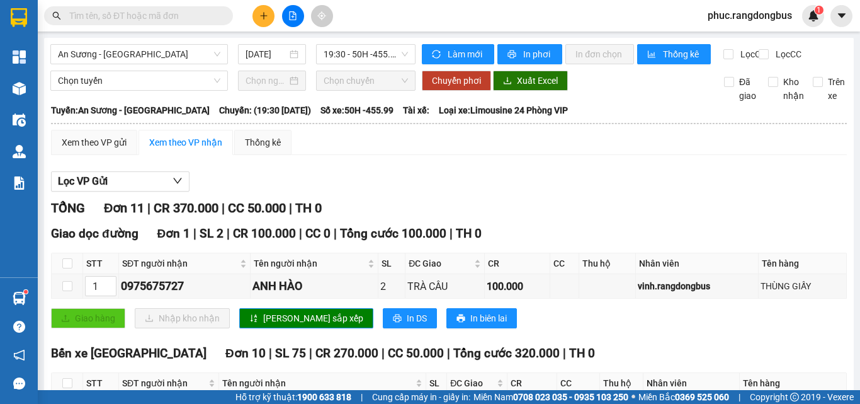
click at [73, 273] on th at bounding box center [67, 263] width 31 height 21
click at [67, 268] on input "checkbox" at bounding box center [67, 263] width 10 height 10
checkbox input "true"
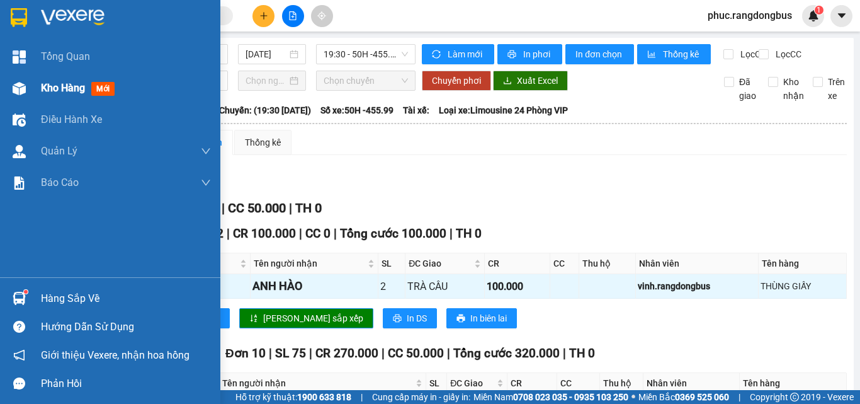
click at [61, 89] on span "Kho hàng" at bounding box center [63, 88] width 44 height 12
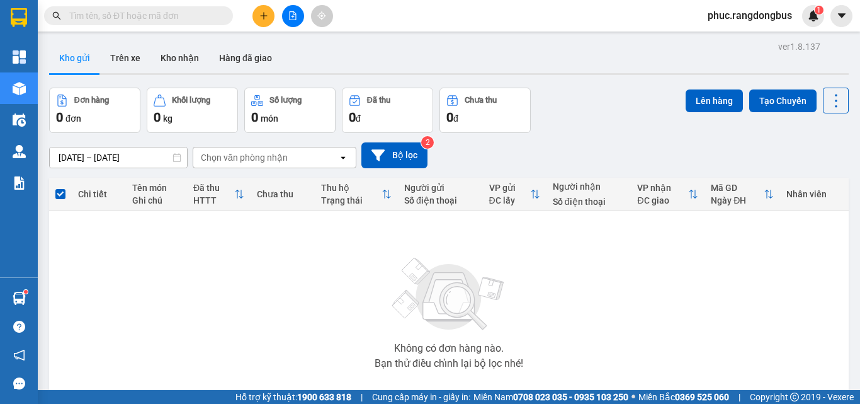
click at [263, 14] on icon "plus" at bounding box center [263, 15] width 9 height 9
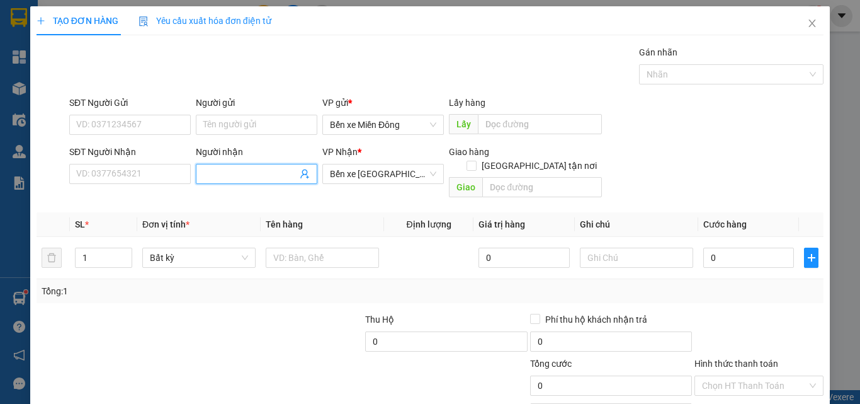
click at [247, 176] on input "Người nhận" at bounding box center [250, 174] width 94 height 14
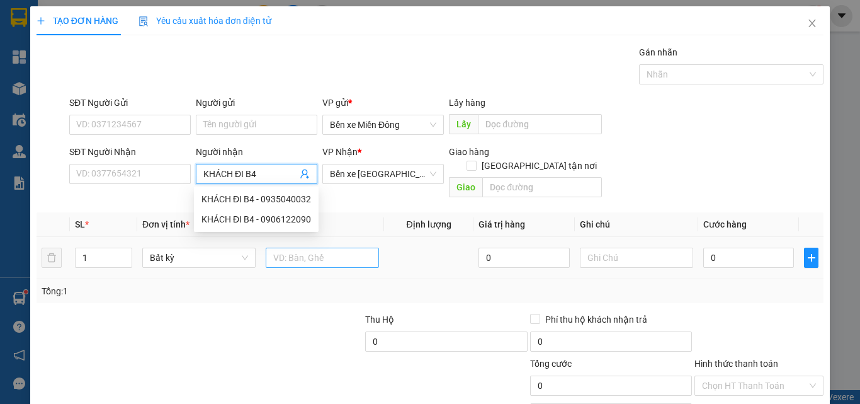
type input "KHÁCH ĐI B4"
click at [342, 251] on input "text" at bounding box center [322, 257] width 113 height 20
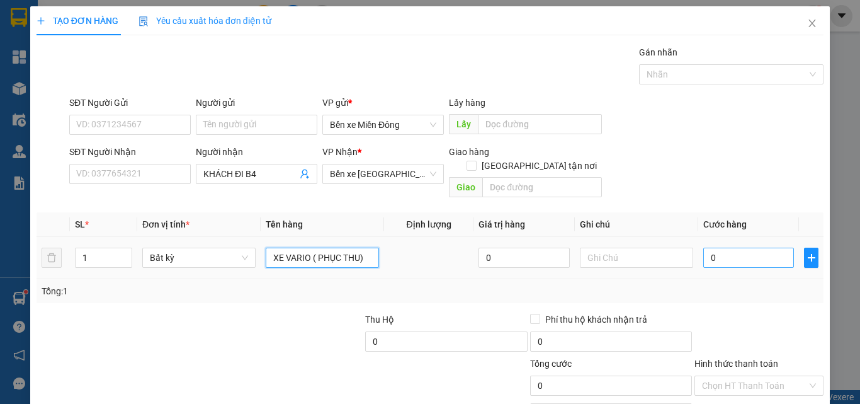
type input "XE VARIO ( PHỤC THU)"
click at [711, 248] on input "0" at bounding box center [748, 257] width 91 height 20
type input "6"
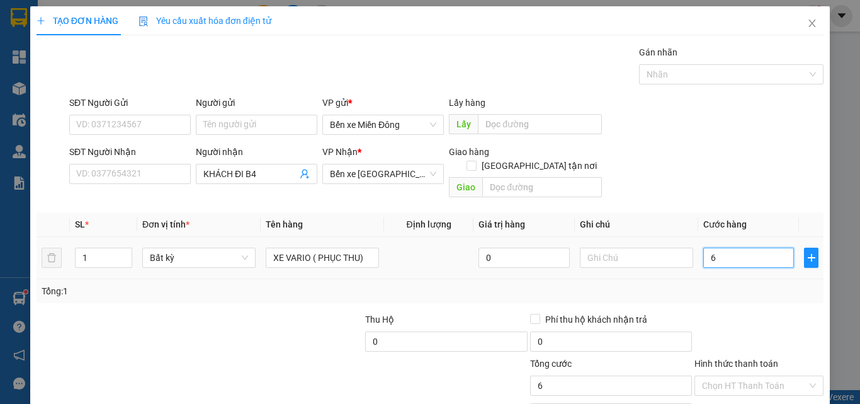
type input "60"
type input "600"
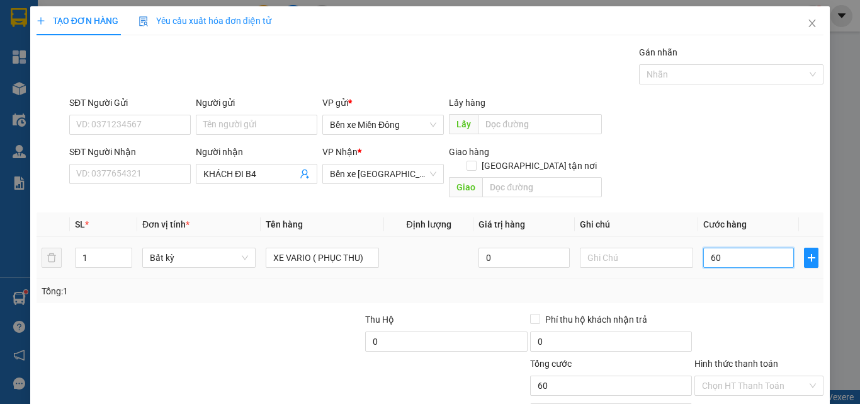
type input "600"
type input "600.000"
click at [788, 376] on input "Hình thức thanh toán" at bounding box center [754, 385] width 105 height 19
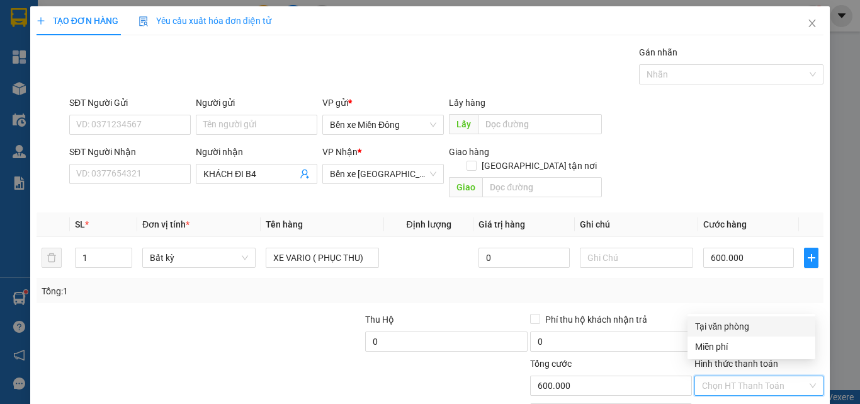
click at [759, 328] on div "Tại văn phòng" at bounding box center [751, 326] width 113 height 14
type input "0"
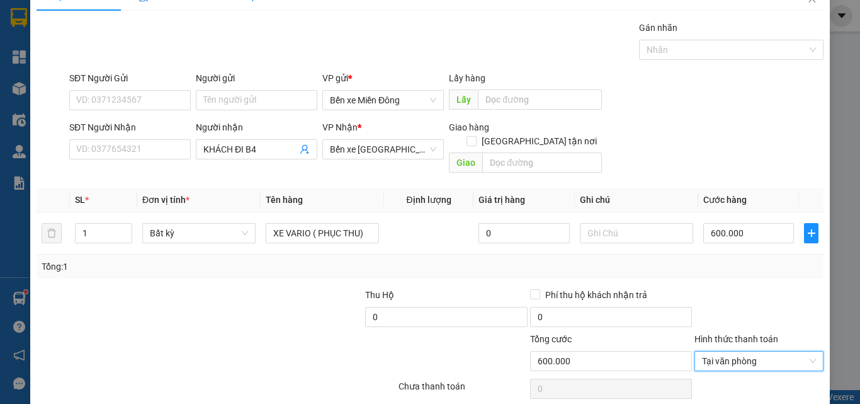
scroll to position [62, 0]
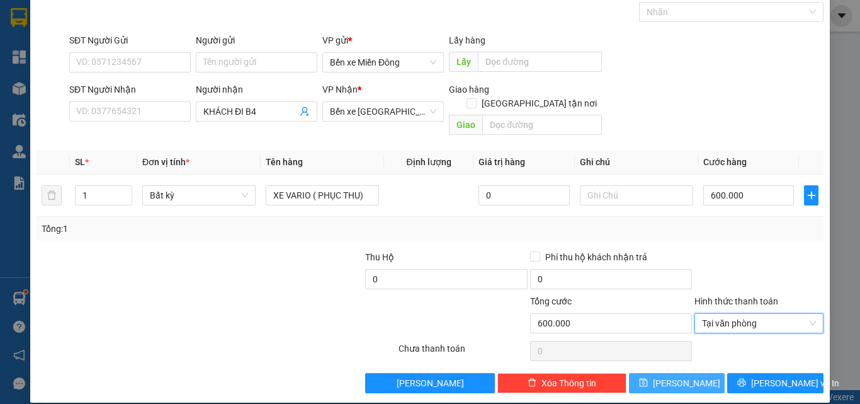
click at [672, 376] on span "Lưu" at bounding box center [686, 383] width 67 height 14
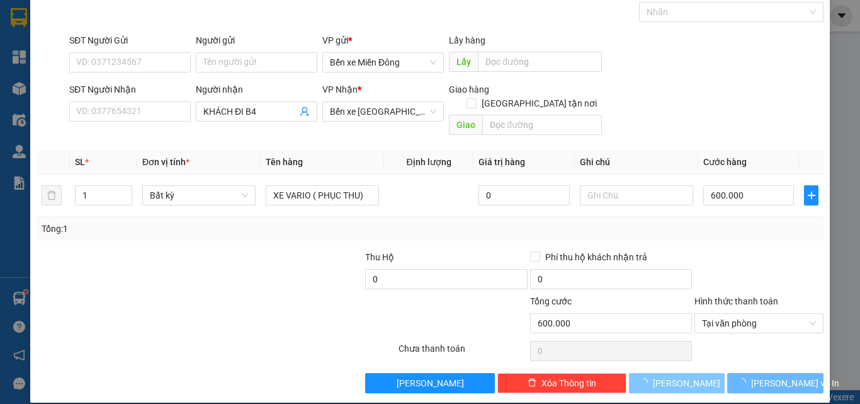
type input "0"
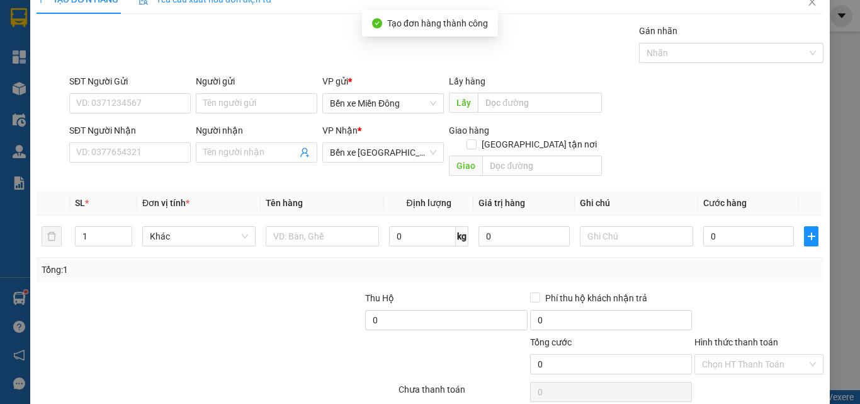
scroll to position [0, 0]
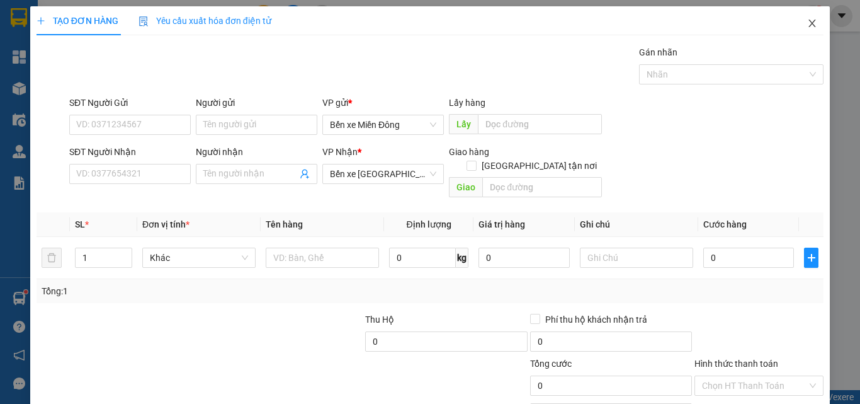
click at [807, 25] on icon "close" at bounding box center [812, 23] width 10 height 10
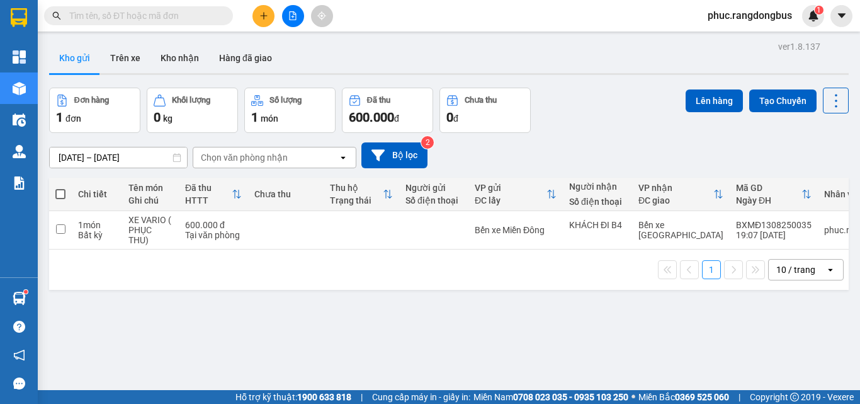
click at [62, 193] on span at bounding box center [60, 194] width 10 height 10
click at [60, 188] on input "checkbox" at bounding box center [60, 188] width 0 height 0
checkbox input "true"
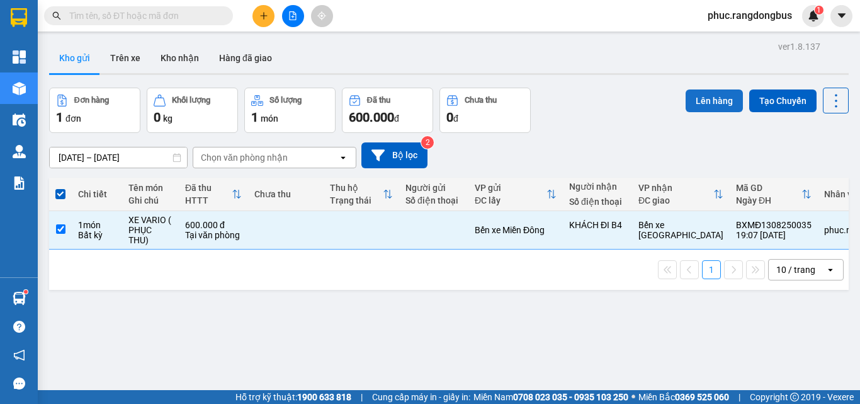
click at [711, 106] on button "Lên hàng" at bounding box center [714, 100] width 57 height 23
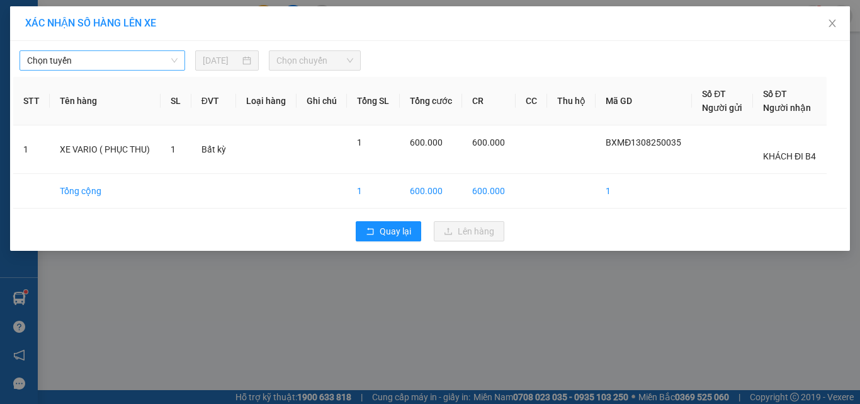
click at [83, 57] on span "Chọn tuyến" at bounding box center [102, 60] width 150 height 19
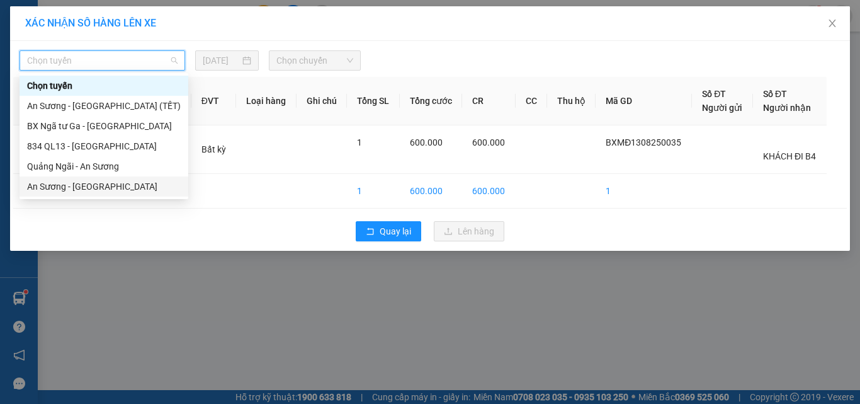
click at [105, 186] on div "An [PERSON_NAME][GEOGRAPHIC_DATA]" at bounding box center [104, 186] width 154 height 14
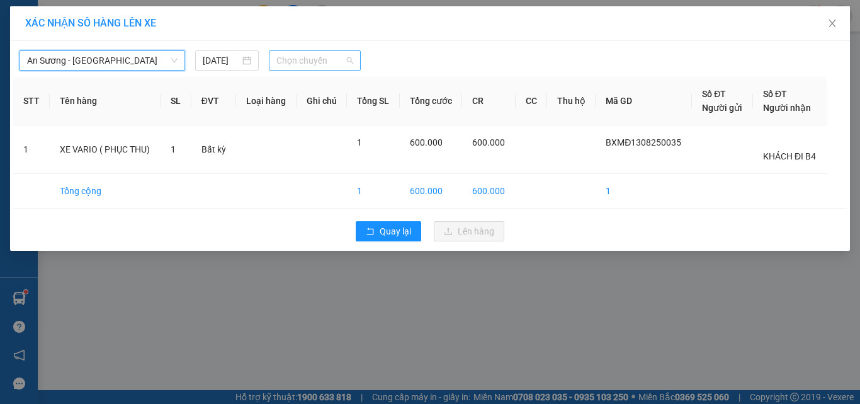
click at [331, 59] on span "Chọn chuyến" at bounding box center [314, 60] width 77 height 19
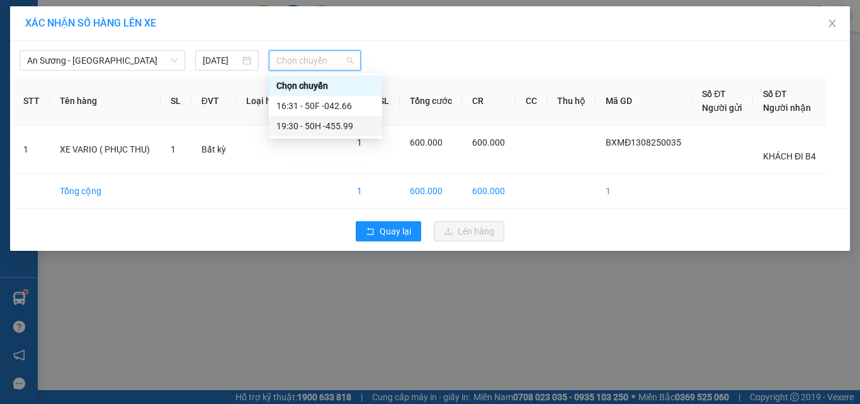
click at [363, 128] on div "19:30 - 50H -455.99" at bounding box center [325, 126] width 98 height 14
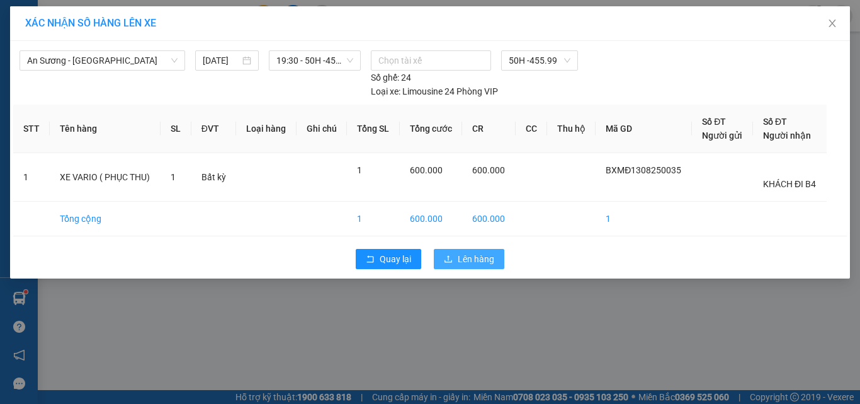
click at [477, 260] on span "Lên hàng" at bounding box center [476, 259] width 37 height 14
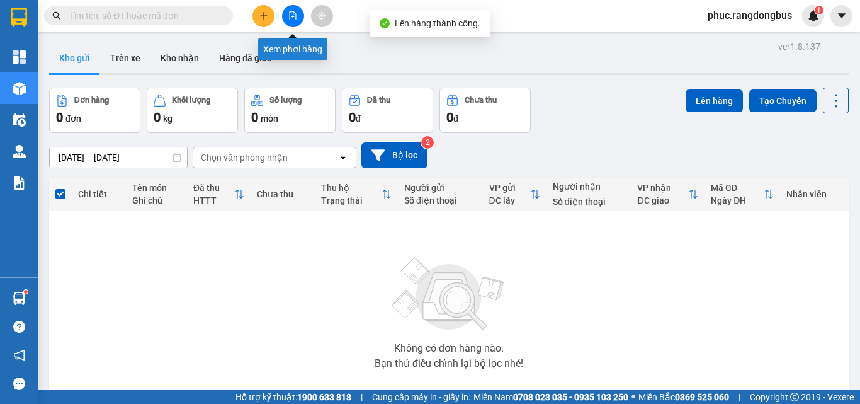
click at [285, 14] on button at bounding box center [293, 16] width 22 height 22
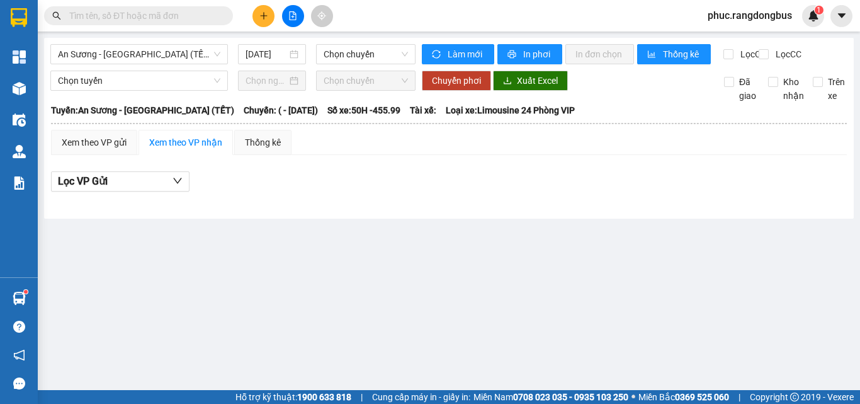
click at [144, 34] on main "An Sương - Quảng Ngãi (TẾT) 13/08/2025 Chọn chuyến Làm mới In phơi In đơn chọn …" at bounding box center [430, 195] width 860 height 390
click at [148, 47] on span "An [PERSON_NAME][GEOGRAPHIC_DATA] (TẾT)" at bounding box center [139, 54] width 162 height 19
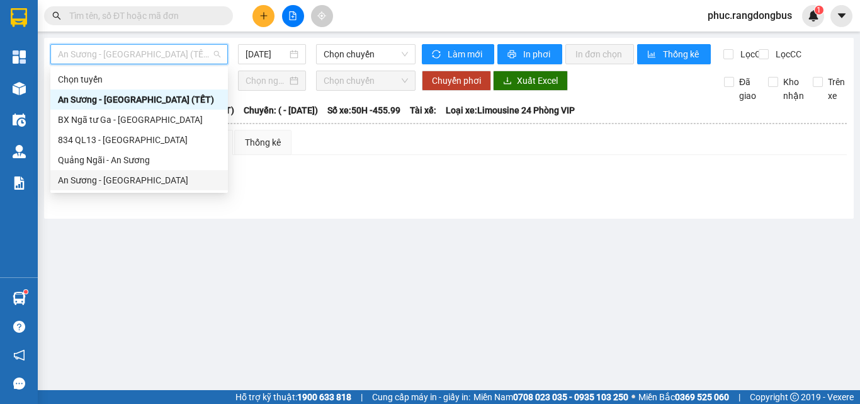
click at [138, 180] on div "An [PERSON_NAME][GEOGRAPHIC_DATA]" at bounding box center [139, 180] width 162 height 14
type input "[DATE]"
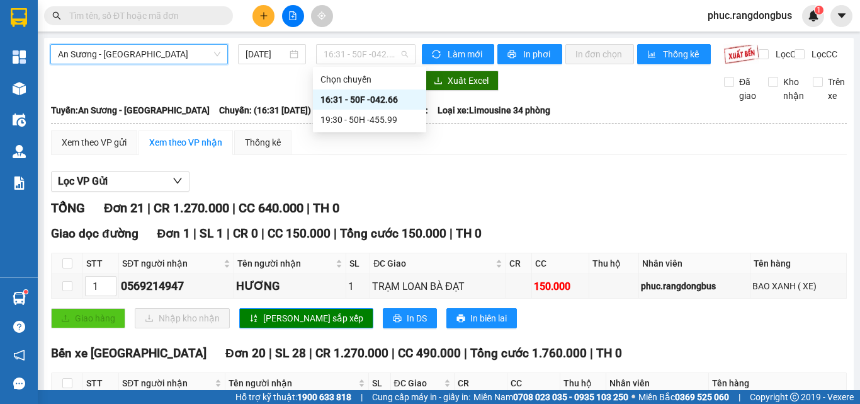
drag, startPoint x: 395, startPoint y: 45, endPoint x: 391, endPoint y: 104, distance: 58.7
click at [395, 46] on span "16:31 - 50F -042.66" at bounding box center [366, 54] width 84 height 19
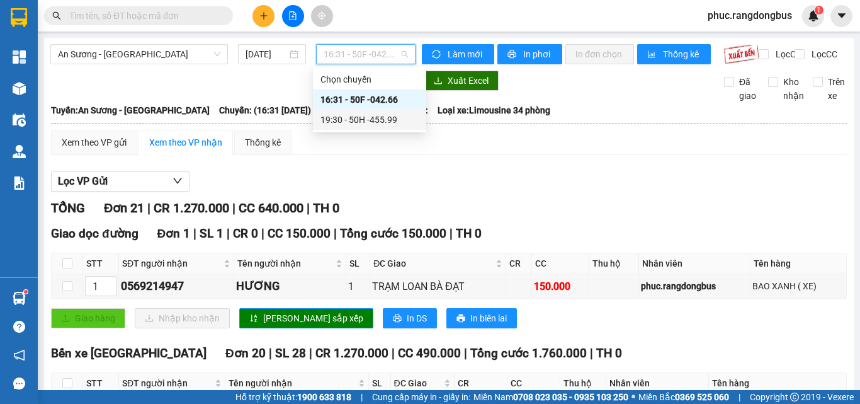
click at [392, 117] on div "19:30 - 50H -455.99" at bounding box center [369, 120] width 98 height 14
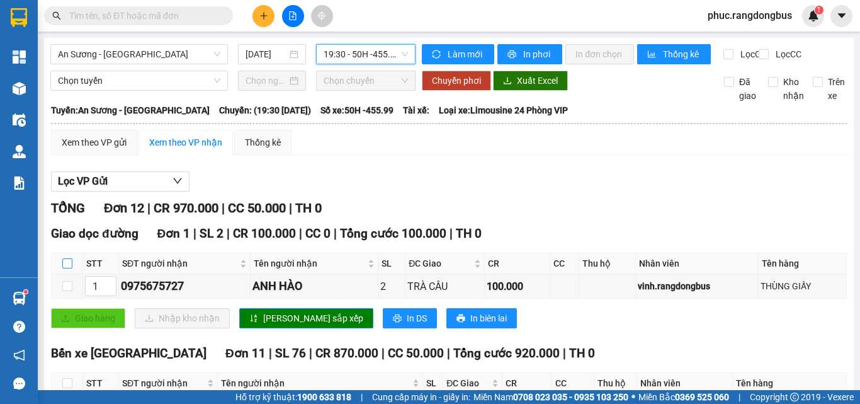
click at [71, 268] on input "checkbox" at bounding box center [67, 263] width 10 height 10
checkbox input "true"
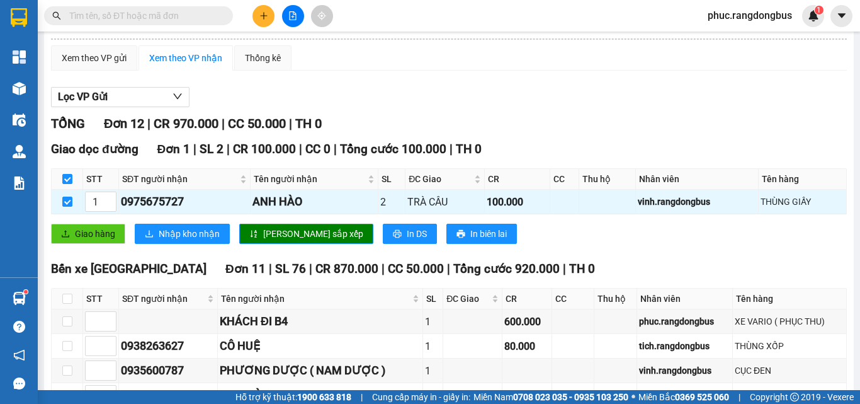
scroll to position [189, 0]
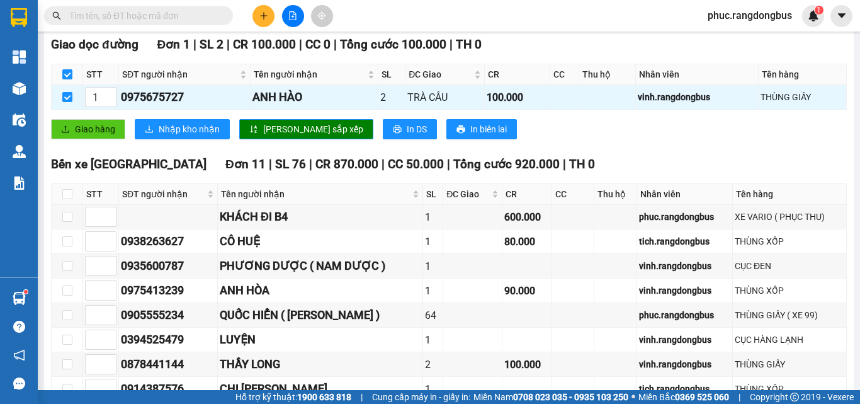
click at [64, 205] on th at bounding box center [67, 194] width 31 height 21
click at [65, 199] on input "checkbox" at bounding box center [67, 194] width 10 height 10
checkbox input "true"
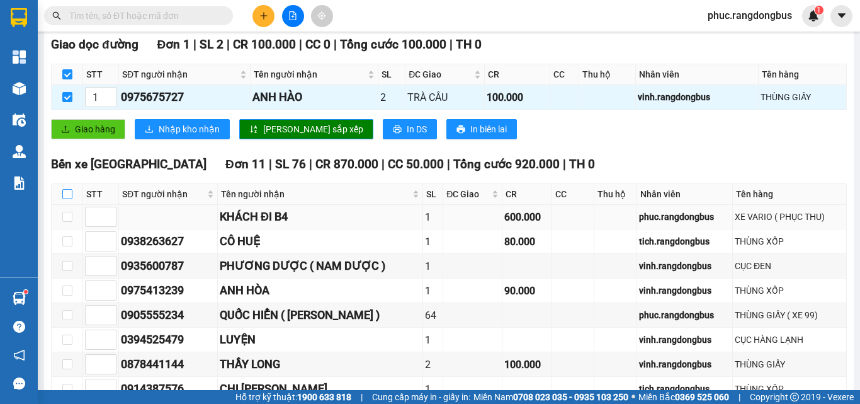
checkbox input "true"
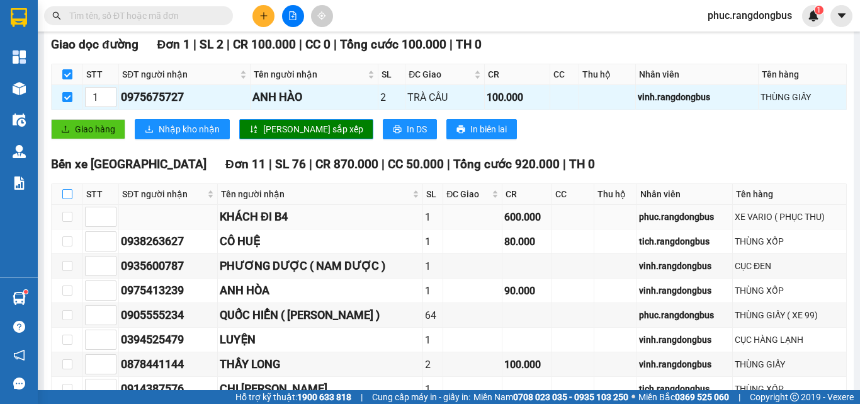
checkbox input "true"
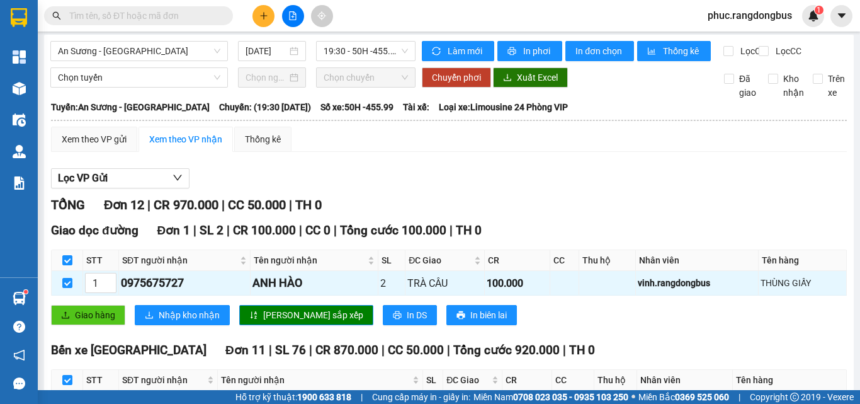
scroll to position [0, 0]
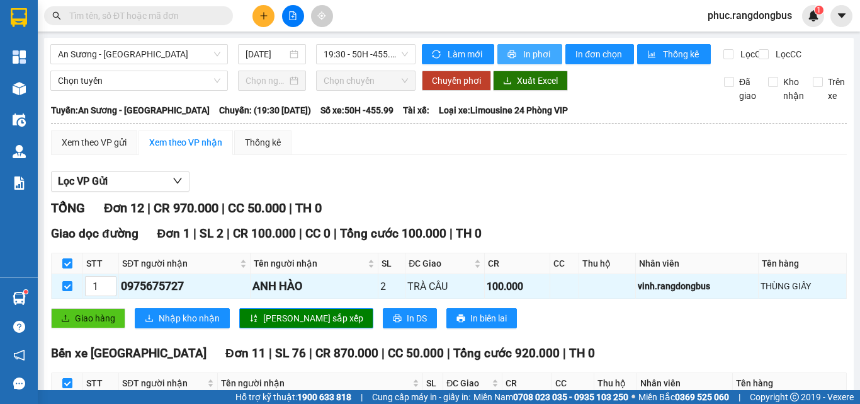
click at [512, 45] on button "In phơi" at bounding box center [529, 54] width 65 height 20
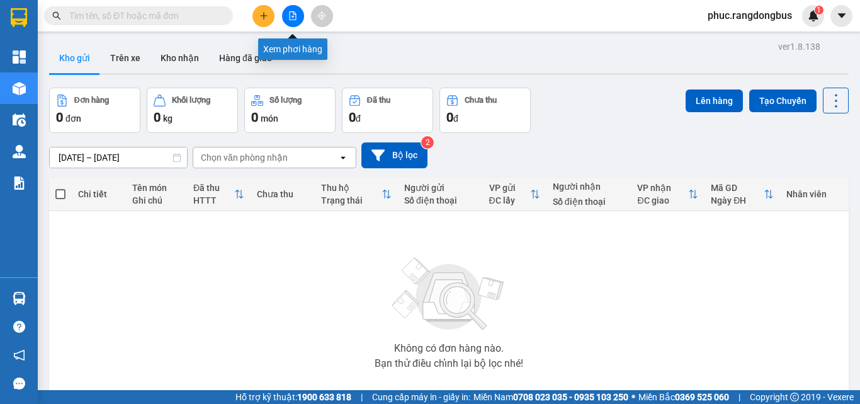
click at [291, 19] on icon "file-add" at bounding box center [292, 15] width 9 height 9
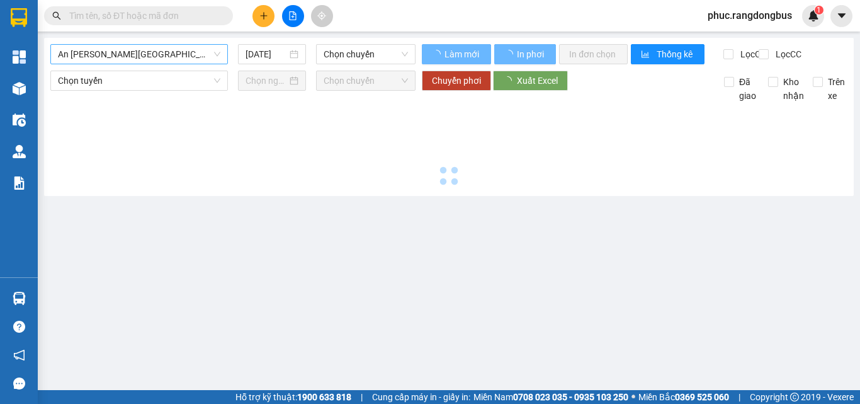
click at [118, 45] on span "An [PERSON_NAME][GEOGRAPHIC_DATA] (TẾT)" at bounding box center [139, 54] width 162 height 19
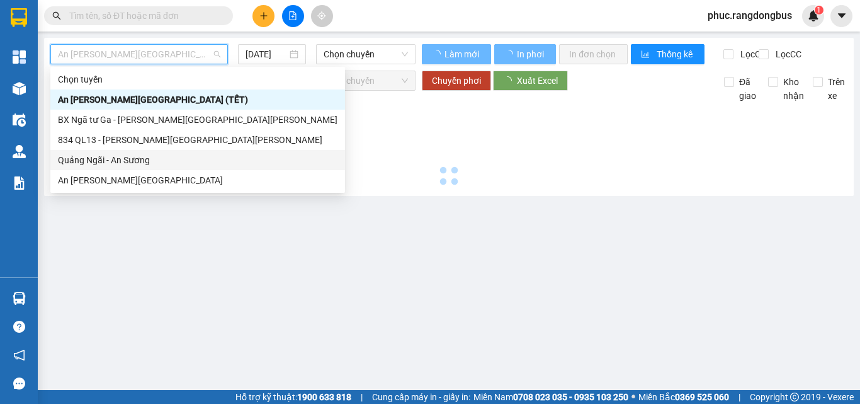
click at [112, 159] on div "Quảng Ngãi - An Sương" at bounding box center [198, 160] width 280 height 14
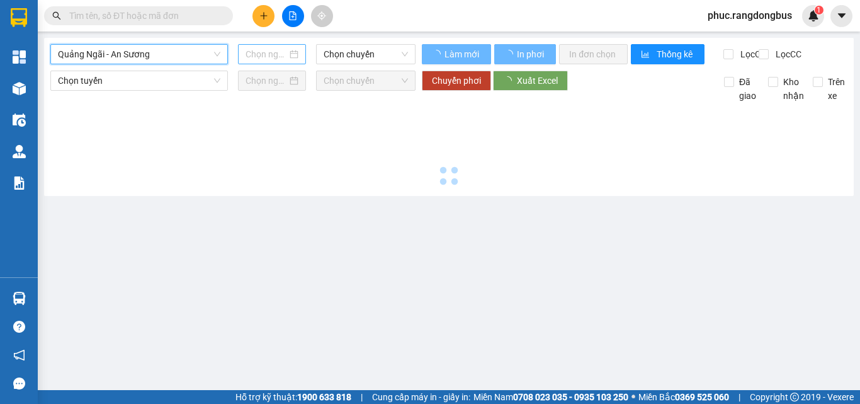
type input "[DATE]"
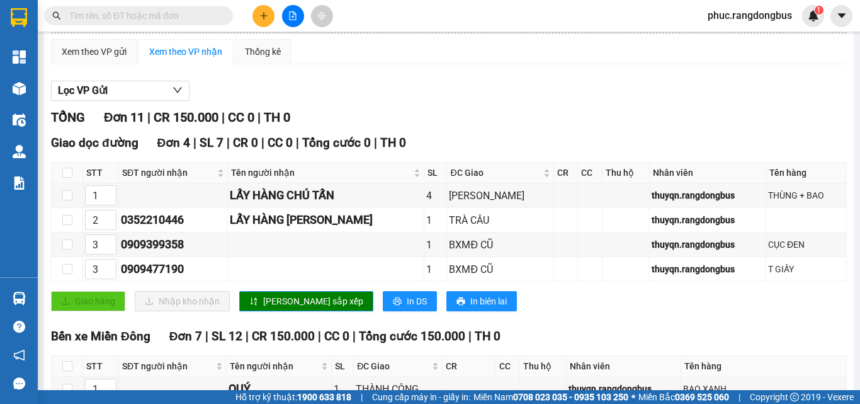
scroll to position [10, 0]
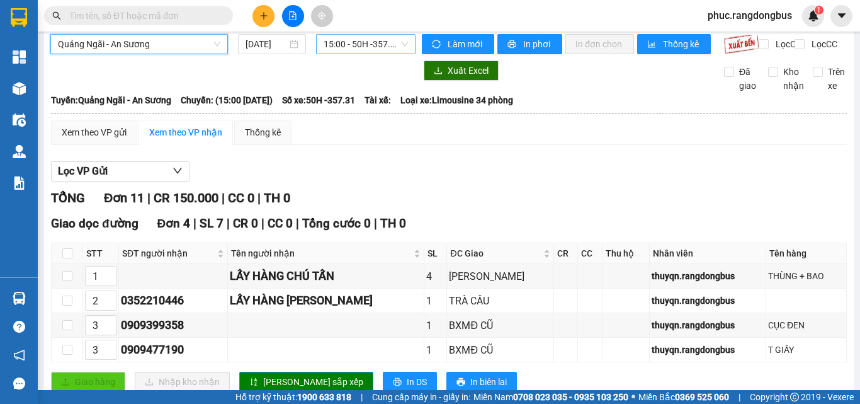
click at [341, 40] on span "15:00 - 50H -357.31" at bounding box center [366, 44] width 84 height 19
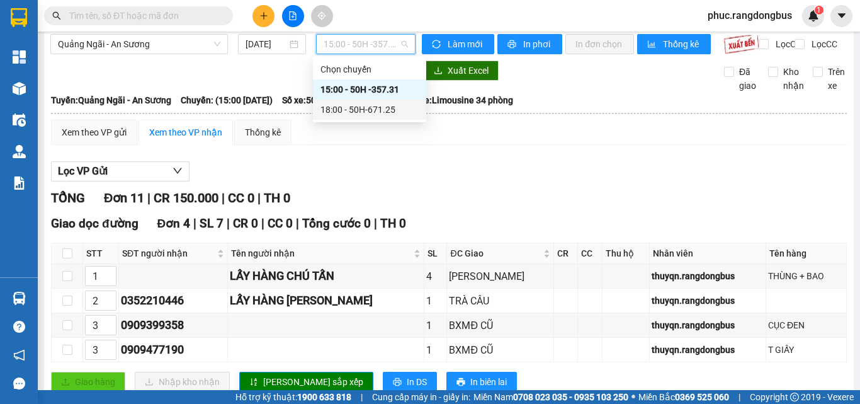
click at [353, 109] on div "18:00 - 50H-671.25" at bounding box center [369, 110] width 98 height 14
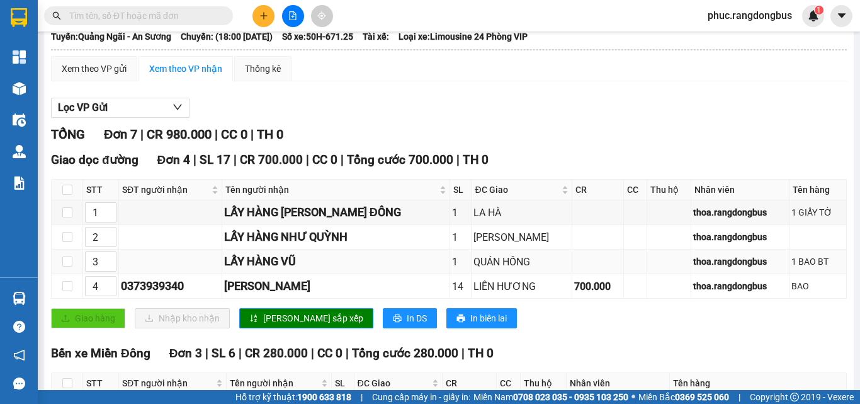
scroll to position [227, 0]
